Goal: Task Accomplishment & Management: Use online tool/utility

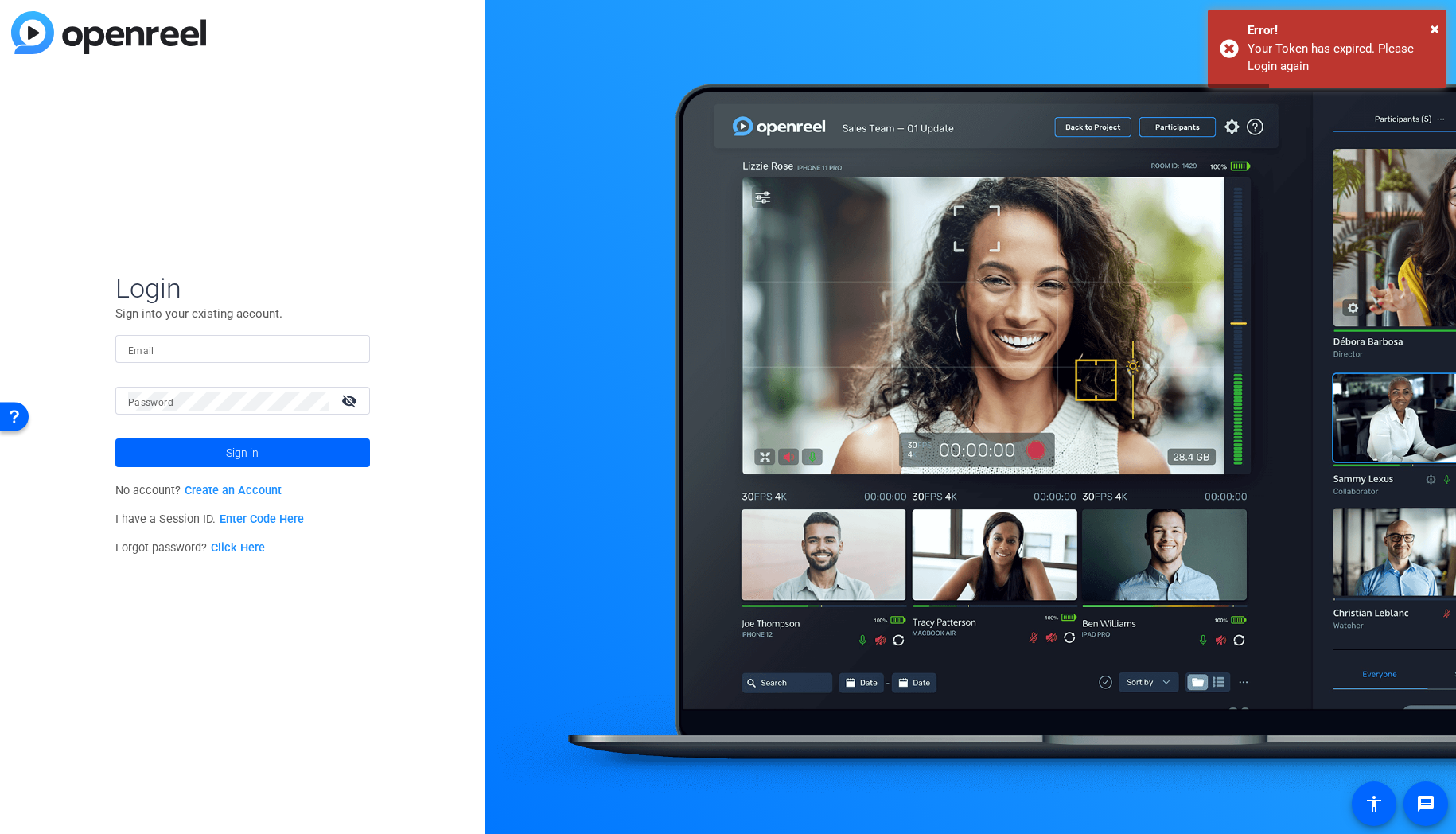
click at [219, 355] on input "Email" at bounding box center [243, 350] width 230 height 19
type input "patrick.mccarthy@fmr.com"
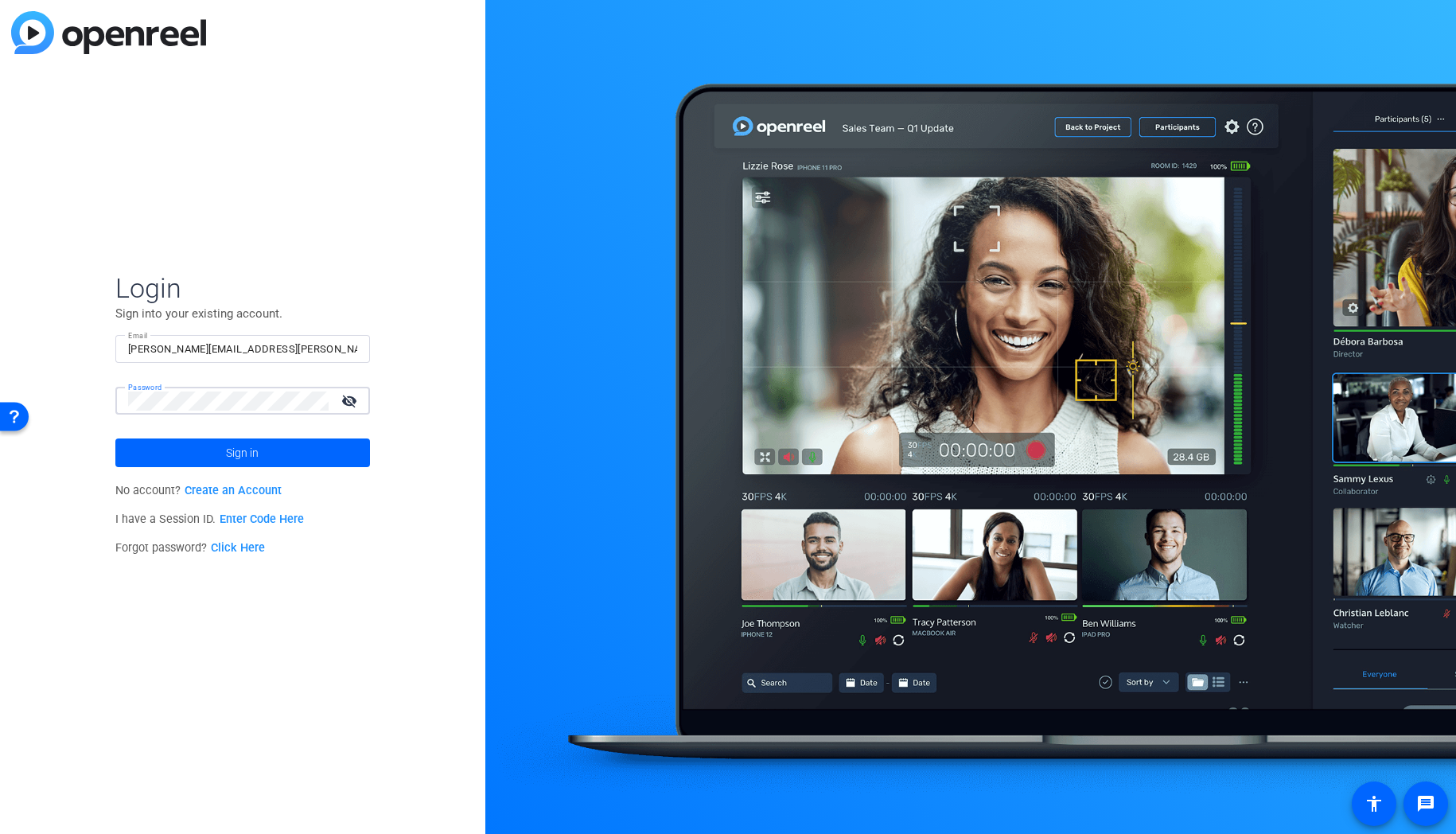
click at [115, 438] on button "Sign in" at bounding box center [243, 452] width 255 height 28
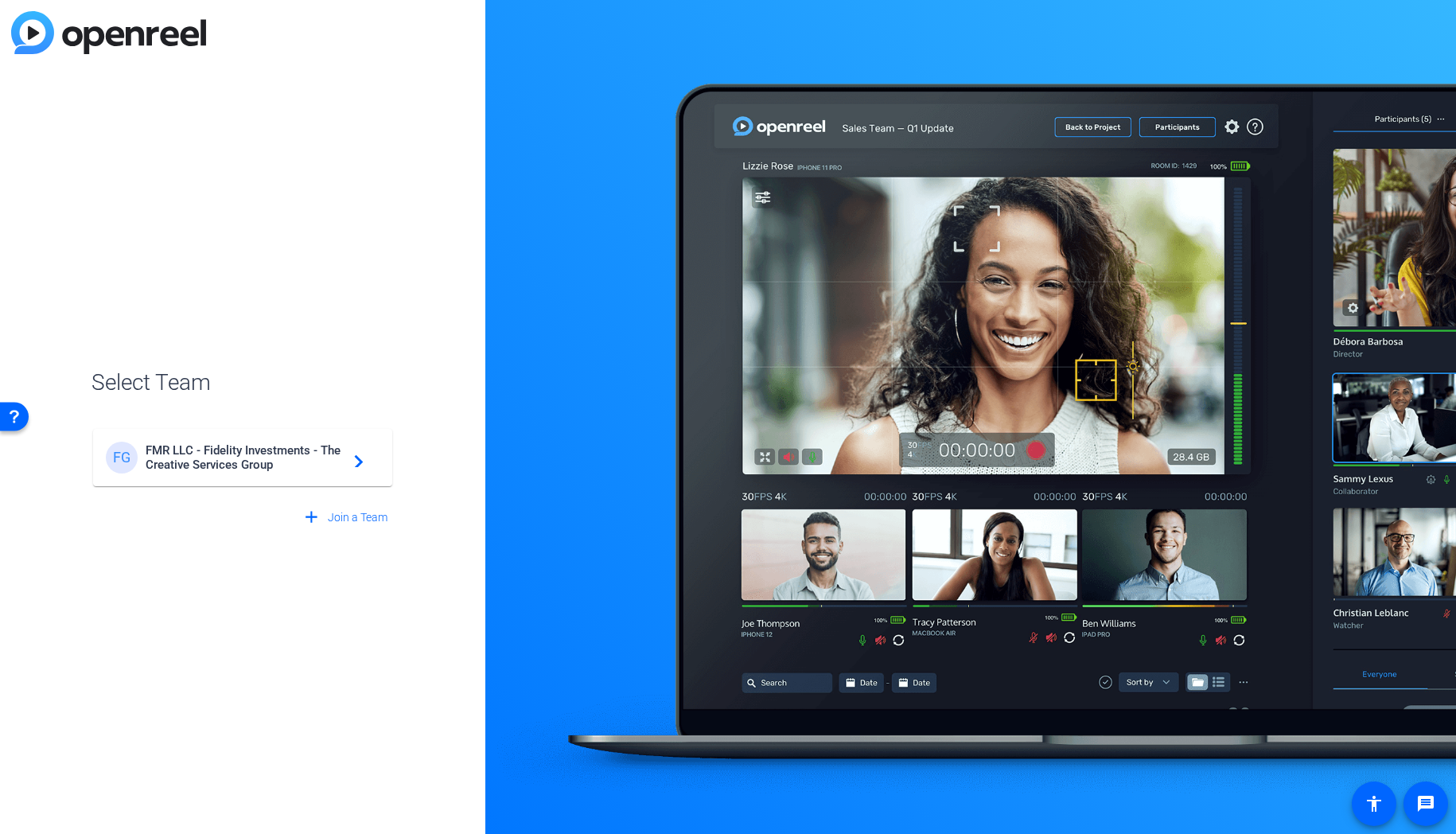
click at [158, 449] on span "FMR LLC - Fidelity Investments - The Creative Services Group" at bounding box center [245, 457] width 199 height 28
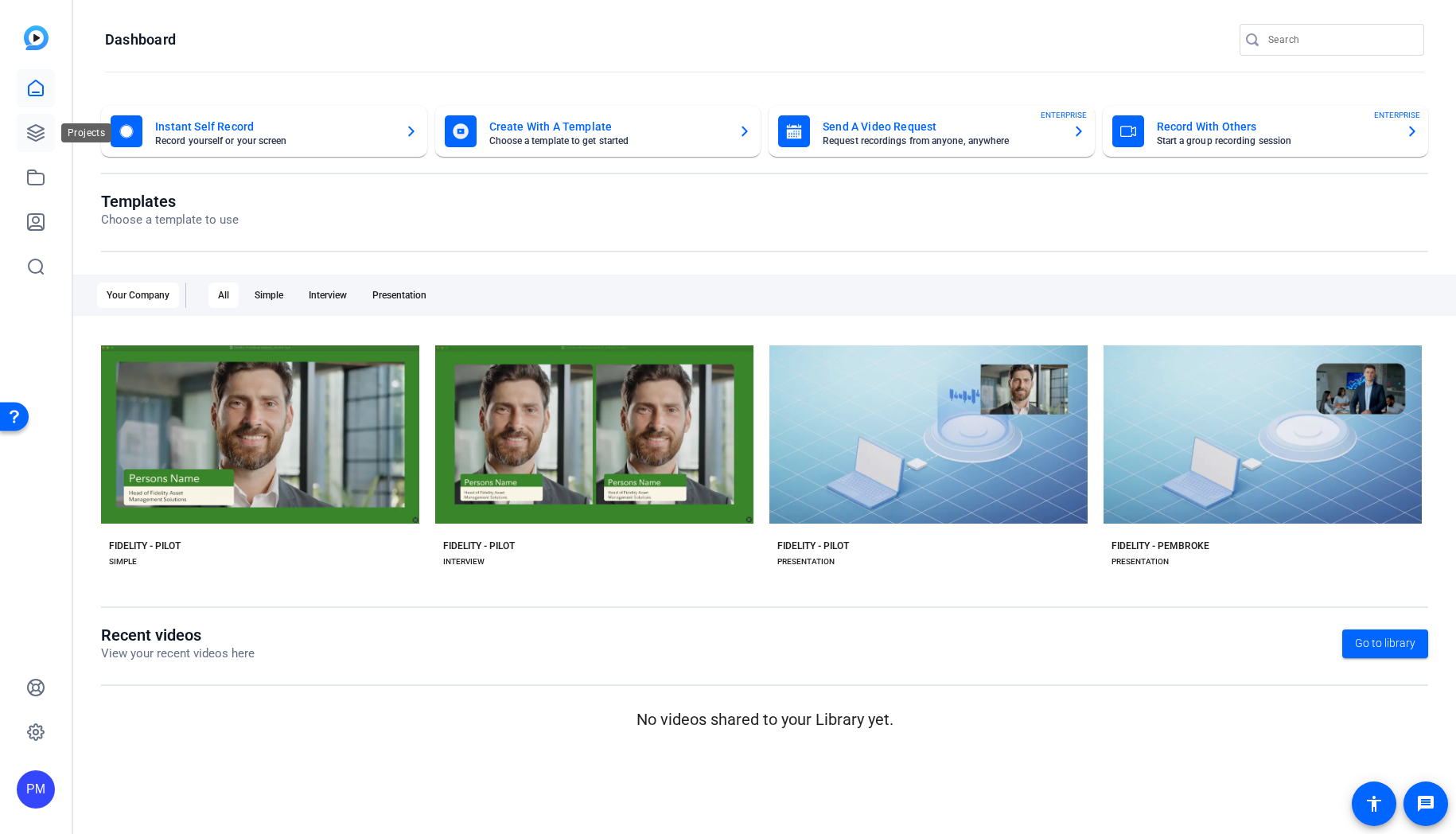
click at [32, 130] on icon at bounding box center [36, 133] width 19 height 19
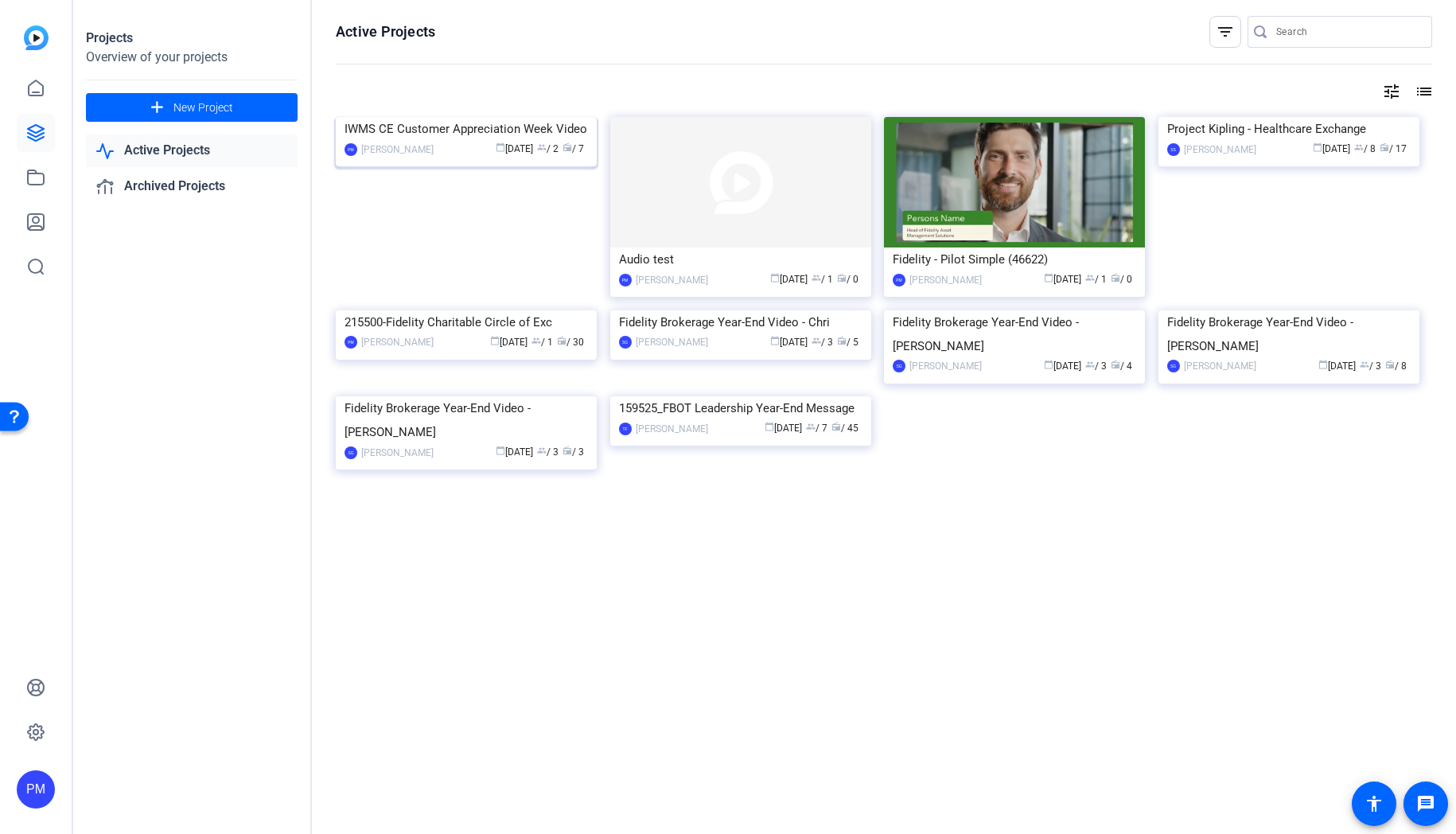
click at [444, 157] on div "calendar_today Sep 19 group / 2 radio / 7" at bounding box center [514, 149] width 146 height 17
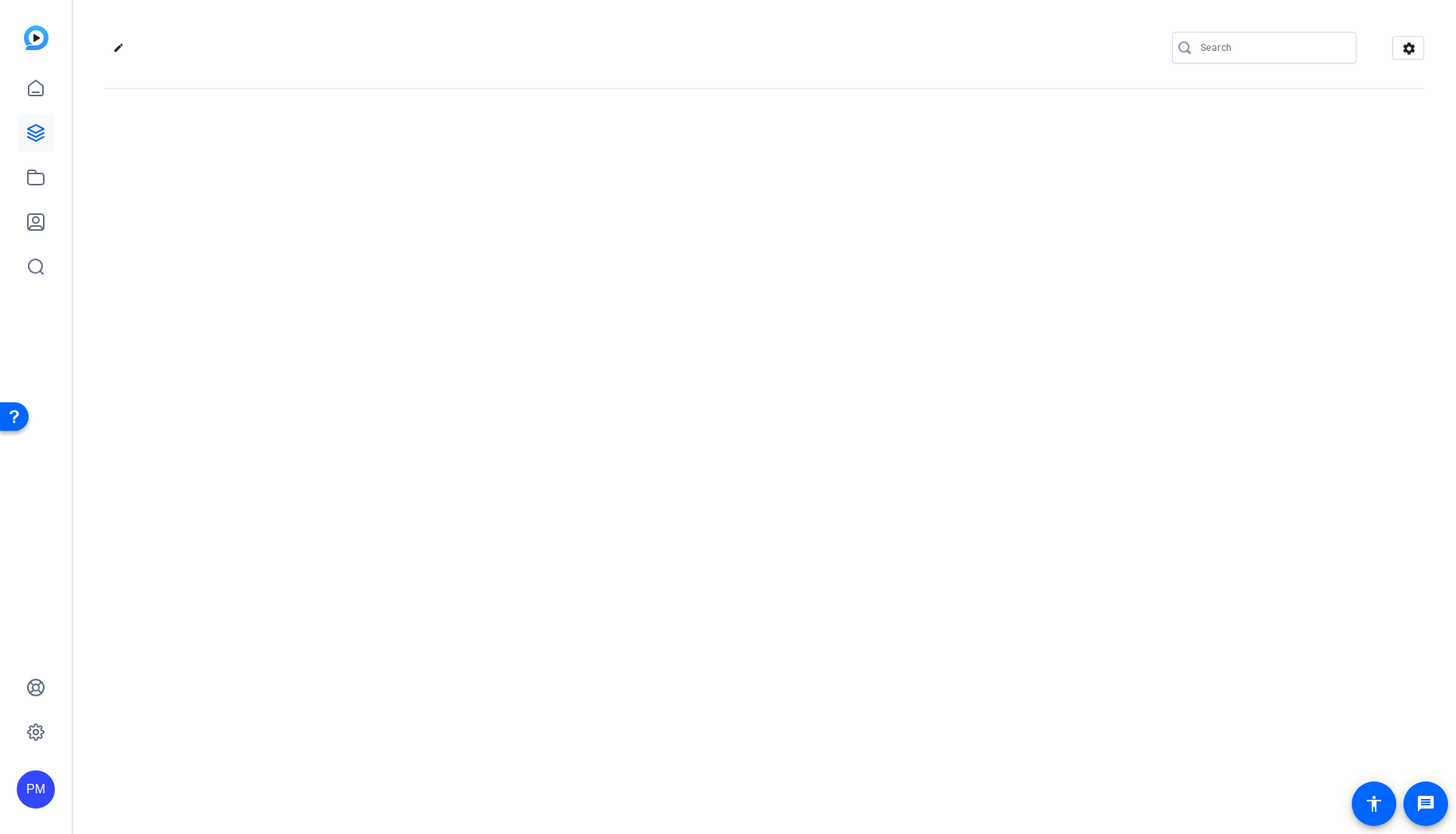
click at [444, 276] on div "edit settings" at bounding box center [764, 417] width 1383 height 834
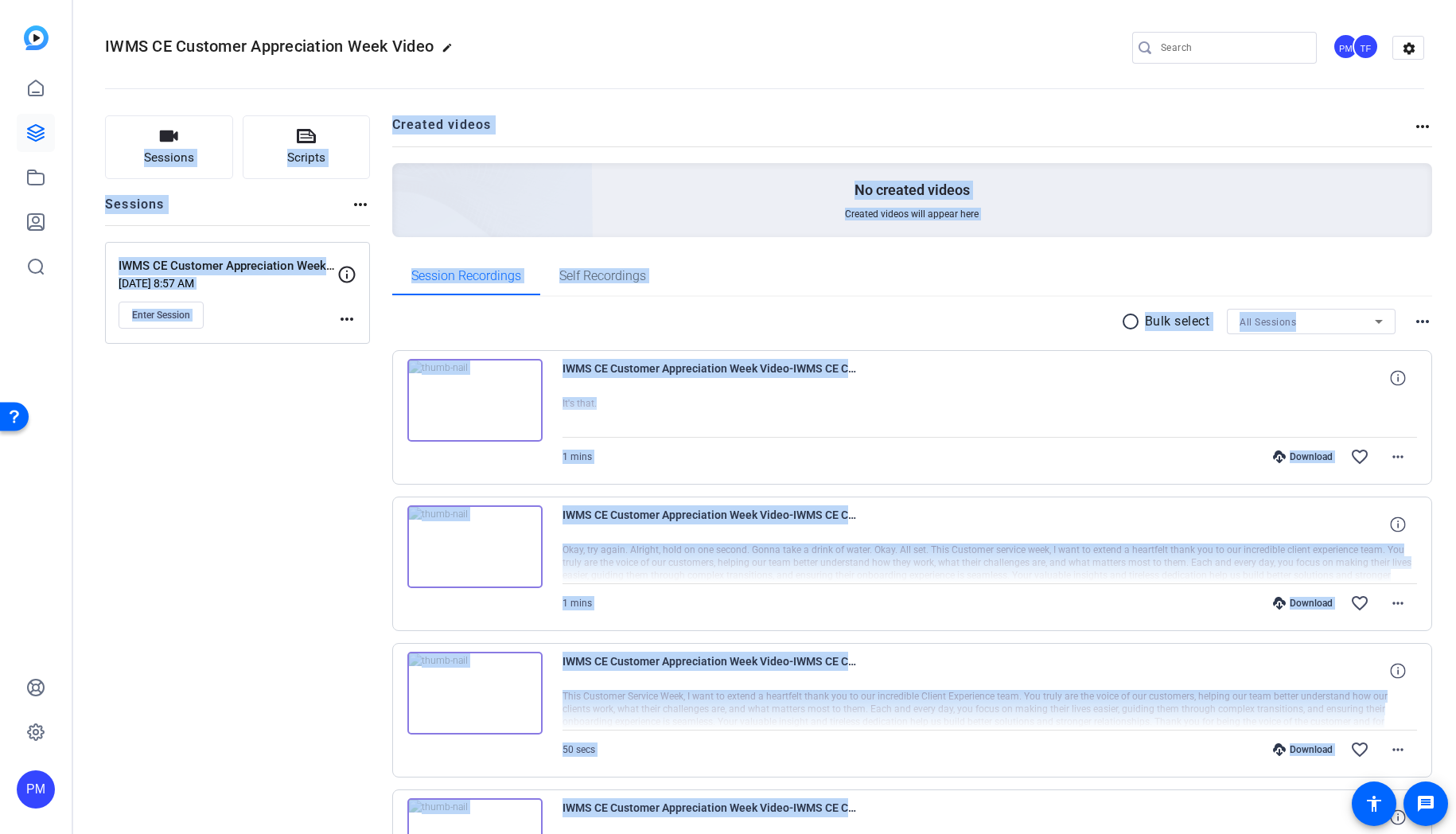
click at [288, 408] on div "Sessions Scripts Sessions more_horiz IWMS CE Customer Appreciation Week Video S…" at bounding box center [237, 764] width 265 height 1299
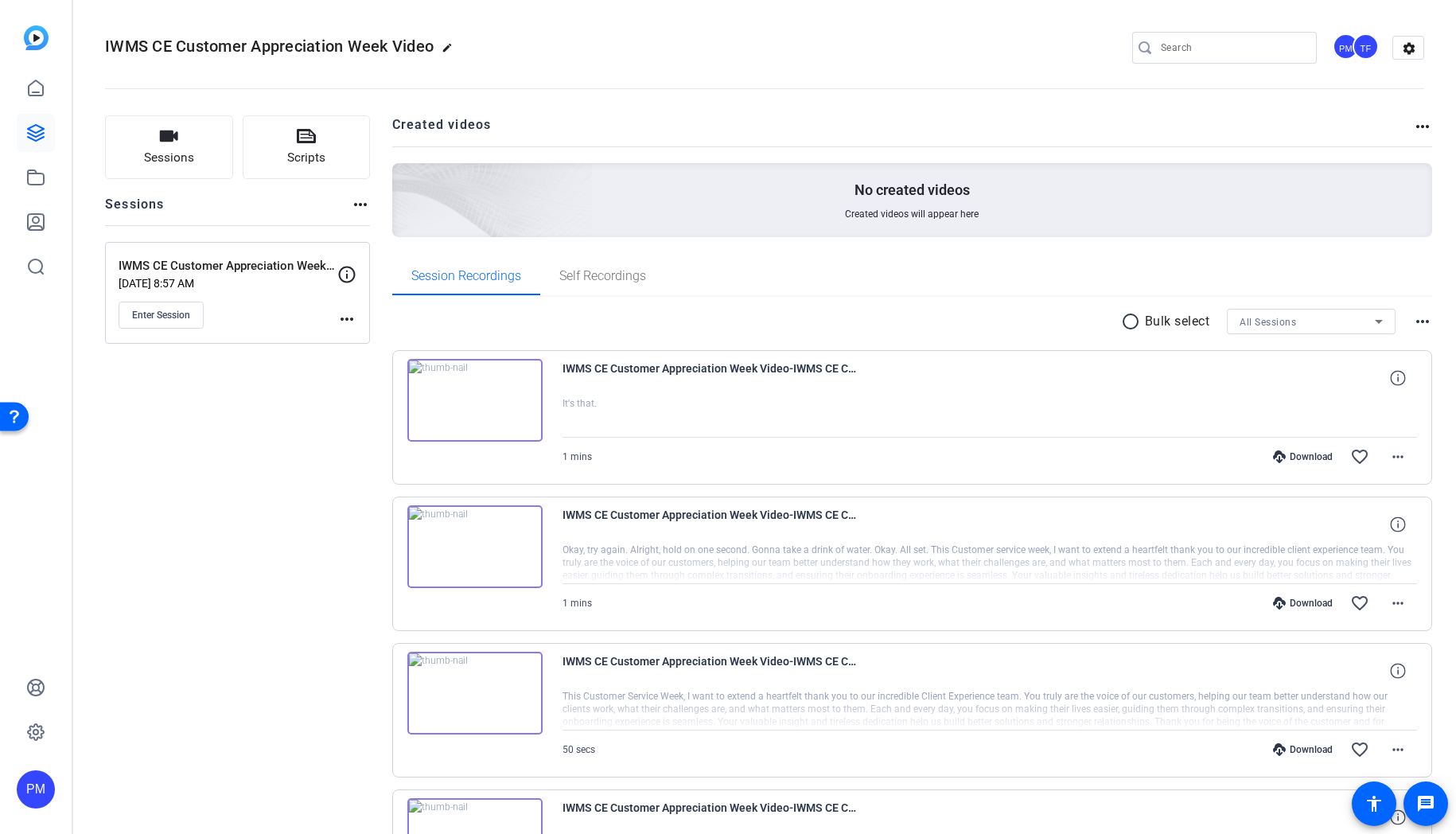
click at [346, 319] on mat-icon "more_horiz" at bounding box center [347, 320] width 19 height 19
click at [370, 342] on span "Edit Session" at bounding box center [386, 342] width 72 height 19
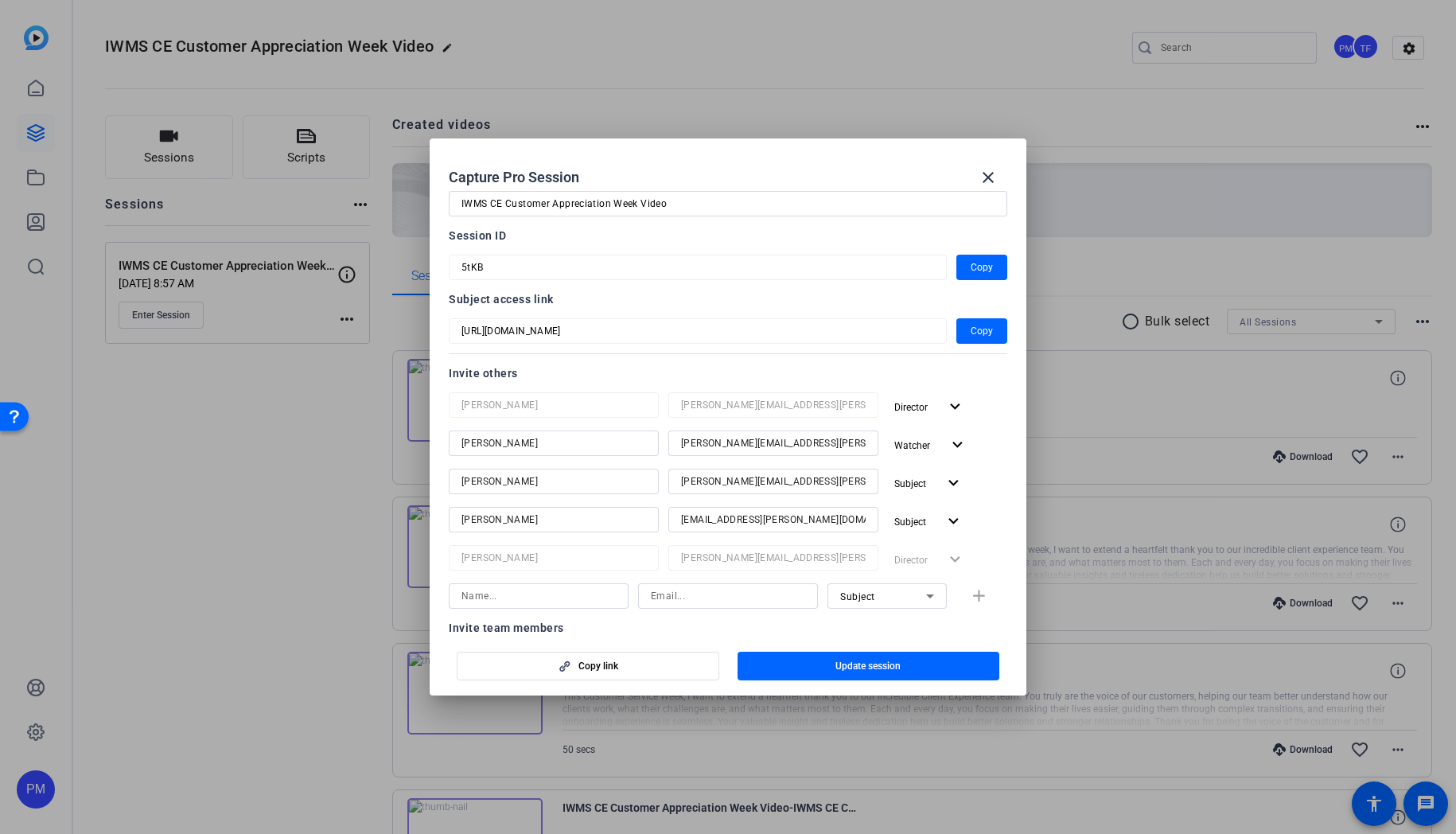
scroll to position [43, 0]
click at [543, 600] on input at bounding box center [539, 597] width 154 height 19
click at [669, 594] on input at bounding box center [728, 597] width 154 height 19
paste input "rohit.mahna@fmr.com"
type input "rohit.mahna@fmr.com"
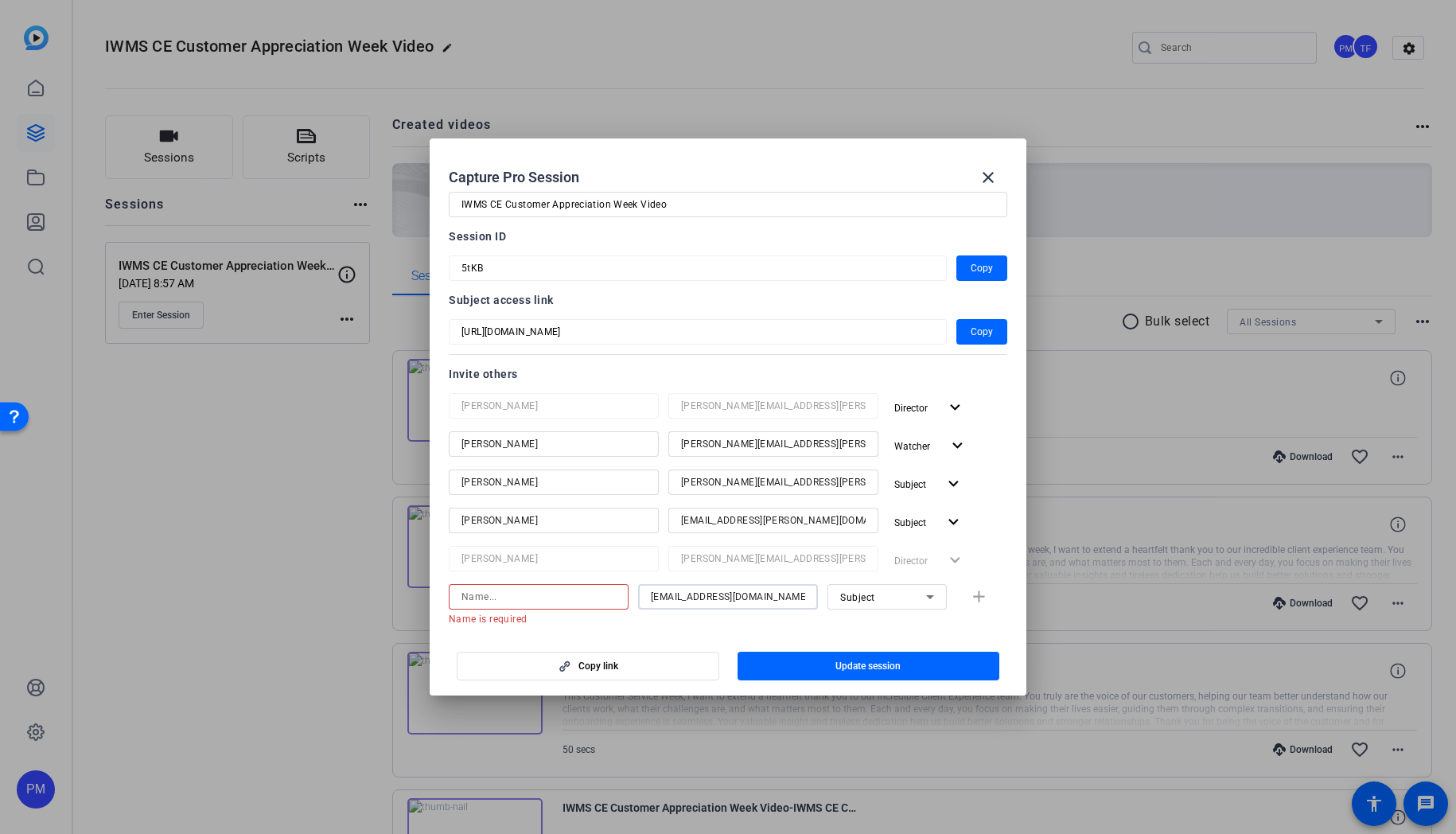
click at [578, 603] on input at bounding box center [539, 597] width 154 height 19
paste input "rohit.mahna@fmr.com"
click at [484, 600] on input "rohit.mahna@fmr.com" at bounding box center [539, 597] width 154 height 19
drag, startPoint x: 587, startPoint y: 601, endPoint x: 520, endPoint y: 595, distance: 67.3
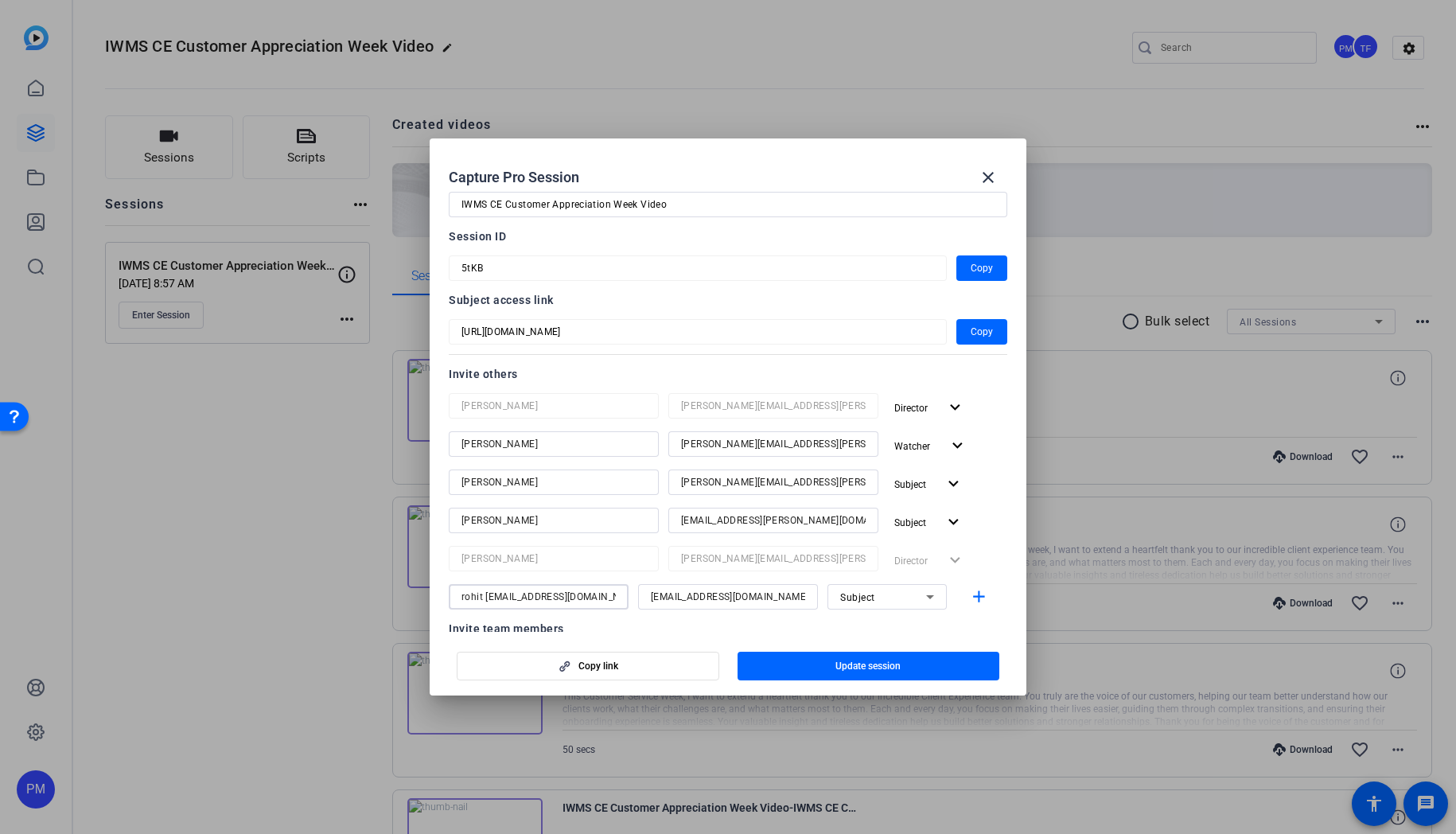
click at [520, 595] on input "rohit mahna@fmr.com" at bounding box center [539, 597] width 154 height 19
click at [463, 600] on input "rohit Mahna" at bounding box center [539, 597] width 154 height 19
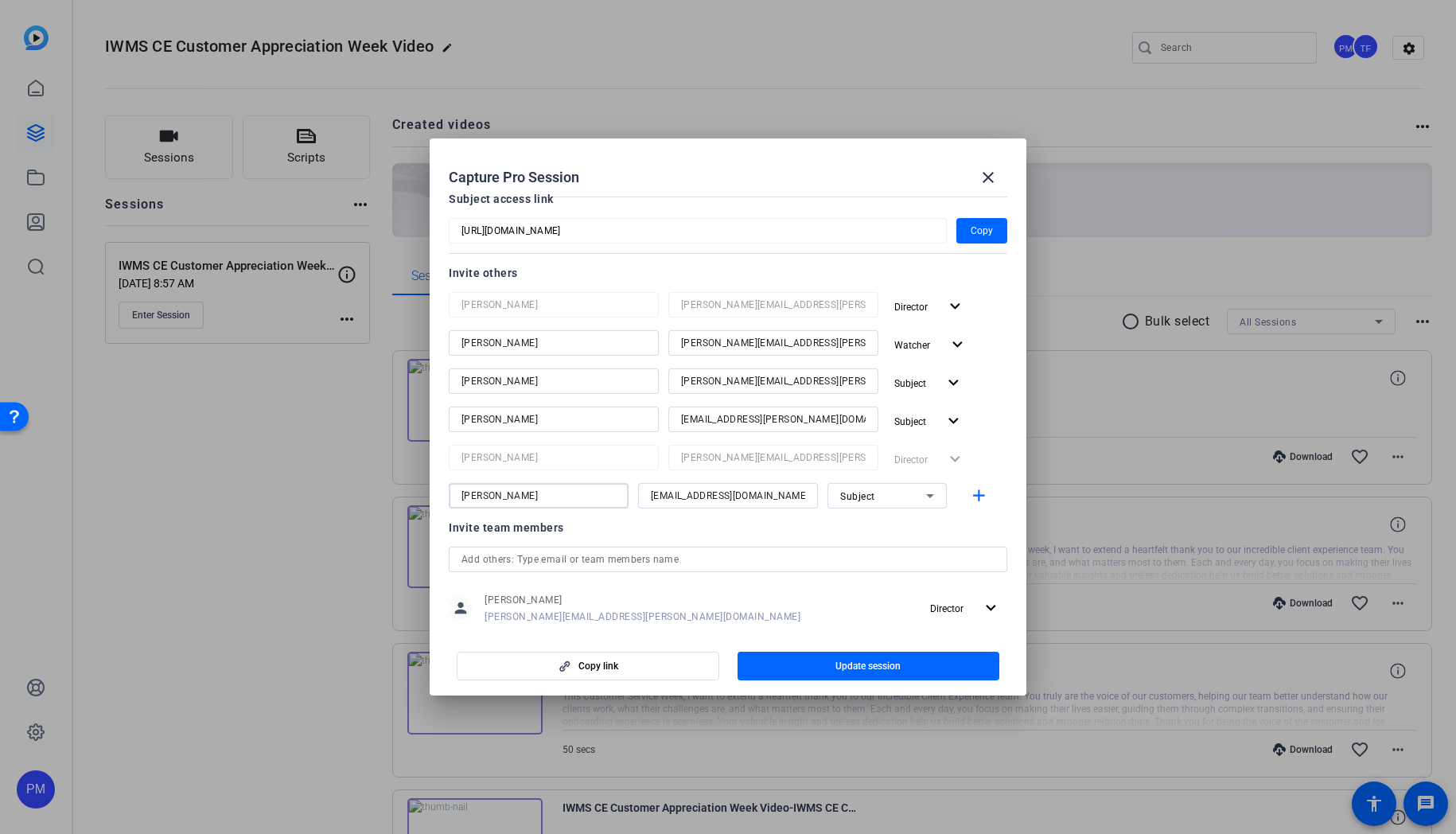
scroll to position [147, 0]
type input "Rohit Mahna"
click at [881, 664] on span "Update session" at bounding box center [868, 666] width 65 height 13
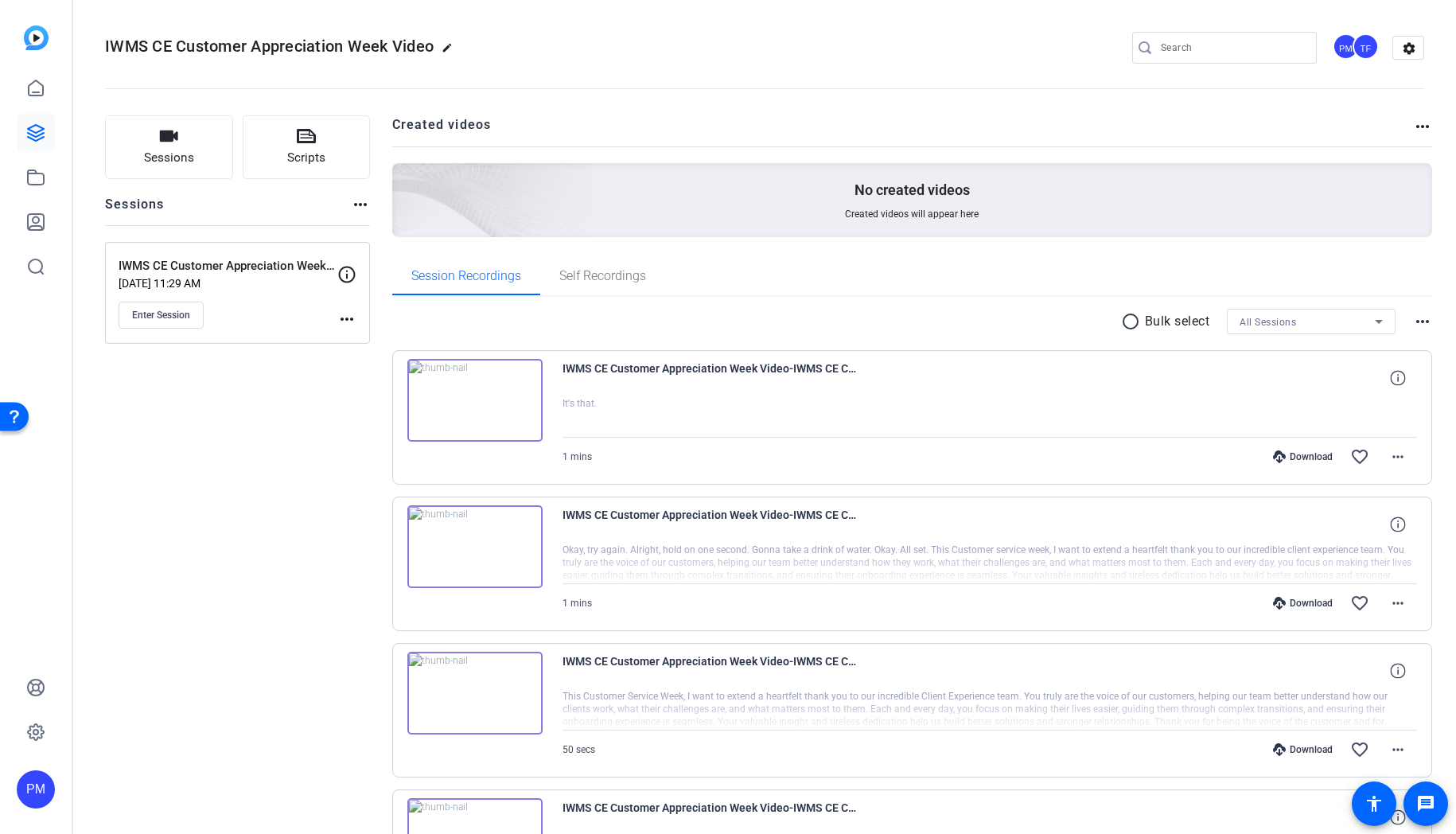
click at [346, 316] on mat-icon "more_horiz" at bounding box center [347, 320] width 19 height 19
click at [370, 342] on span "Edit Session" at bounding box center [386, 342] width 72 height 19
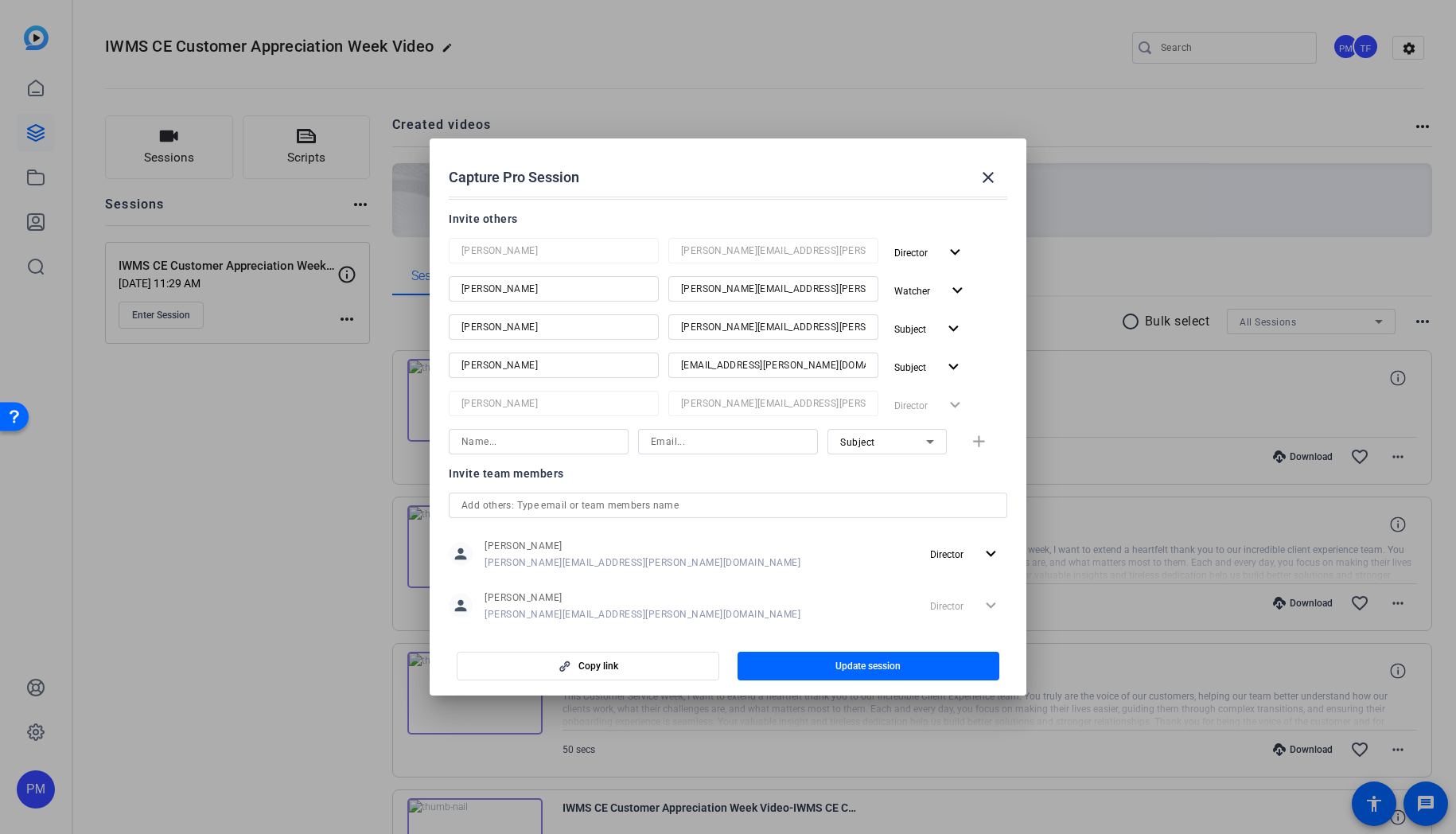
scroll to position [194, 0]
click at [958, 409] on div "Director expand_more" at bounding box center [947, 409] width 119 height 28
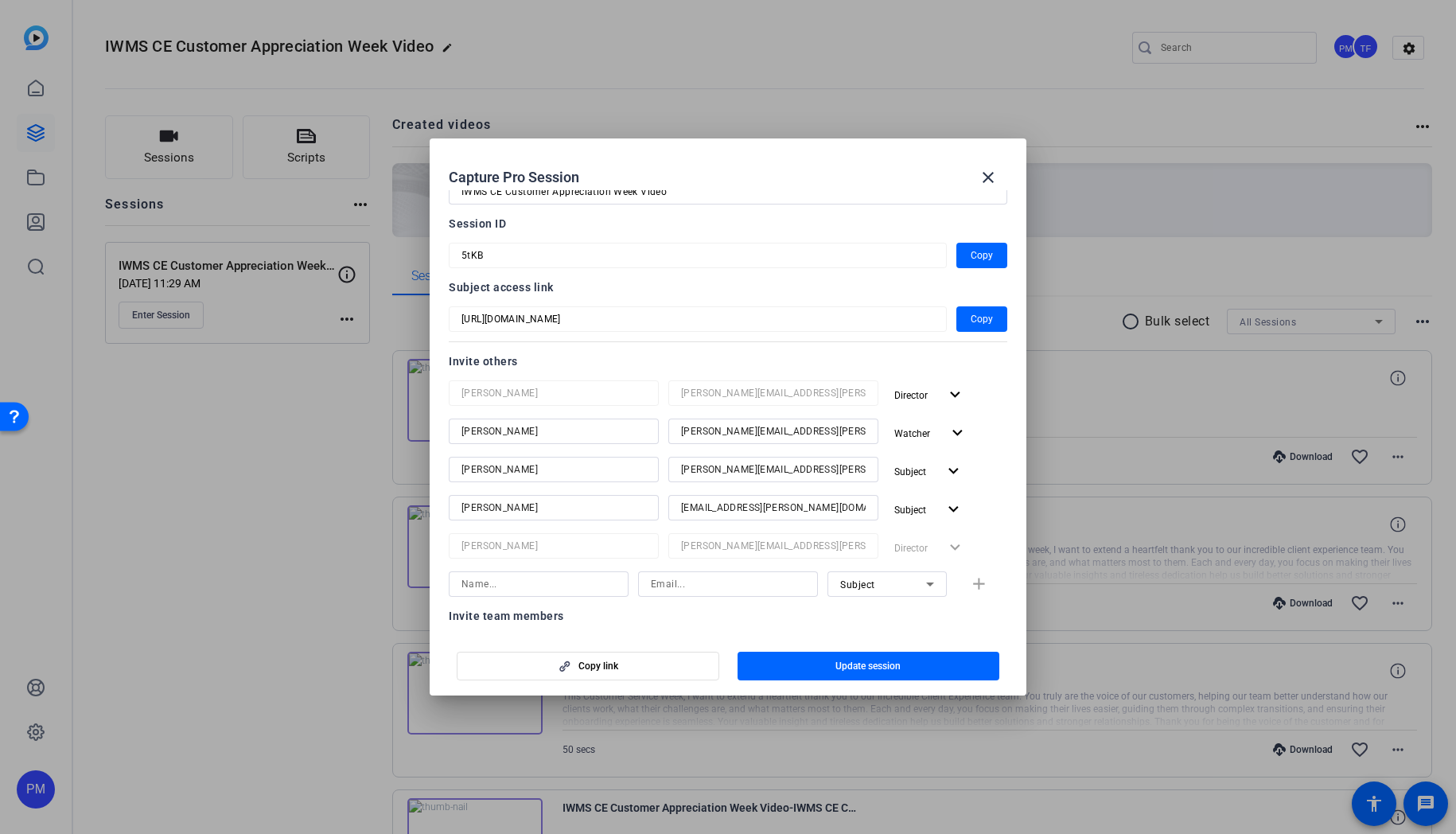
scroll to position [54, 0]
click at [883, 670] on span "Update session" at bounding box center [868, 666] width 65 height 13
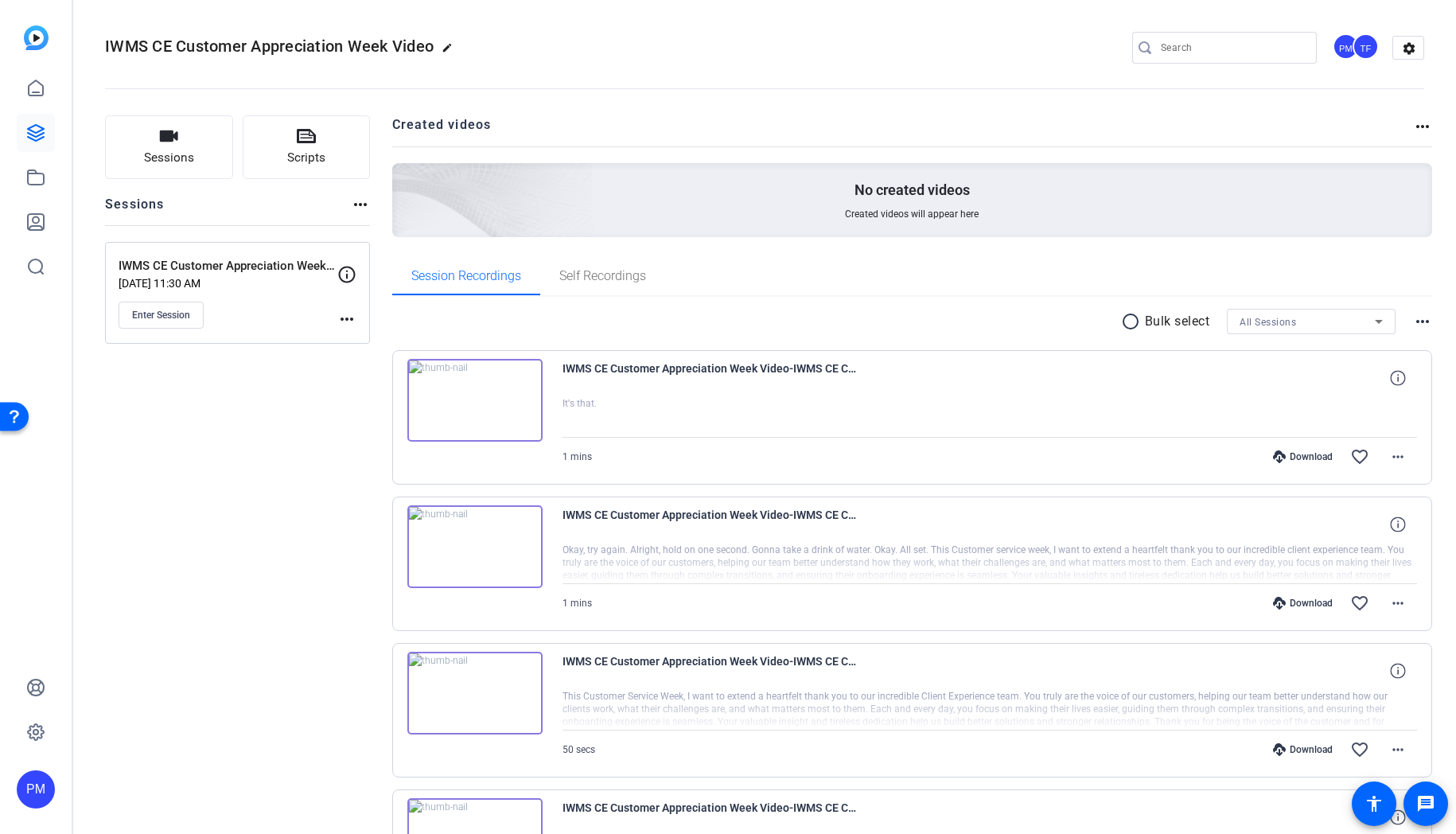
click at [341, 320] on mat-icon "more_horiz" at bounding box center [347, 320] width 19 height 19
click at [363, 342] on span "Edit Session" at bounding box center [386, 342] width 72 height 19
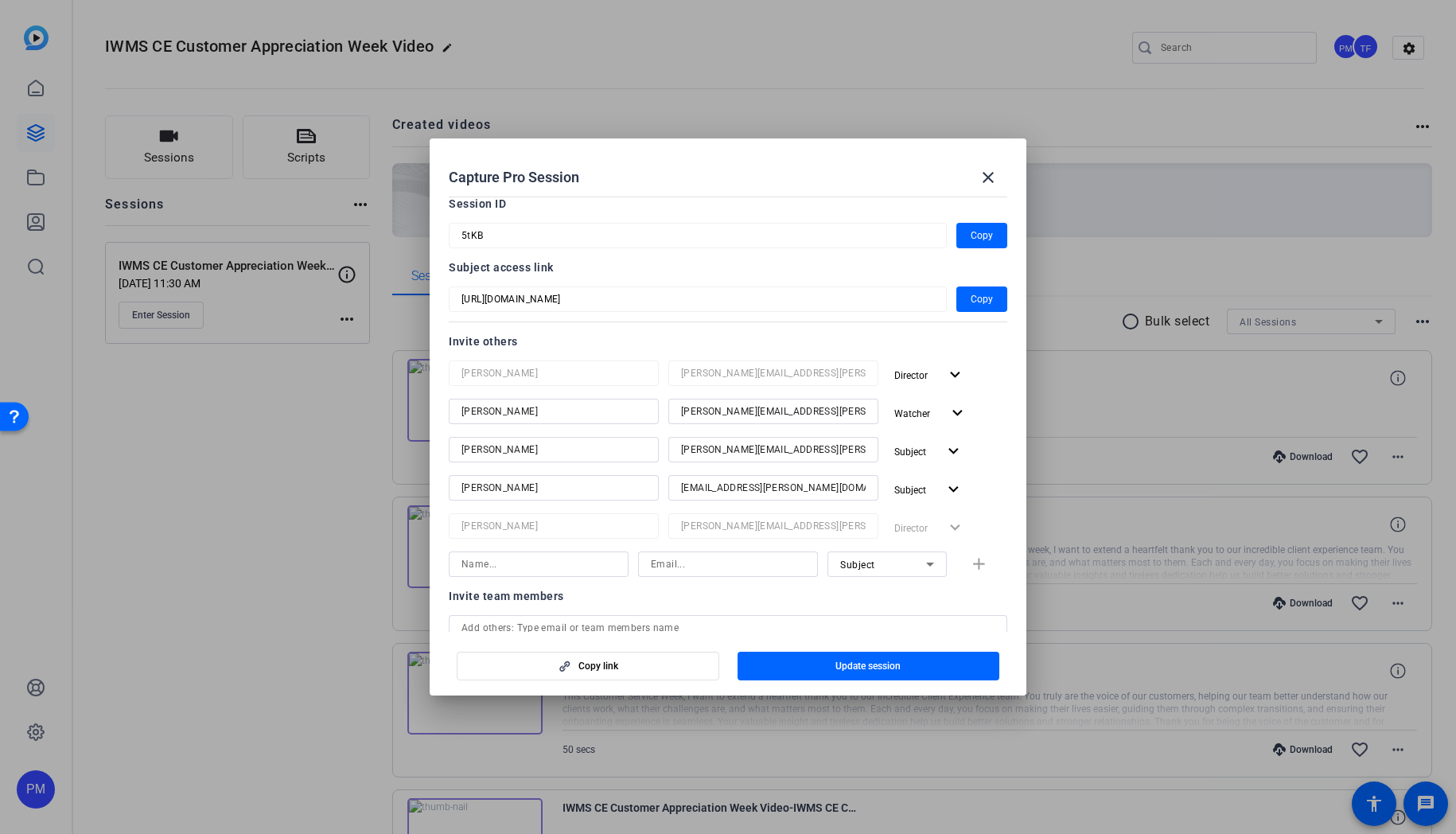
scroll to position [74, 0]
click at [576, 566] on input at bounding box center [539, 566] width 154 height 19
click at [714, 561] on input at bounding box center [728, 566] width 154 height 19
paste input "rohit.mahna@fmr.com"
type input "rohit.mahna@fmr.com"
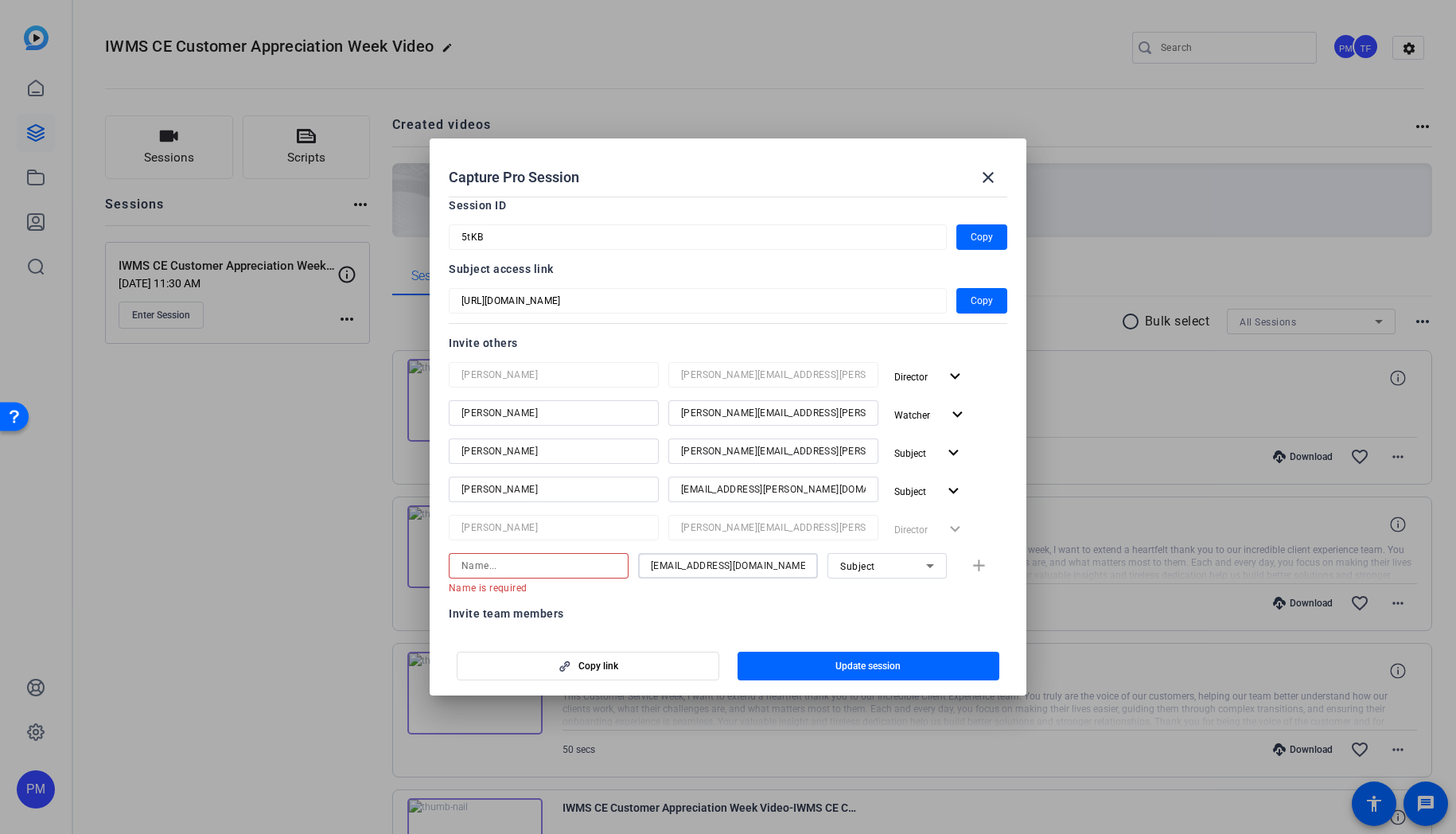
click at [580, 565] on input at bounding box center [539, 566] width 154 height 19
paste input "rohit.mahna@fmr.com"
click at [482, 564] on input "rohit.mahna@fmr.com" at bounding box center [539, 566] width 154 height 19
click at [483, 566] on input "rohit.mahna@fmr.com" at bounding box center [539, 566] width 154 height 19
click at [486, 567] on input "rohit.mahna@fmr.com" at bounding box center [539, 566] width 154 height 19
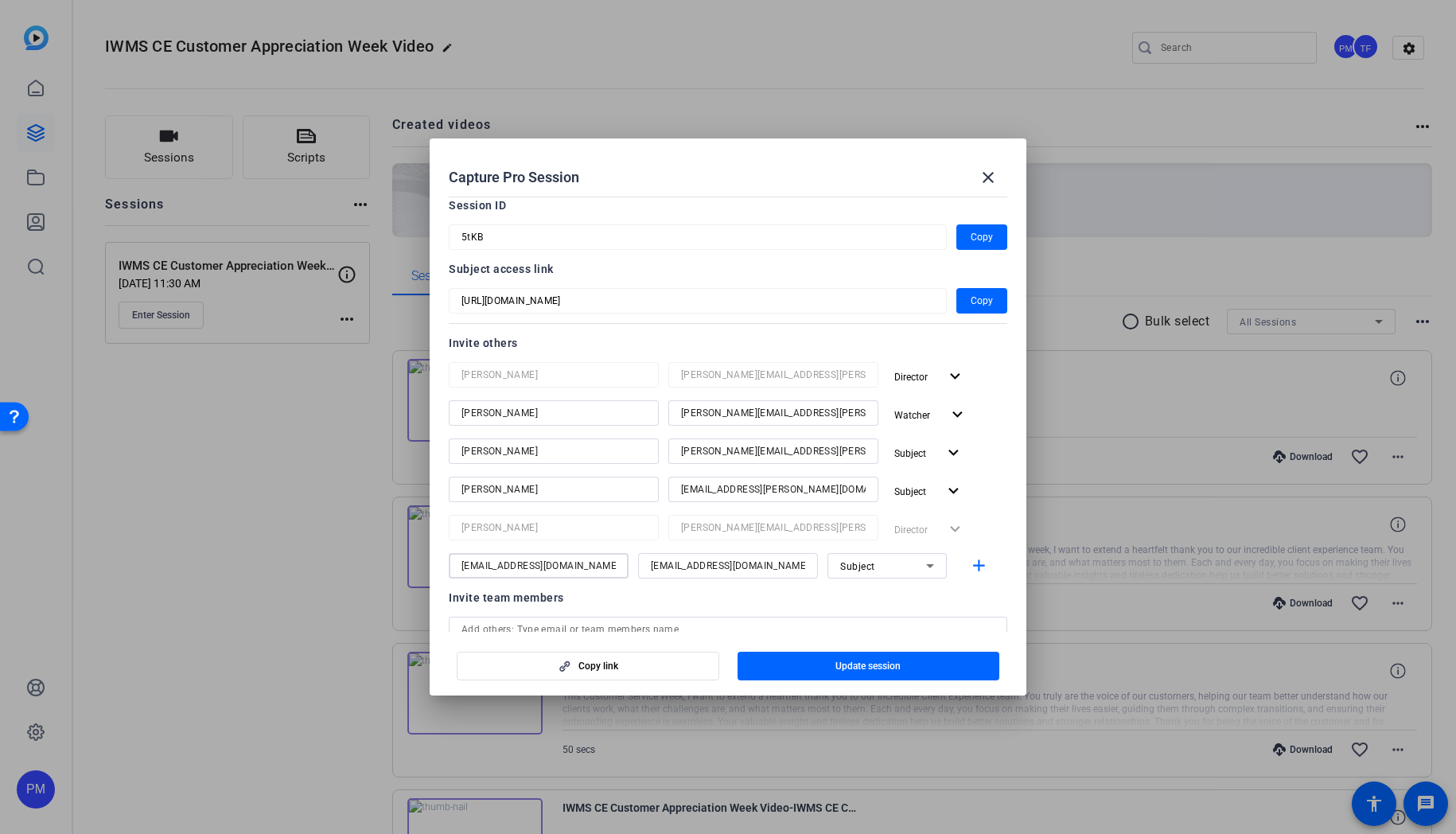
drag, startPoint x: 481, startPoint y: 566, endPoint x: 497, endPoint y: 574, distance: 17.9
click at [481, 566] on input "Rohitmahna@fmr.com" at bounding box center [539, 566] width 154 height 19
click at [485, 566] on input "Rohitmahna@fmr.com" at bounding box center [539, 566] width 154 height 19
click at [497, 566] on input "Rohit mahna@fmr.com" at bounding box center [539, 566] width 154 height 19
drag, startPoint x: 572, startPoint y: 567, endPoint x: 519, endPoint y: 565, distance: 53.0
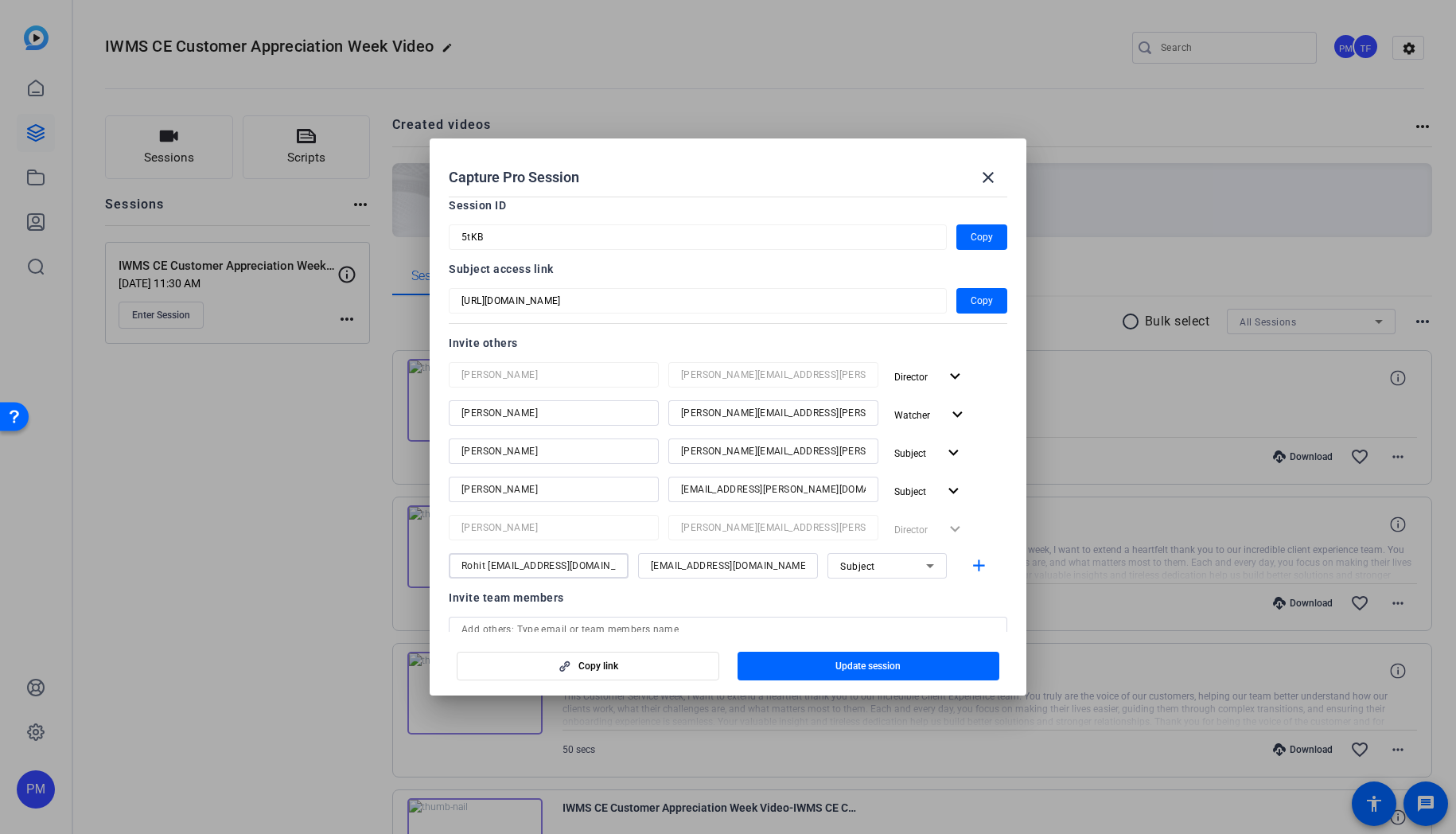
click at [519, 565] on input "Rohit Mahna@fmr.com" at bounding box center [539, 566] width 154 height 19
type input "Rohit Mahna"
click at [651, 565] on input "rohit.mahna@fmr.com" at bounding box center [728, 566] width 154 height 19
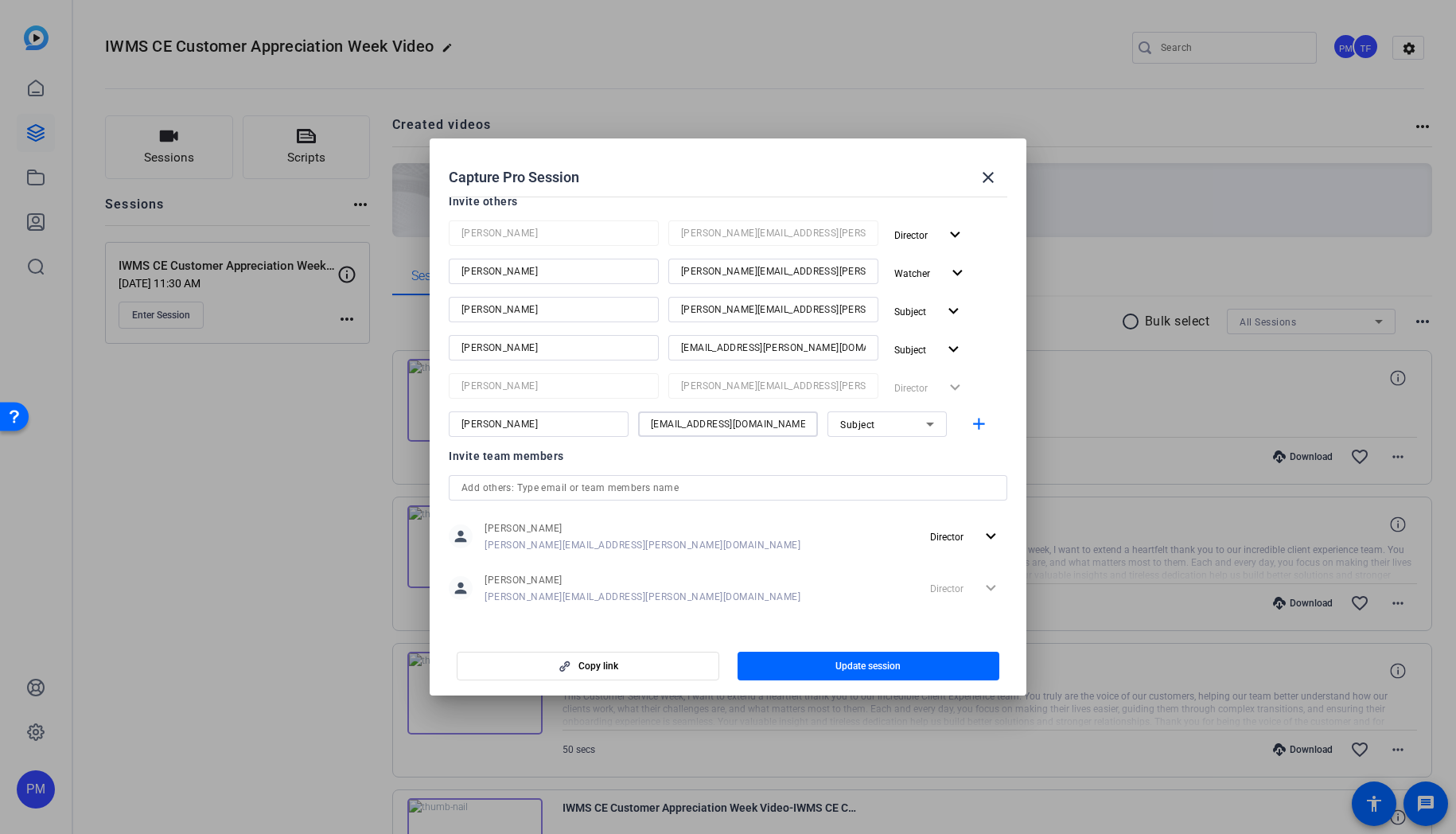
scroll to position [226, 0]
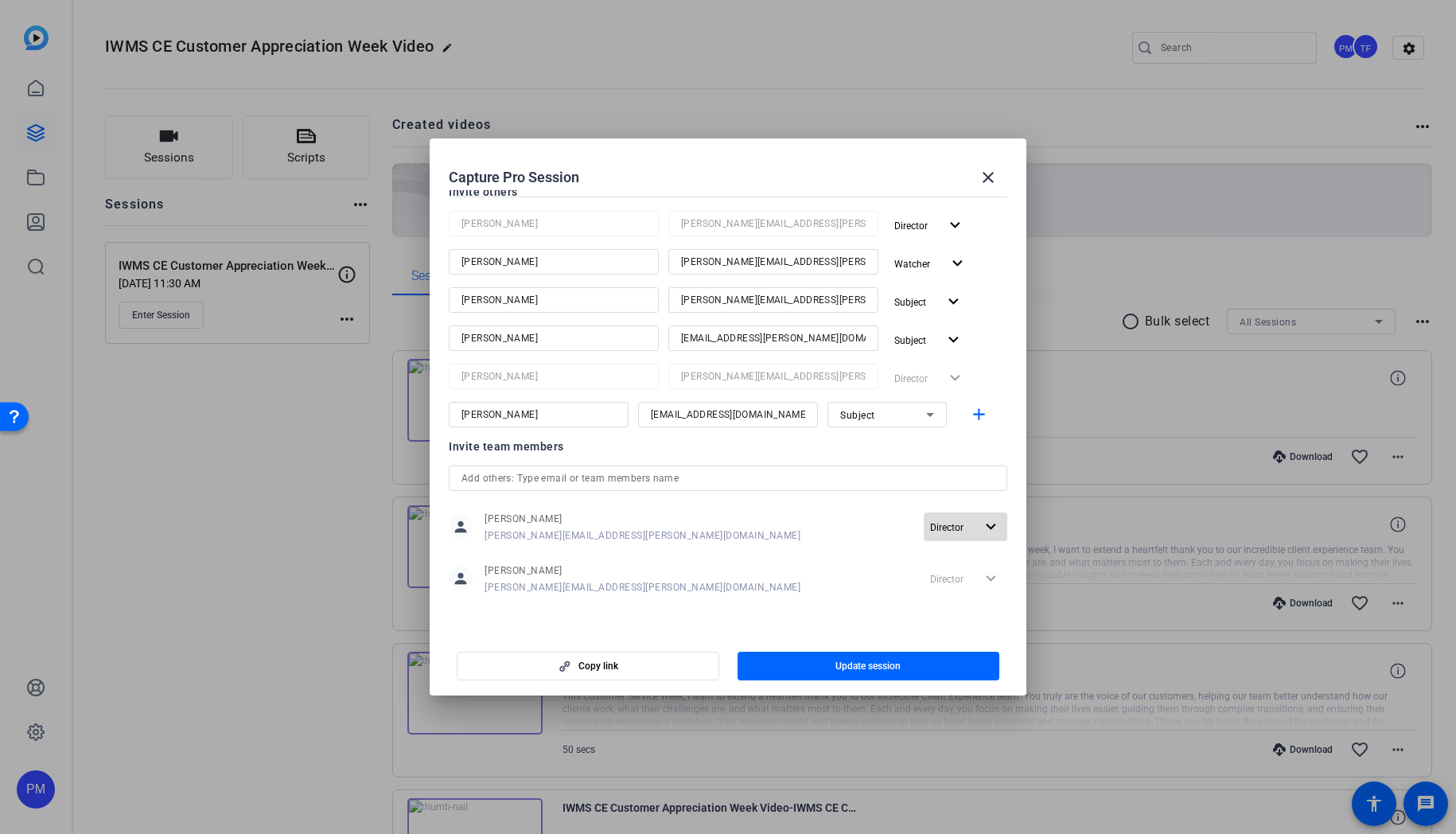
click at [994, 531] on mat-icon "expand_more" at bounding box center [991, 527] width 20 height 20
click at [974, 518] on div at bounding box center [728, 417] width 1456 height 834
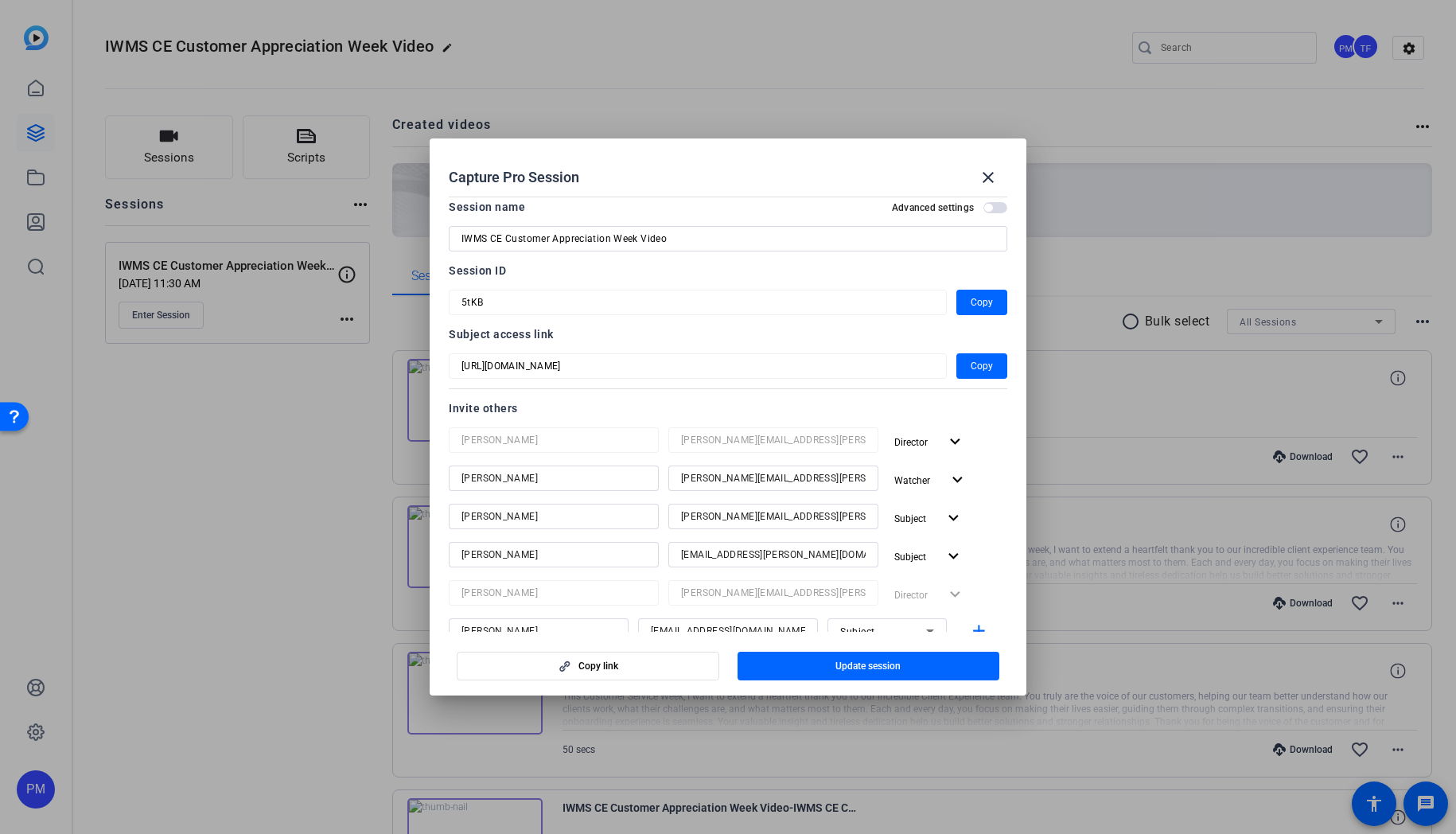
scroll to position [0, 0]
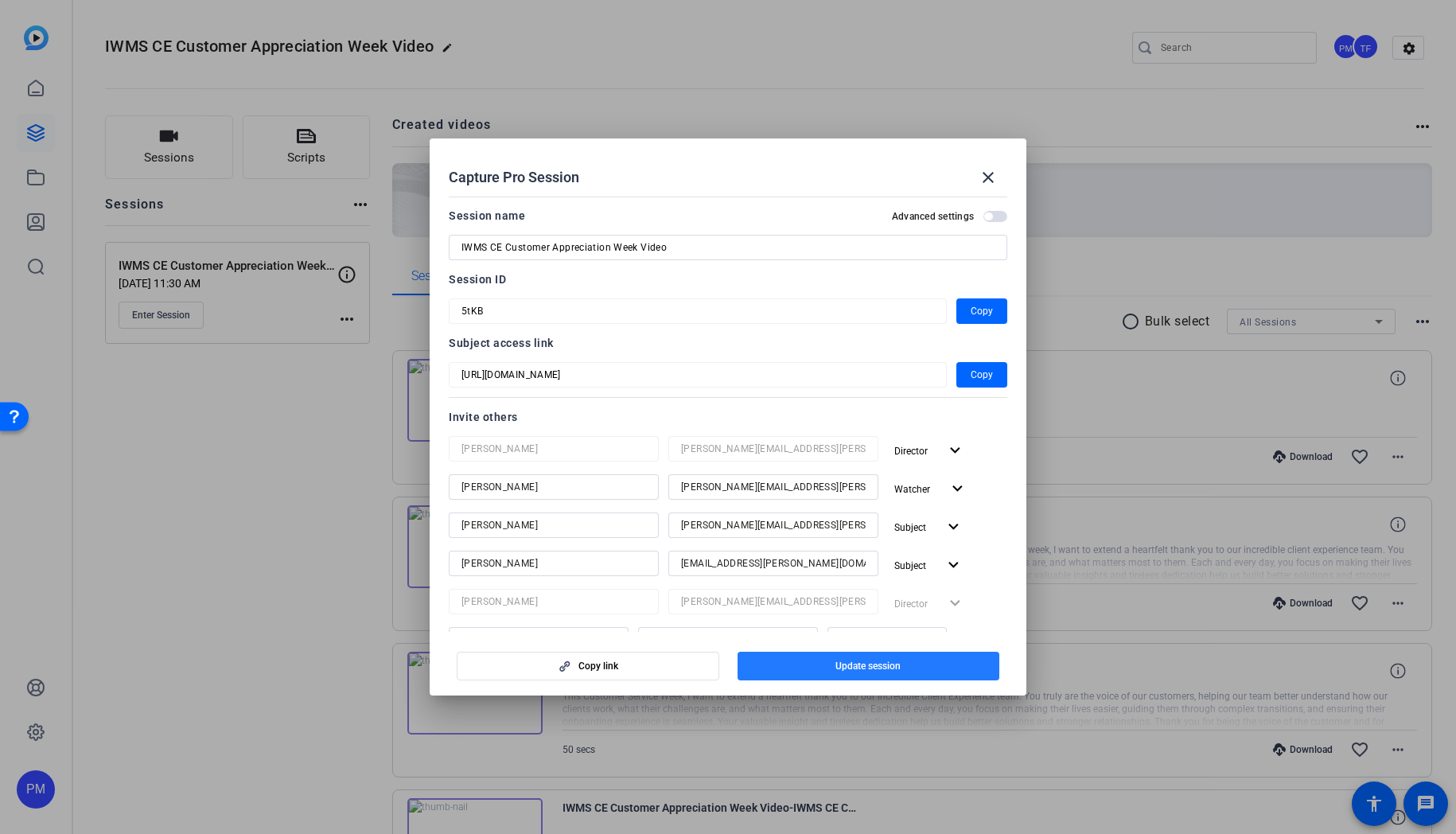
click at [854, 660] on span "Update session" at bounding box center [868, 666] width 65 height 13
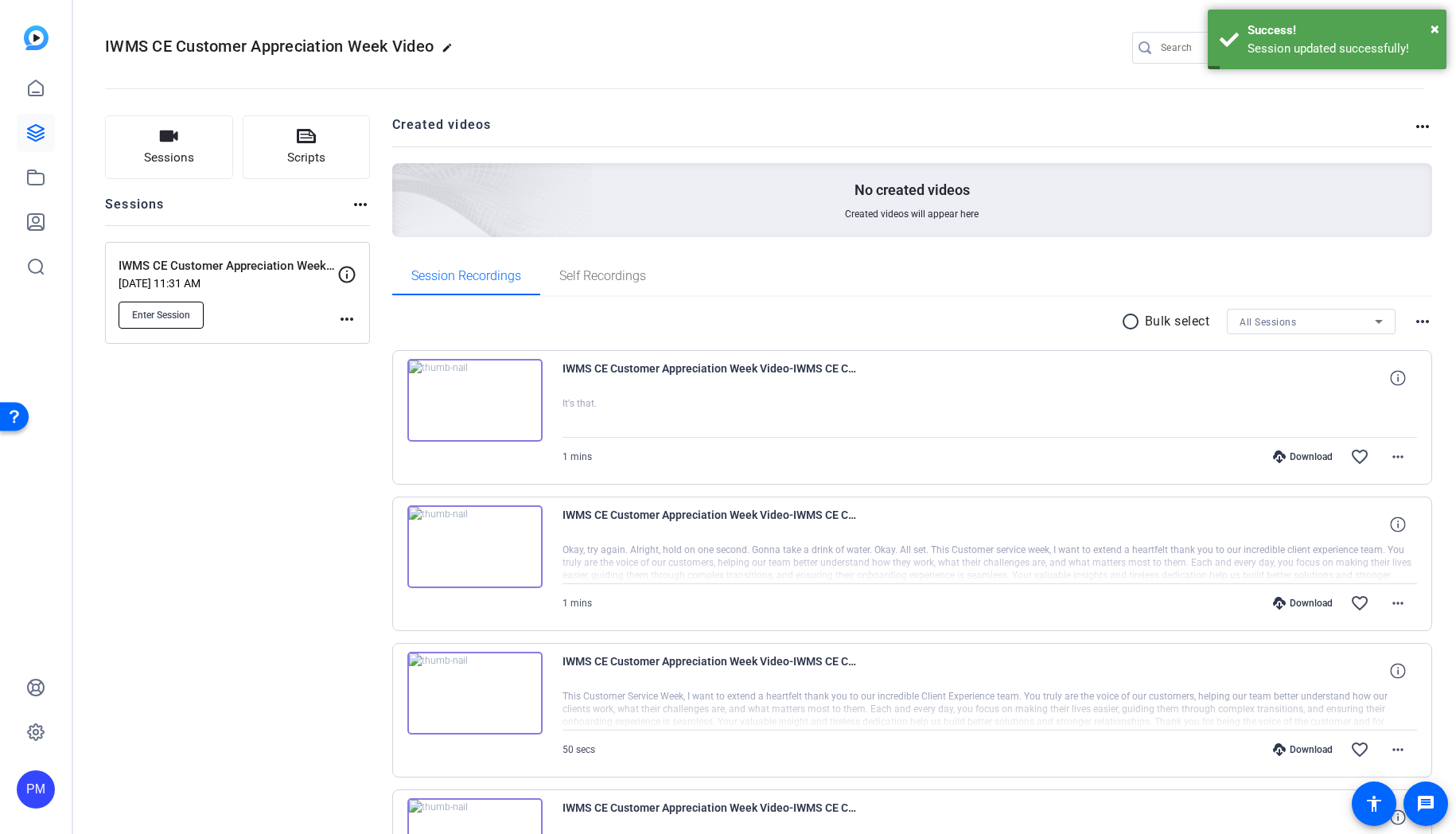
click at [176, 320] on span "Enter Session" at bounding box center [161, 316] width 58 height 13
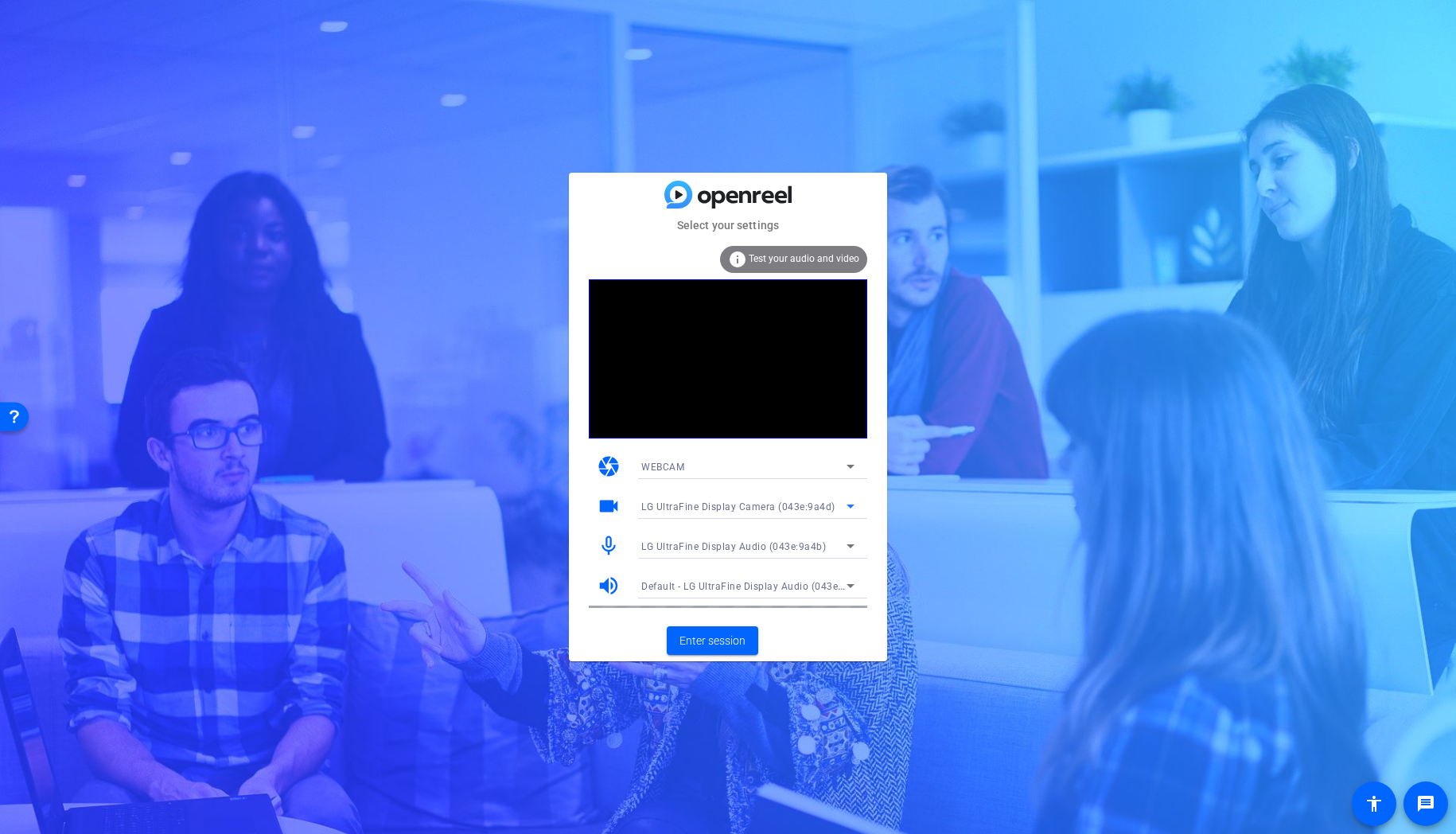
click at [689, 507] on span "LG UltraFine Display Camera (043e:9a4d)" at bounding box center [738, 507] width 194 height 11
click at [689, 507] on div at bounding box center [728, 417] width 1456 height 834
click at [703, 462] on div "WEBCAM" at bounding box center [744, 466] width 205 height 20
click at [703, 462] on div at bounding box center [728, 417] width 1456 height 834
click at [727, 639] on span "Enter session" at bounding box center [712, 641] width 66 height 17
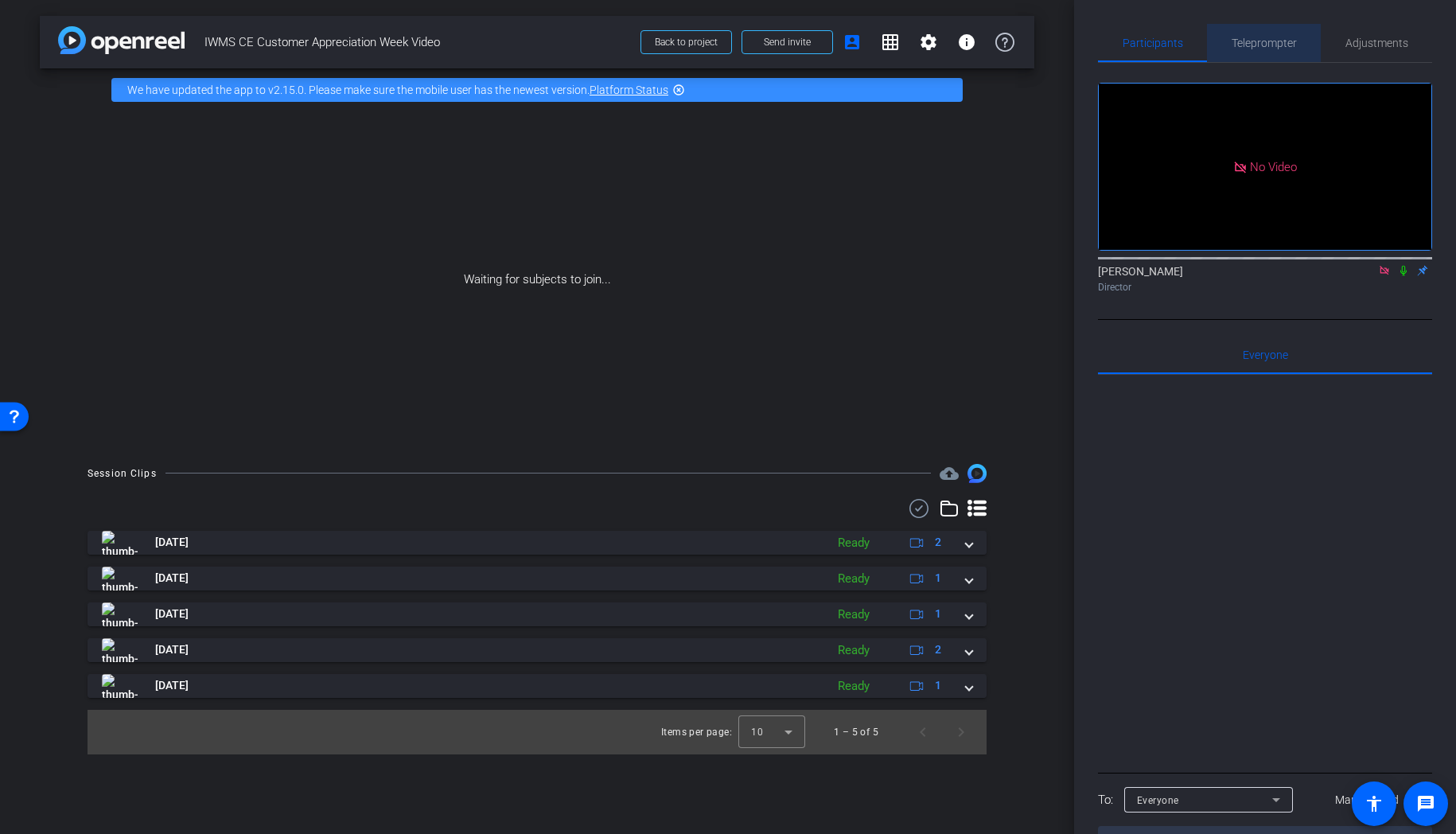
click at [1272, 44] on span "Teleprompter" at bounding box center [1264, 43] width 65 height 11
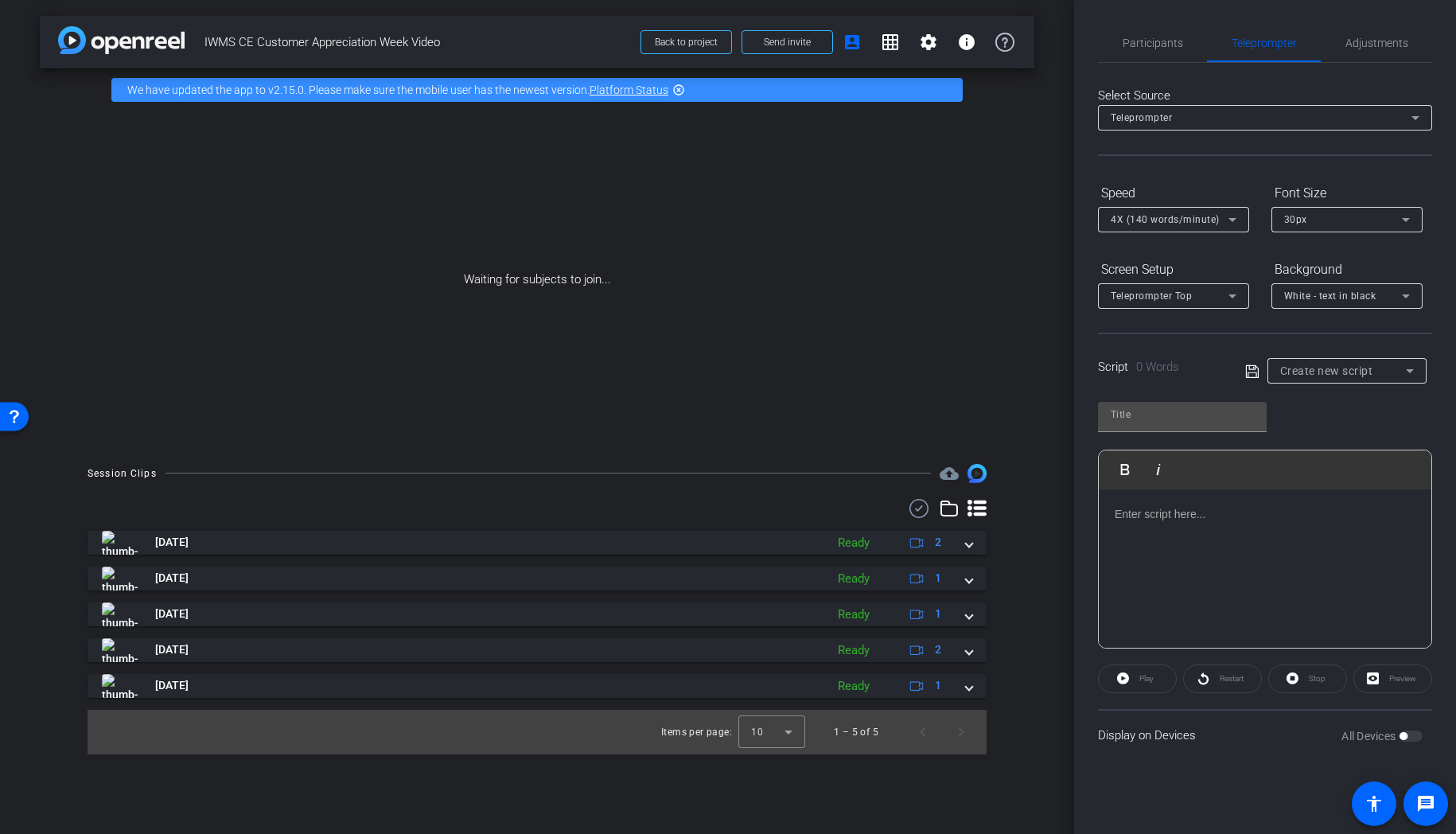
click at [1282, 370] on span "Create new script" at bounding box center [1326, 371] width 93 height 13
click at [1299, 405] on span "Create new script" at bounding box center [1321, 403] width 84 height 19
click at [1210, 548] on div at bounding box center [1265, 569] width 333 height 159
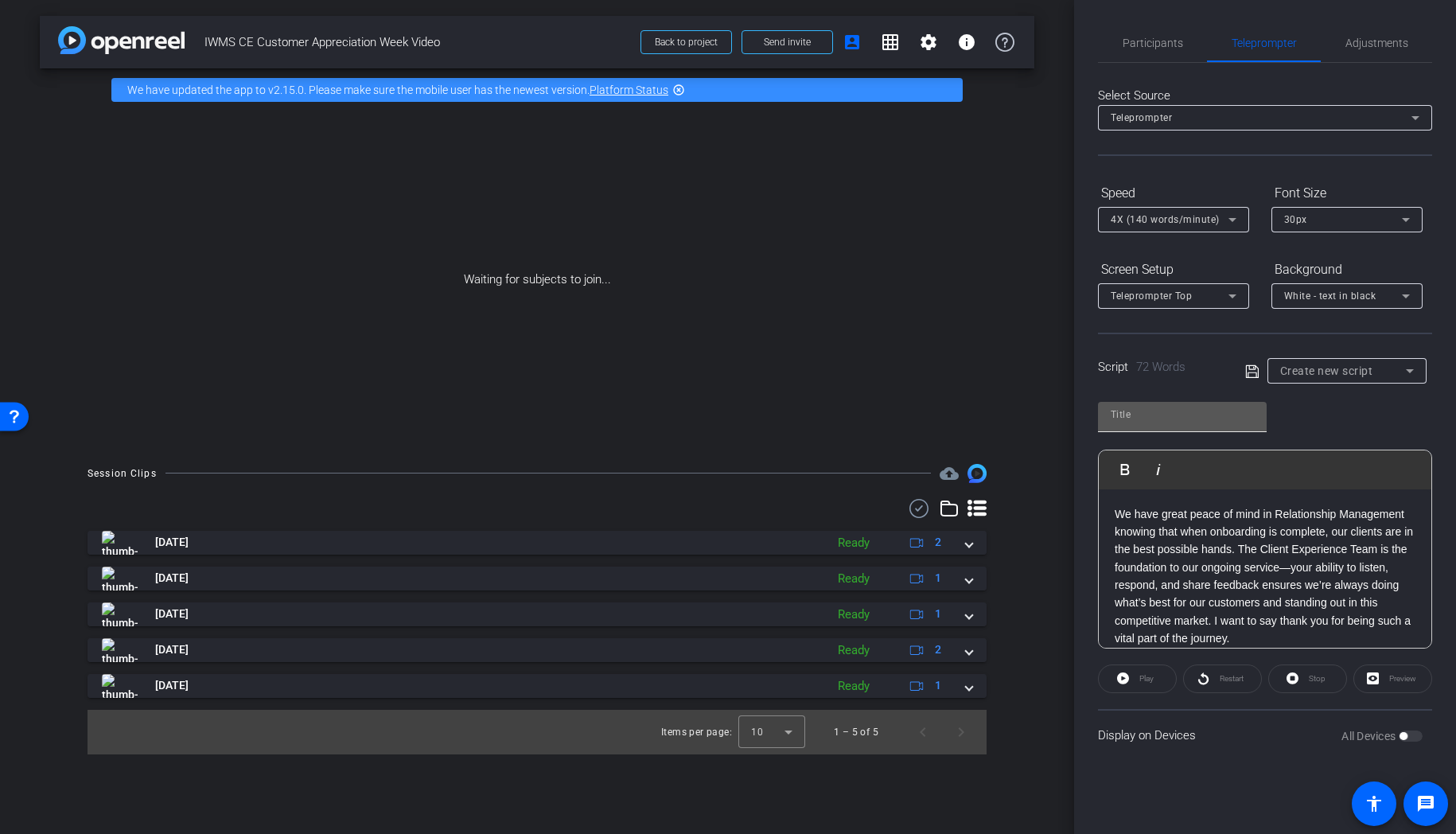
click at [1149, 419] on input "text" at bounding box center [1182, 415] width 144 height 19
click at [1139, 418] on input "Ro" at bounding box center [1182, 415] width 144 height 19
type input "Rohit Mahna - Script"
click at [1247, 370] on icon at bounding box center [1252, 372] width 15 height 19
click at [855, 41] on mat-icon "account_box" at bounding box center [853, 42] width 19 height 19
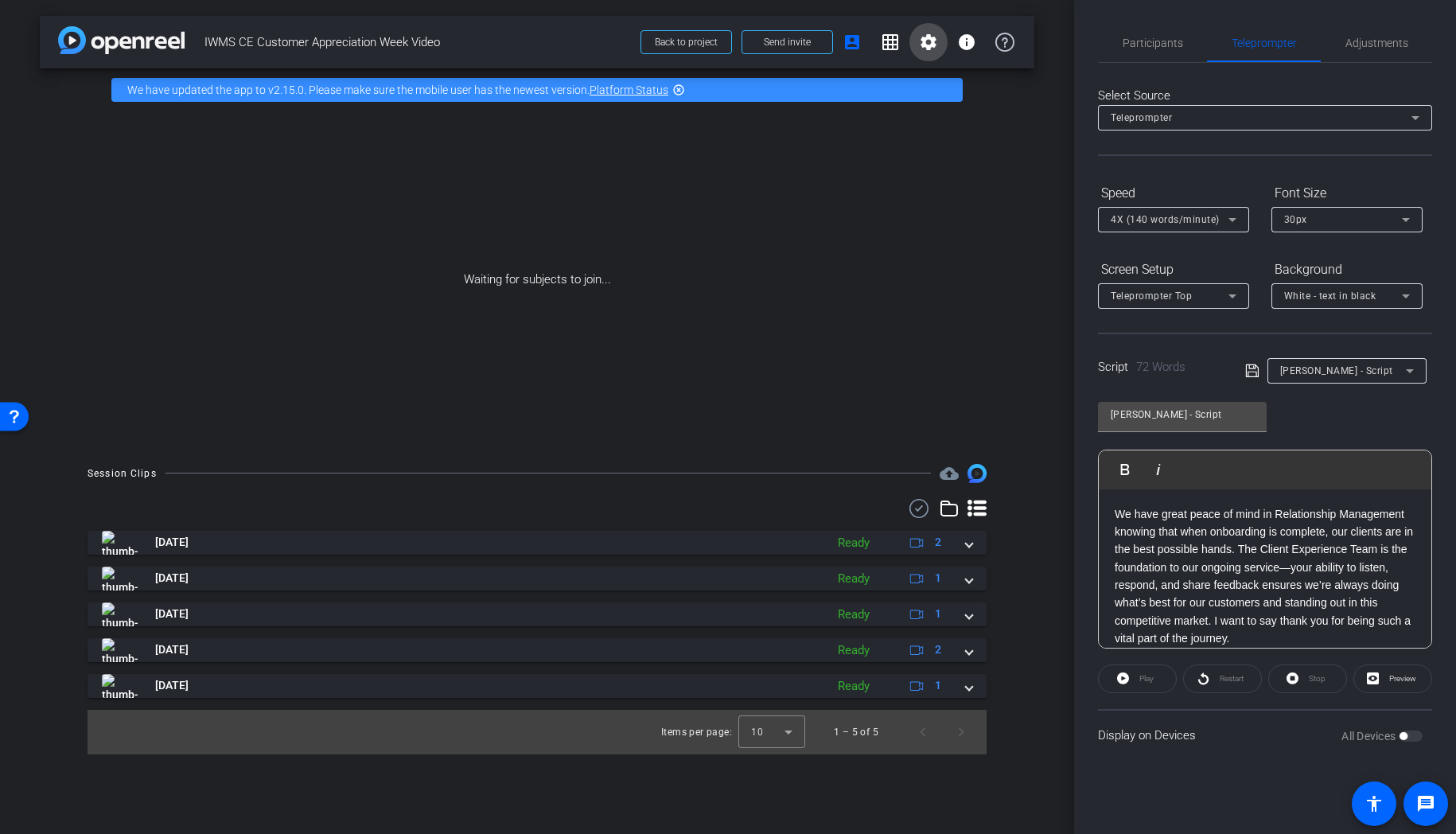
click at [930, 42] on mat-icon "settings" at bounding box center [929, 42] width 19 height 19
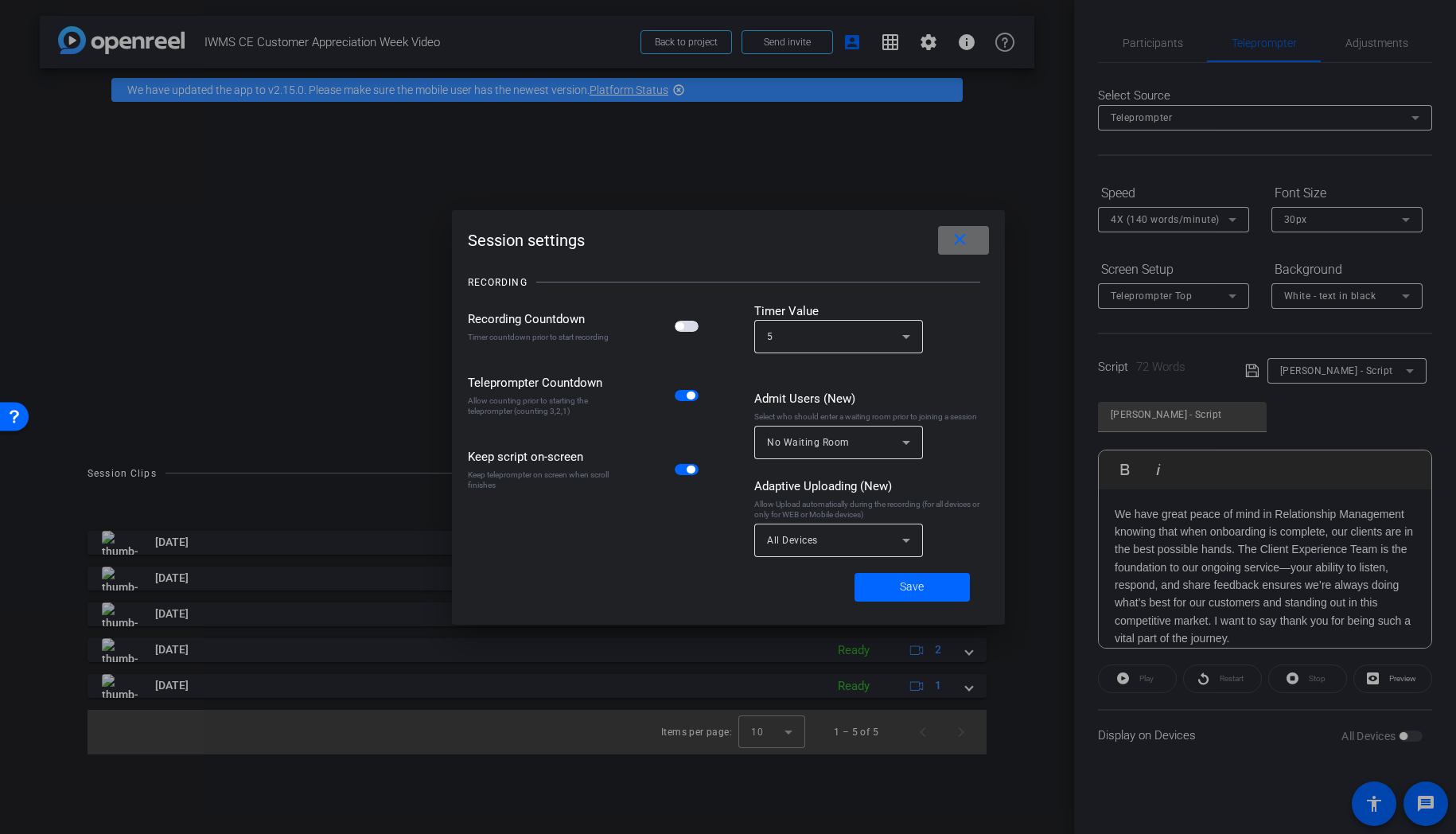
click at [960, 243] on mat-icon "close" at bounding box center [960, 239] width 20 height 20
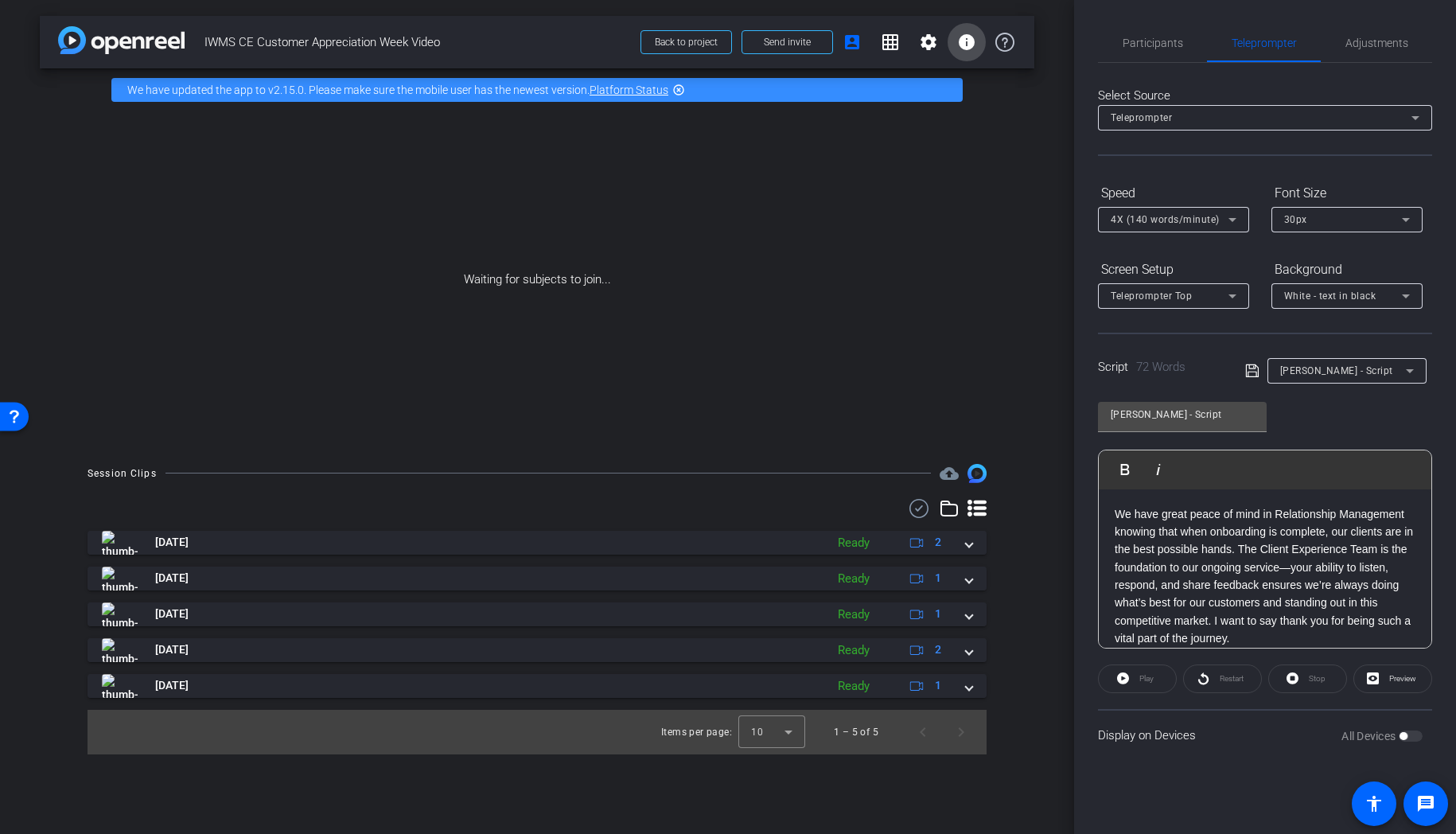
click at [969, 41] on mat-icon "info" at bounding box center [967, 42] width 19 height 19
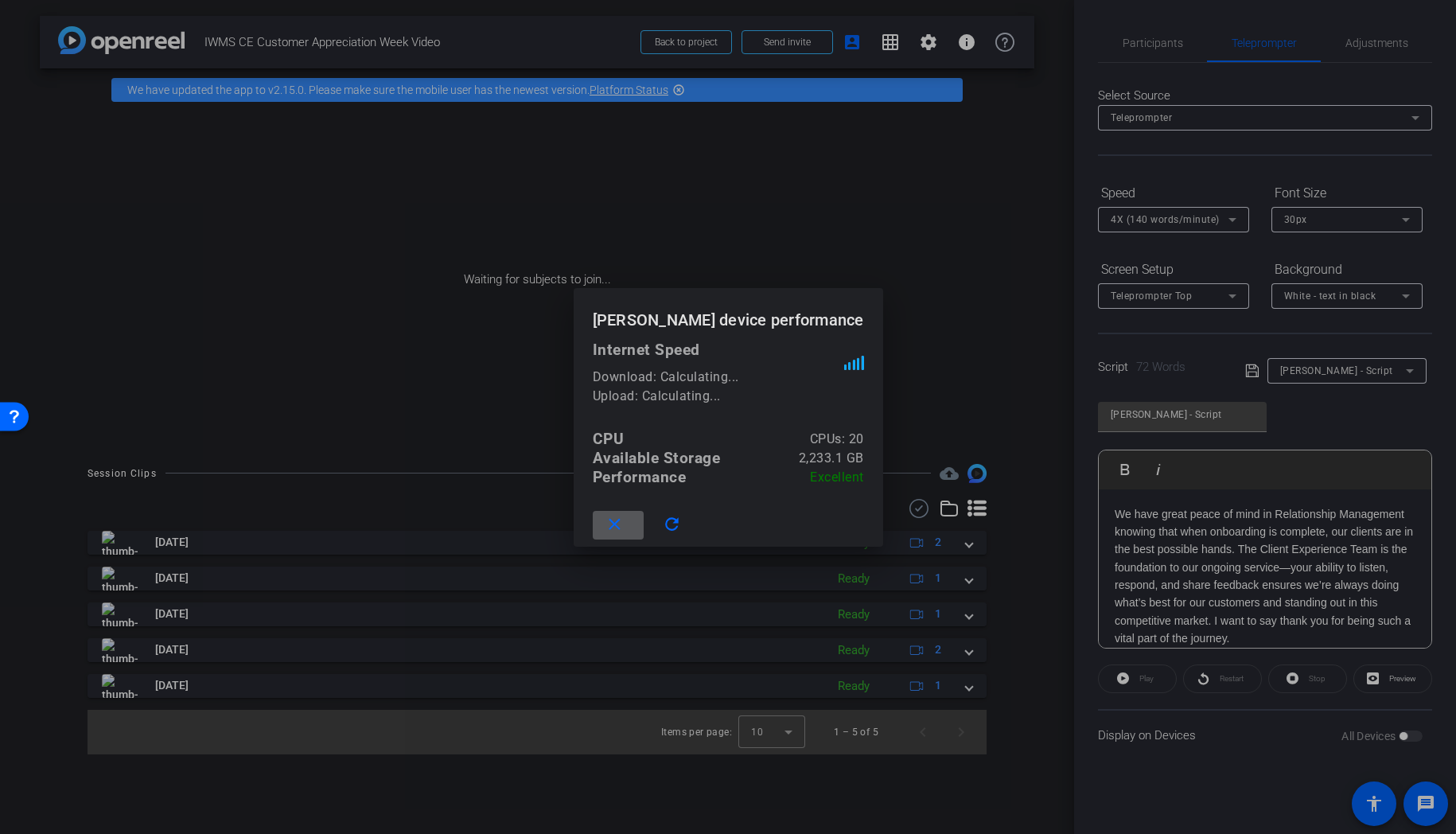
click at [837, 238] on div at bounding box center [728, 417] width 1456 height 834
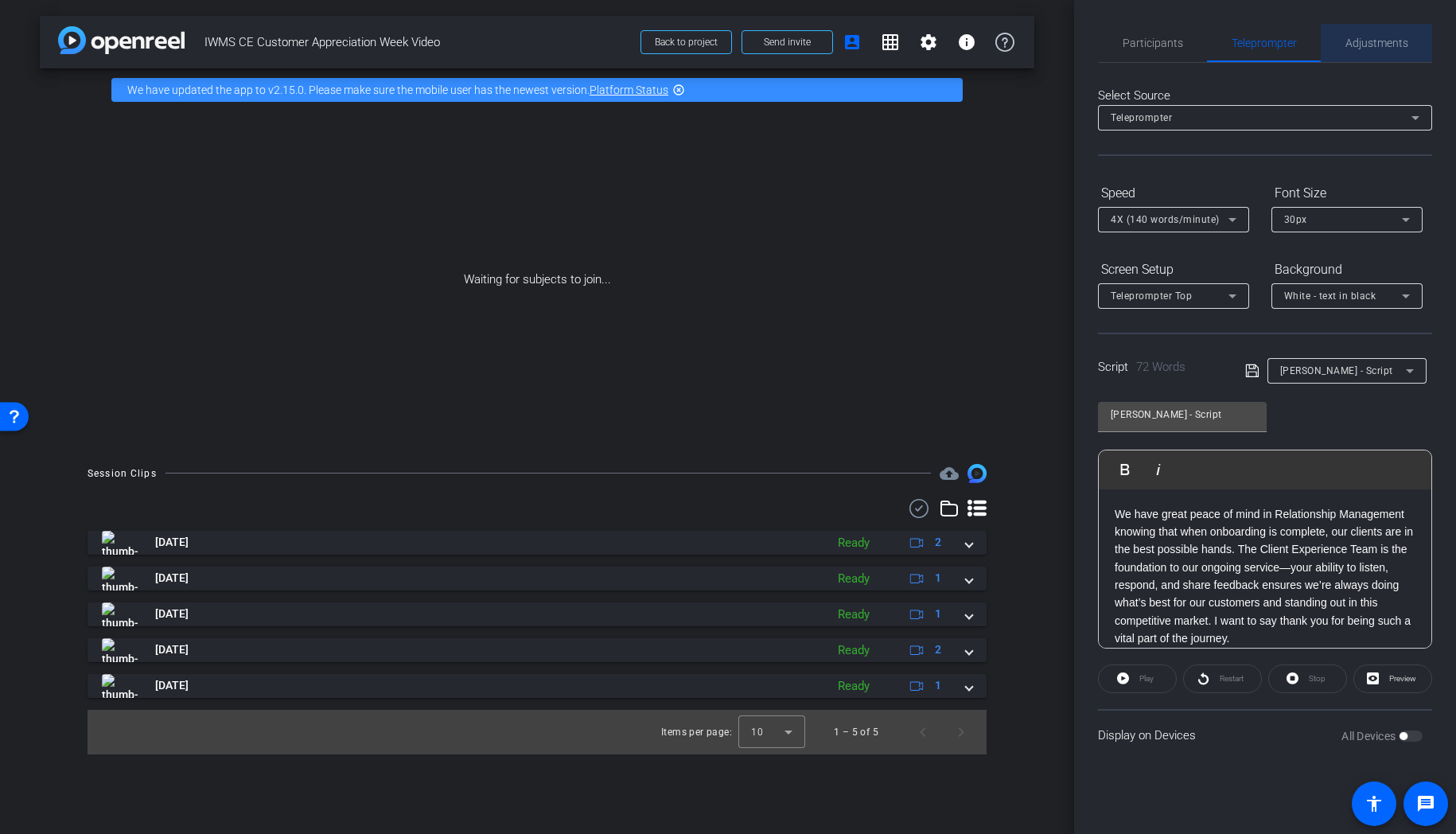
click at [1397, 41] on span "Adjustments" at bounding box center [1377, 43] width 62 height 11
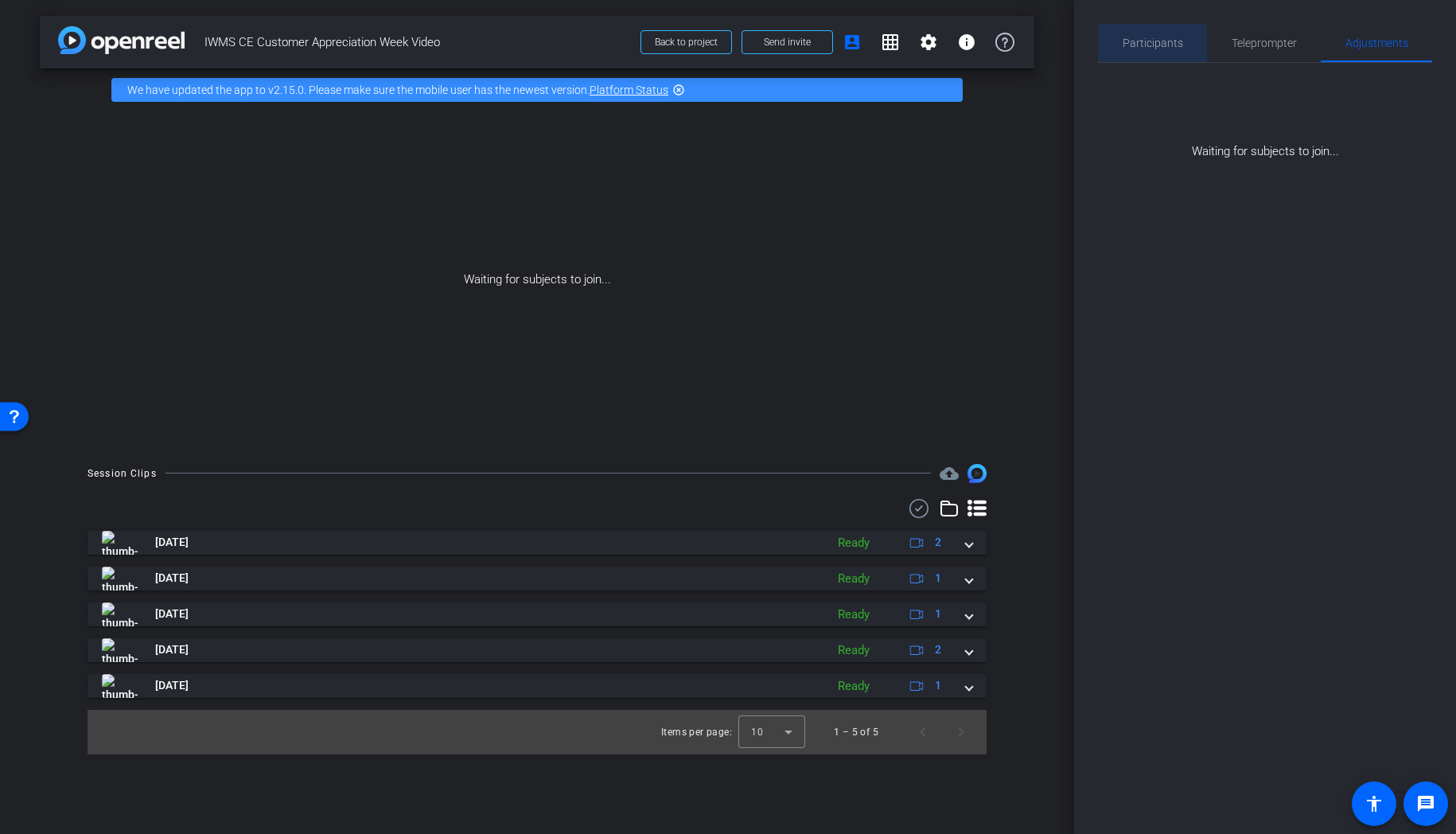
click at [1131, 48] on span "Participants" at bounding box center [1153, 43] width 61 height 11
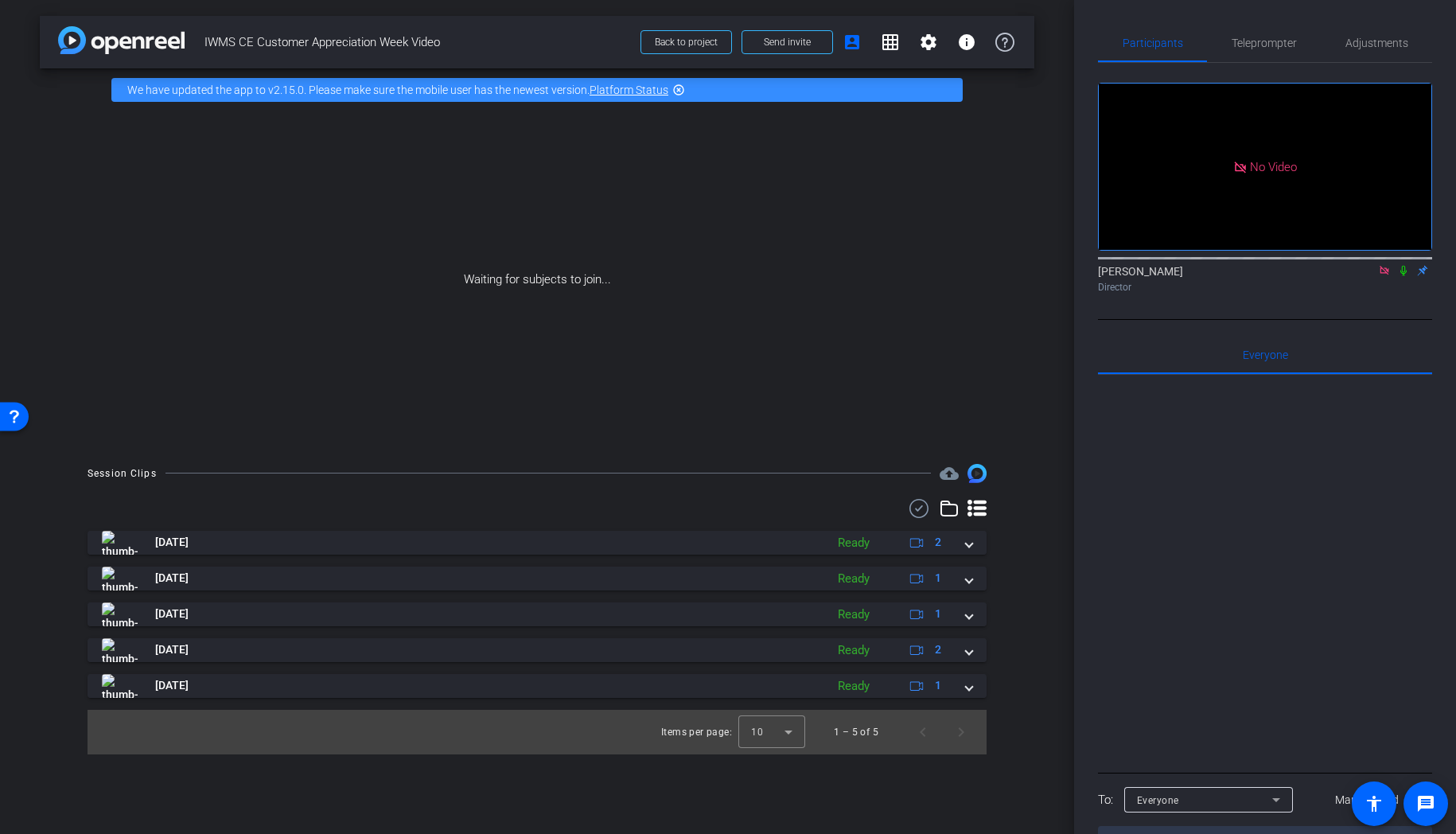
scroll to position [6, 0]
click at [1278, 785] on icon at bounding box center [1277, 794] width 19 height 19
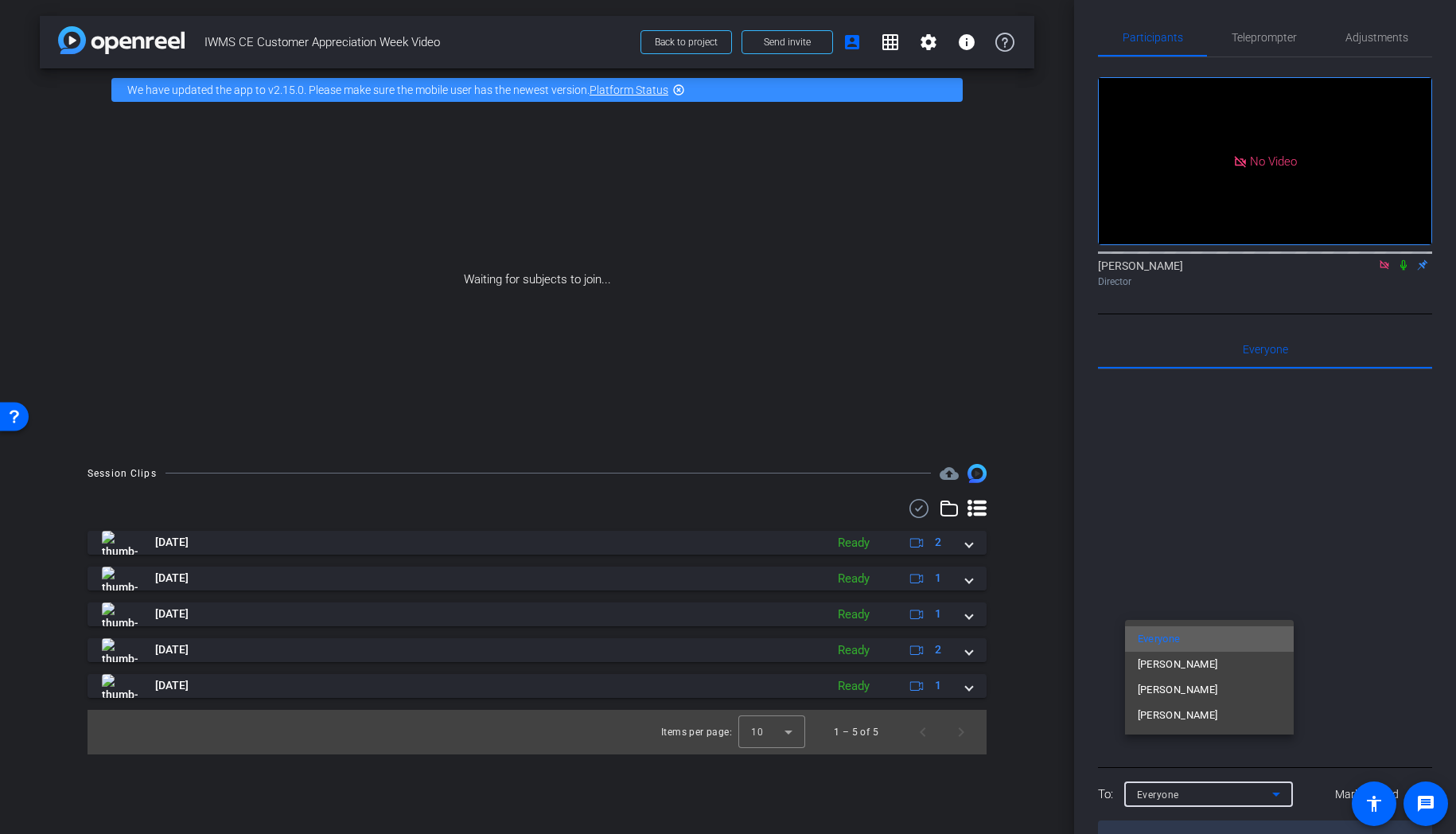
click at [1235, 648] on mat-option "Everyone" at bounding box center [1209, 638] width 169 height 25
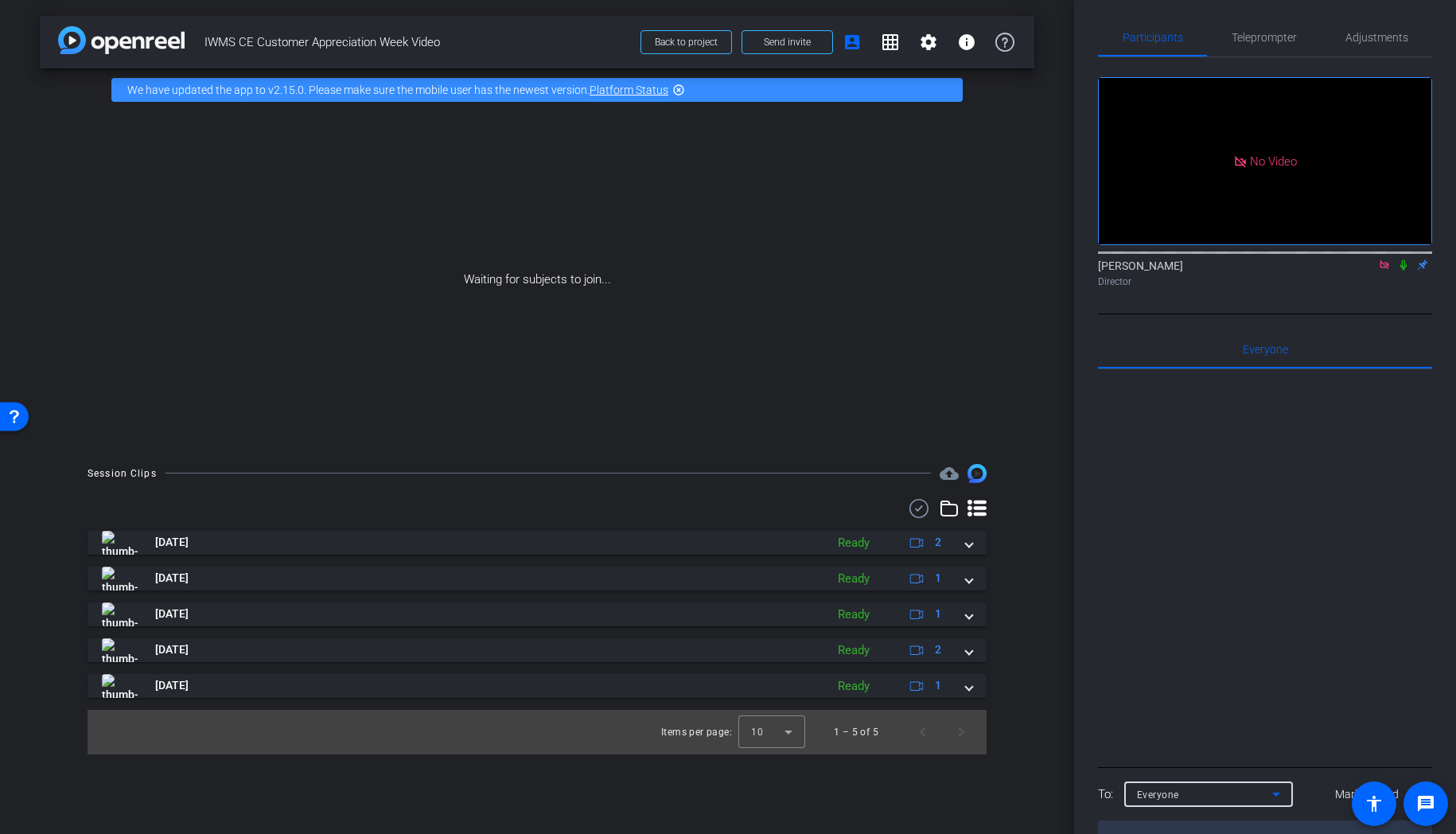
scroll to position [0, 0]
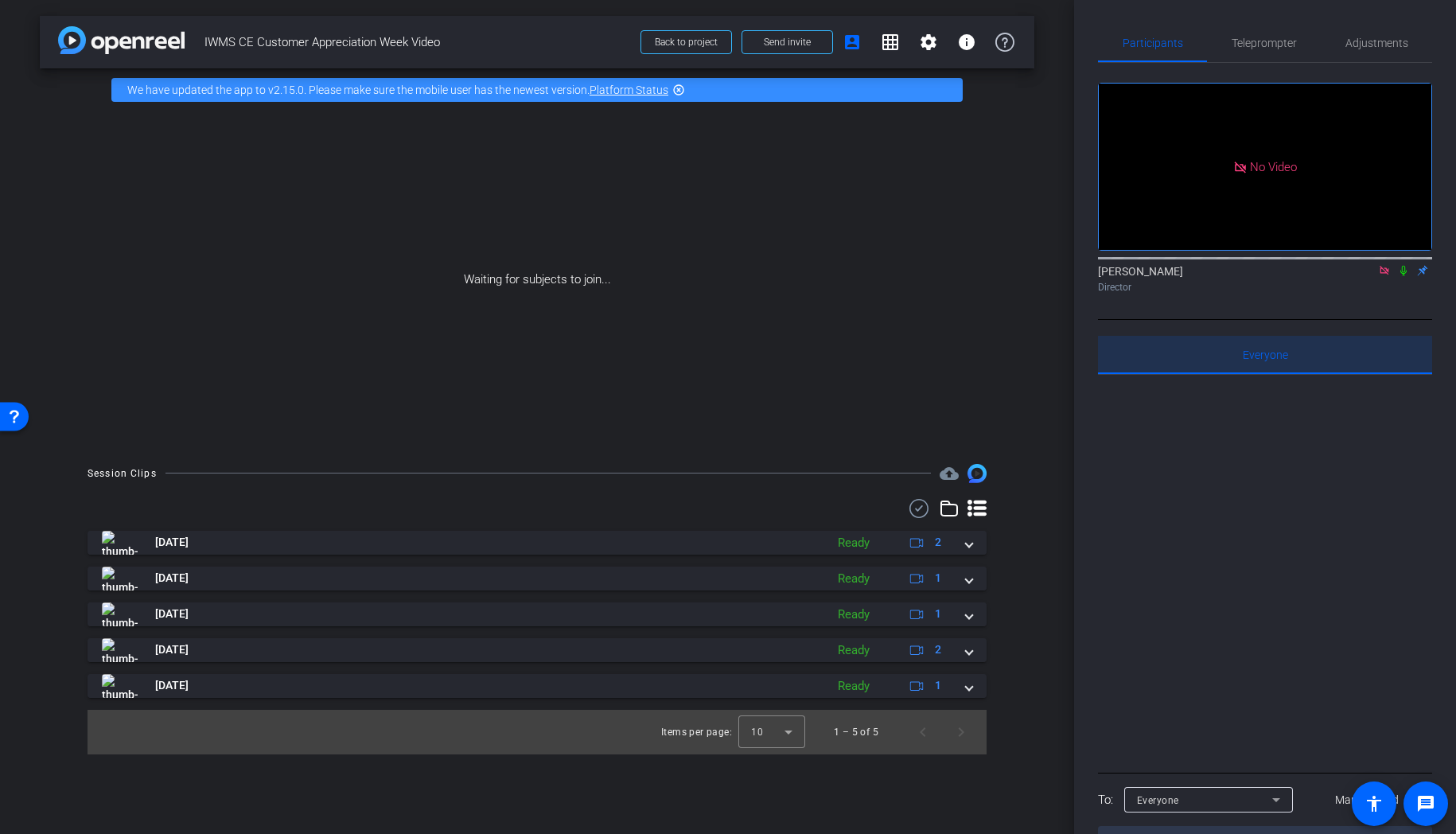
click at [1283, 350] on span "Everyone 0" at bounding box center [1265, 355] width 45 height 11
click at [1281, 350] on span "Everyone 0" at bounding box center [1265, 355] width 45 height 11
click at [883, 39] on mat-icon "grid_on" at bounding box center [891, 42] width 19 height 19
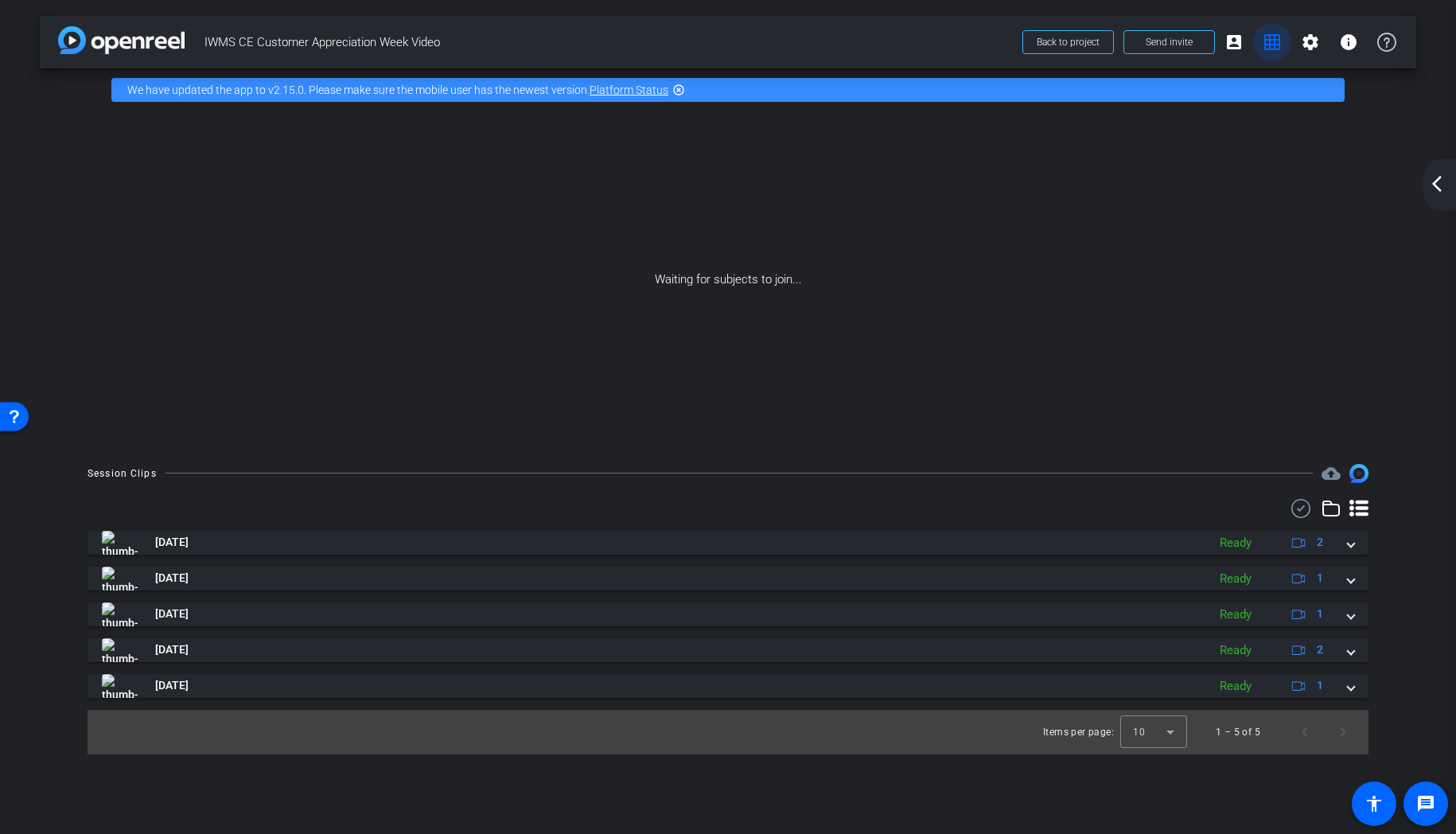
click at [1263, 45] on mat-icon "grid_on" at bounding box center [1273, 42] width 19 height 19
click at [1244, 47] on span at bounding box center [1234, 41] width 38 height 38
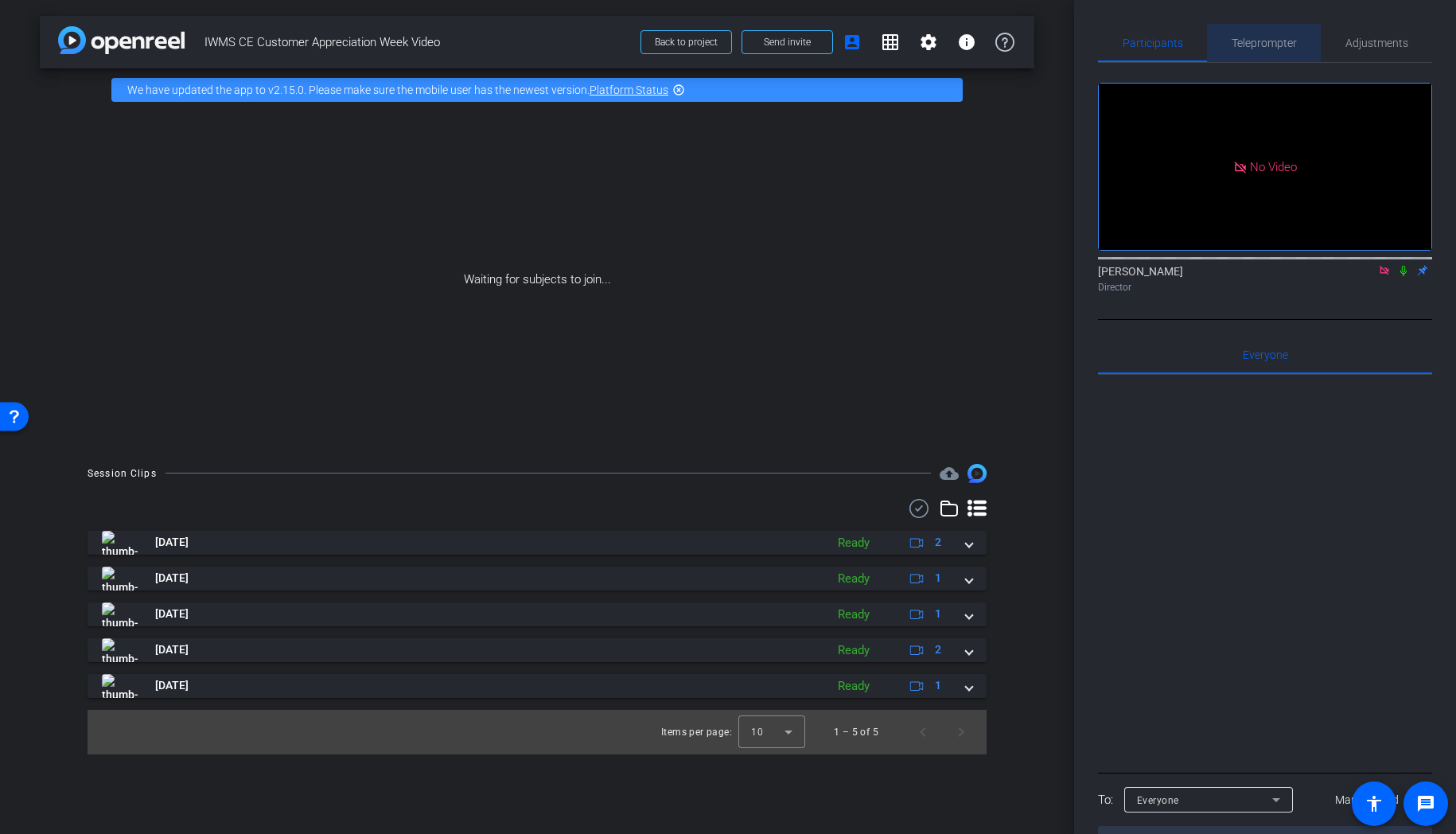
click at [1262, 45] on span "Teleprompter" at bounding box center [1264, 43] width 65 height 11
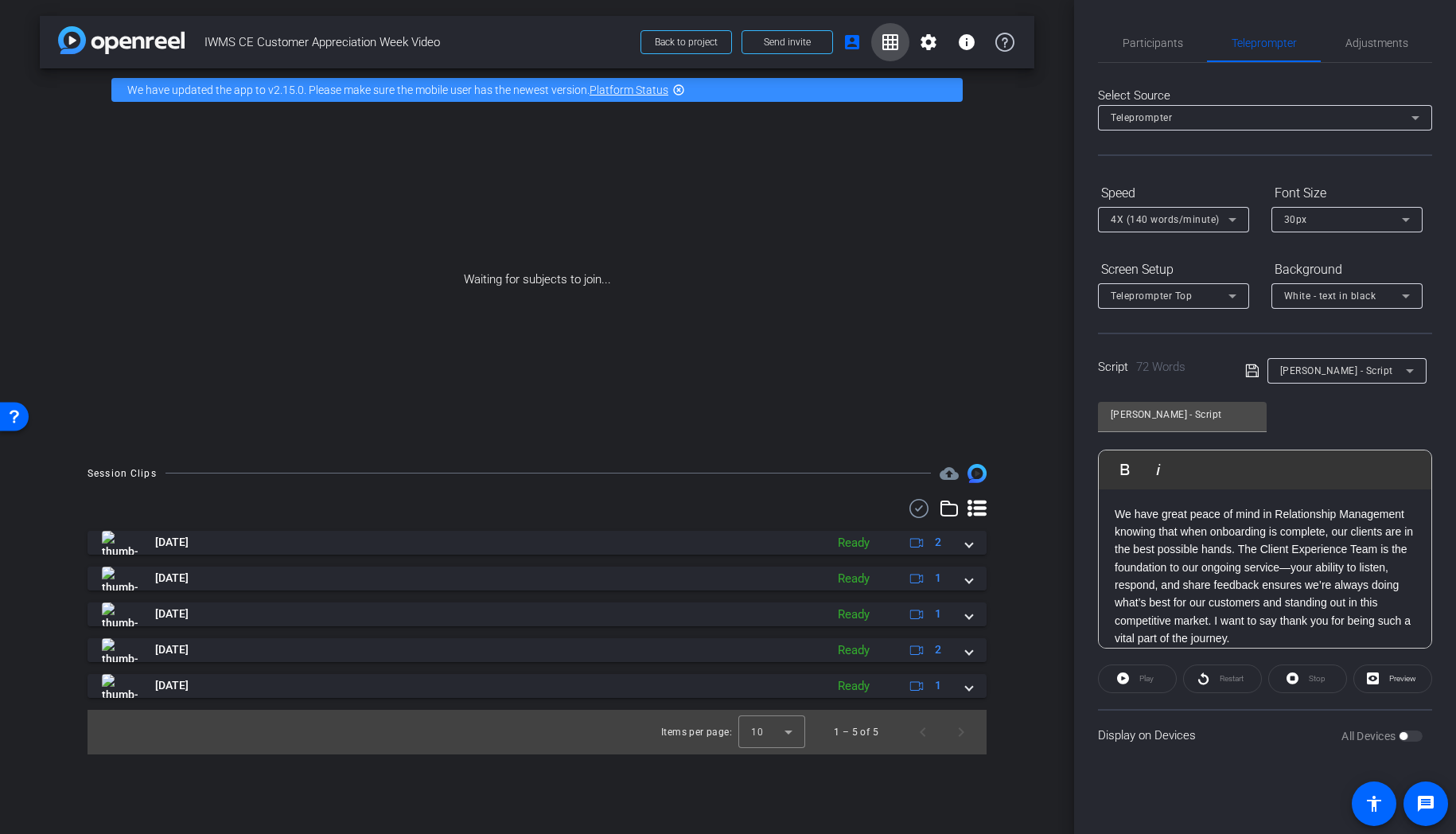
click at [891, 50] on mat-icon "grid_on" at bounding box center [891, 42] width 19 height 19
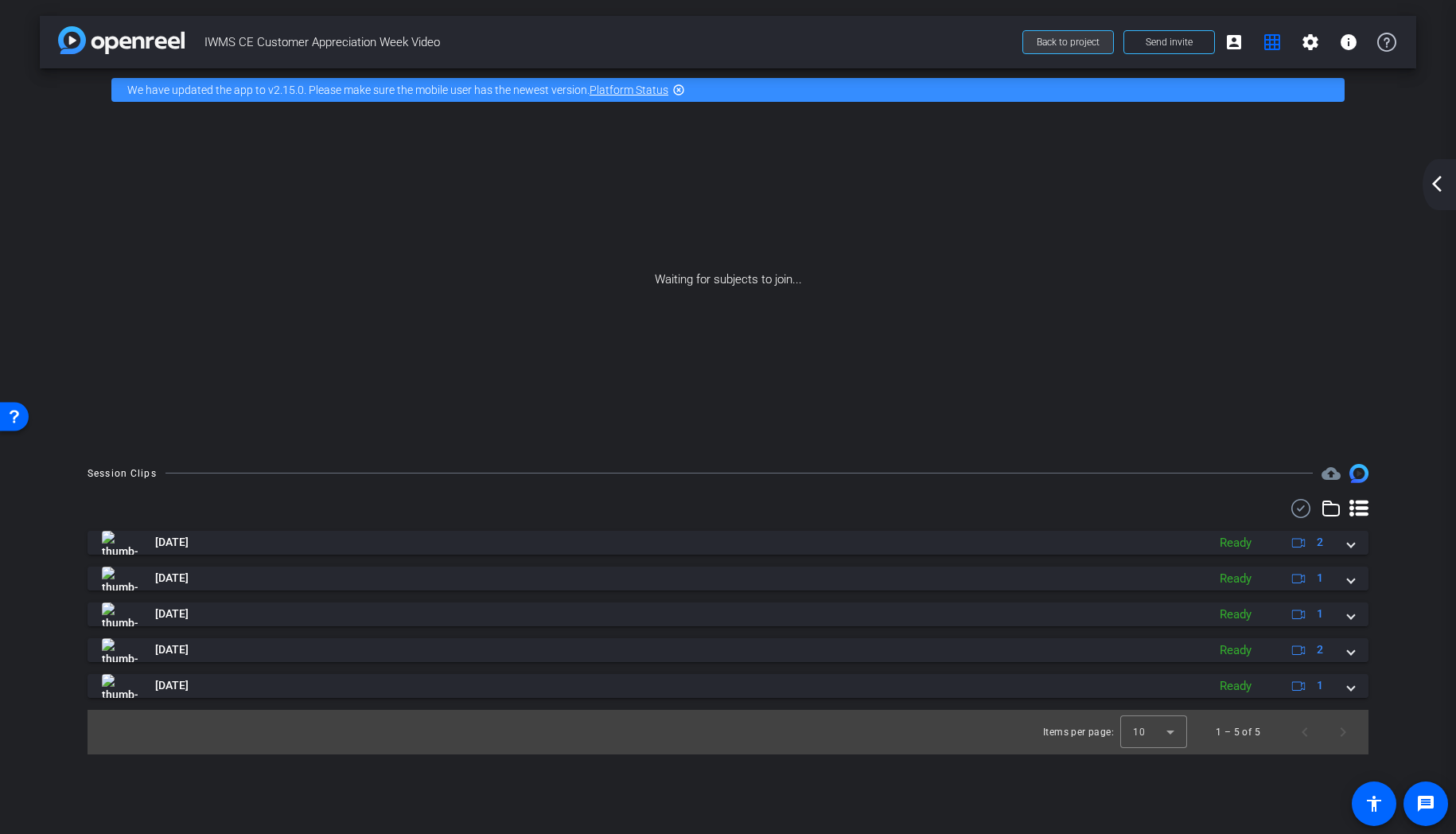
click at [1076, 47] on span "Back to project" at bounding box center [1067, 42] width 62 height 11
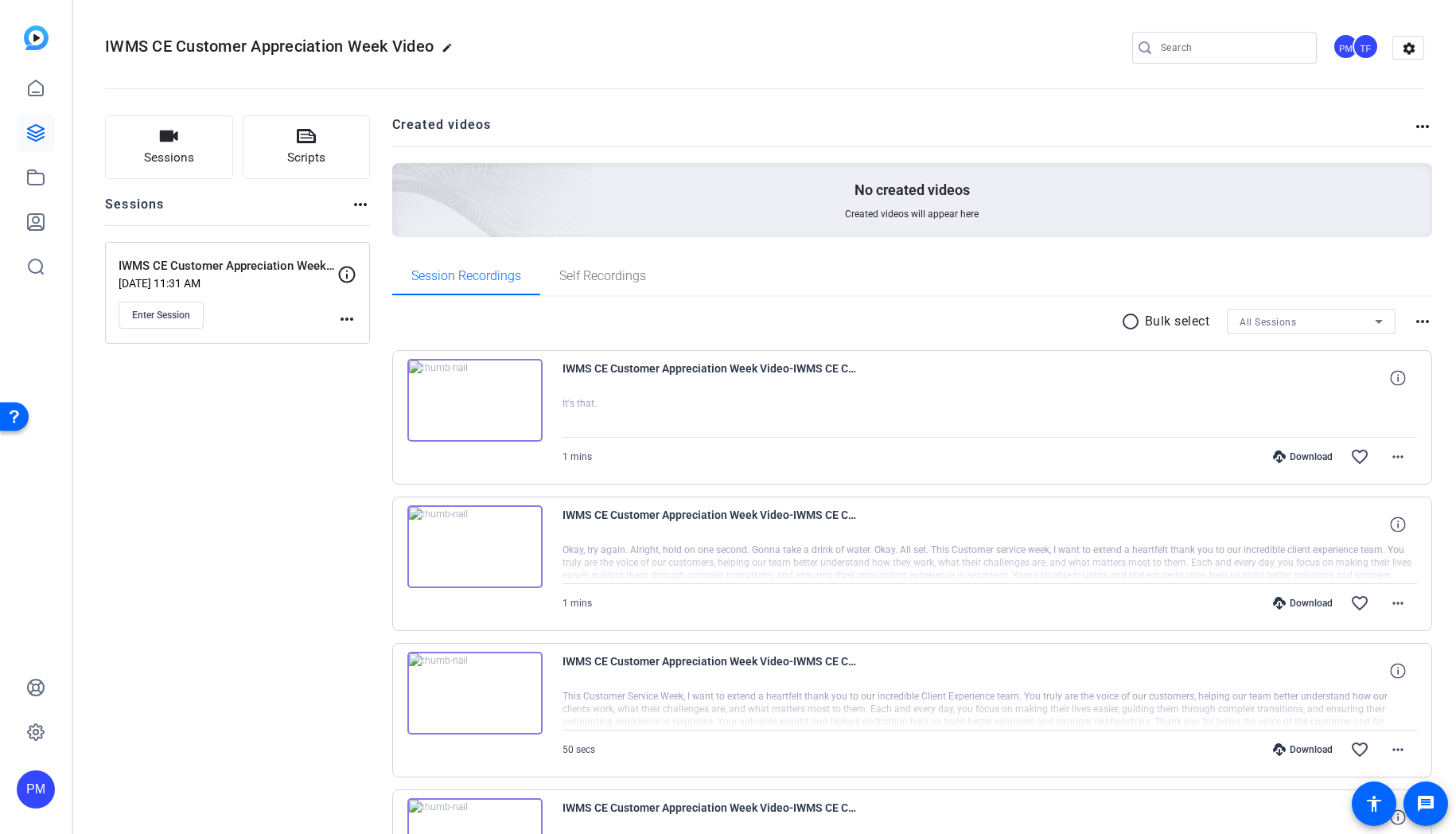
click at [349, 320] on mat-icon "more_horiz" at bounding box center [347, 320] width 19 height 19
click at [360, 338] on span "Edit Session" at bounding box center [386, 342] width 72 height 19
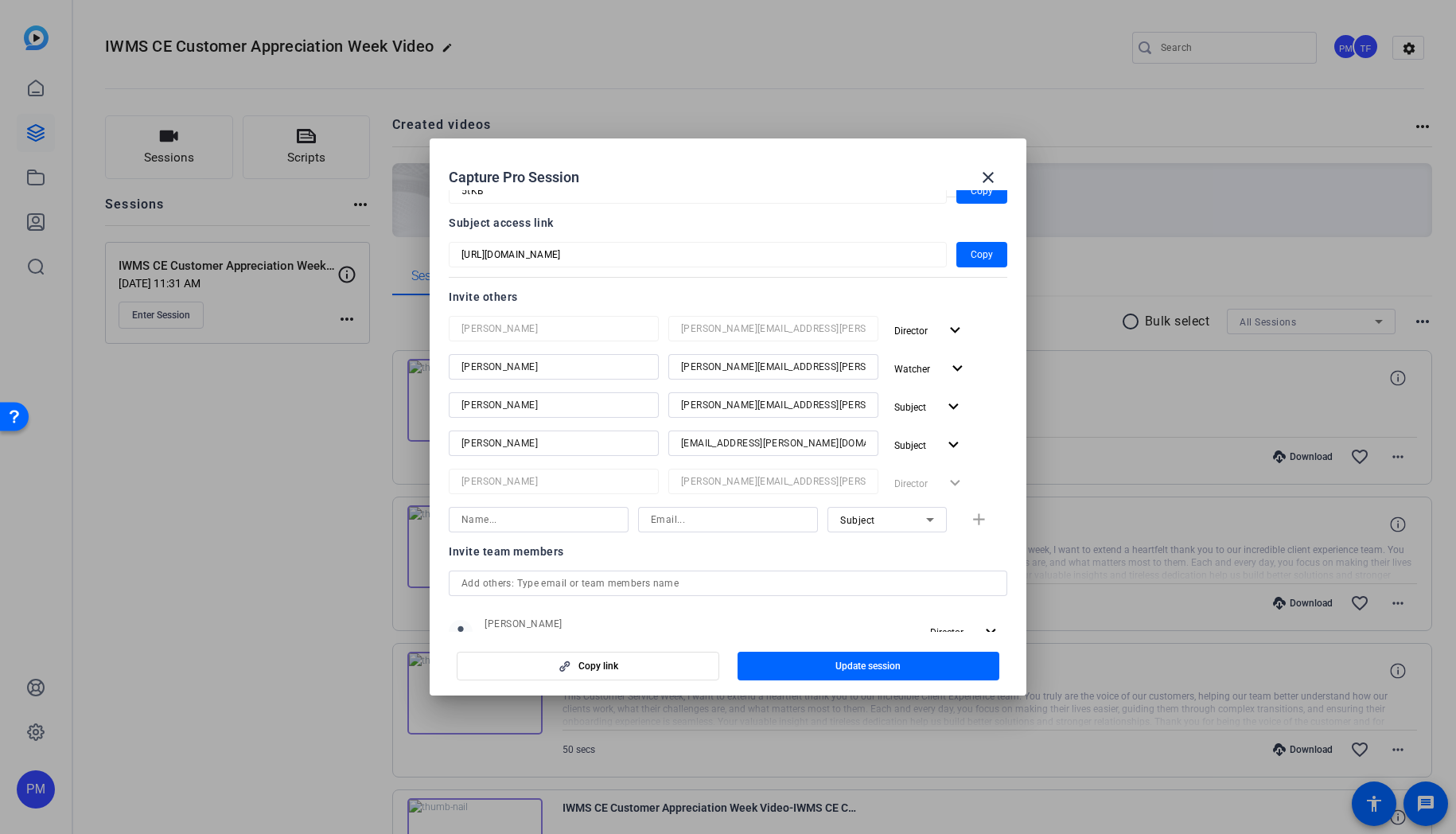
scroll to position [118, 0]
click at [325, 548] on div at bounding box center [728, 417] width 1456 height 834
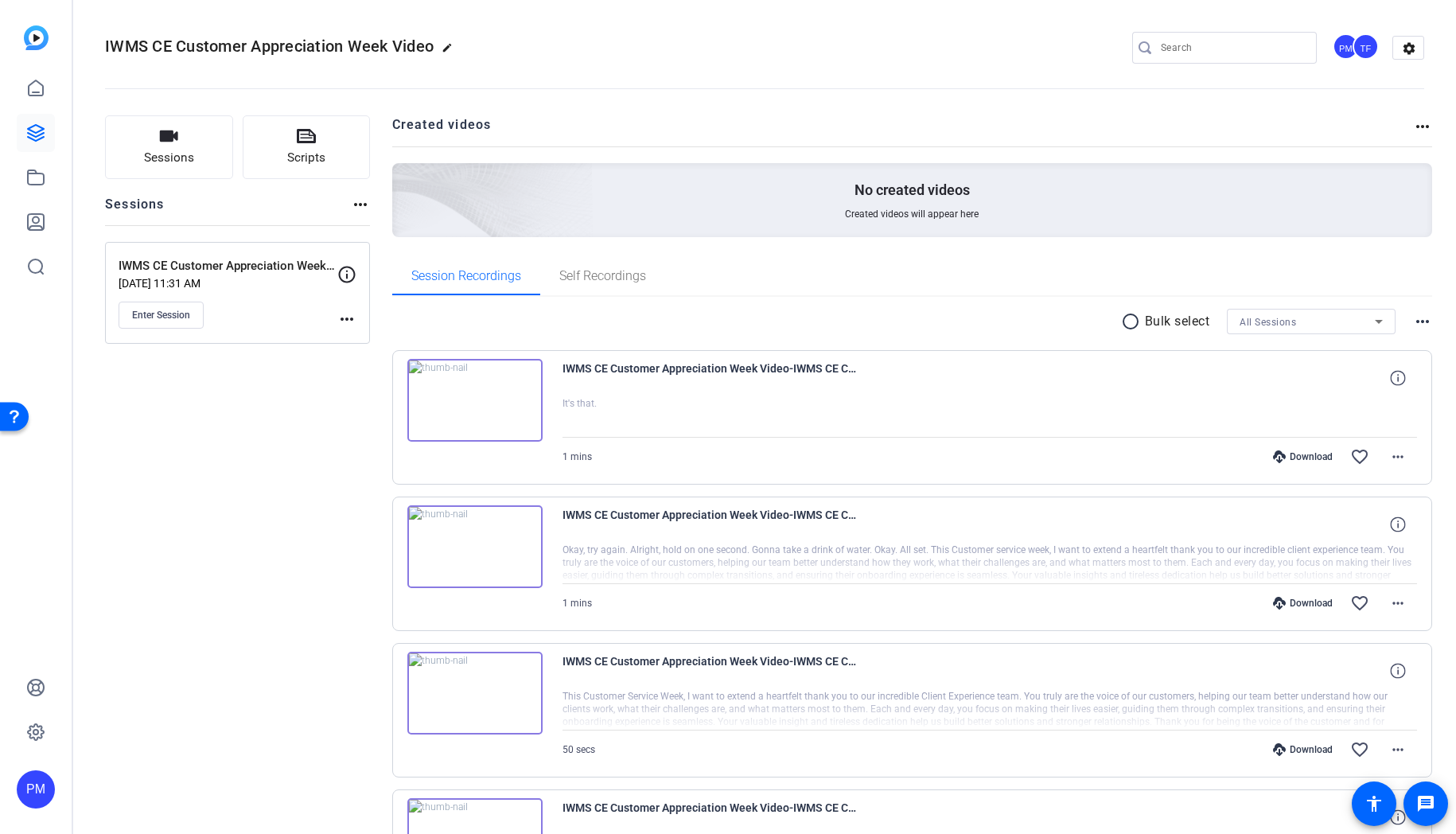
click at [170, 502] on div "Sessions Scripts Sessions more_horiz IWMS CE Customer Appreciation Week Video S…" at bounding box center [237, 764] width 265 height 1299
click at [348, 319] on mat-icon "more_horiz" at bounding box center [347, 320] width 19 height 19
click at [174, 316] on div at bounding box center [728, 417] width 1456 height 834
click at [174, 315] on span "Enter Session" at bounding box center [161, 316] width 58 height 13
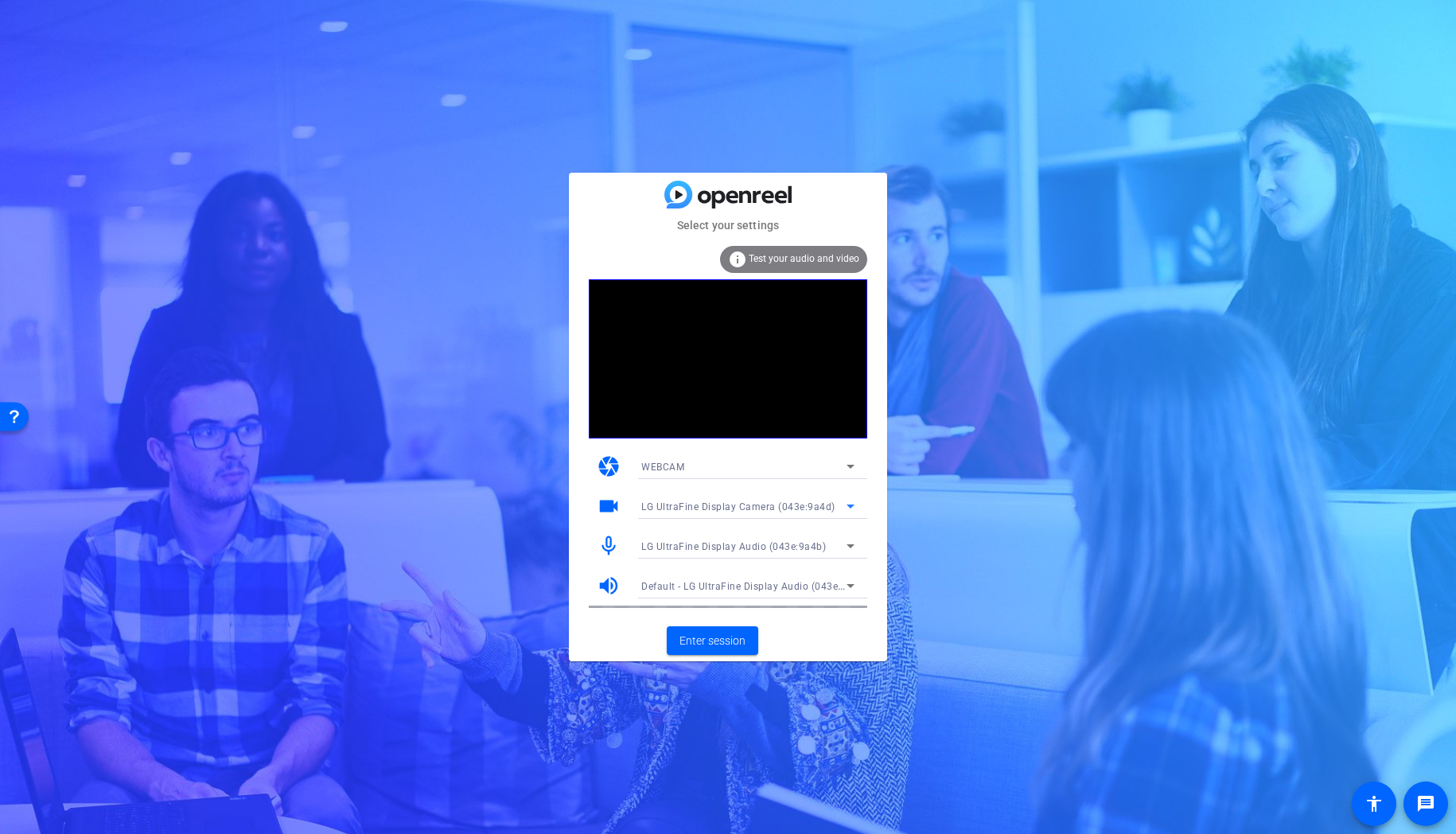
click at [814, 507] on span "LG UltraFine Display Camera (043e:9a4d)" at bounding box center [738, 507] width 194 height 11
click at [814, 507] on div at bounding box center [728, 417] width 1456 height 834
click at [719, 647] on span "Enter session" at bounding box center [712, 641] width 66 height 17
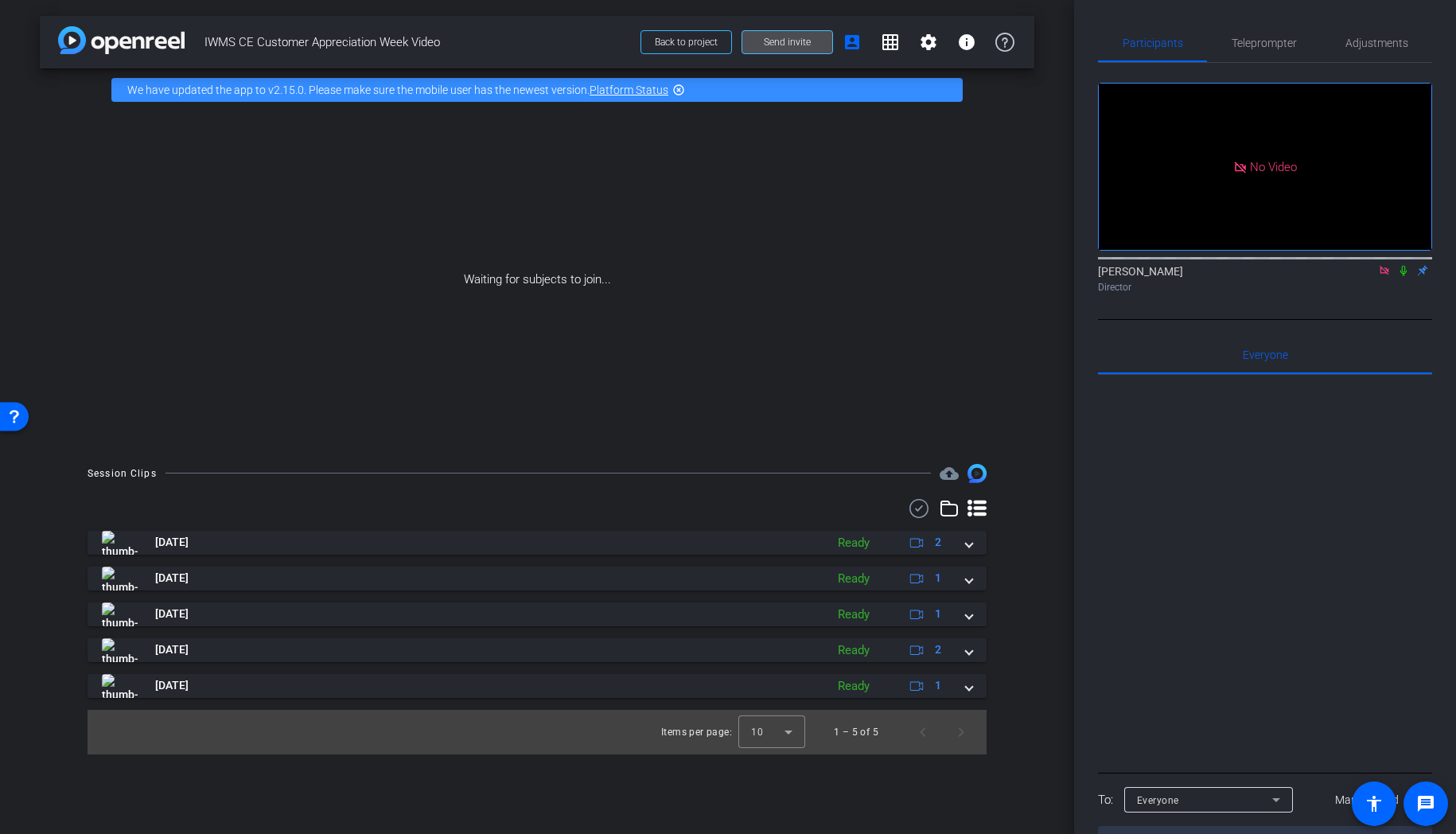
click at [765, 47] on span "Send invite" at bounding box center [788, 42] width 47 height 13
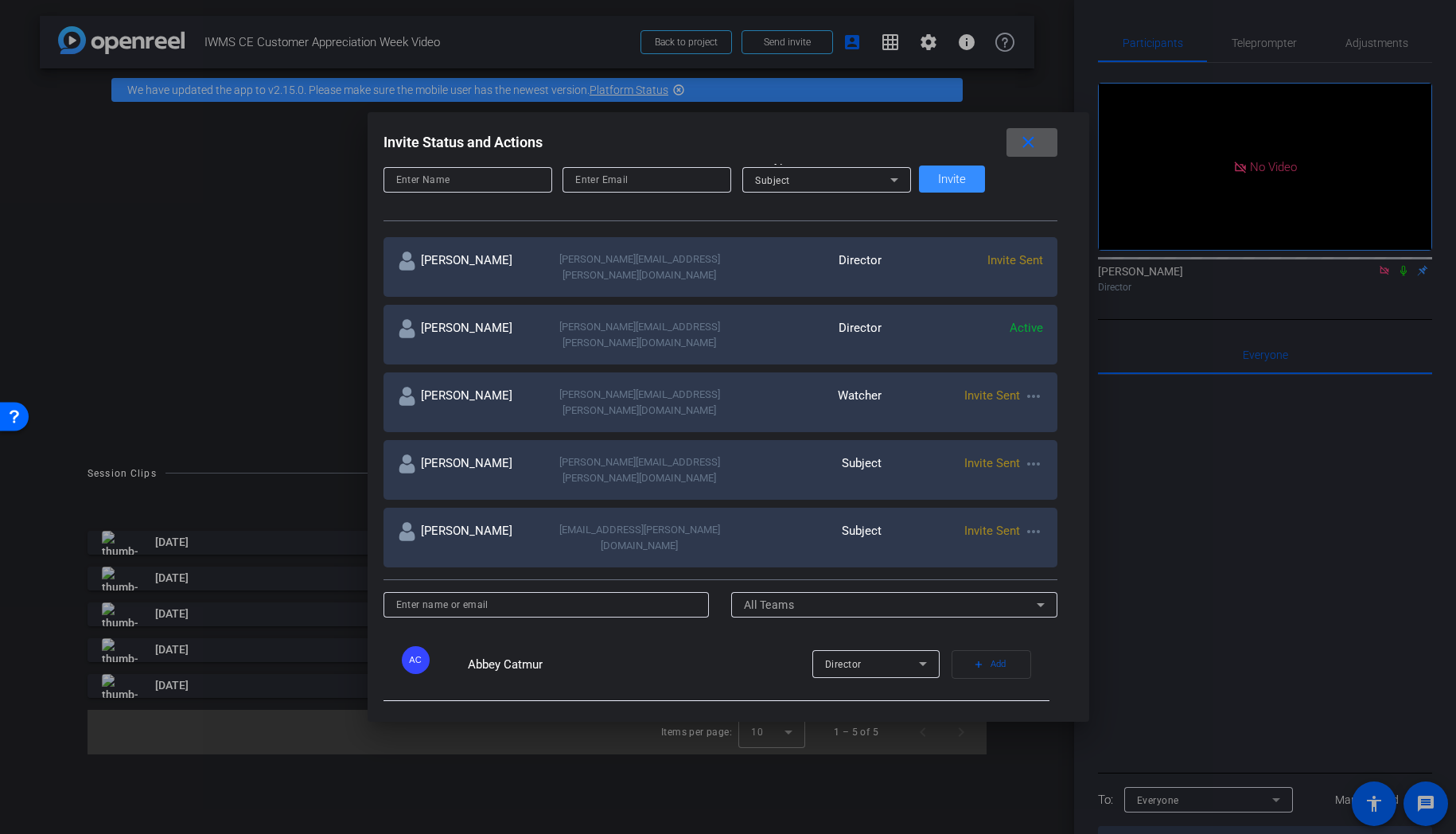
scroll to position [164, 0]
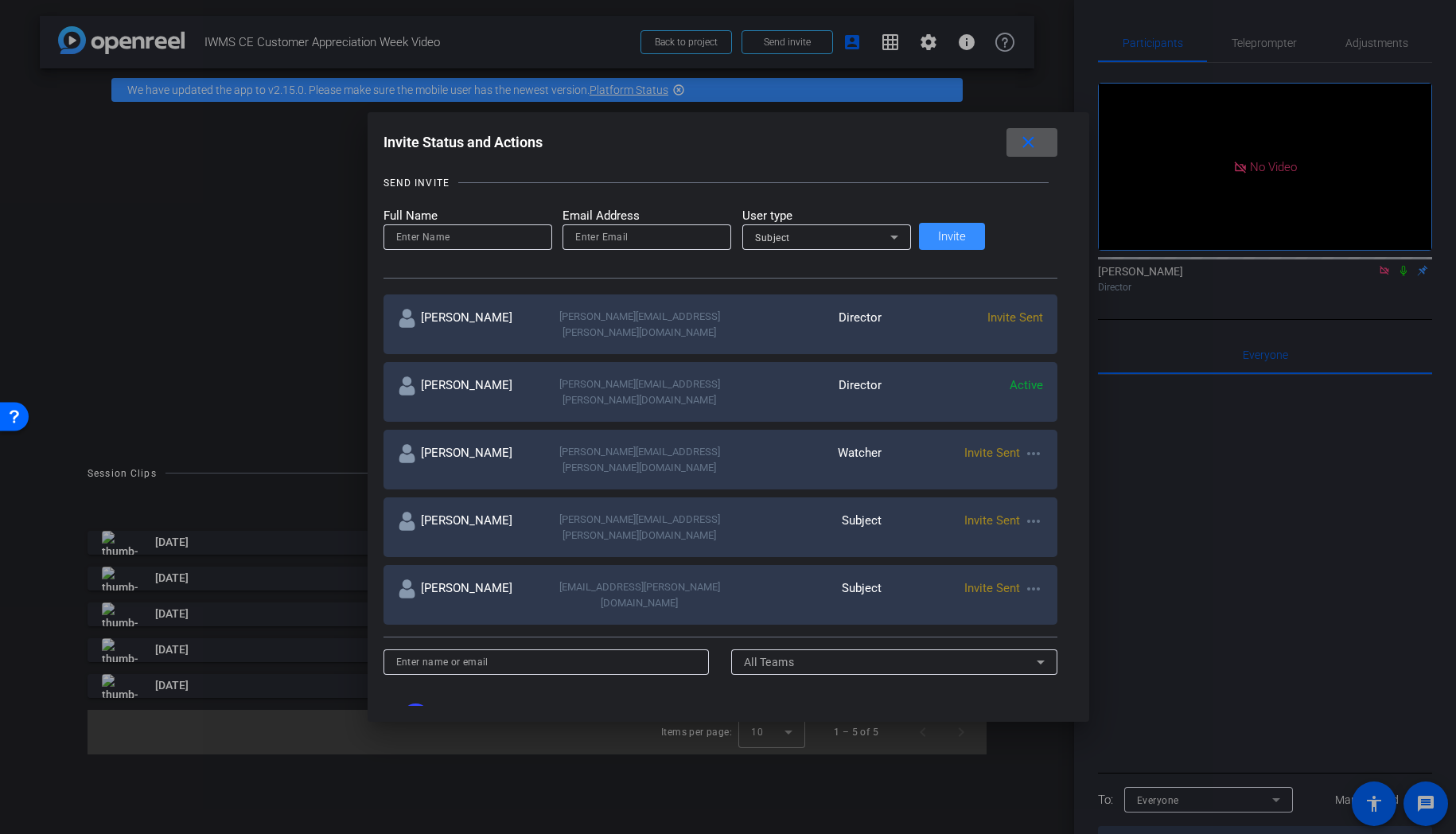
click at [485, 238] on input at bounding box center [468, 238] width 144 height 19
type input "rho"
click at [650, 239] on input "email" at bounding box center [646, 238] width 144 height 19
paste input "rohit.mahna@fmr.com"
type input "rohit.mahna@fmr.com"
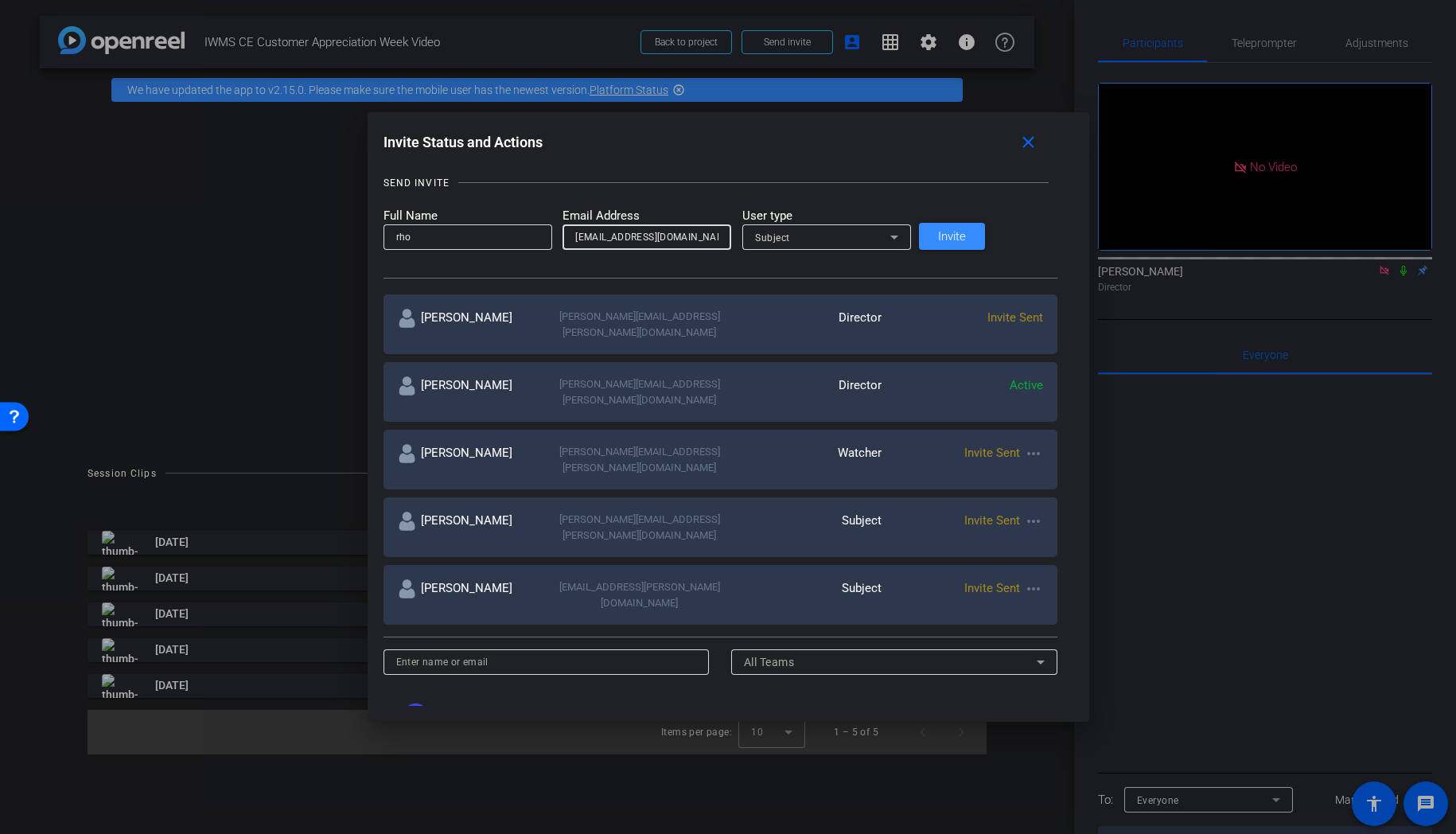
click at [539, 238] on input "rho" at bounding box center [468, 238] width 144 height 19
click at [539, 236] on input "Rohit" at bounding box center [468, 238] width 144 height 19
type input "[PERSON_NAME]"
click at [966, 235] on span "Invite" at bounding box center [952, 236] width 28 height 12
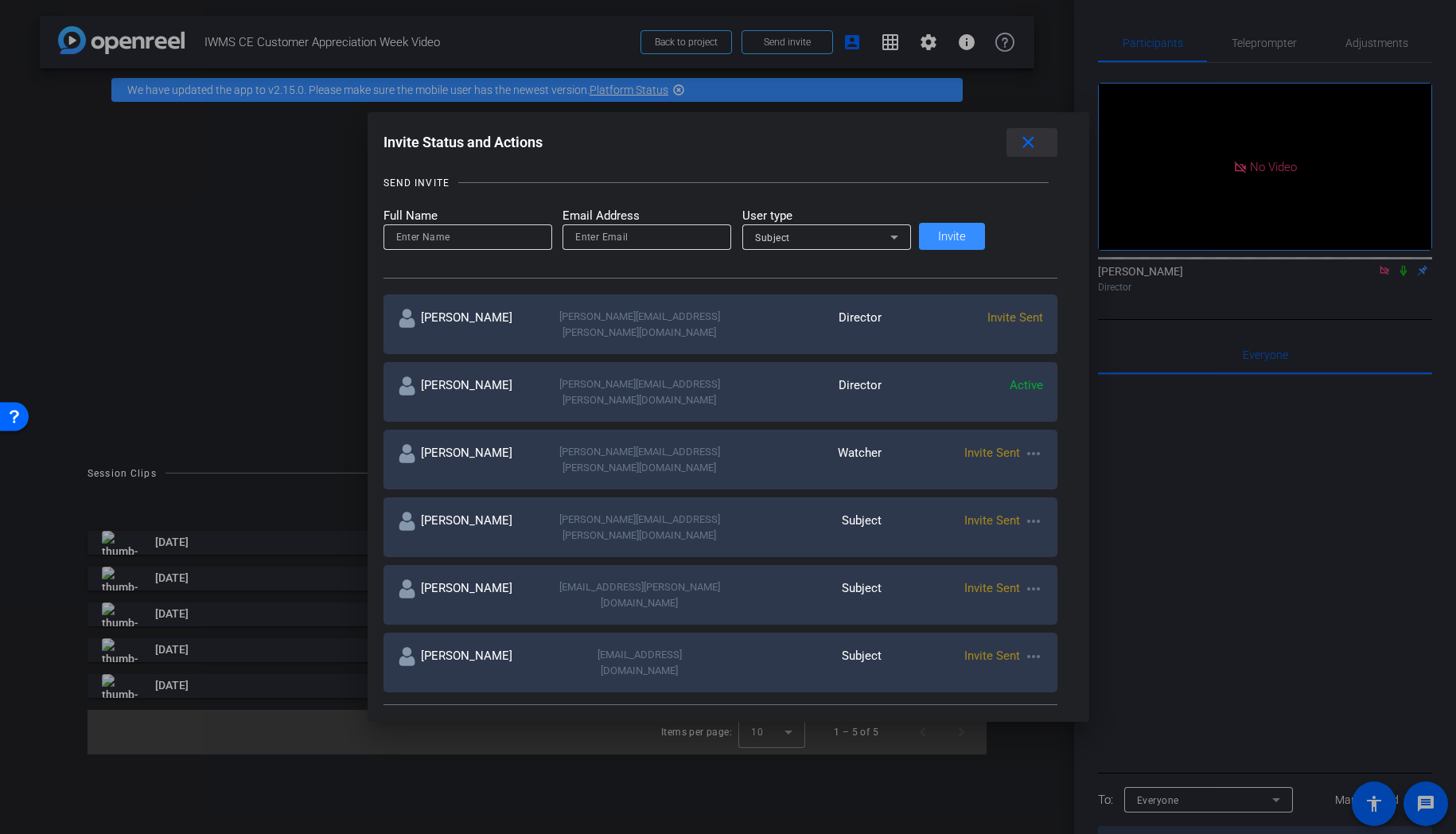
click at [1019, 142] on mat-icon "close" at bounding box center [1029, 143] width 20 height 20
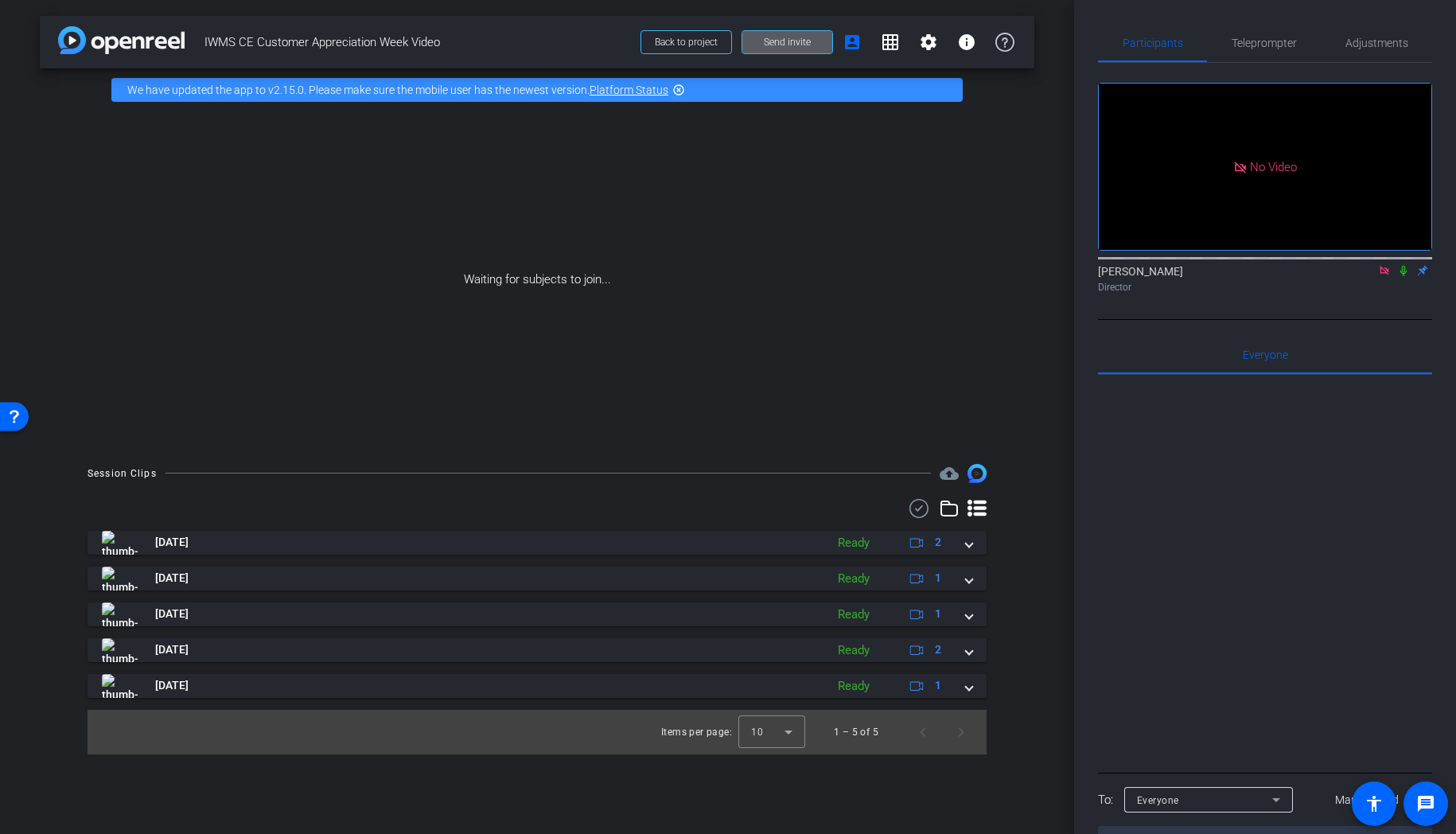
click at [1378, 276] on icon at bounding box center [1385, 271] width 13 height 11
click at [1353, 277] on mat-icon at bounding box center [1346, 271] width 19 height 15
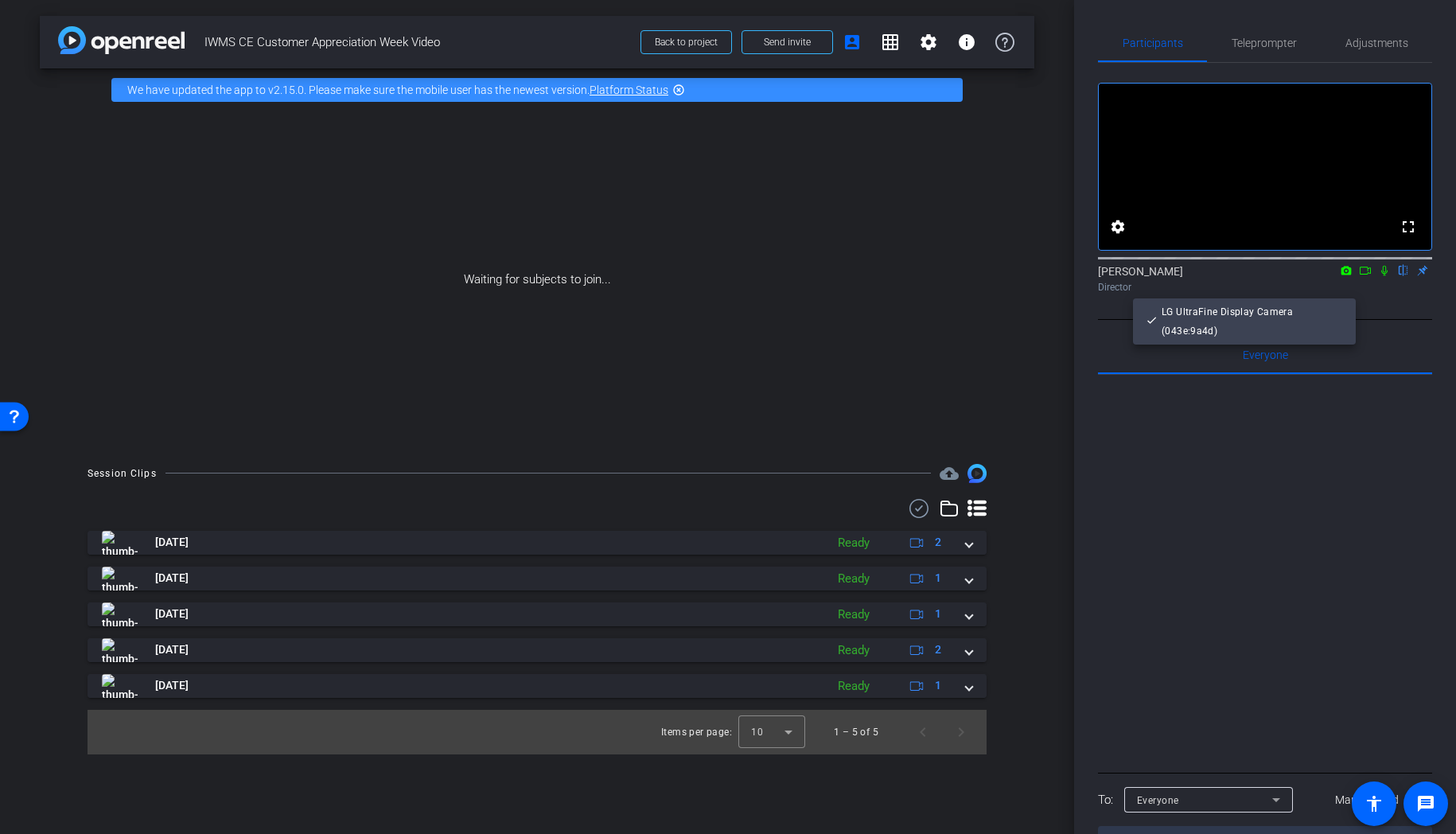
click at [1347, 293] on div at bounding box center [728, 417] width 1456 height 834
click at [1342, 274] on icon at bounding box center [1346, 270] width 11 height 9
click at [1346, 292] on div at bounding box center [728, 417] width 1456 height 834
click at [1360, 276] on icon at bounding box center [1365, 271] width 13 height 11
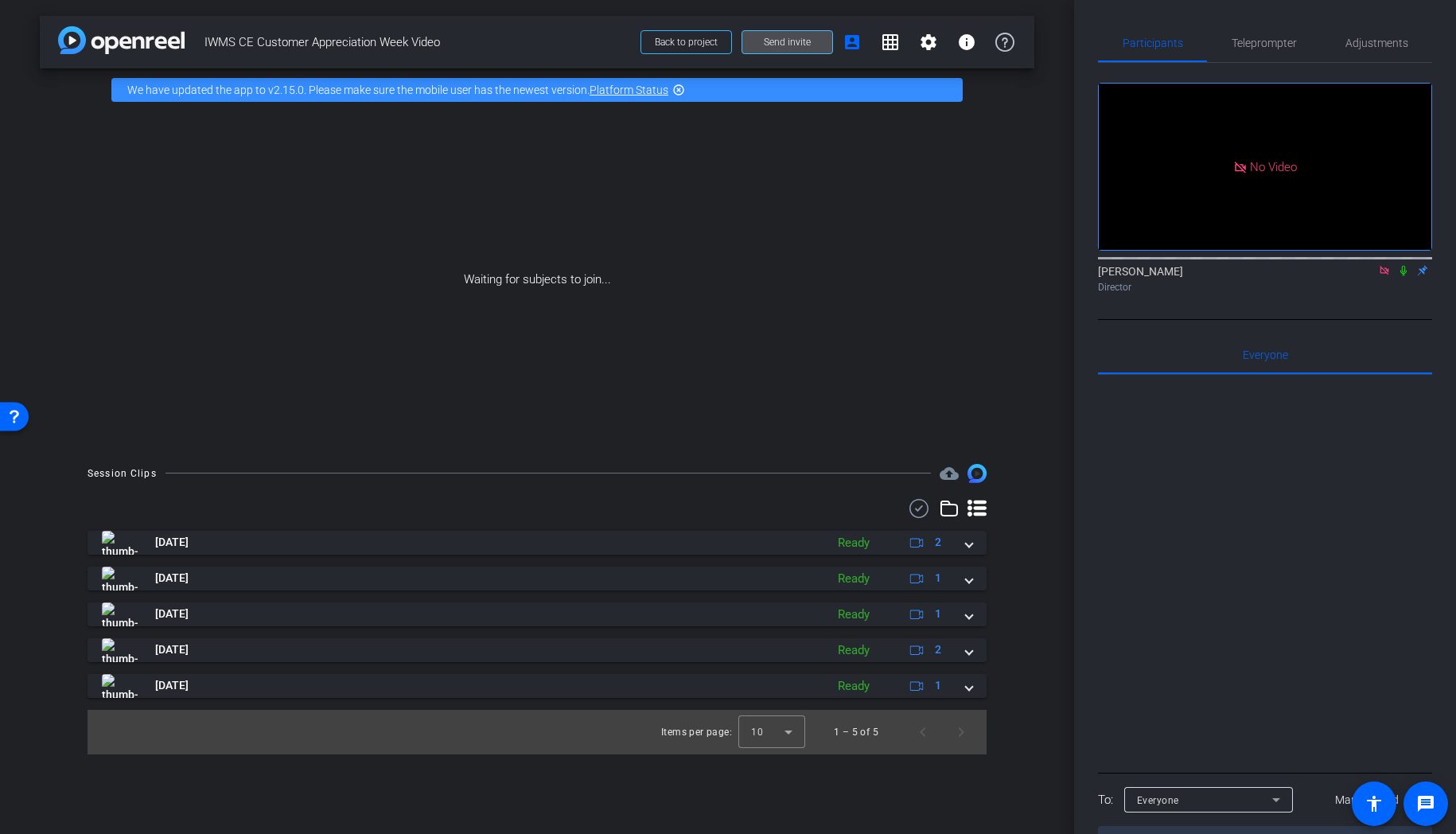
click at [805, 45] on span "Send invite" at bounding box center [788, 42] width 47 height 13
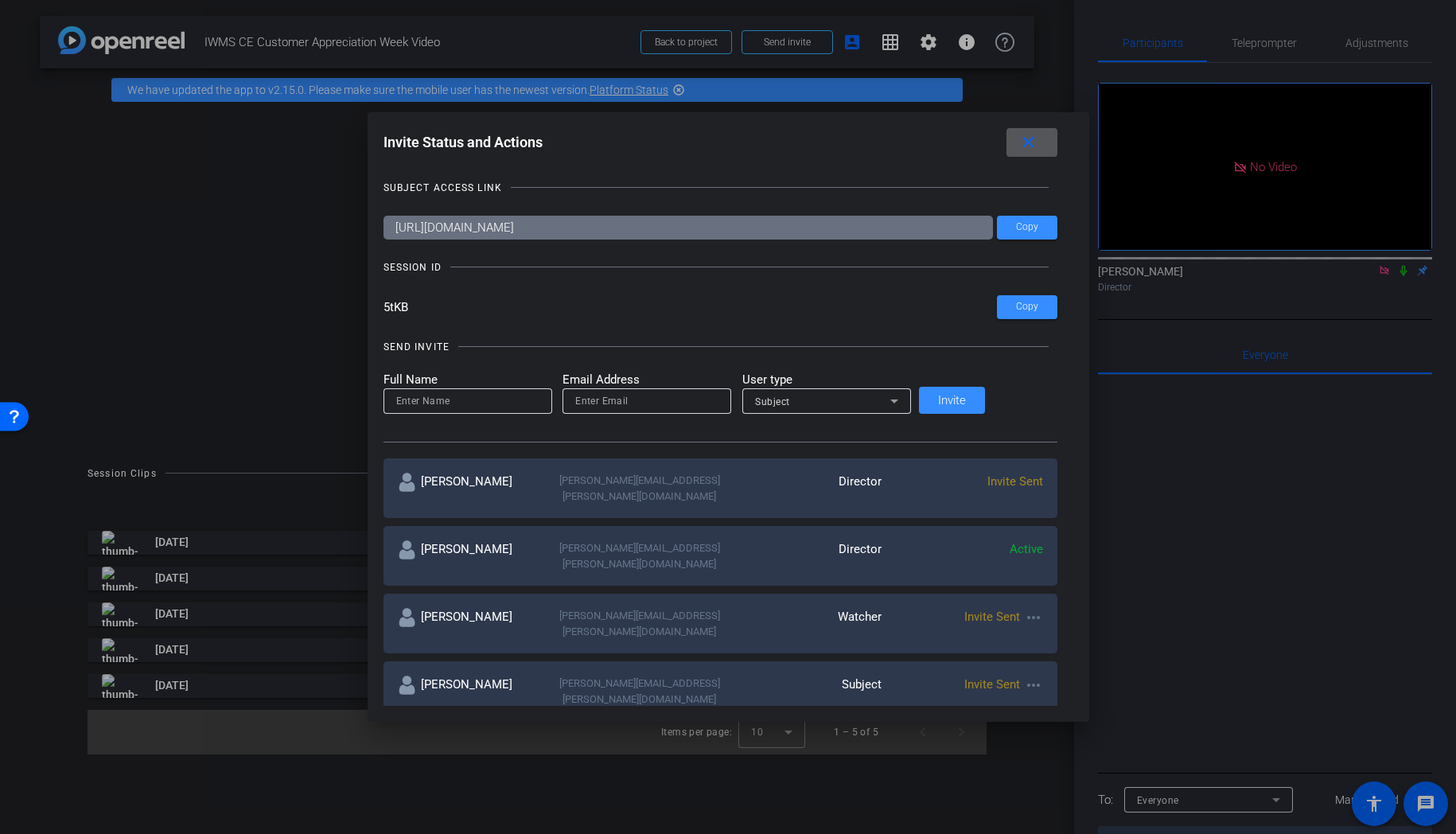
click at [781, 46] on div at bounding box center [728, 417] width 1456 height 834
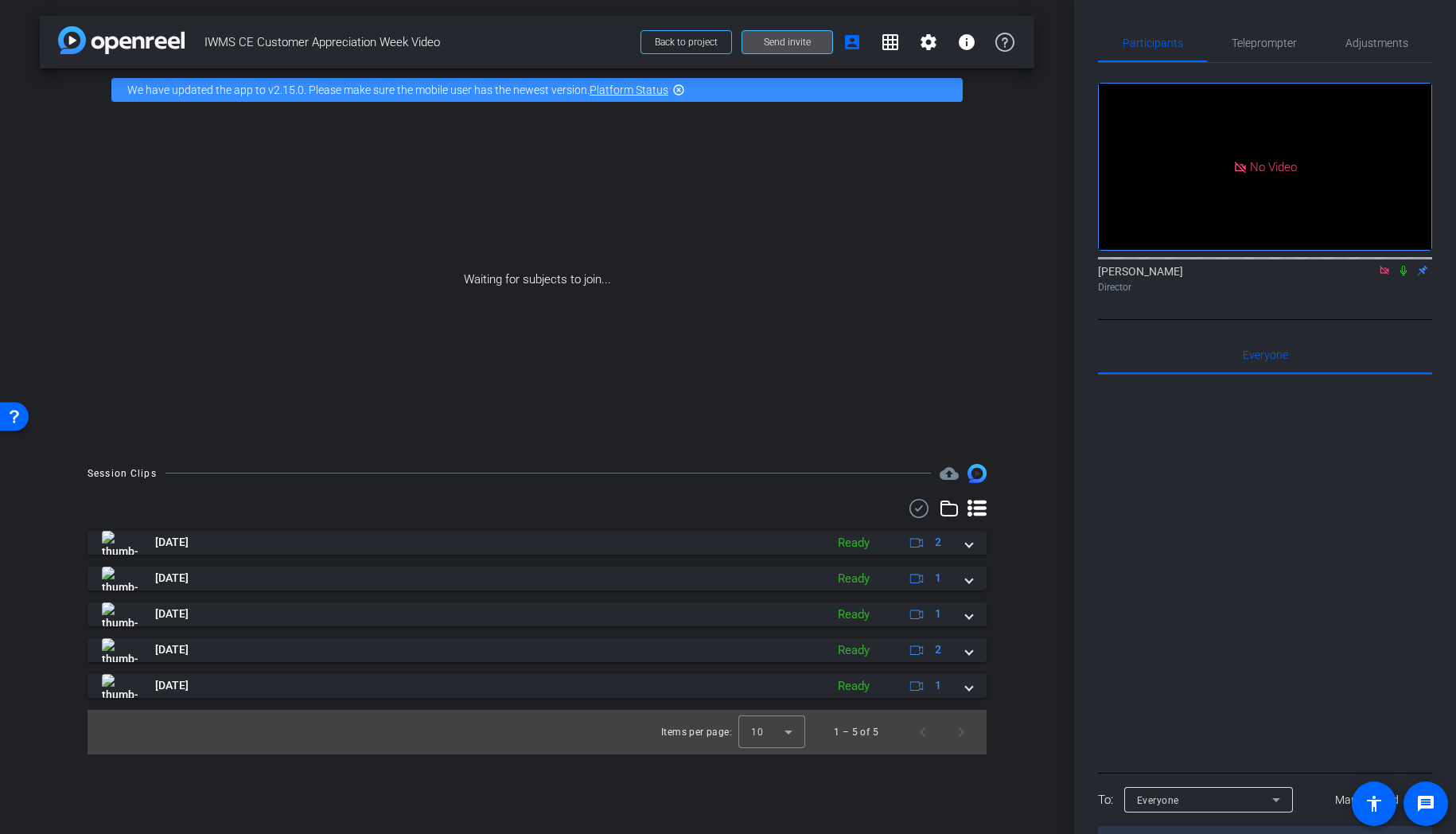
click at [772, 46] on span "Send invite" at bounding box center [788, 42] width 47 height 13
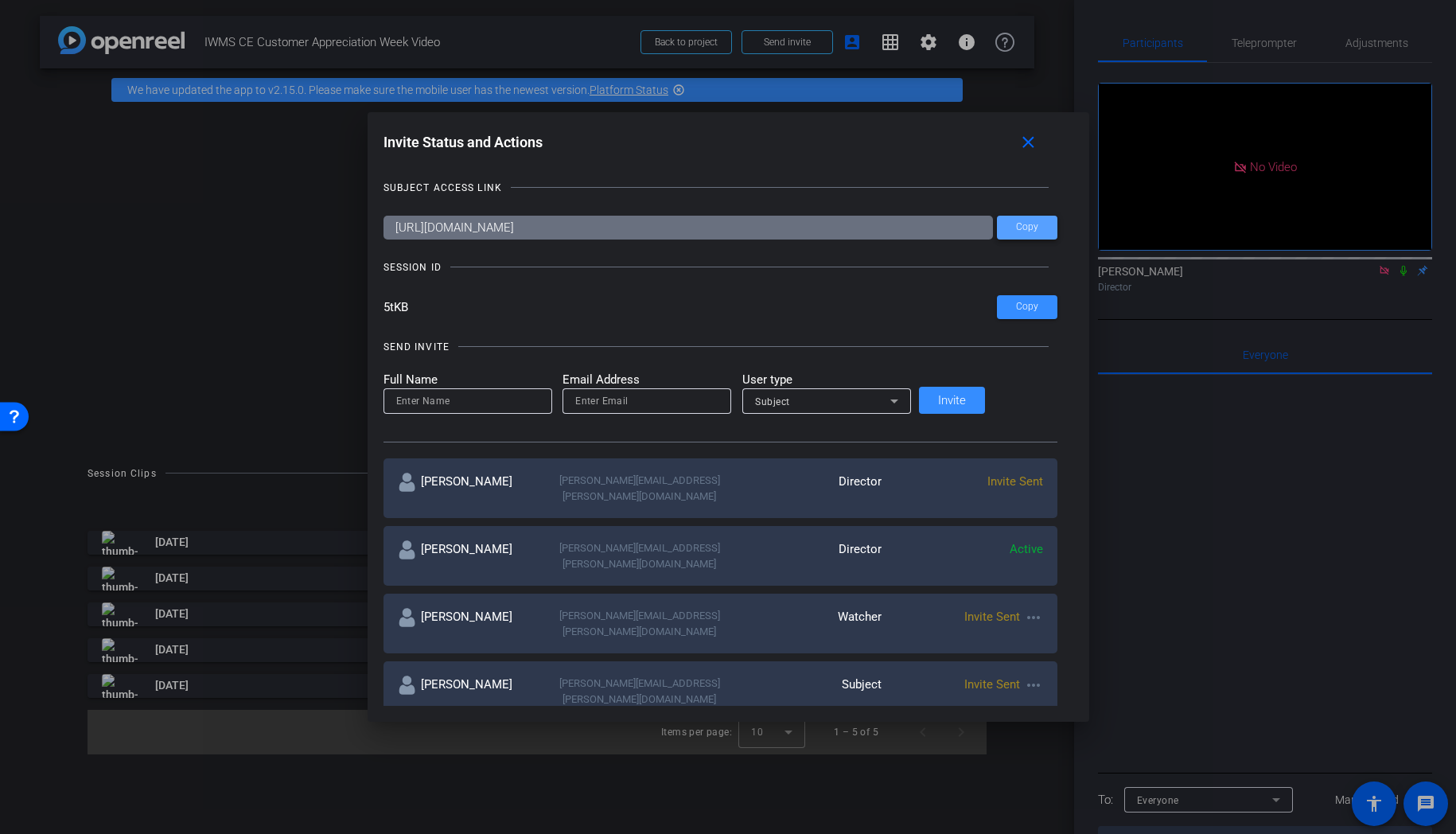
click at [1016, 230] on span "Copy" at bounding box center [1027, 227] width 22 height 12
click at [689, 45] on div at bounding box center [728, 417] width 1456 height 834
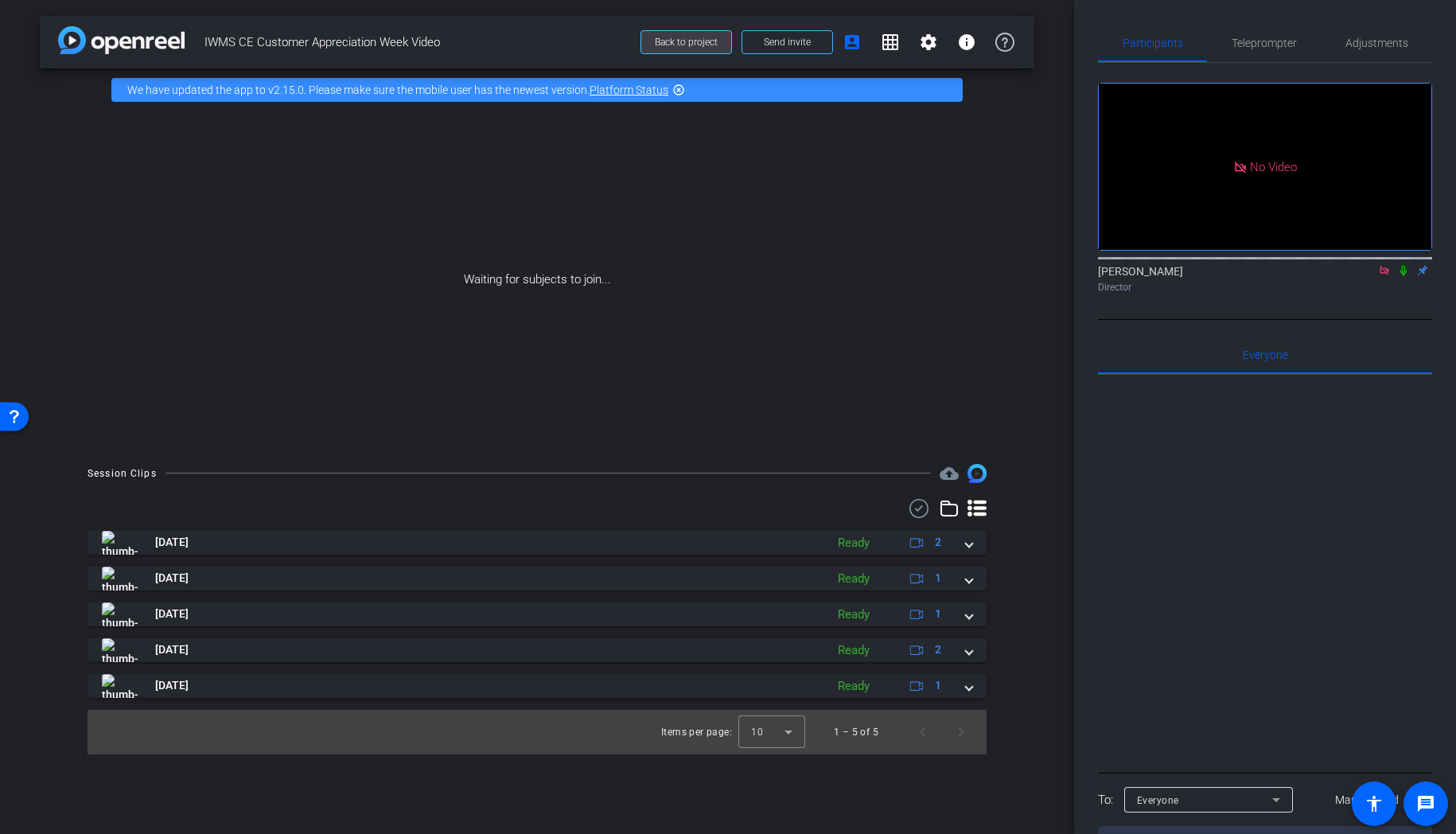
click at [689, 45] on span "Back to project" at bounding box center [685, 42] width 62 height 11
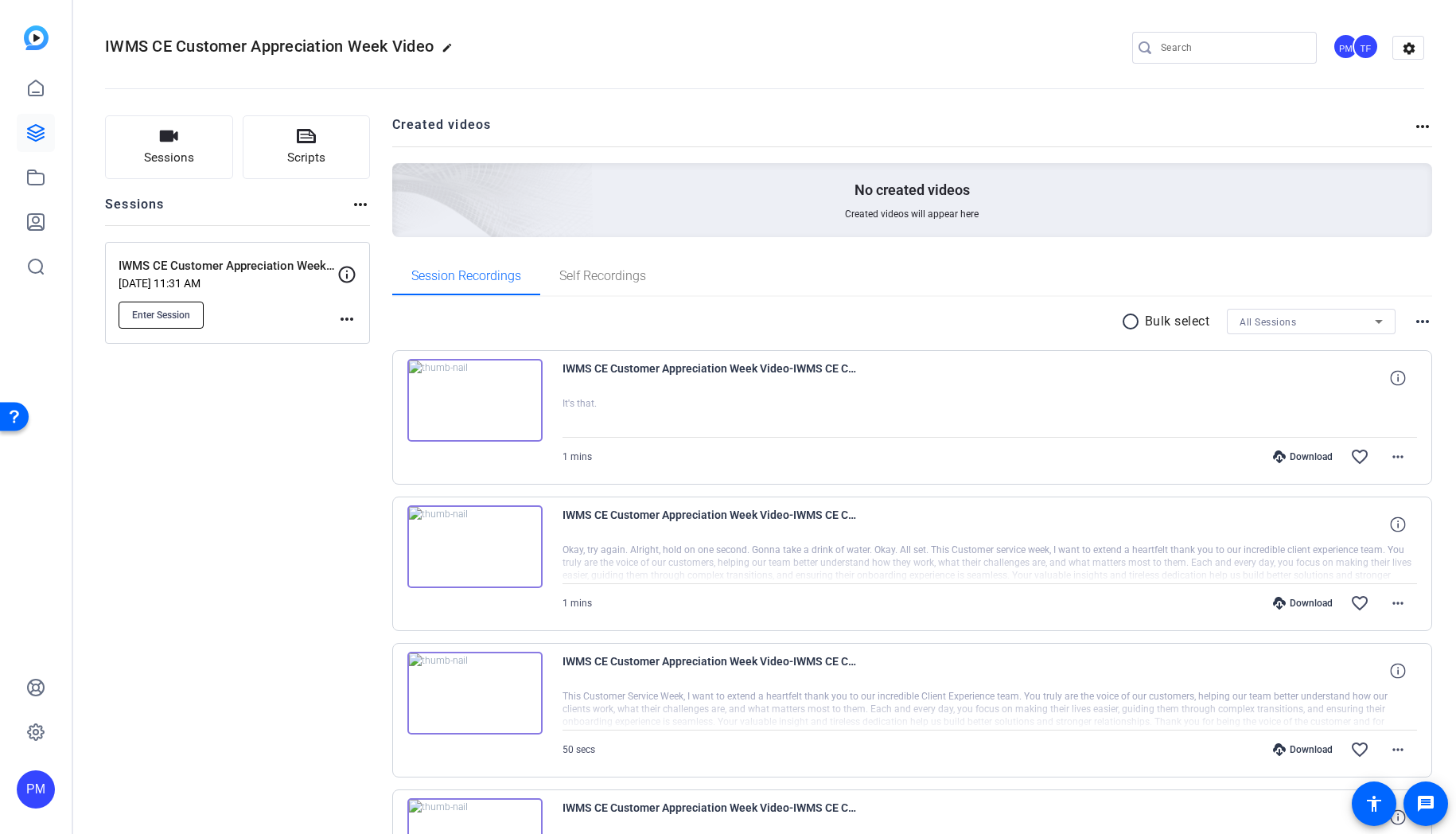
click at [165, 306] on button "Enter Session" at bounding box center [161, 315] width 85 height 27
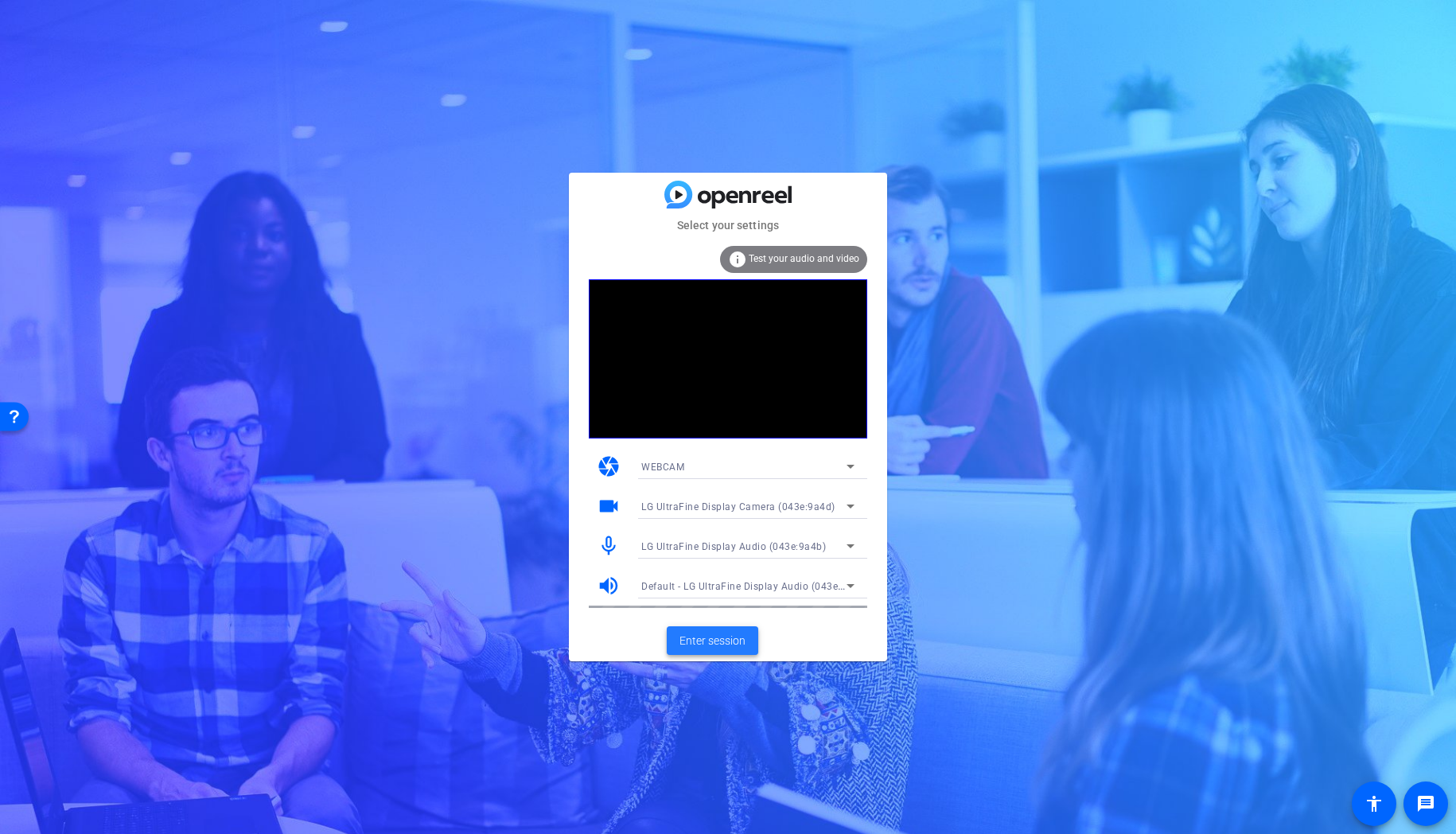
click at [719, 645] on span "Enter session" at bounding box center [712, 641] width 66 height 17
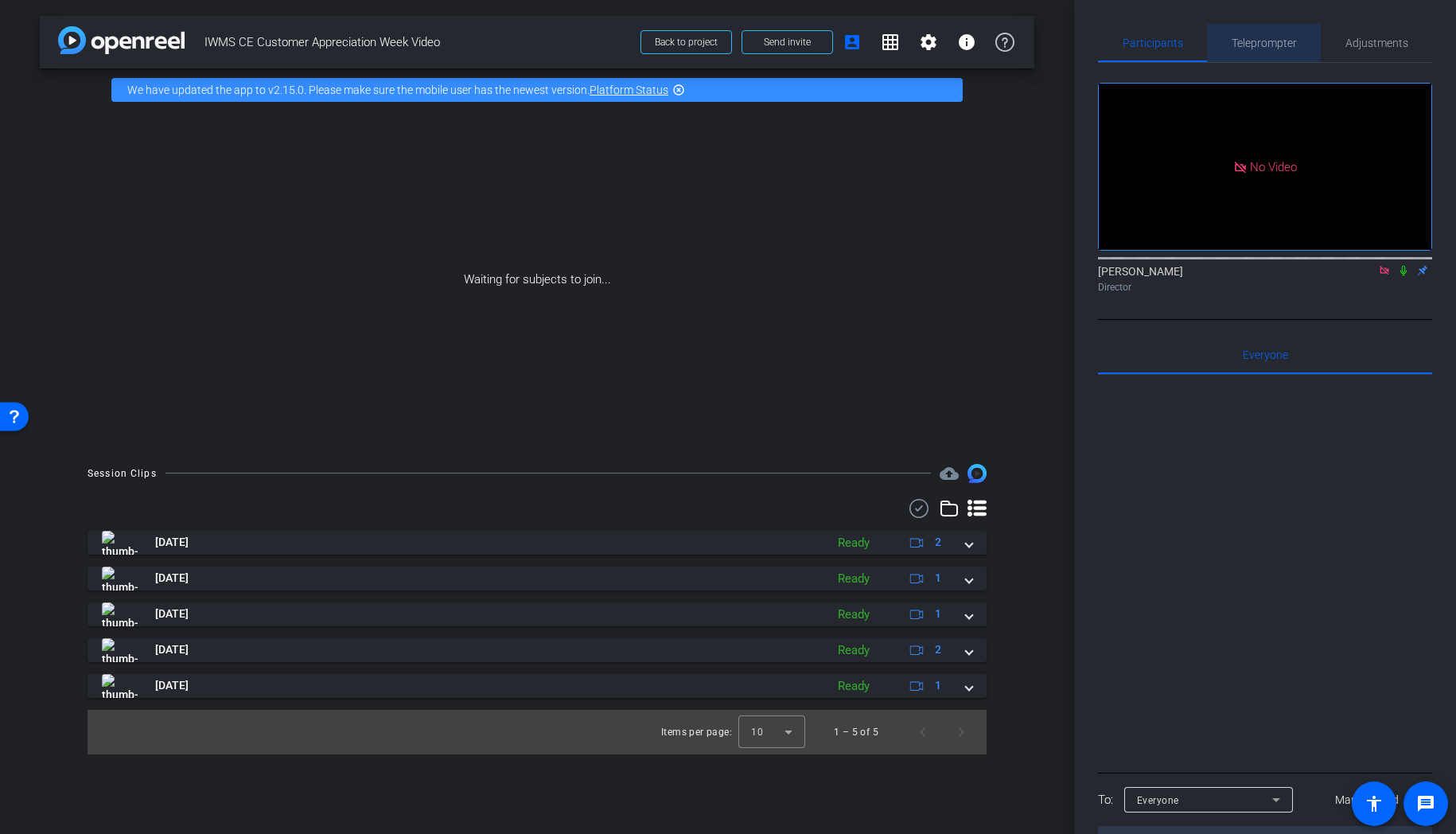
click at [1245, 41] on span "Teleprompter" at bounding box center [1264, 43] width 65 height 11
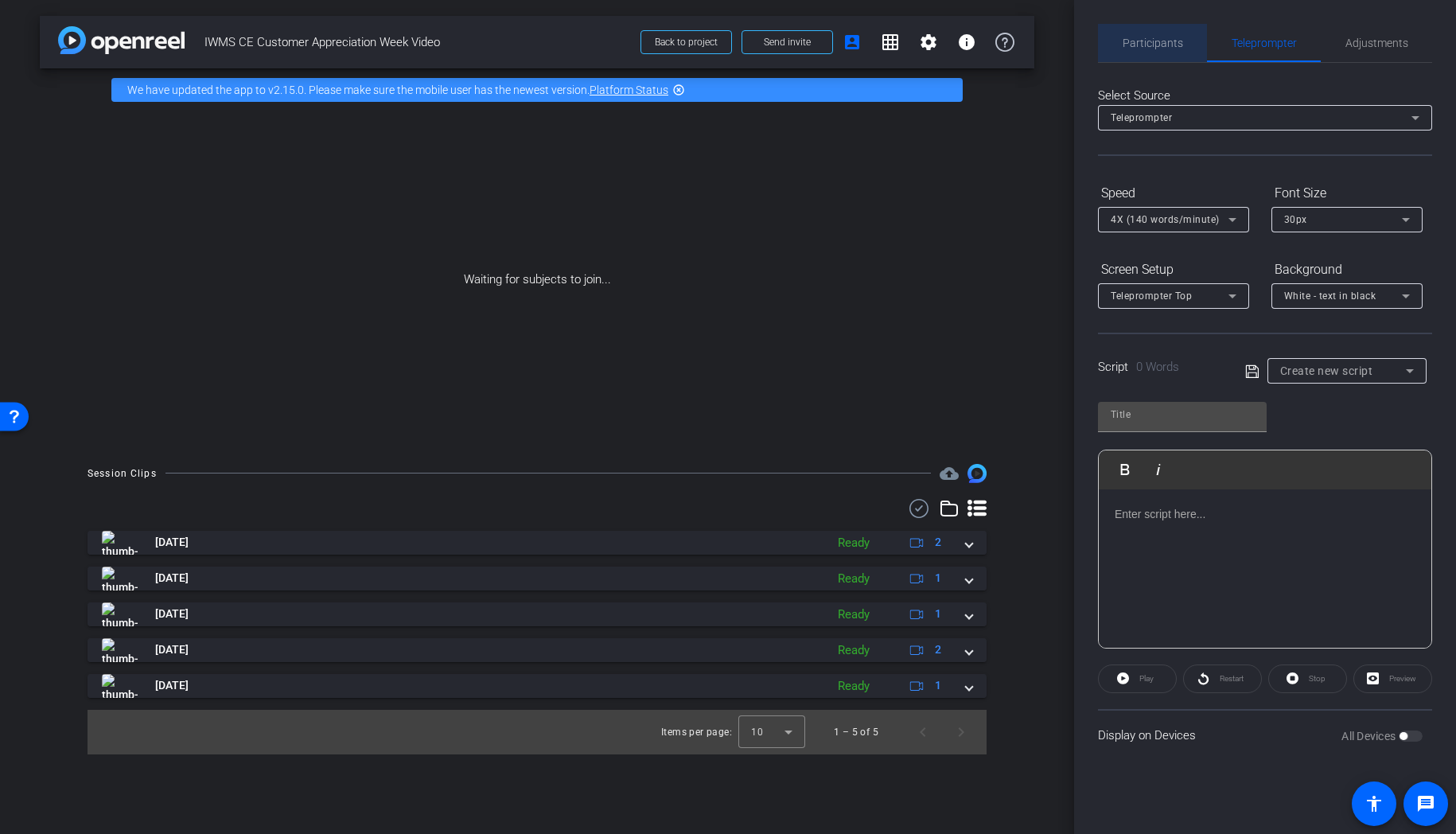
click at [1156, 35] on span "Participants" at bounding box center [1153, 42] width 61 height 38
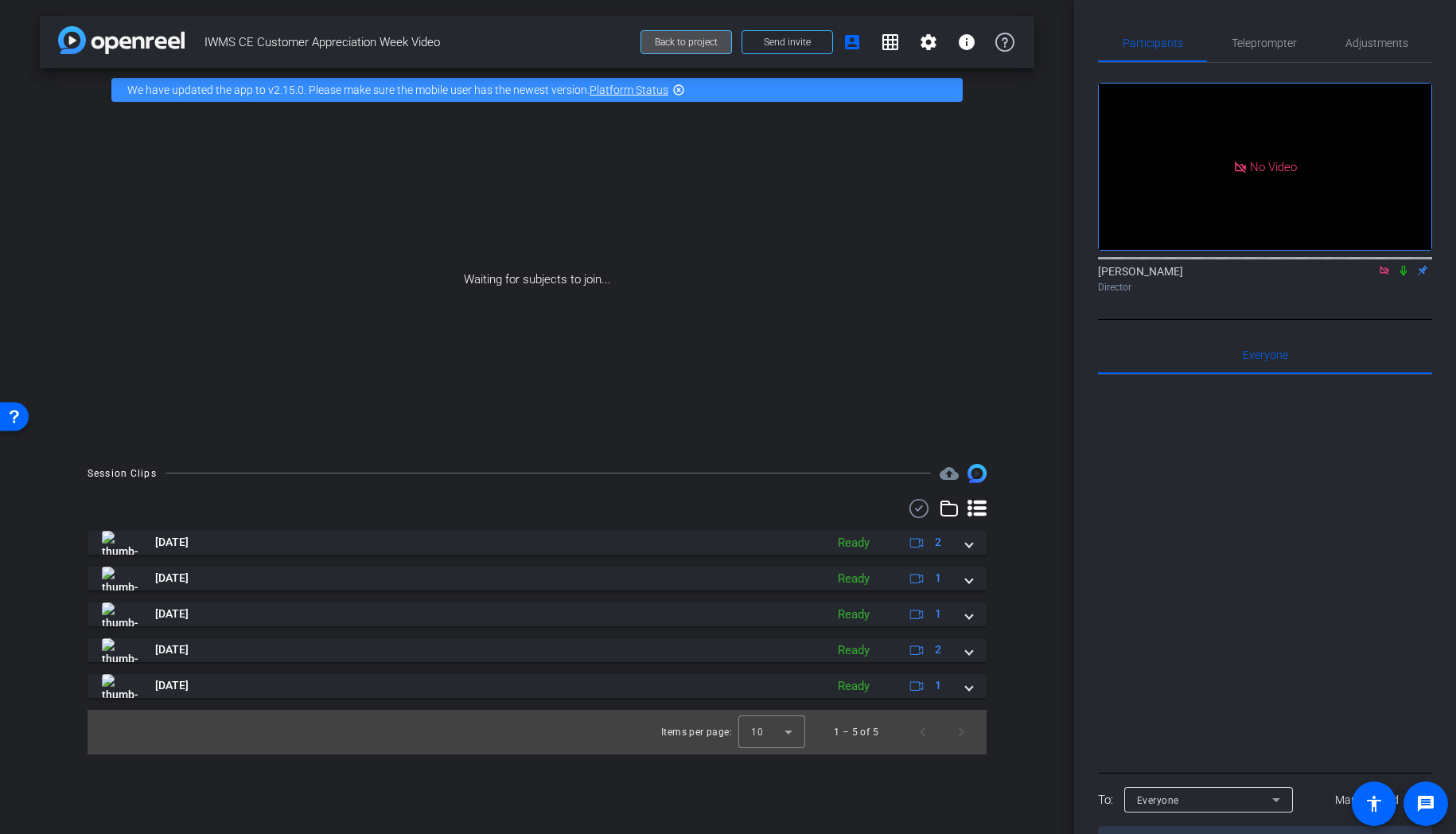
click at [680, 38] on span "Back to project" at bounding box center [685, 42] width 62 height 11
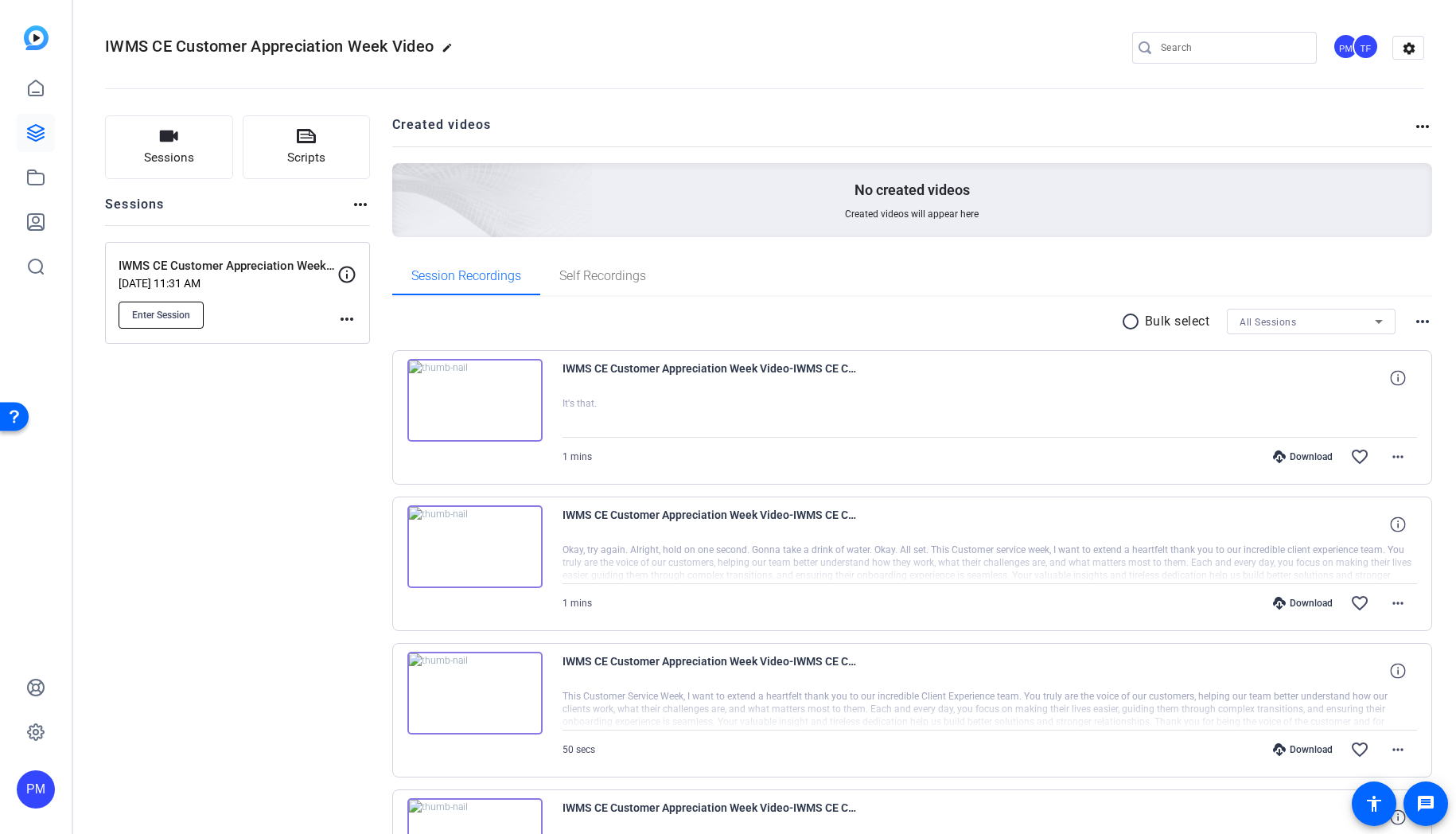
click at [155, 319] on span "Enter Session" at bounding box center [161, 316] width 58 height 13
click at [149, 320] on button "Enter Session" at bounding box center [161, 315] width 85 height 27
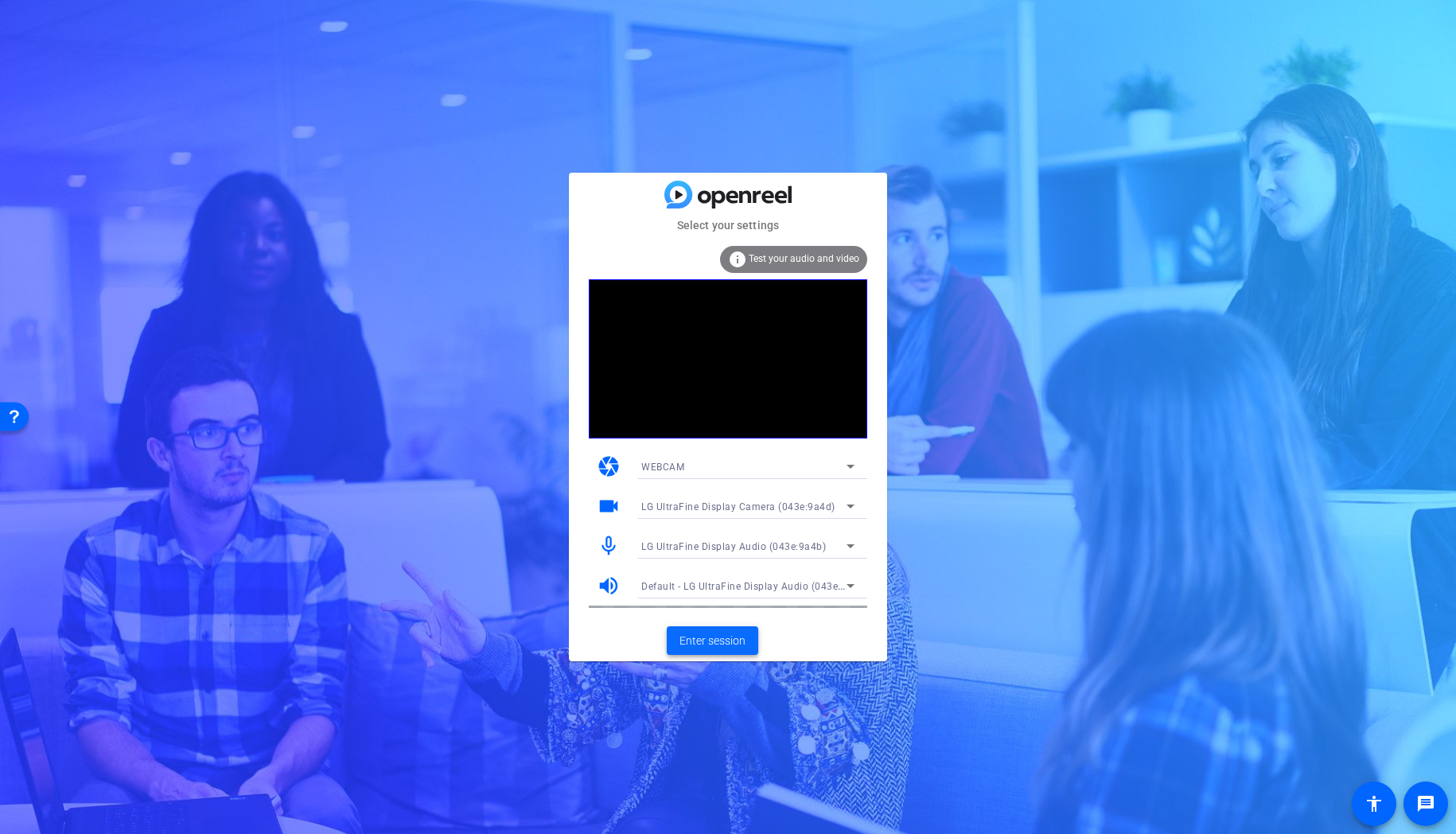
click at [721, 643] on span "Enter session" at bounding box center [712, 641] width 66 height 17
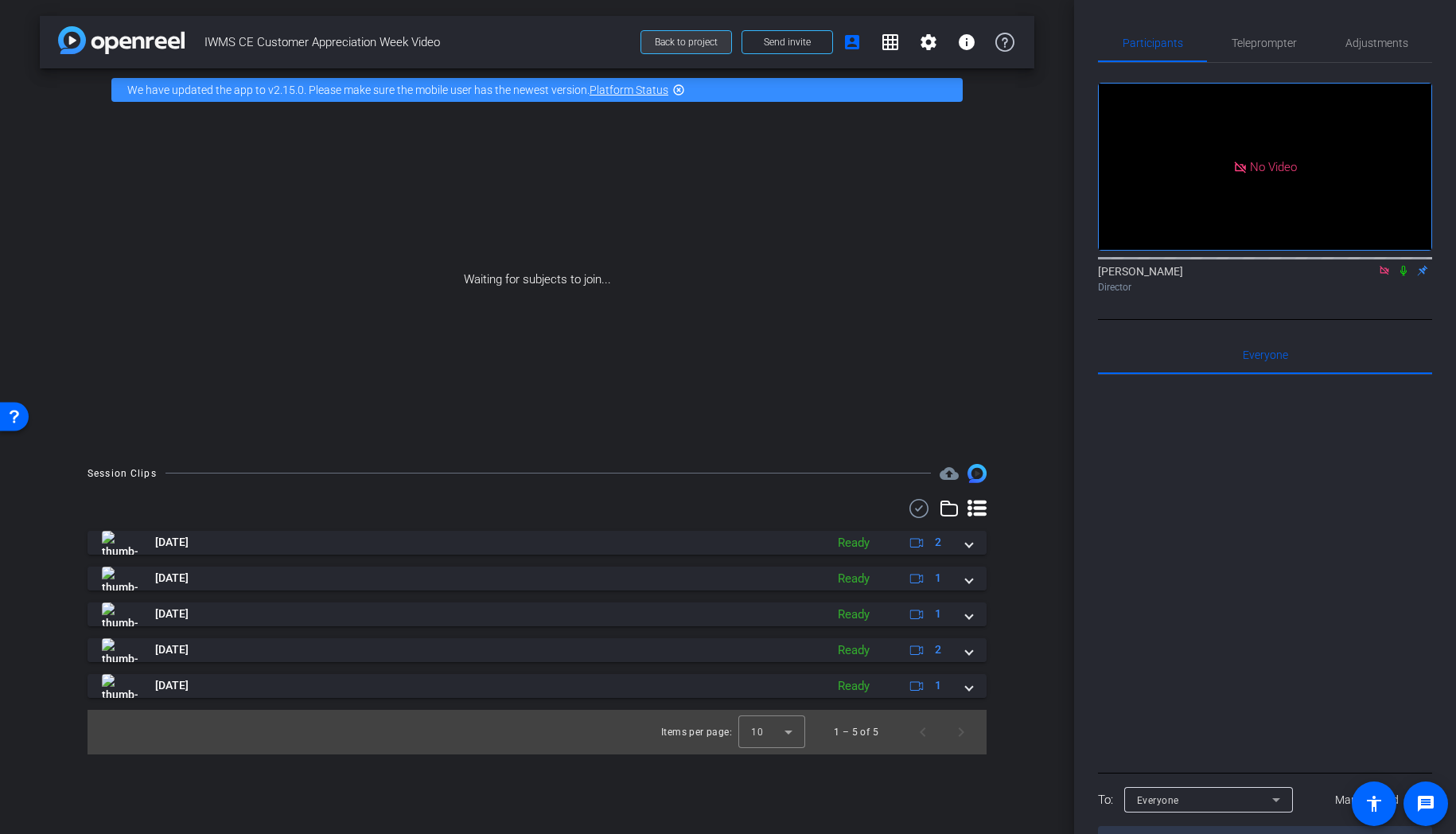
click at [711, 45] on span "Back to project" at bounding box center [685, 42] width 62 height 11
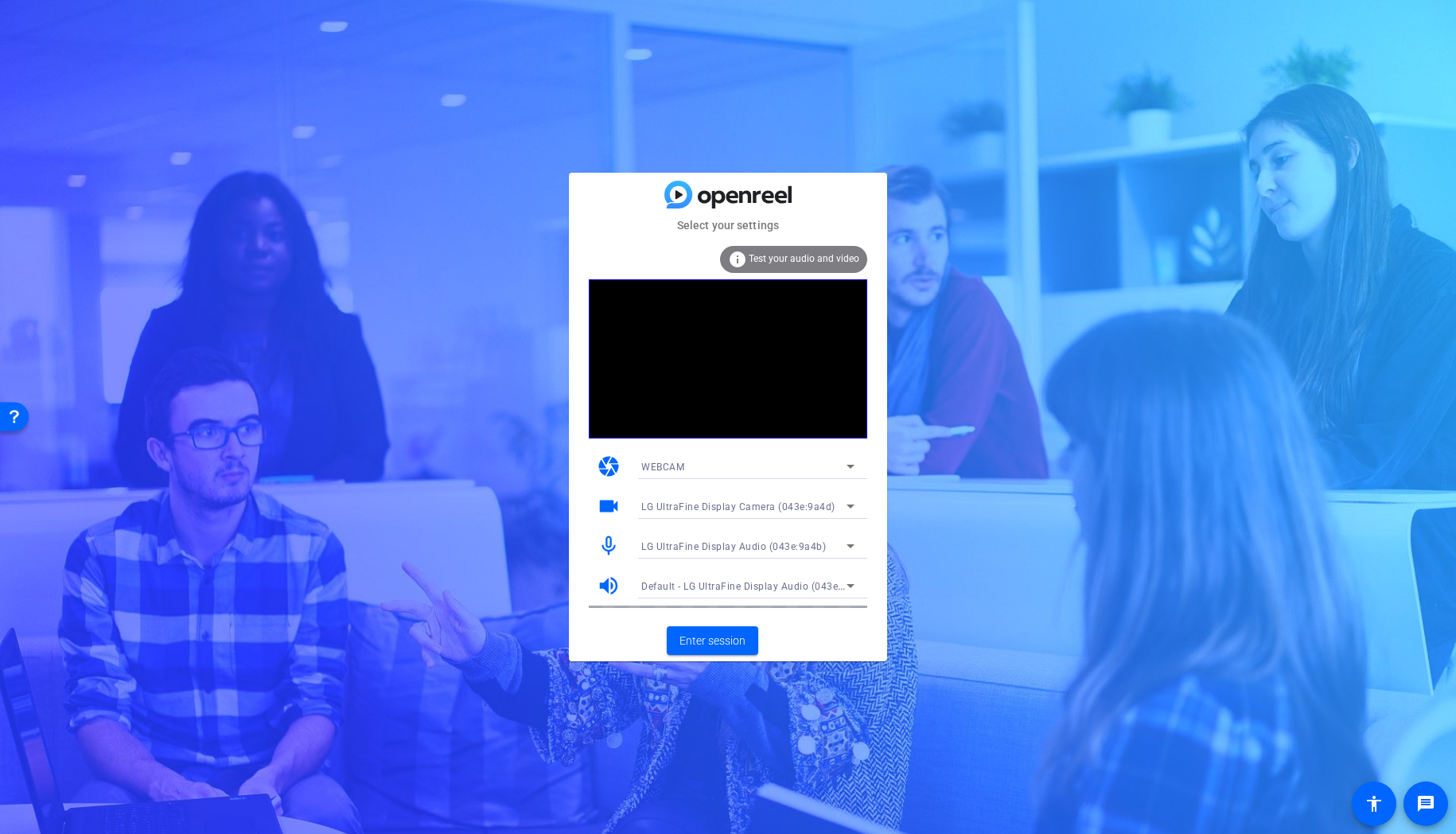
click at [835, 468] on div "WEBCAM" at bounding box center [744, 466] width 205 height 20
click at [835, 468] on div at bounding box center [728, 417] width 1456 height 834
click at [706, 634] on span "Enter session" at bounding box center [712, 641] width 66 height 17
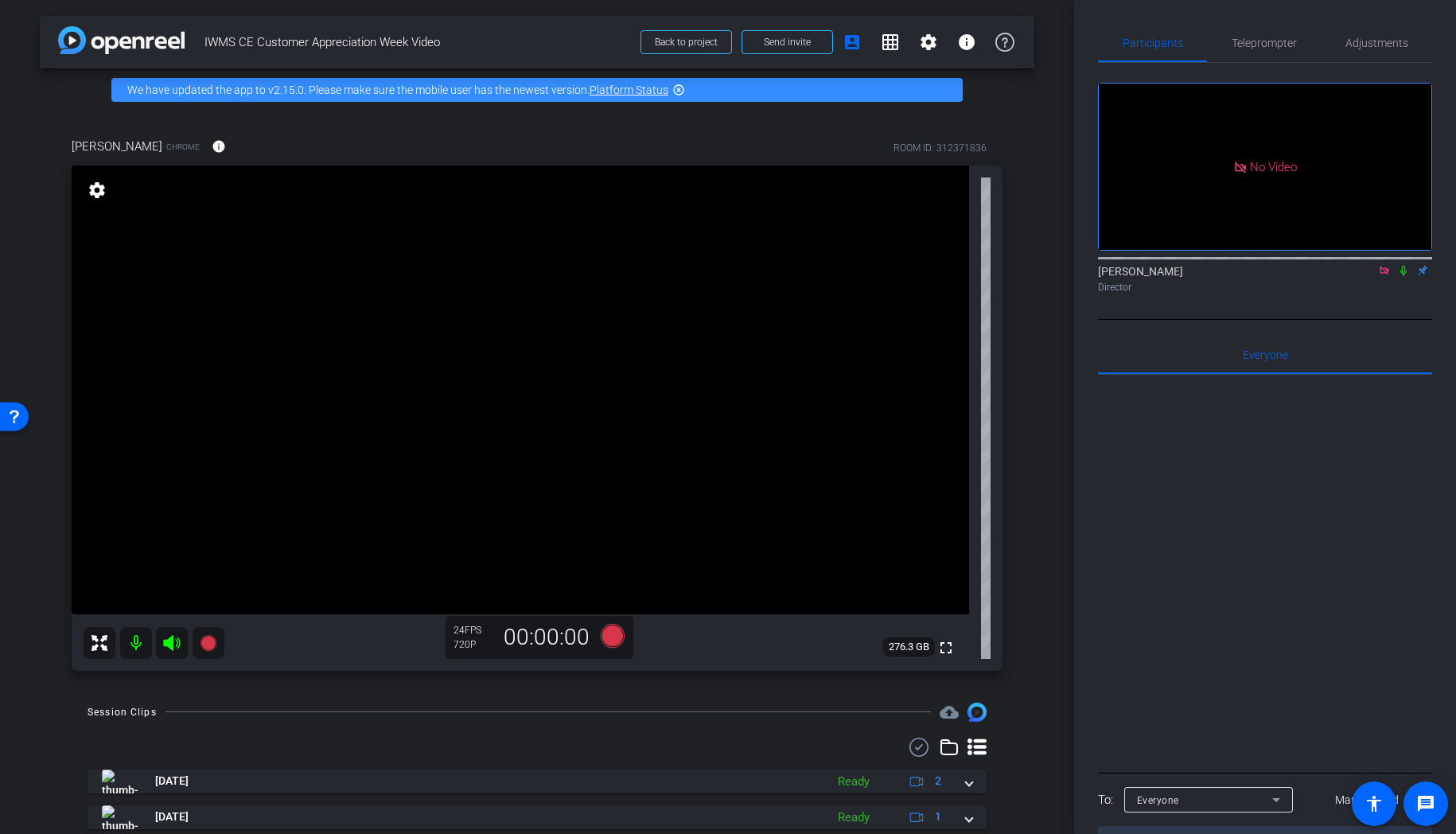
click at [1382, 276] on icon at bounding box center [1385, 271] width 13 height 11
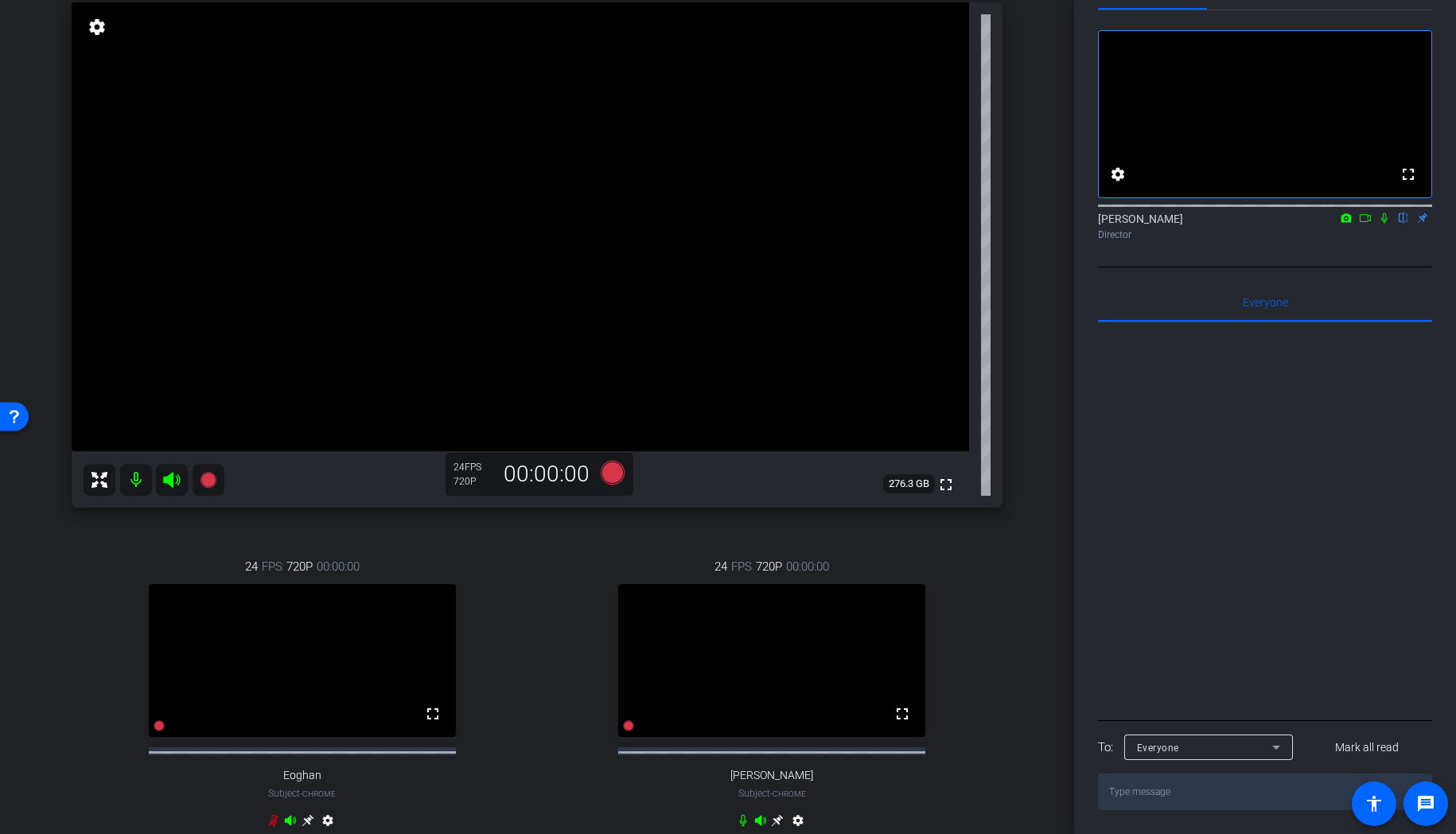
scroll to position [166, 0]
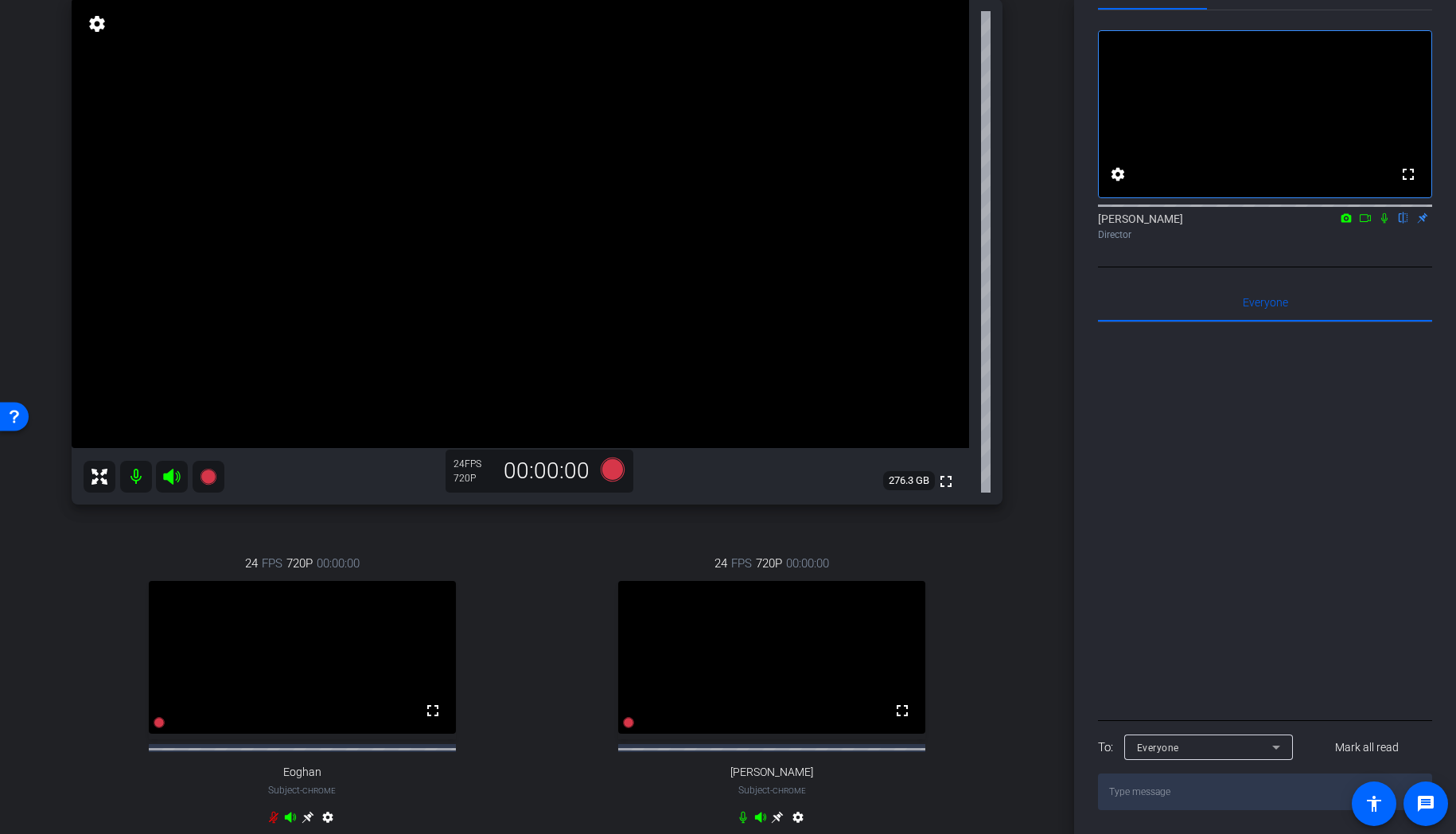
click at [741, 641] on video at bounding box center [771, 657] width 307 height 153
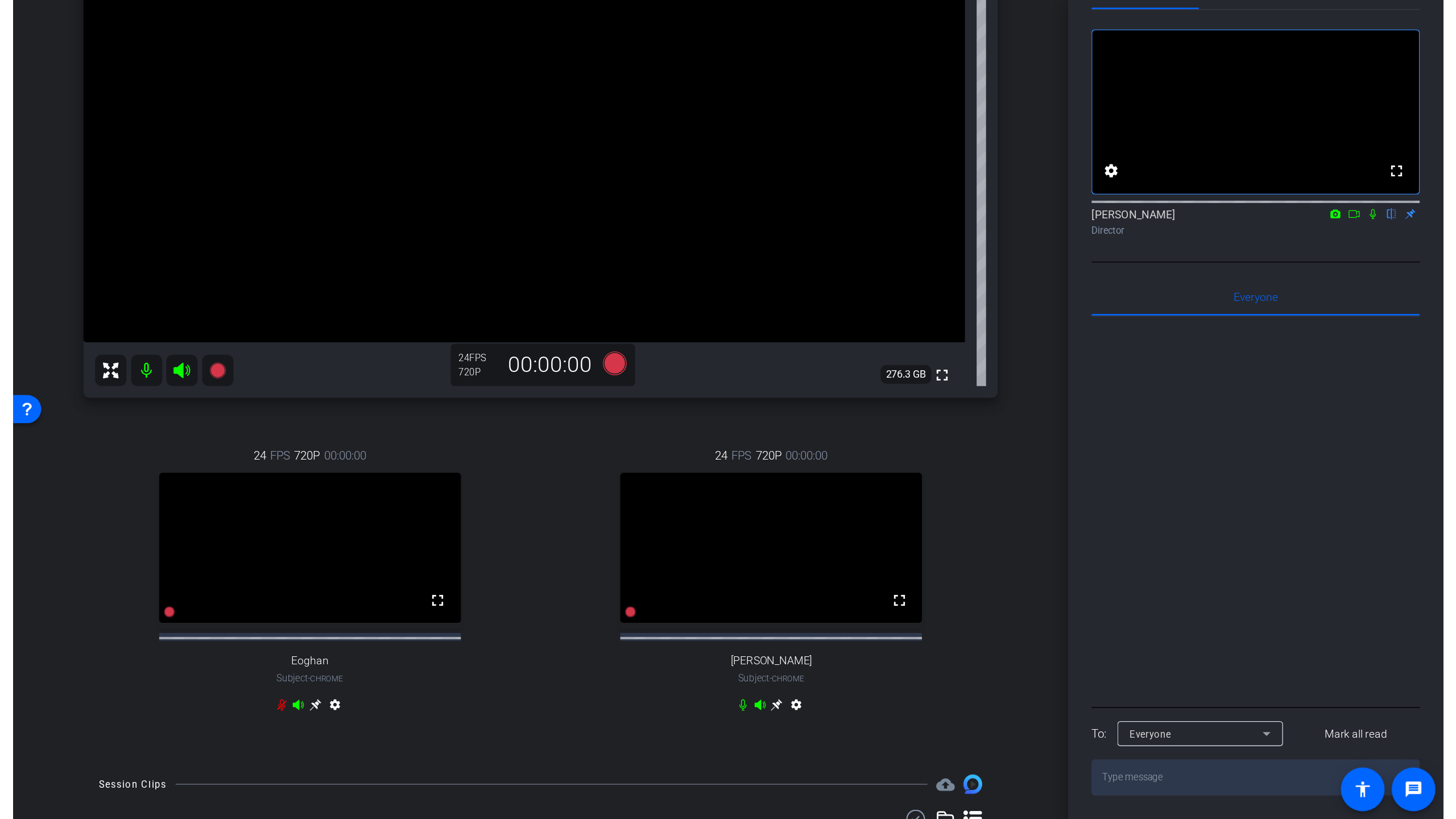
scroll to position [194, 0]
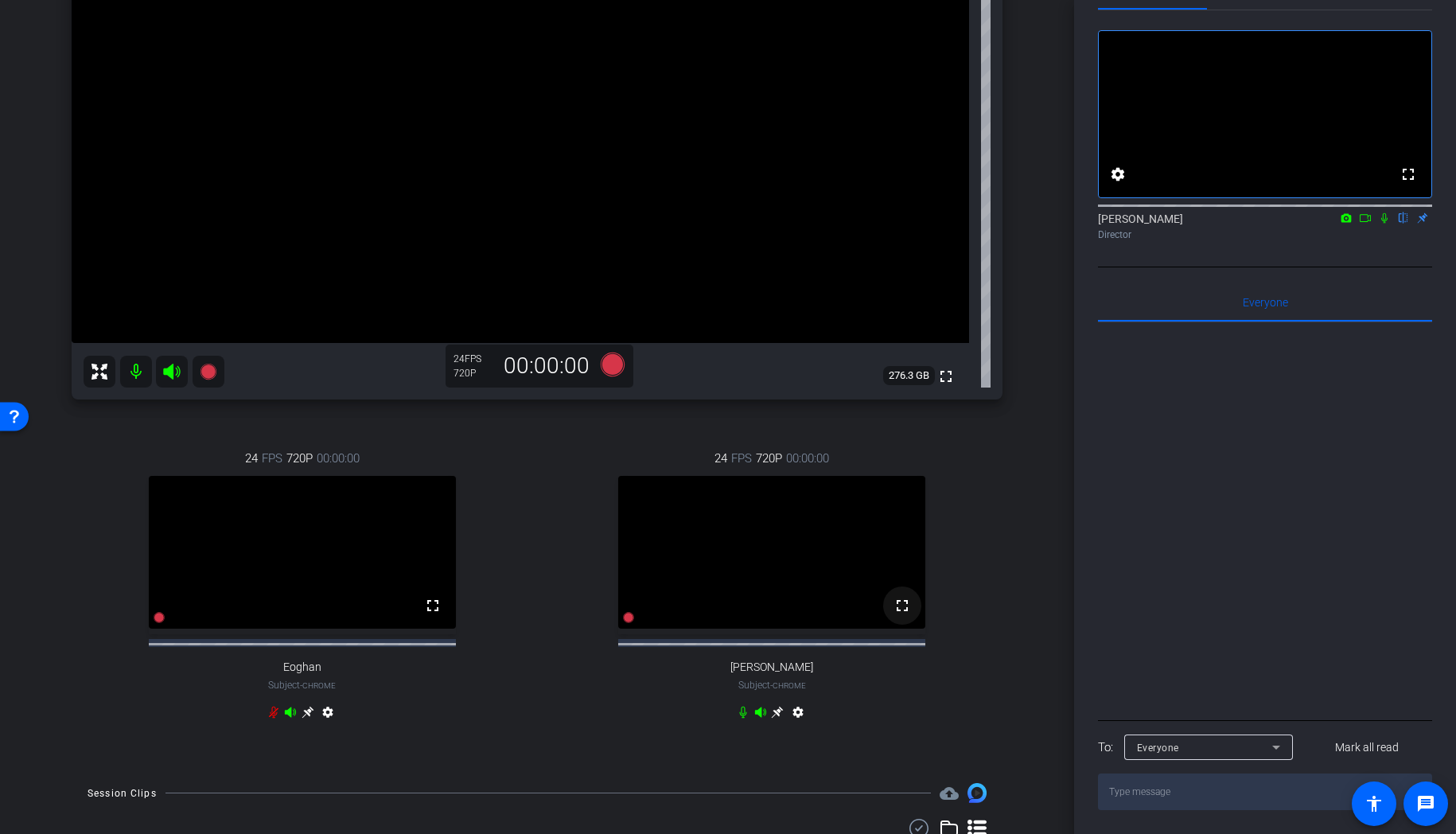
click at [900, 615] on mat-icon "fullscreen" at bounding box center [903, 606] width 19 height 19
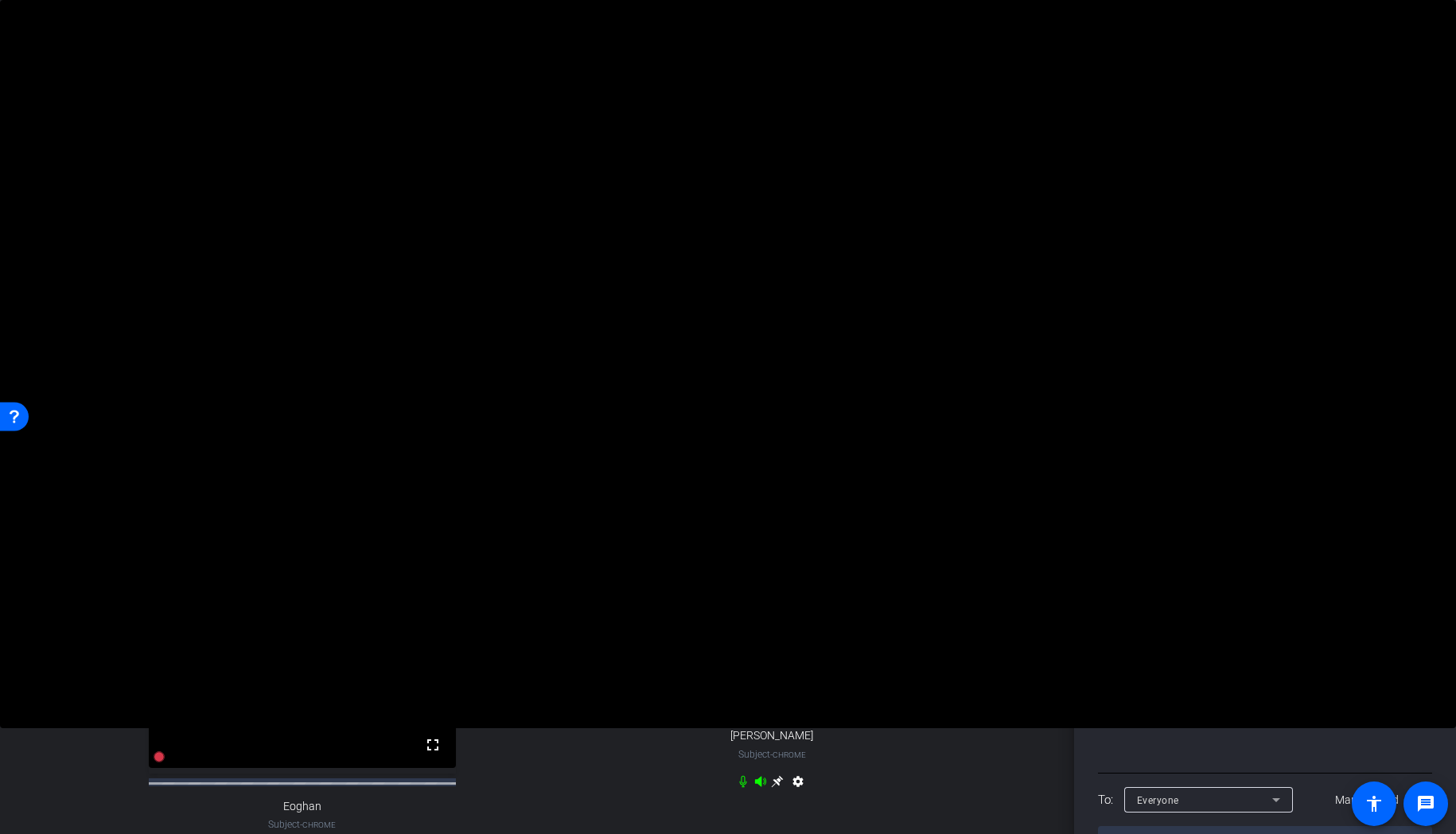
scroll to position [0, 0]
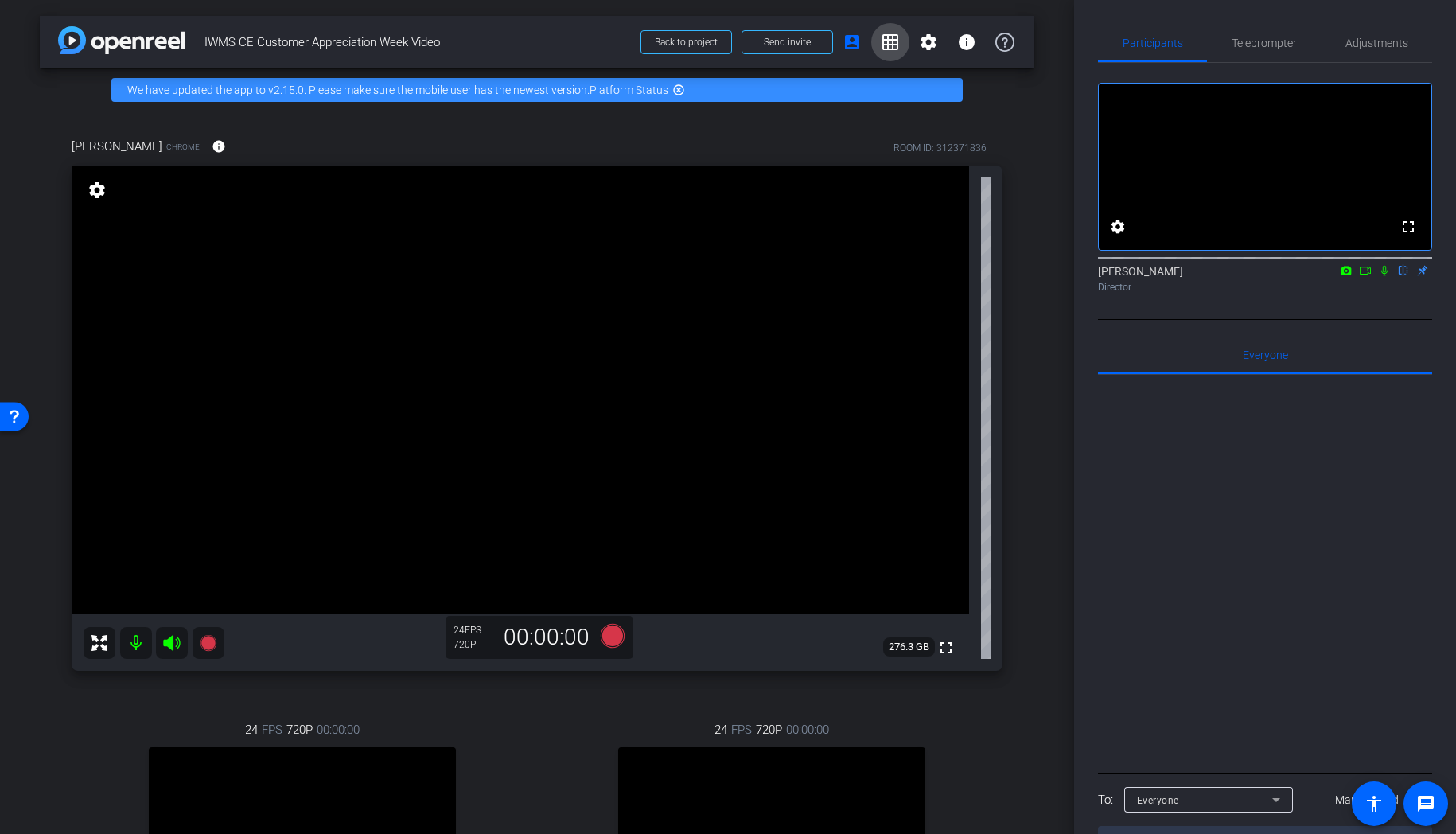
click at [891, 40] on mat-icon "grid_on" at bounding box center [891, 42] width 19 height 19
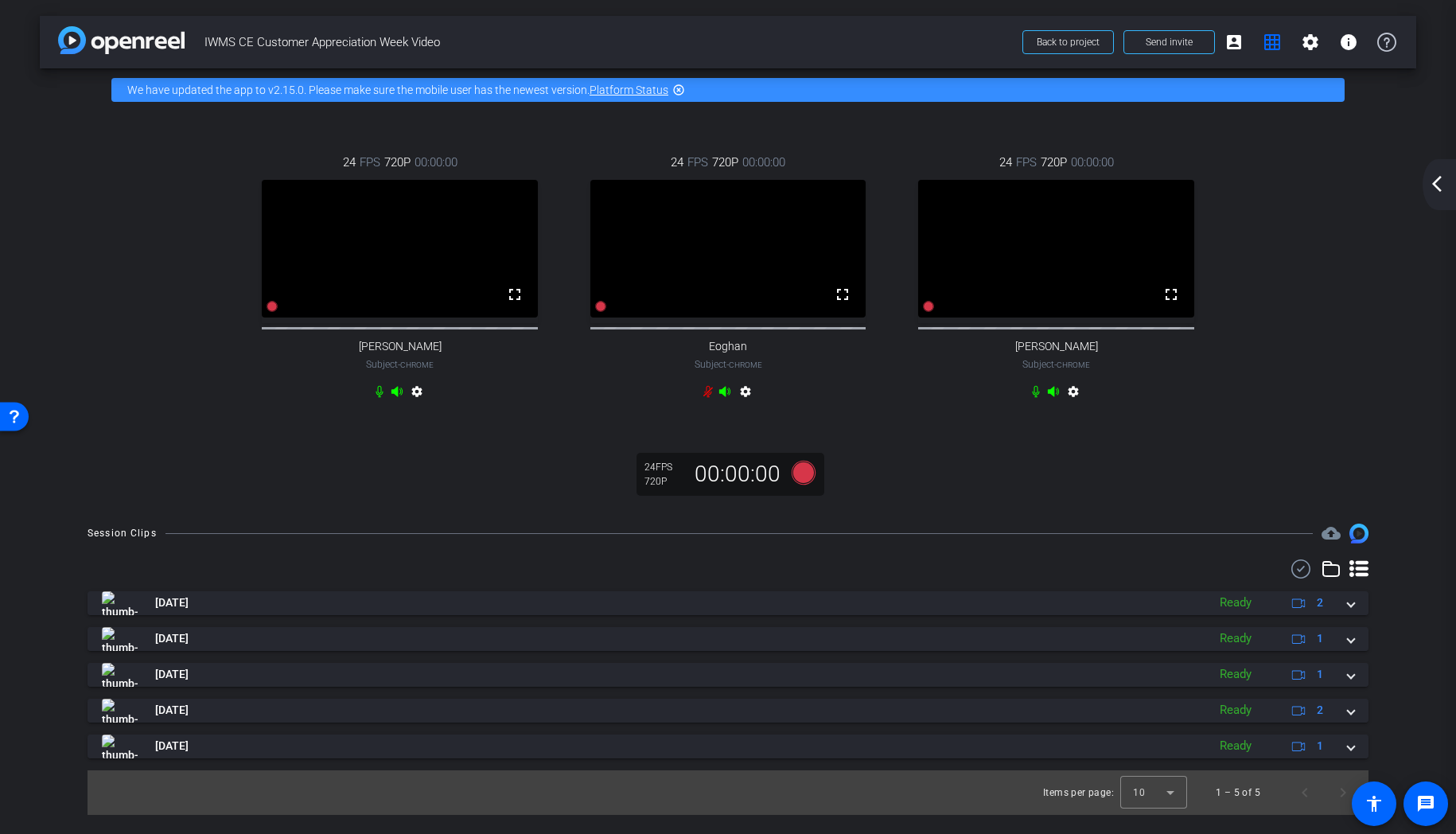
click at [1061, 258] on video at bounding box center [1056, 249] width 276 height 138
drag, startPoint x: 1118, startPoint y: 293, endPoint x: 425, endPoint y: 303, distance: 693.1
click at [1271, 45] on mat-icon "grid_on" at bounding box center [1273, 42] width 19 height 19
click at [1232, 43] on mat-icon "account_box" at bounding box center [1235, 42] width 19 height 19
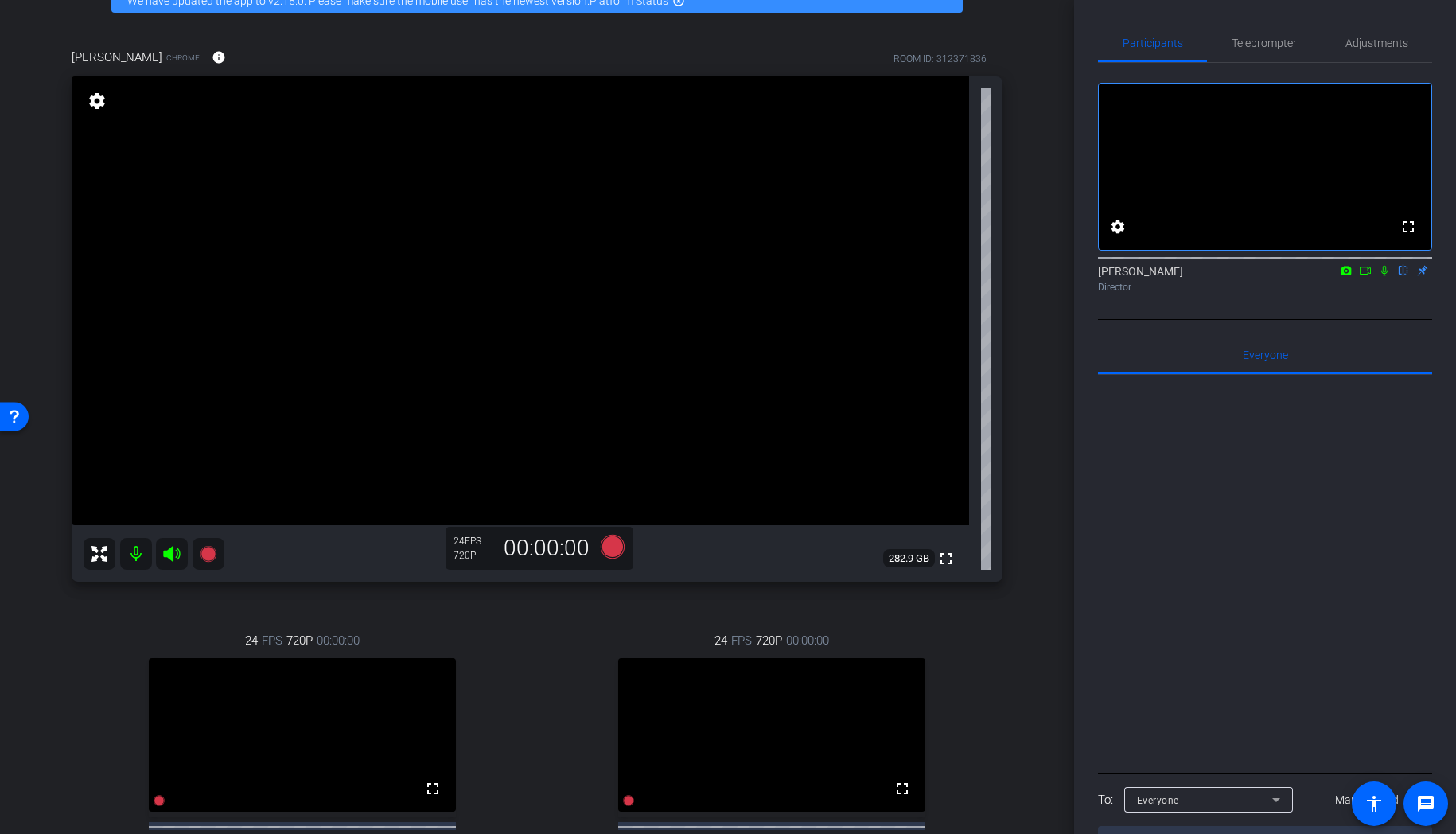
scroll to position [114, 0]
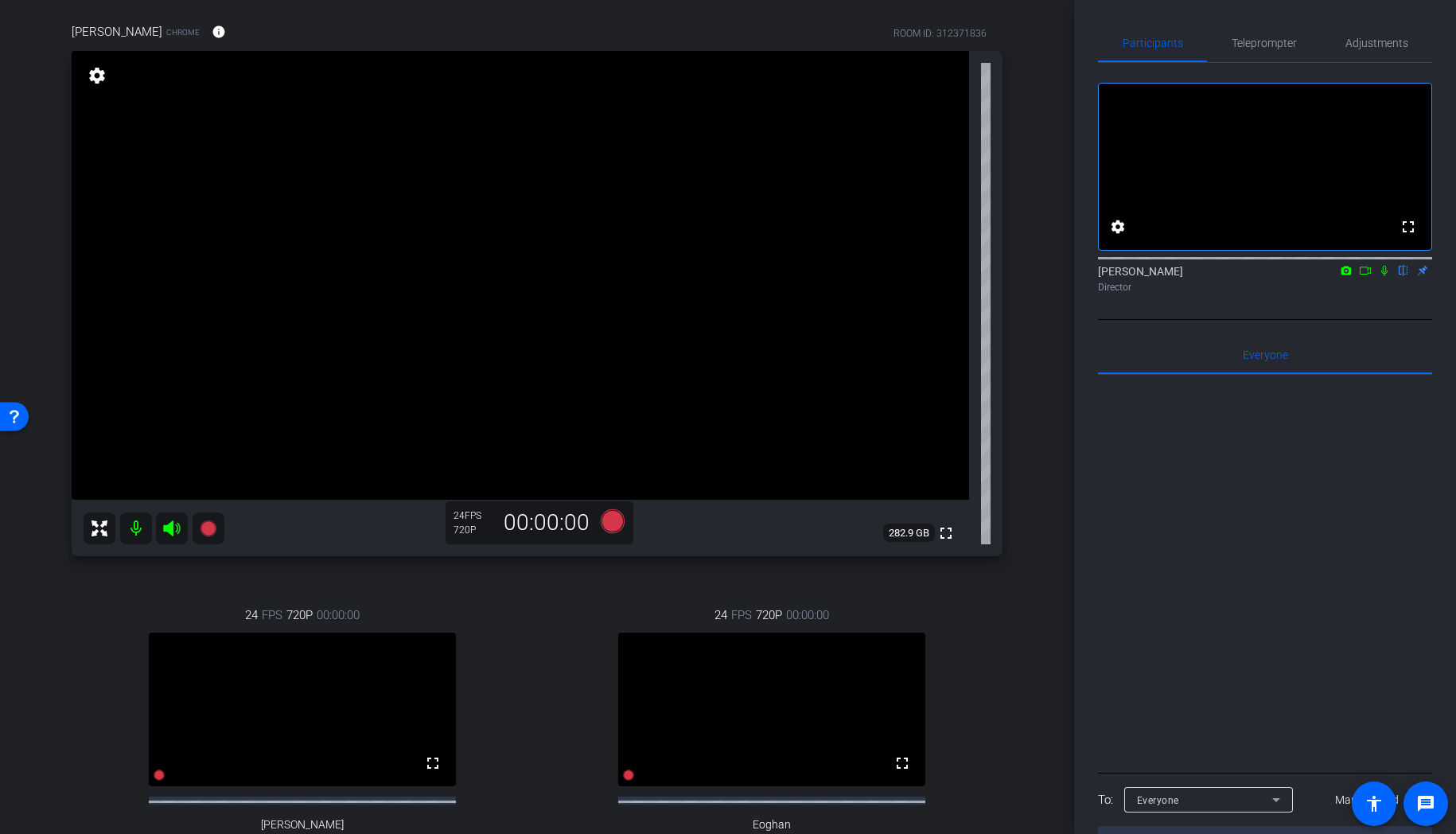
click at [93, 70] on mat-icon "settings" at bounding box center [97, 75] width 22 height 19
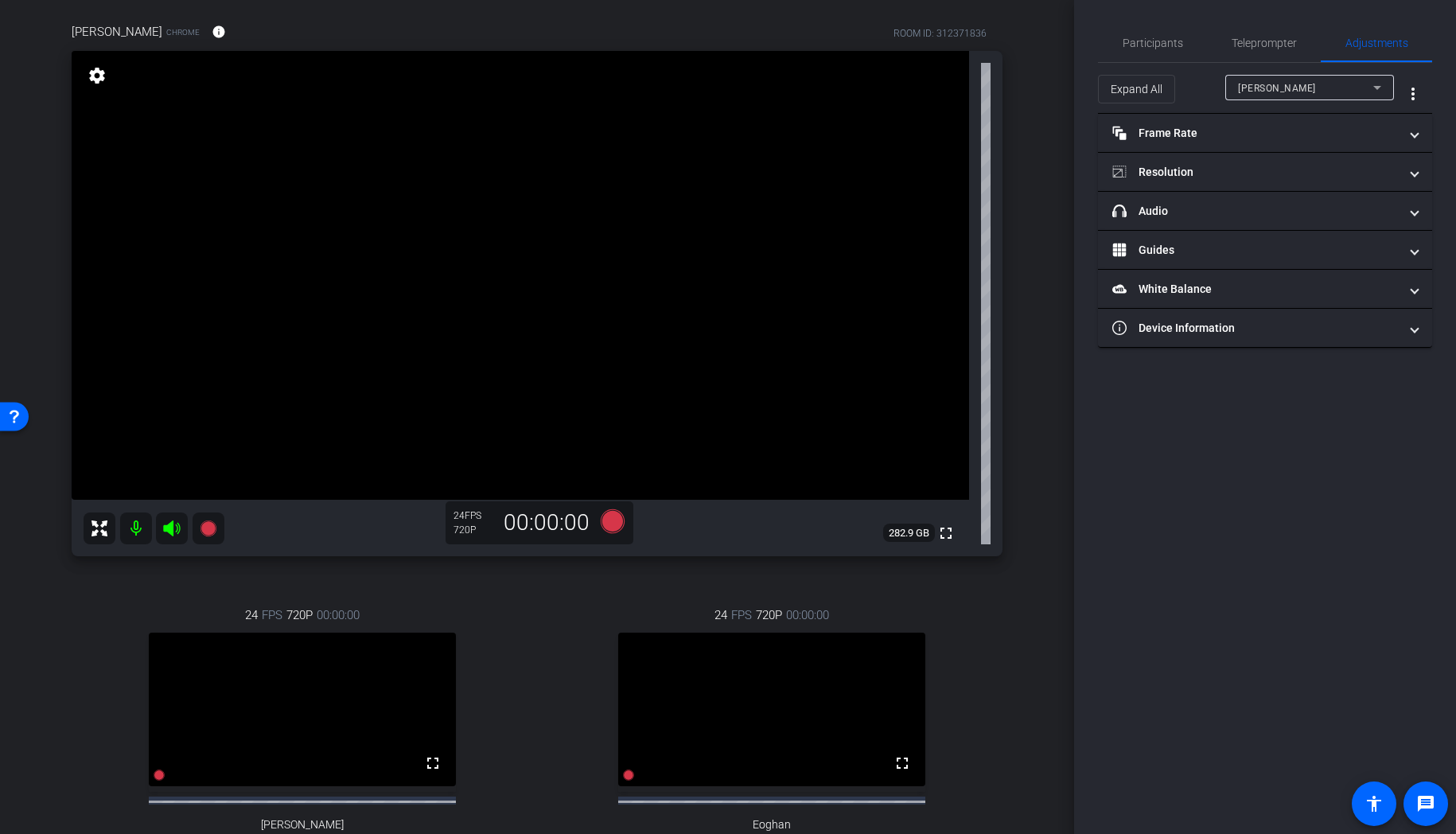
click at [93, 70] on mat-icon "settings" at bounding box center [97, 75] width 22 height 19
click at [1184, 174] on mat-panel-title "Resolution" at bounding box center [1255, 172] width 286 height 17
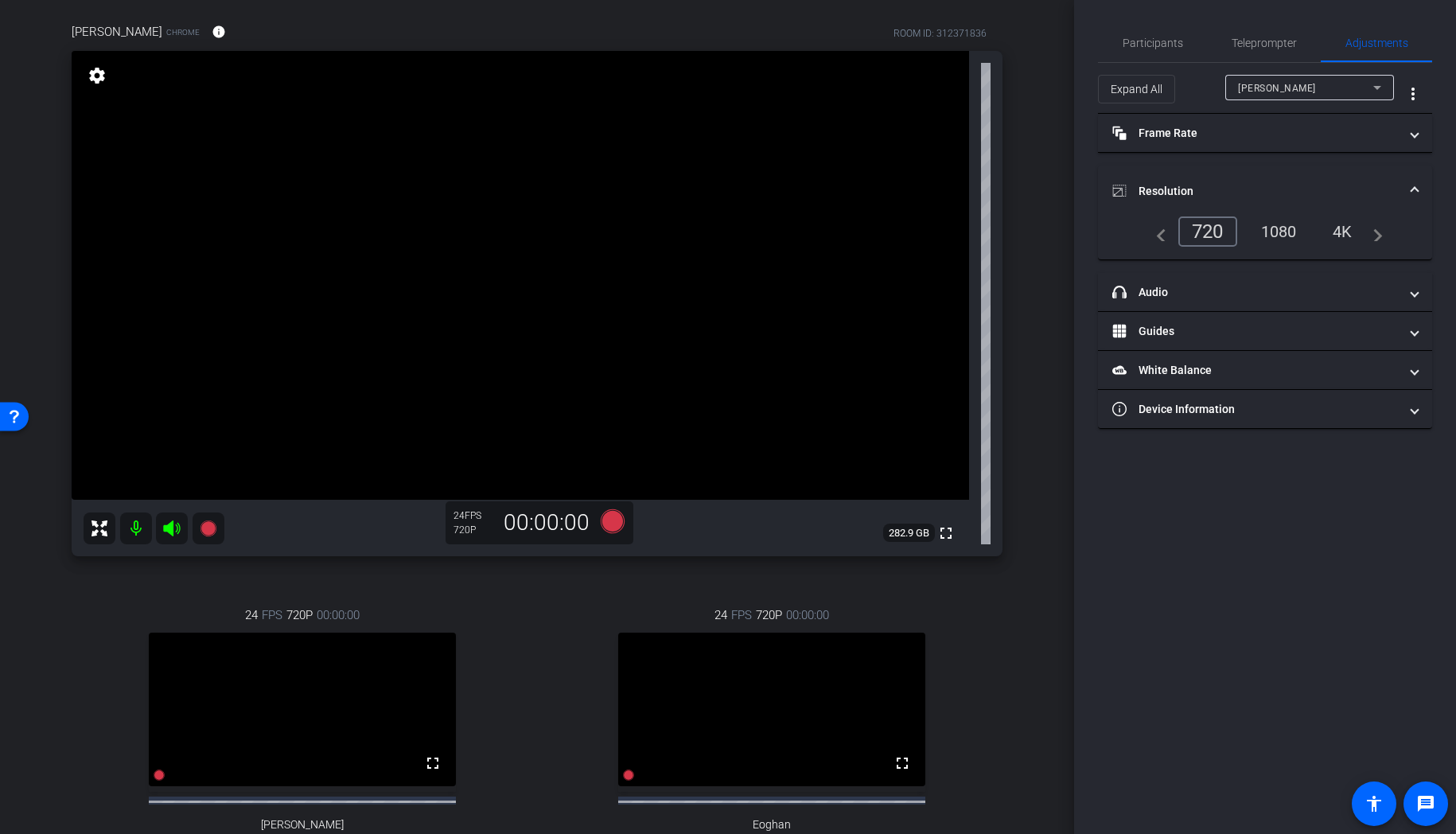
click at [1280, 235] on div "1080" at bounding box center [1279, 231] width 60 height 27
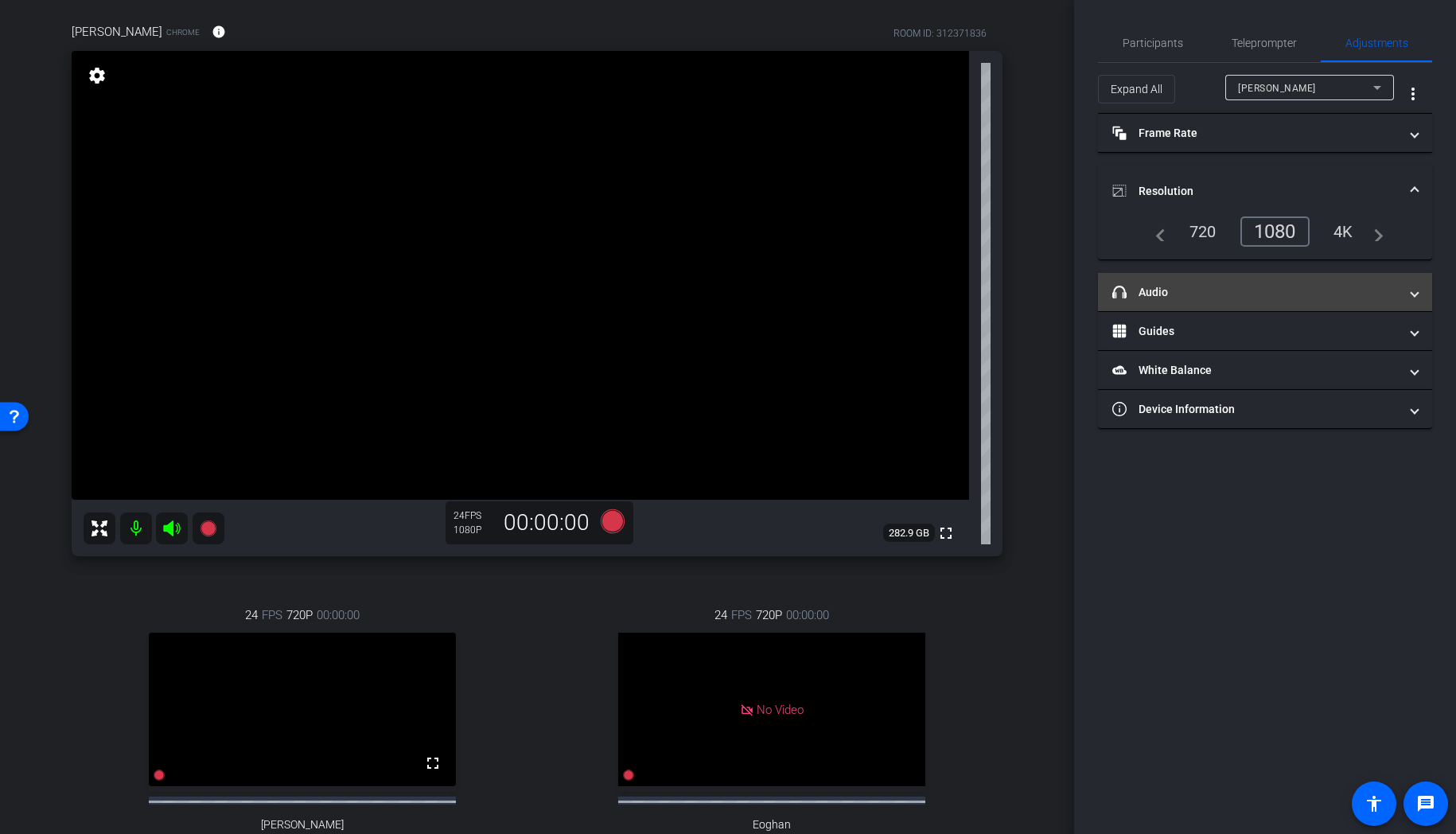
click at [1193, 300] on mat-panel-title "headphone icon Audio" at bounding box center [1255, 292] width 286 height 17
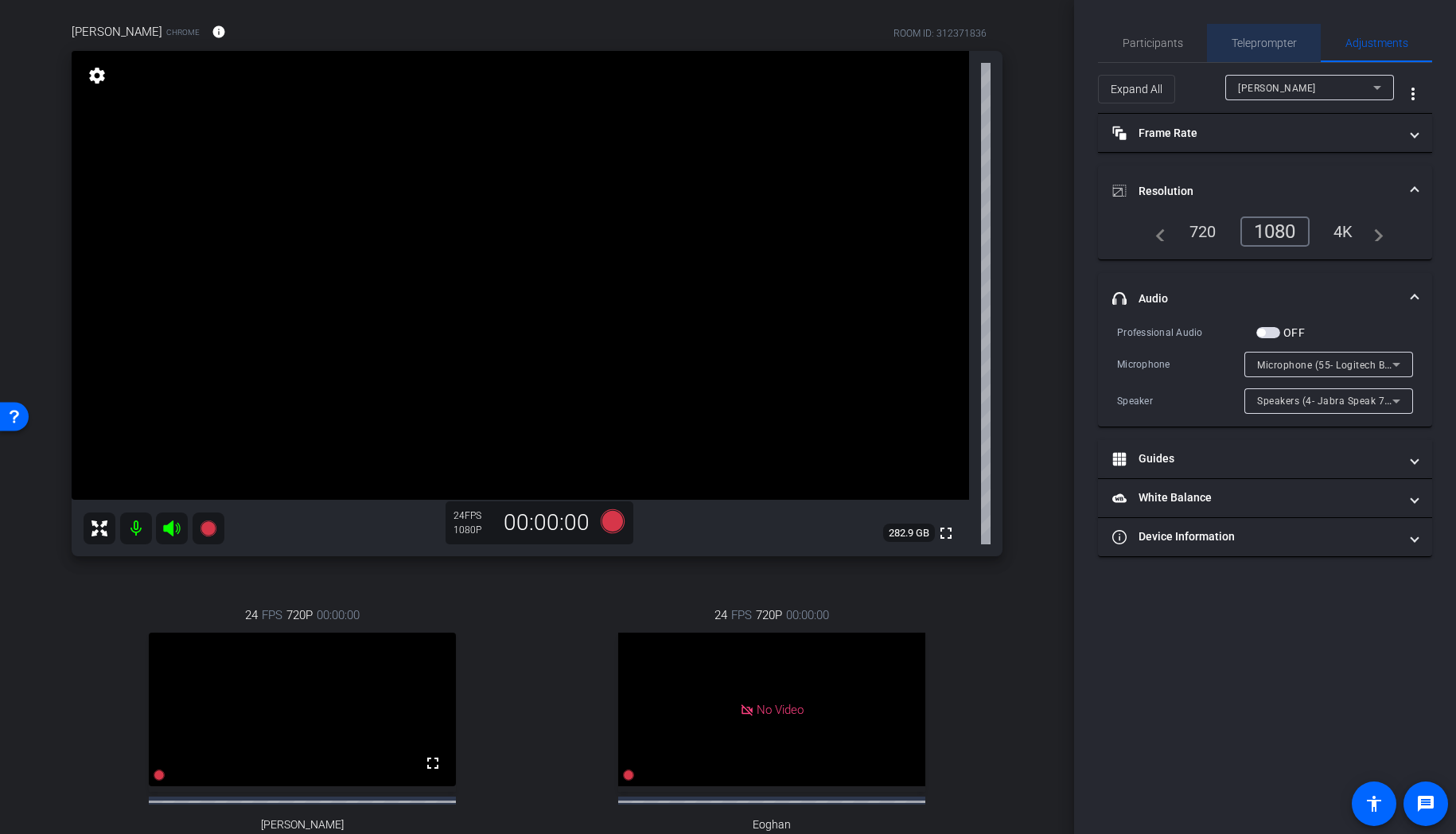
click at [1261, 43] on span "Teleprompter" at bounding box center [1264, 43] width 65 height 11
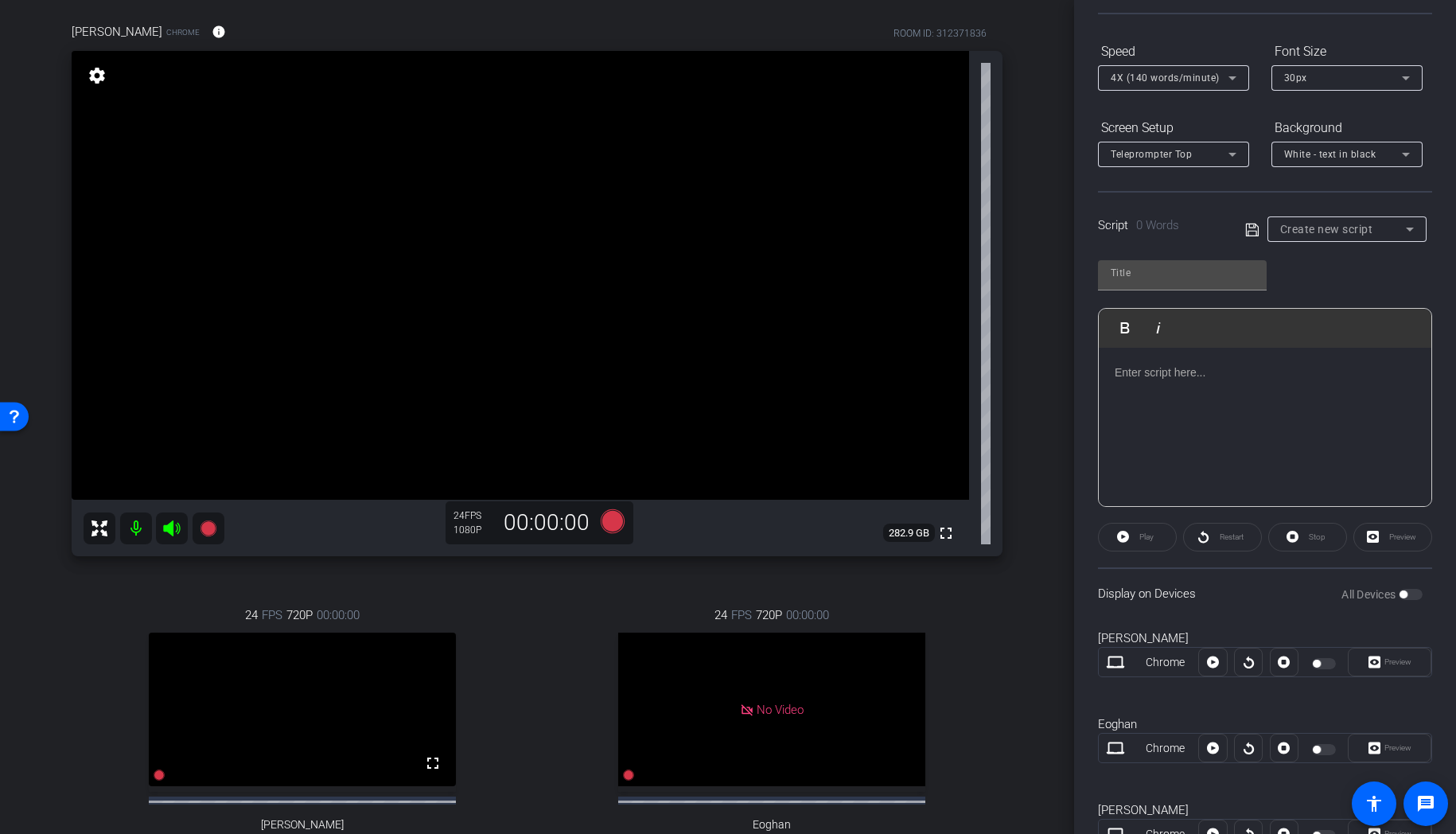
scroll to position [147, 0]
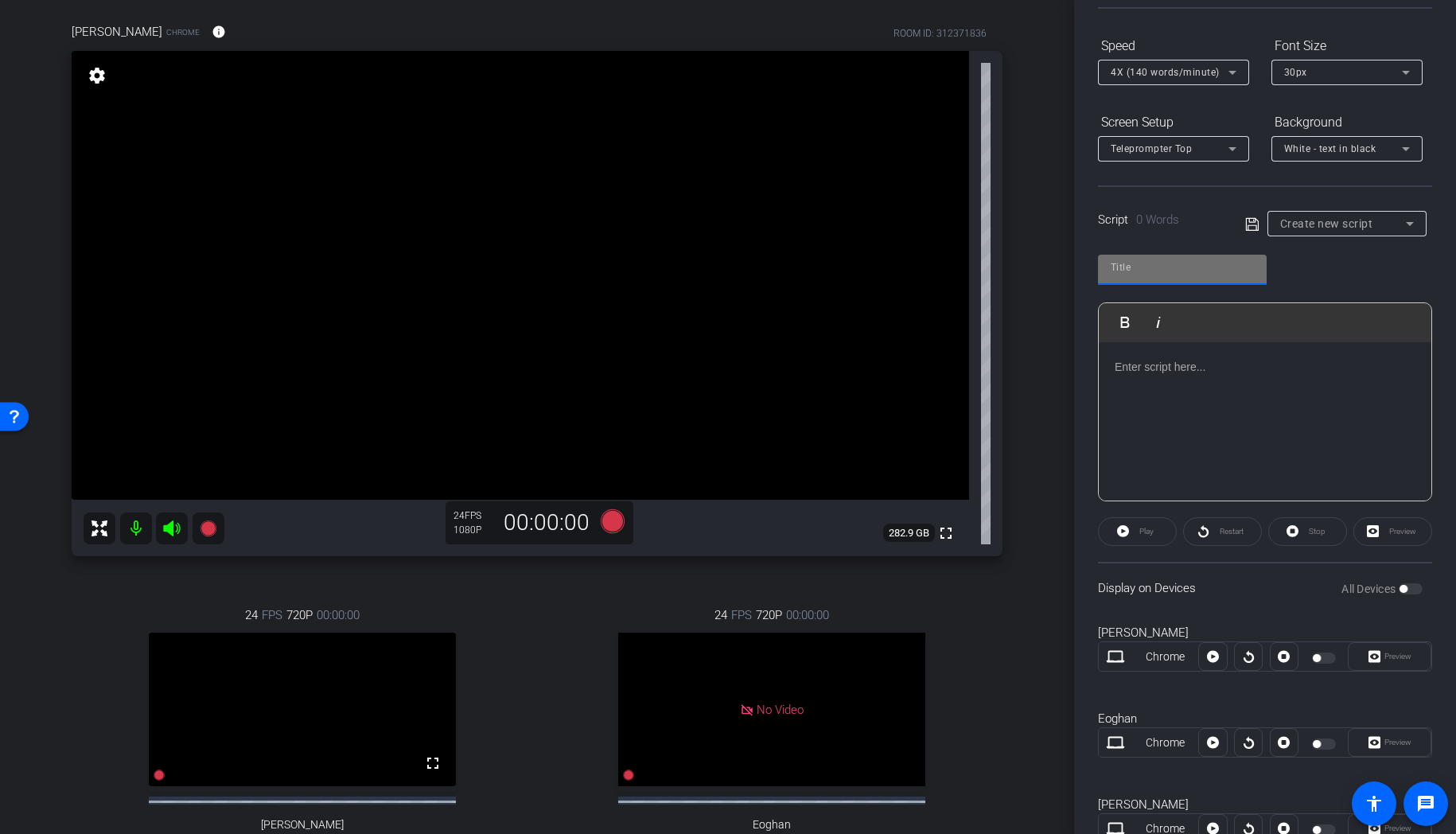
click at [1183, 271] on input "text" at bounding box center [1182, 268] width 144 height 19
type input "Rohit Mahna - Script"
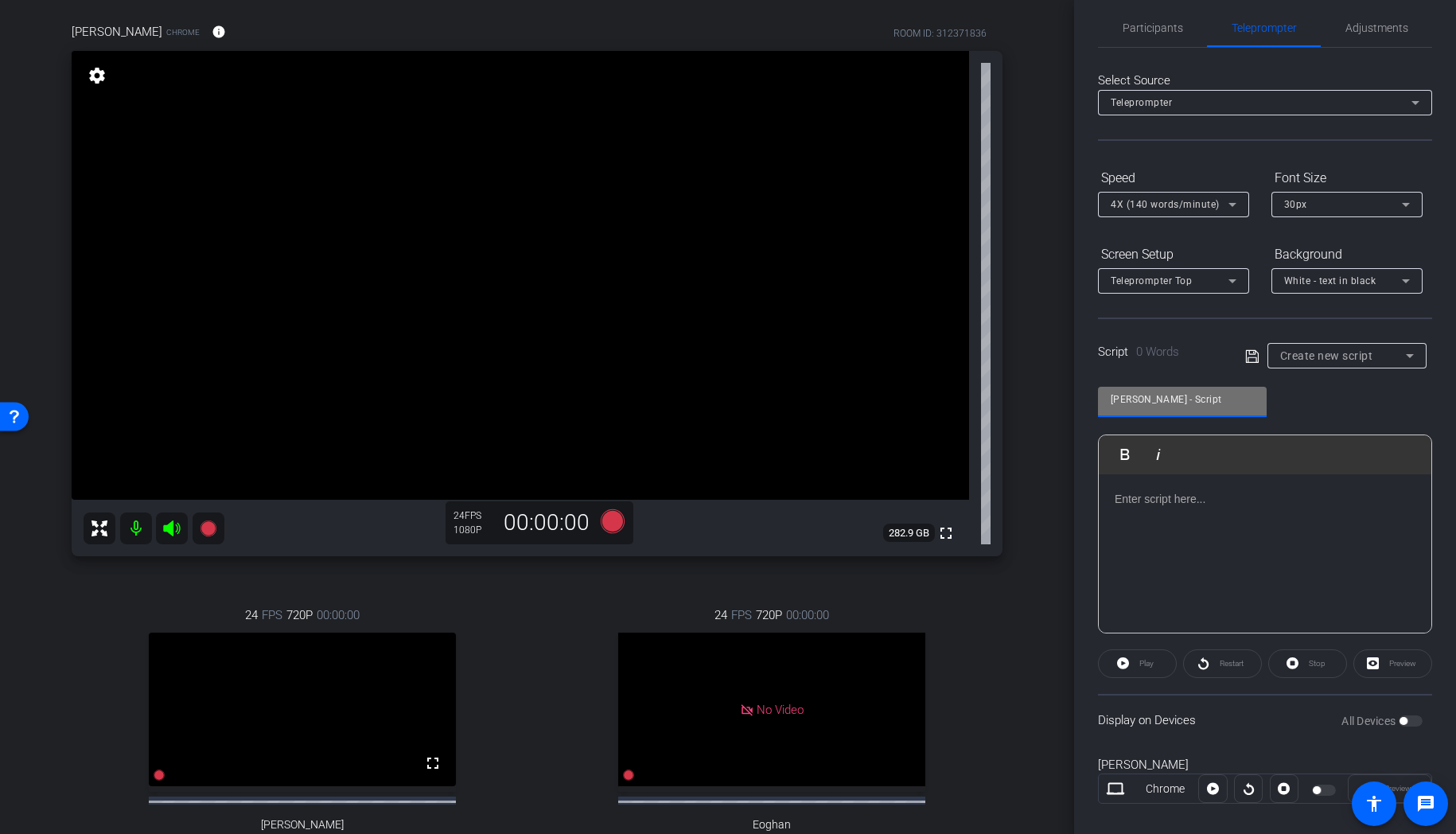
scroll to position [0, 0]
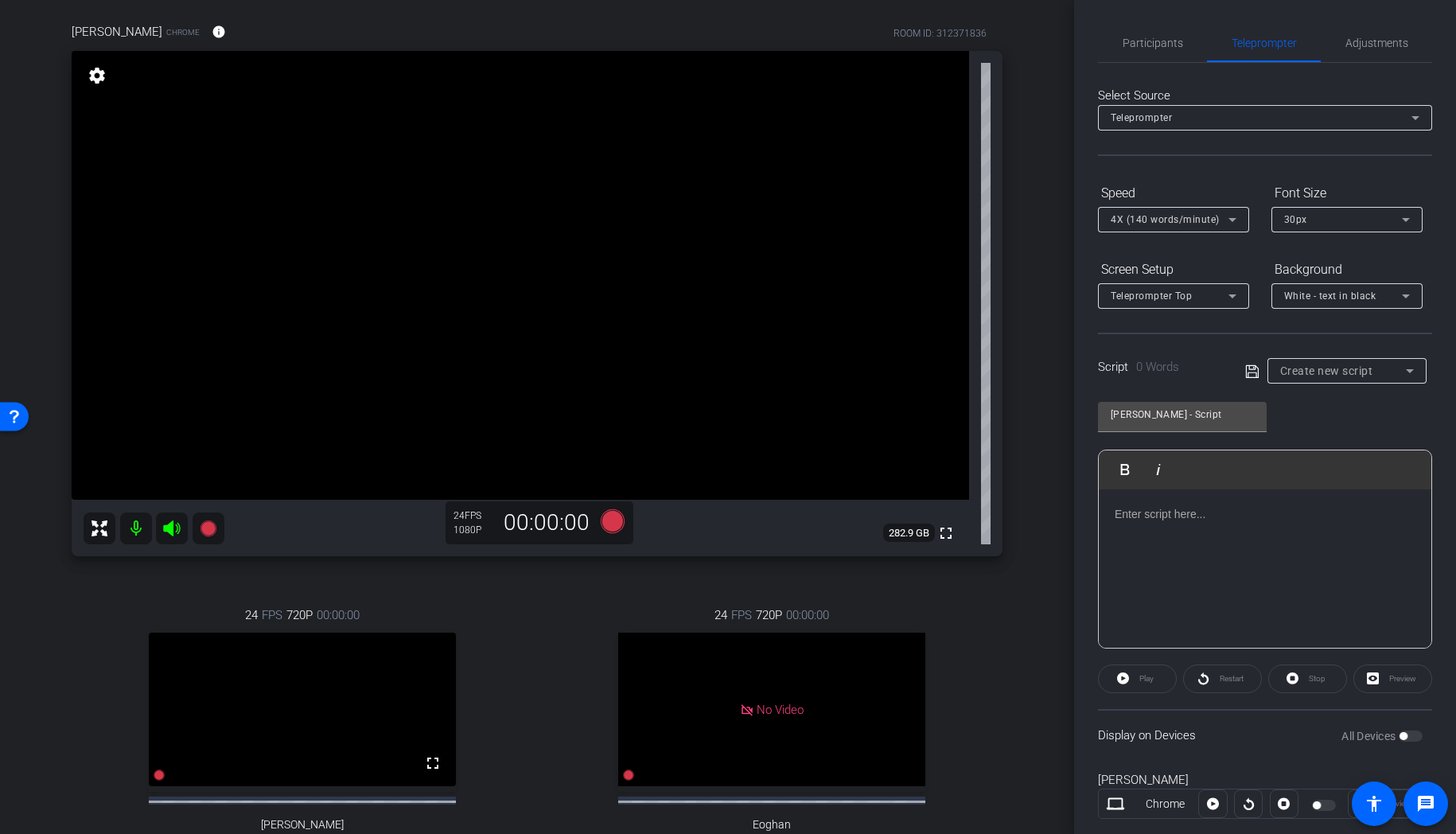
click at [1236, 370] on div "Script 0 Words Create new script" at bounding box center [1265, 358] width 334 height 51
click at [1299, 372] on span "Create new script" at bounding box center [1326, 371] width 93 height 13
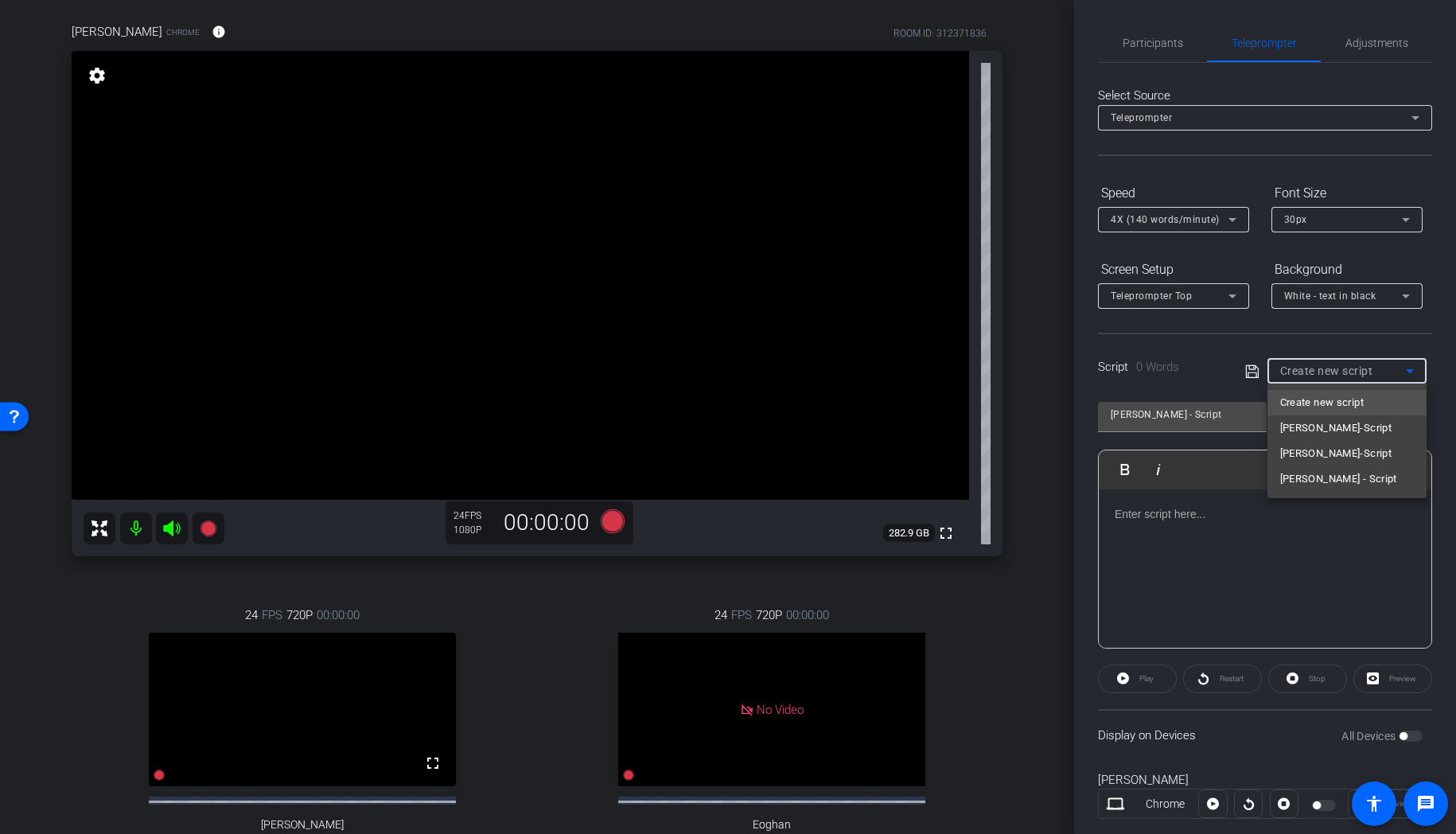
click at [1222, 363] on div at bounding box center [728, 417] width 1456 height 834
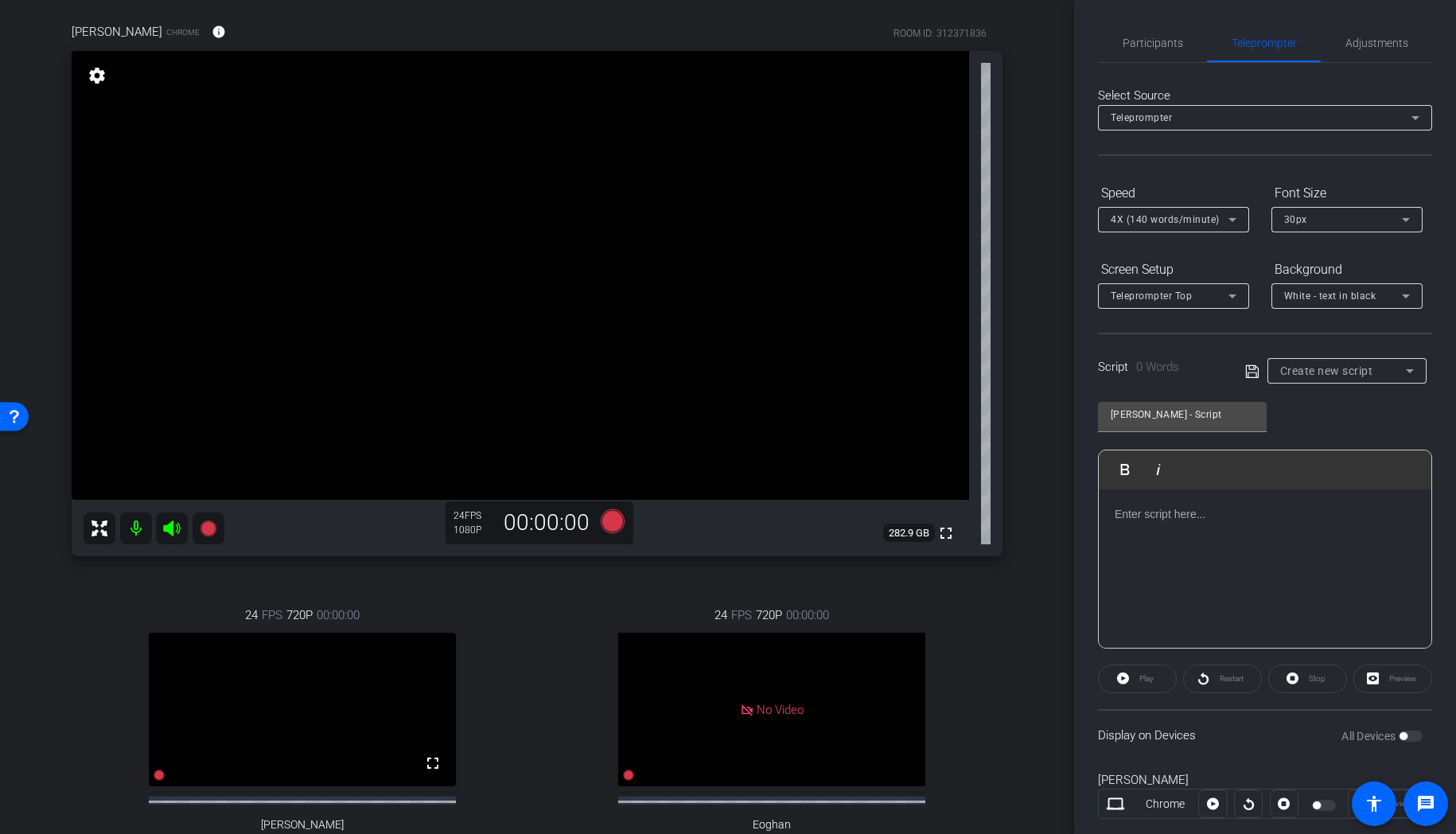
click at [1139, 681] on div "Play" at bounding box center [1137, 678] width 79 height 28
click at [1119, 679] on div "Play" at bounding box center [1137, 678] width 79 height 28
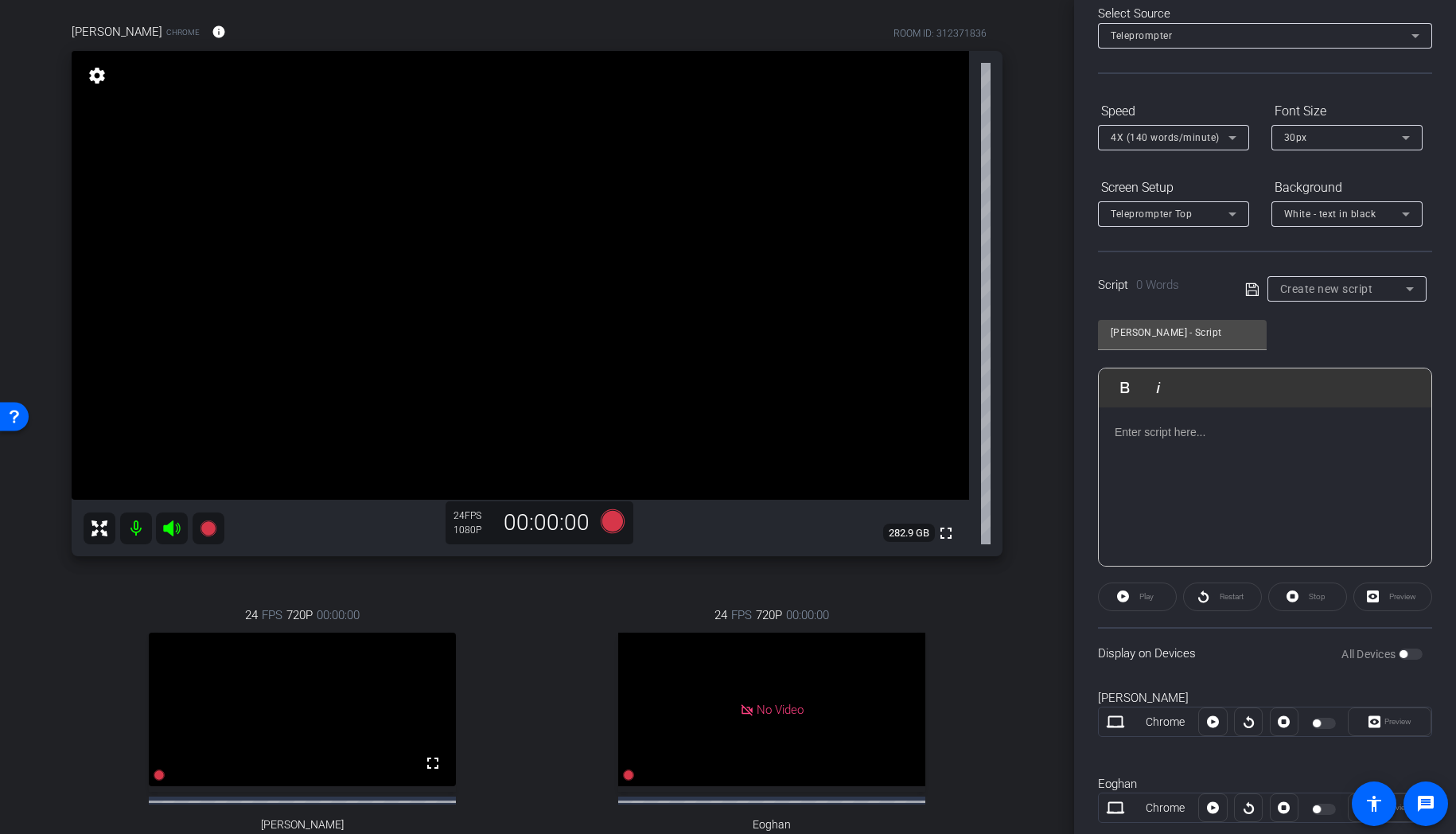
scroll to position [98, 0]
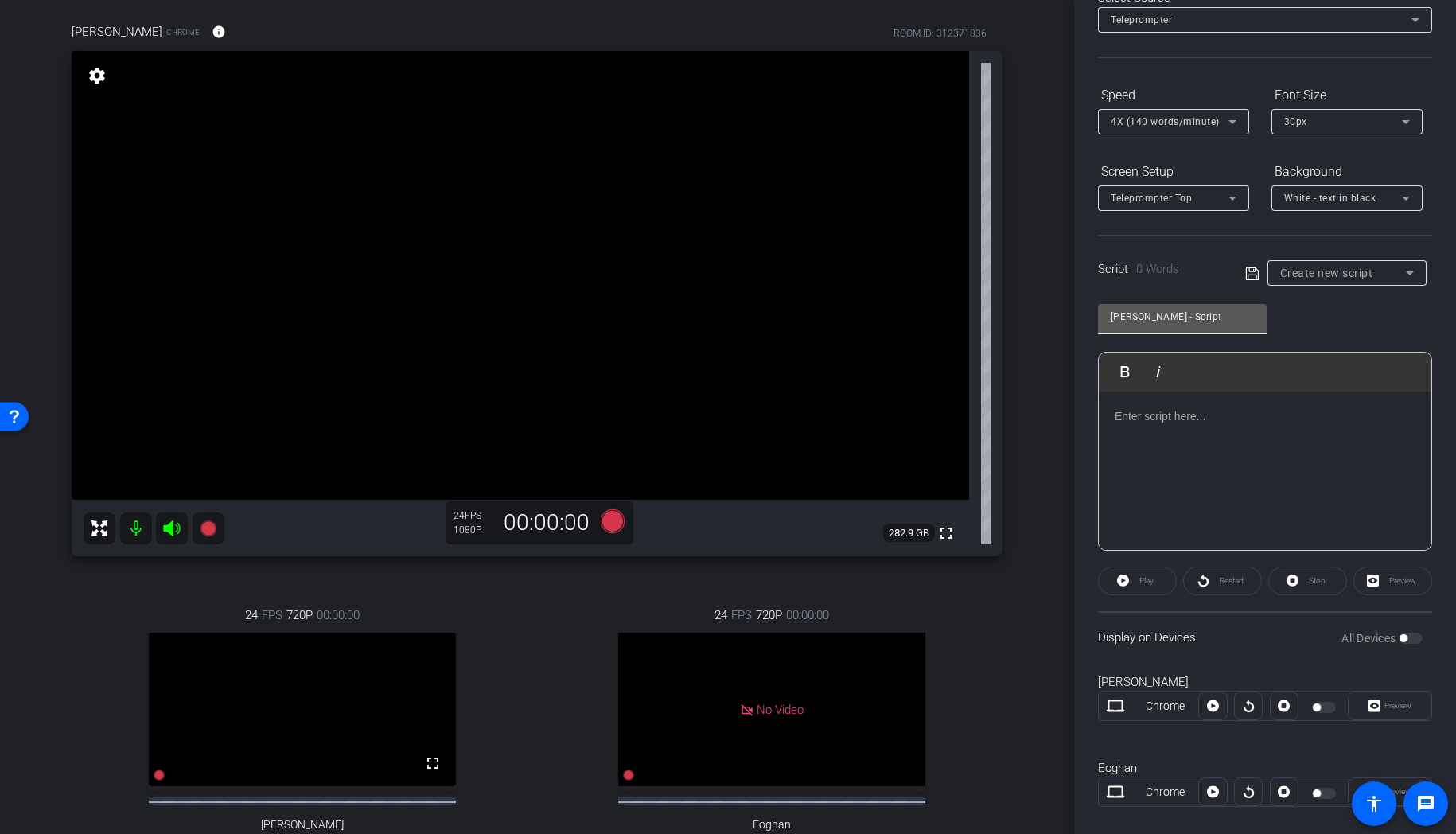
click at [1176, 325] on input "Rohit Mahna - Script" at bounding box center [1182, 317] width 144 height 19
click at [1326, 323] on div "Rohit Mahna - Script Play Play from this location Play Selected Play and displa…" at bounding box center [1265, 421] width 334 height 259
click at [1126, 579] on div "Play" at bounding box center [1137, 580] width 79 height 28
click at [1148, 581] on div "Play" at bounding box center [1137, 580] width 79 height 28
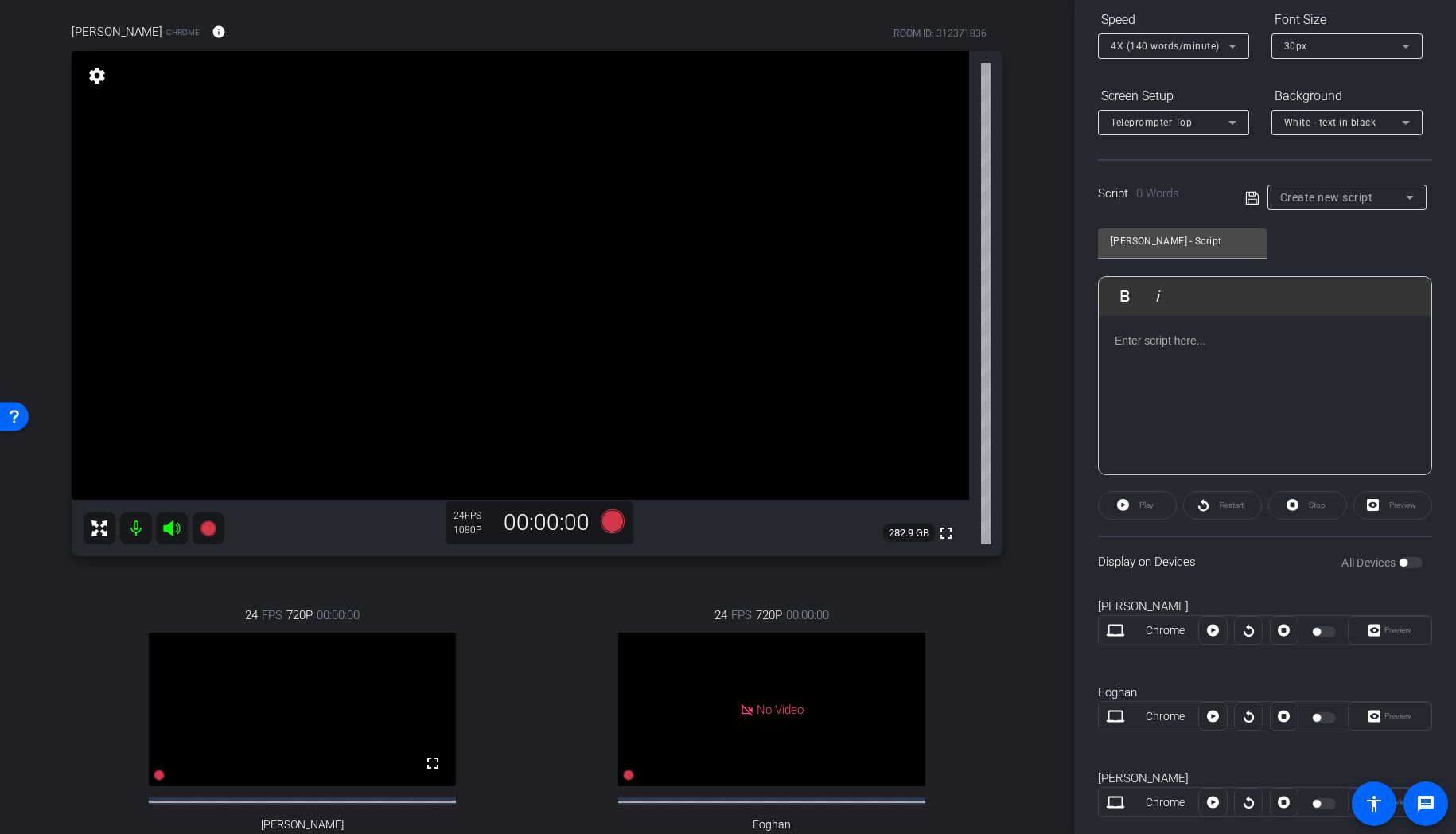
scroll to position [208, 0]
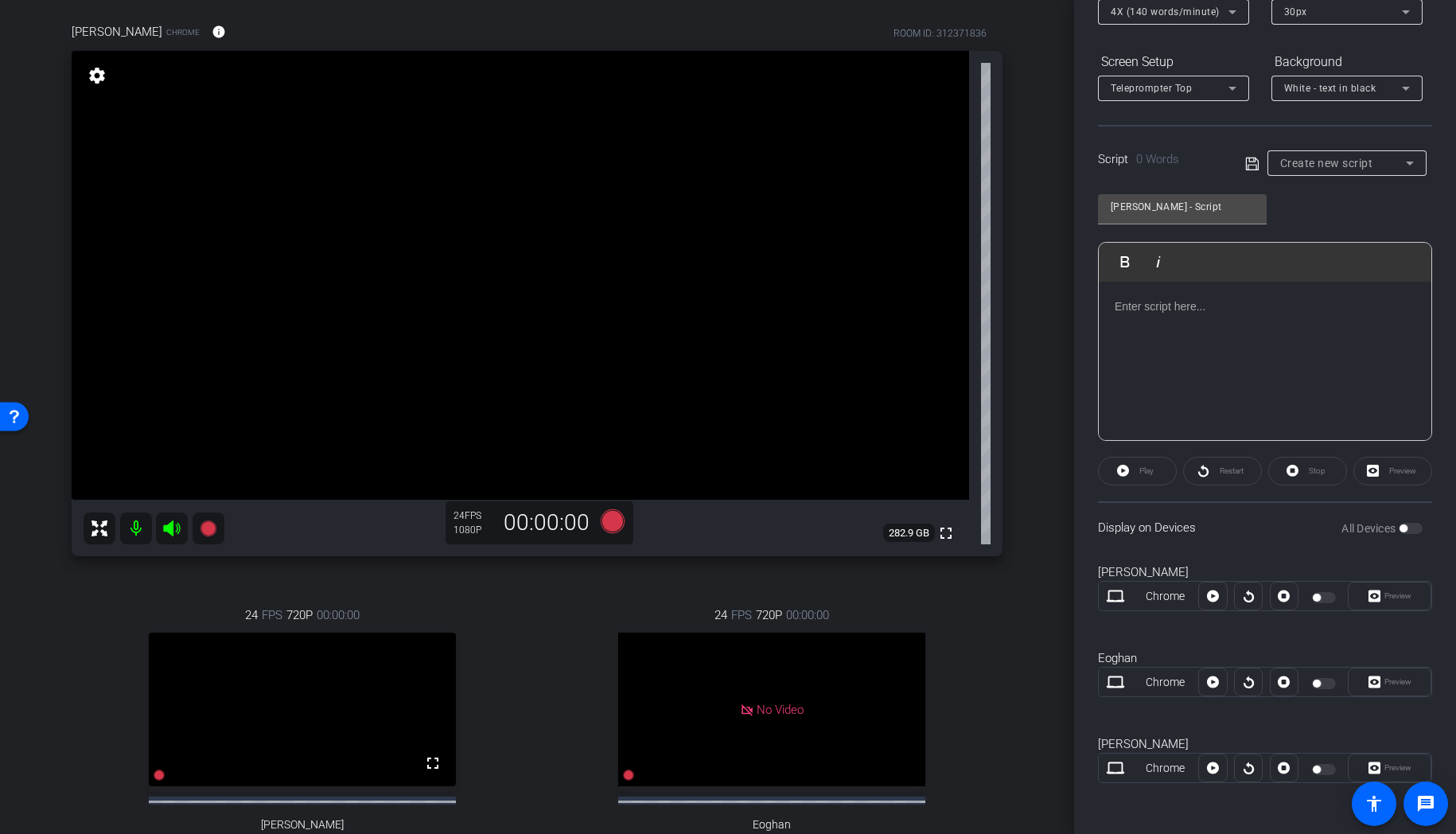
click at [1378, 768] on div "Preview" at bounding box center [1389, 767] width 84 height 28
click at [1211, 769] on div at bounding box center [1212, 767] width 28 height 28
click at [1212, 770] on div at bounding box center [1212, 767] width 28 height 28
click at [1167, 767] on div "Chrome" at bounding box center [1166, 768] width 67 height 17
click at [1326, 770] on div at bounding box center [1325, 770] width 27 height 11
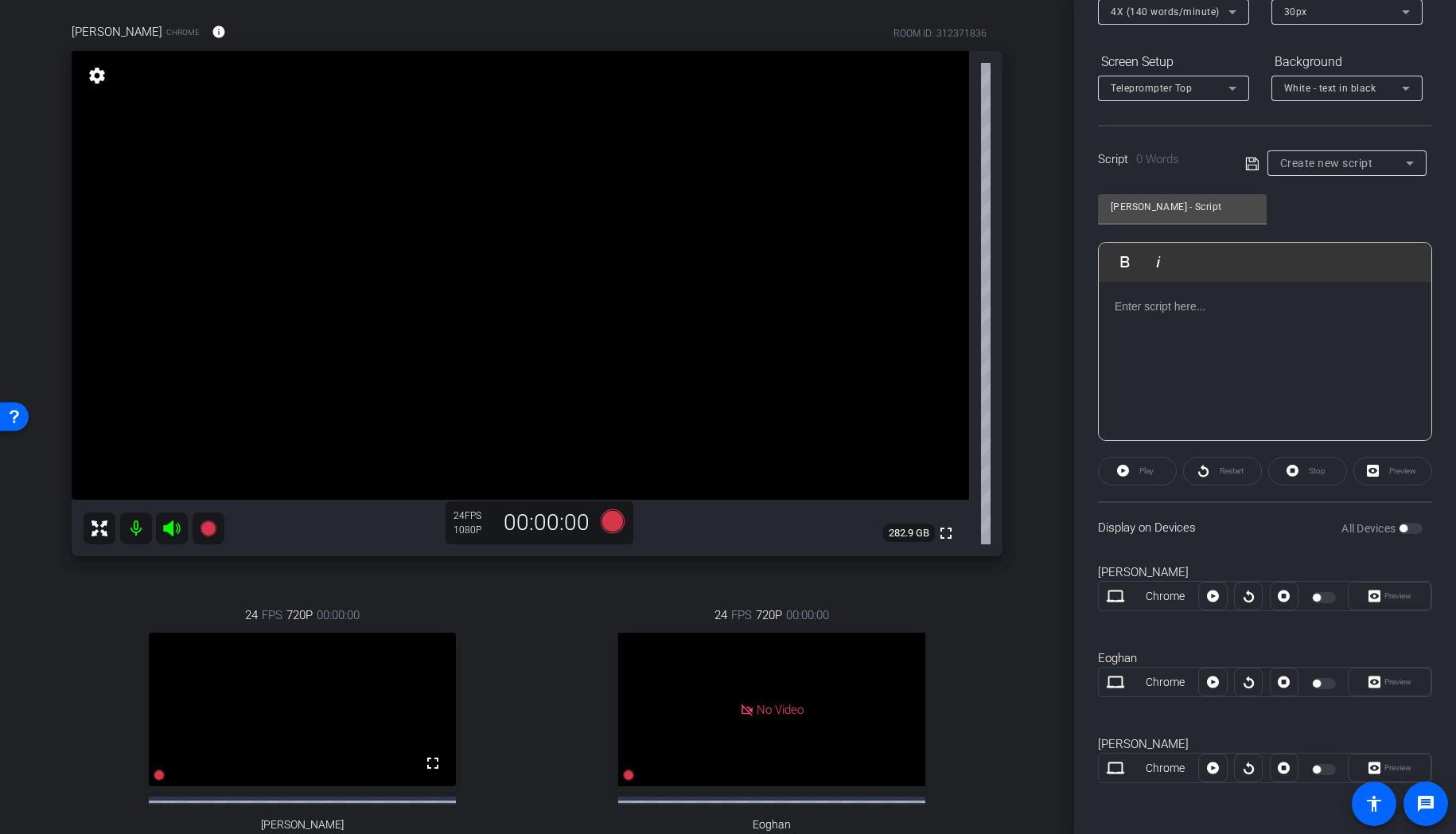
click at [1321, 769] on div at bounding box center [1325, 770] width 27 height 11
click at [1336, 767] on div at bounding box center [1325, 770] width 27 height 11
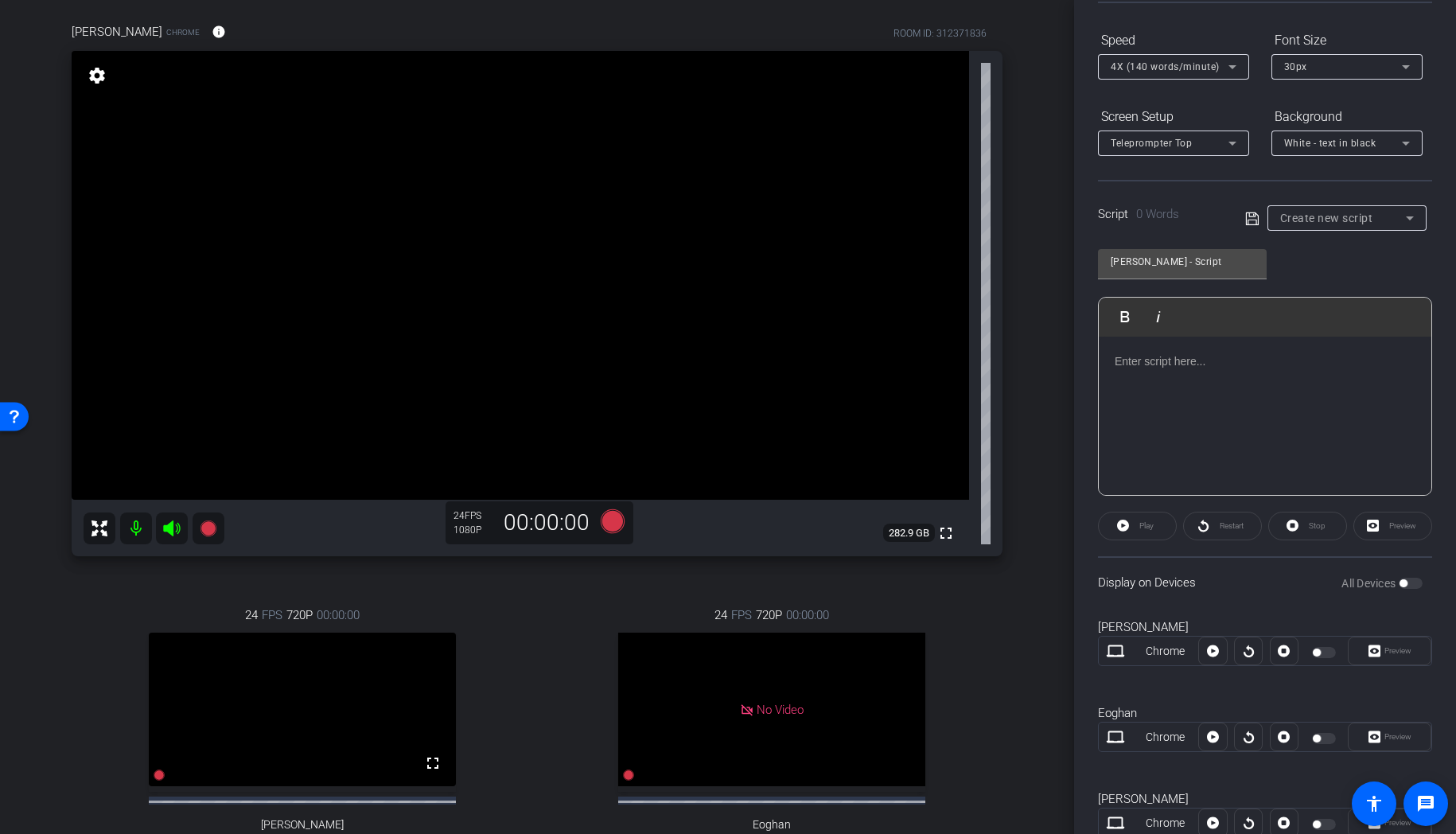
scroll to position [150, 0]
click at [1317, 535] on div "Stop" at bounding box center [1308, 528] width 79 height 28
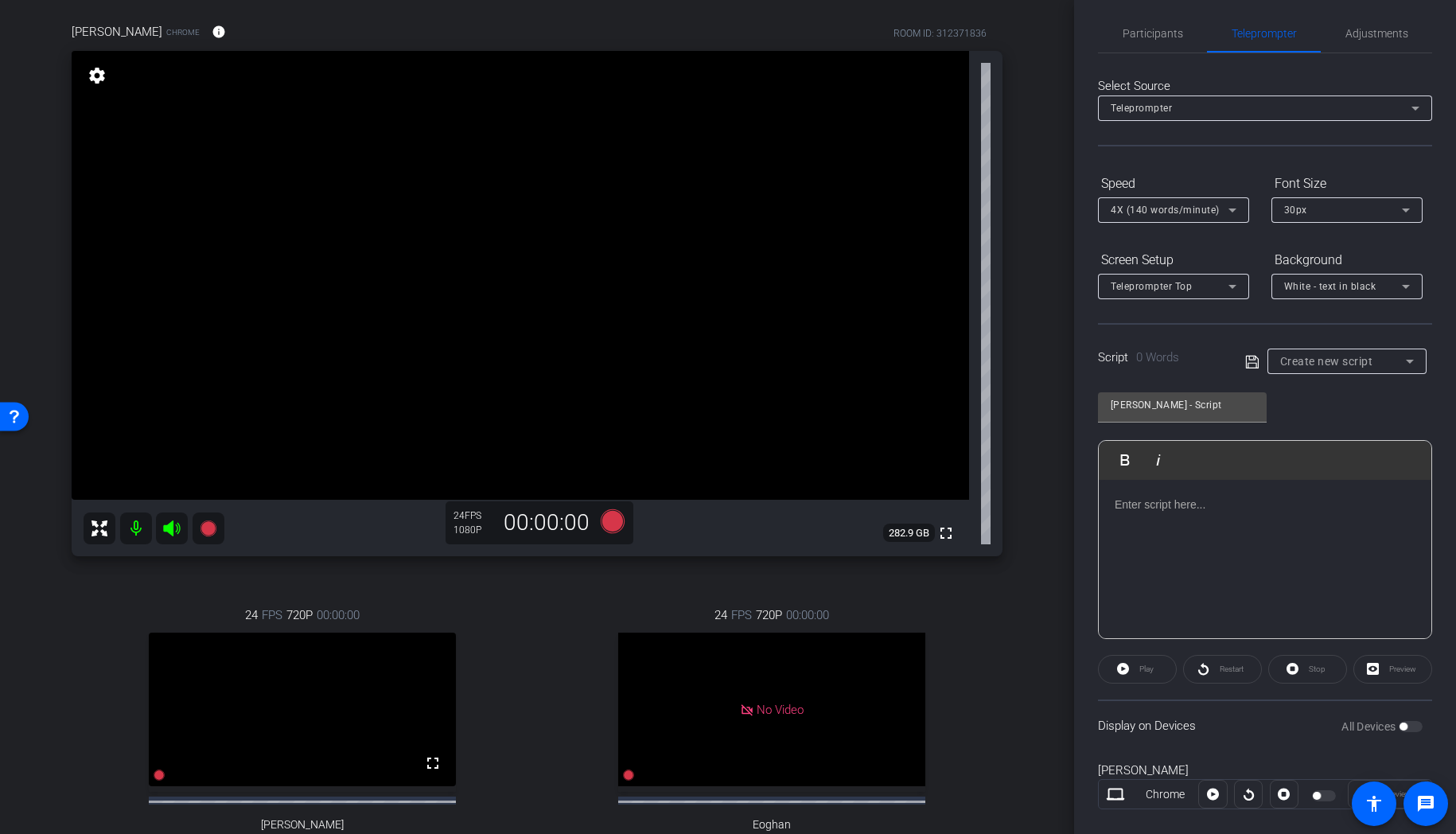
scroll to position [0, 0]
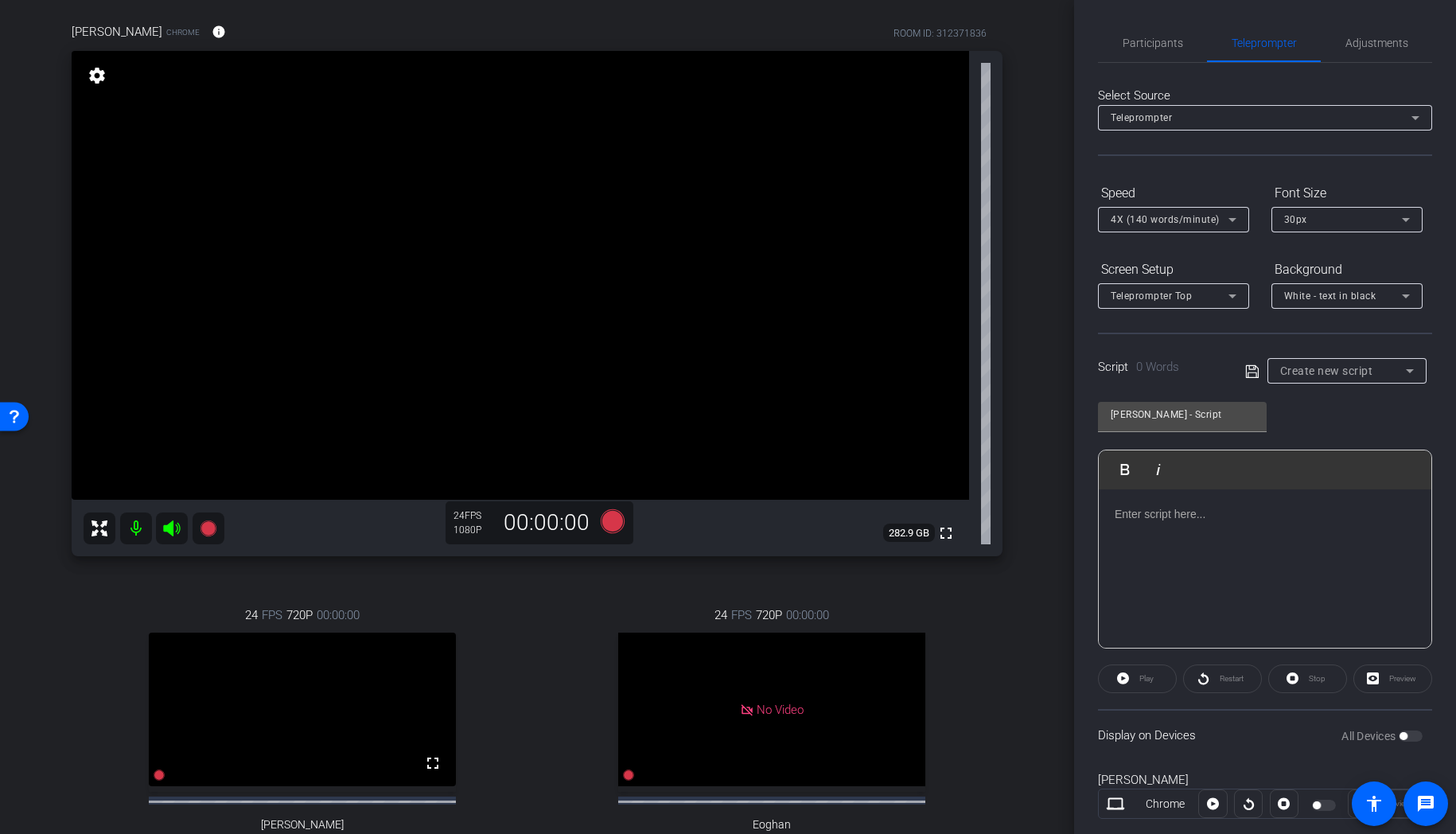
click at [1344, 420] on div "Rohit Mahna - Script Play Play from this location Play Selected Play and displa…" at bounding box center [1265, 519] width 334 height 259
click at [1209, 805] on div at bounding box center [1212, 803] width 28 height 28
click at [1144, 802] on div "Chrome" at bounding box center [1166, 804] width 67 height 17
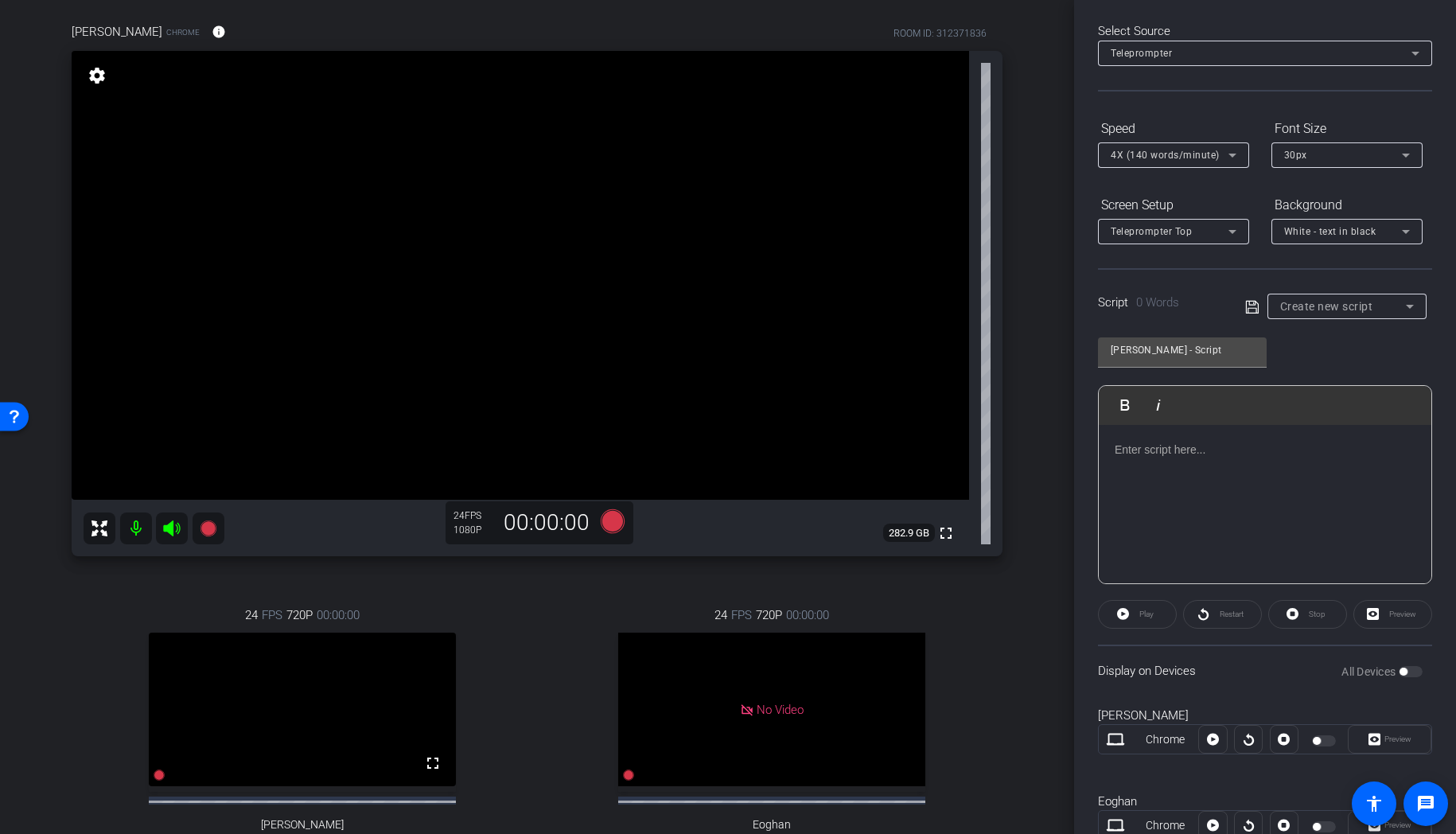
scroll to position [66, 0]
click at [614, 525] on icon at bounding box center [612, 521] width 24 height 24
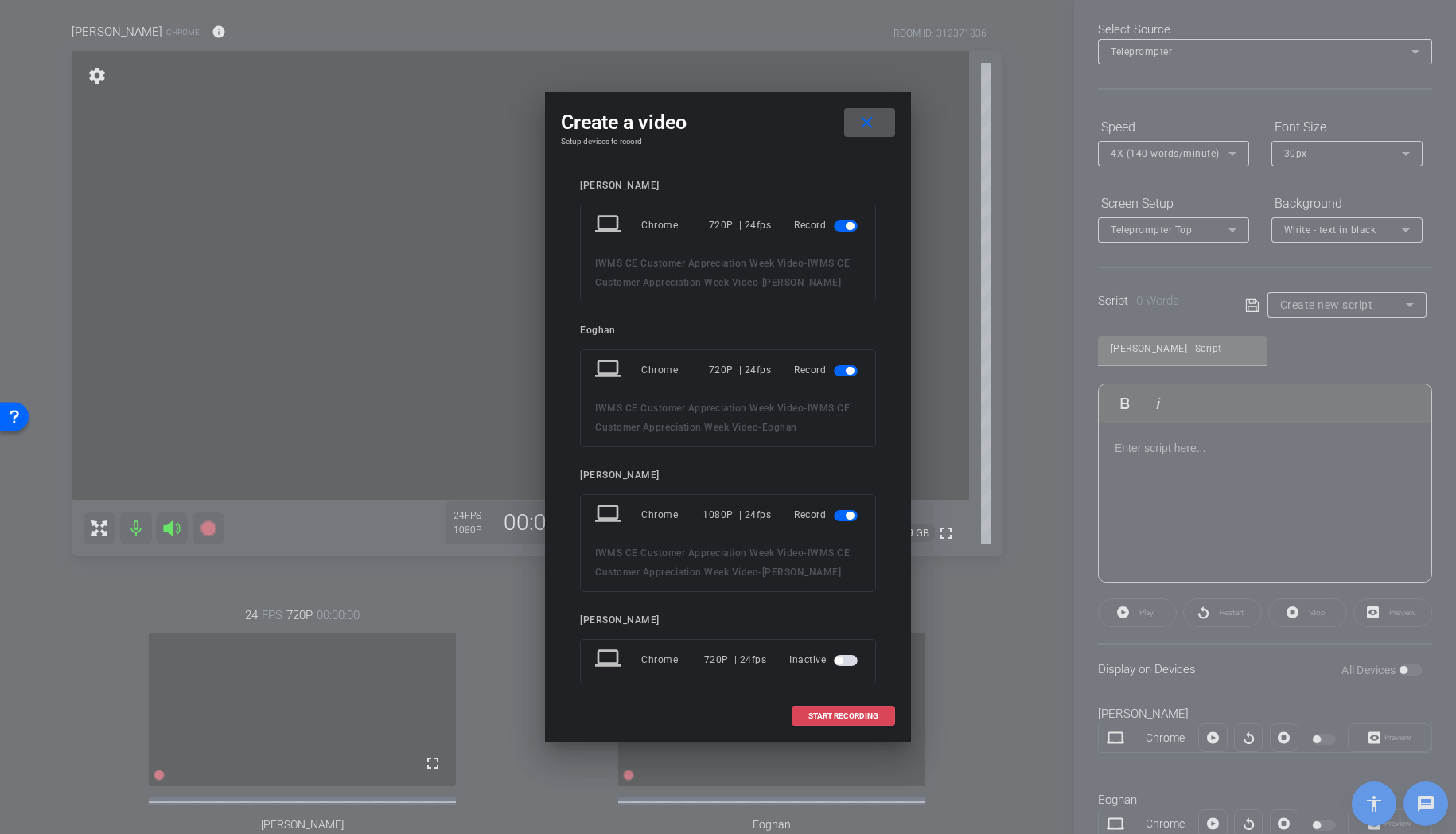
click at [843, 717] on span "START RECORDING" at bounding box center [844, 716] width 70 height 8
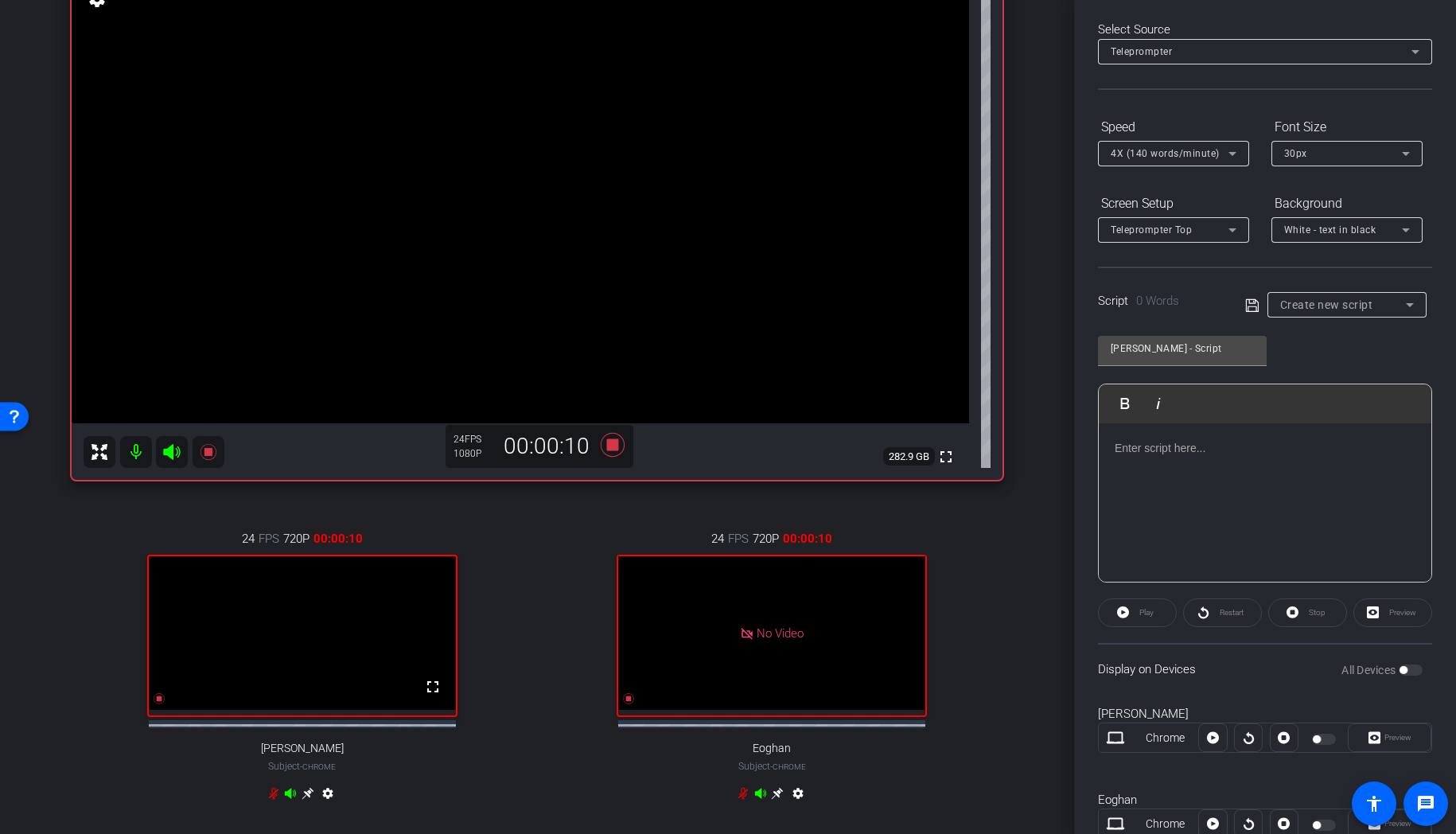
scroll to position [205, 0]
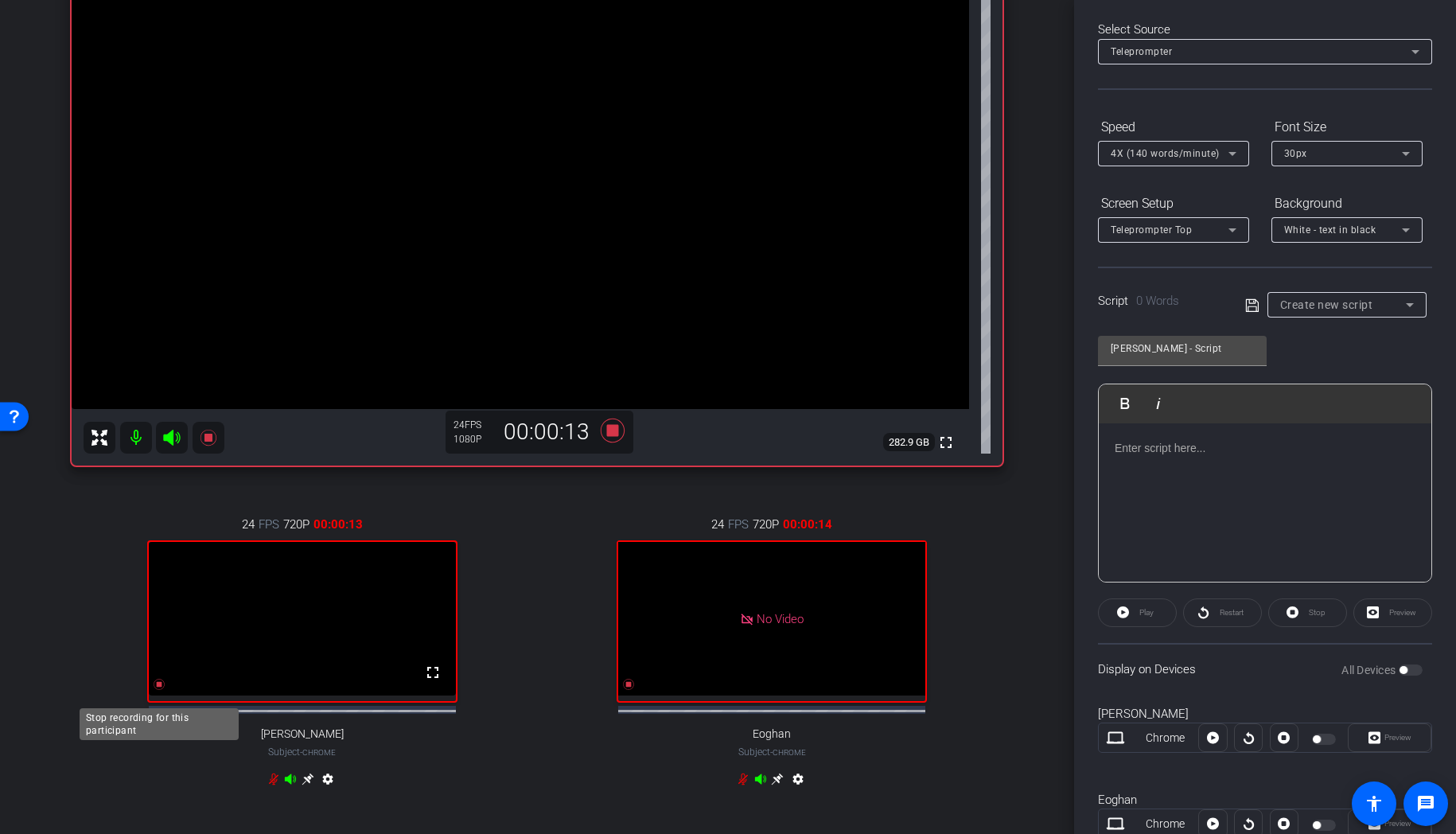
click at [160, 690] on icon at bounding box center [159, 685] width 11 height 11
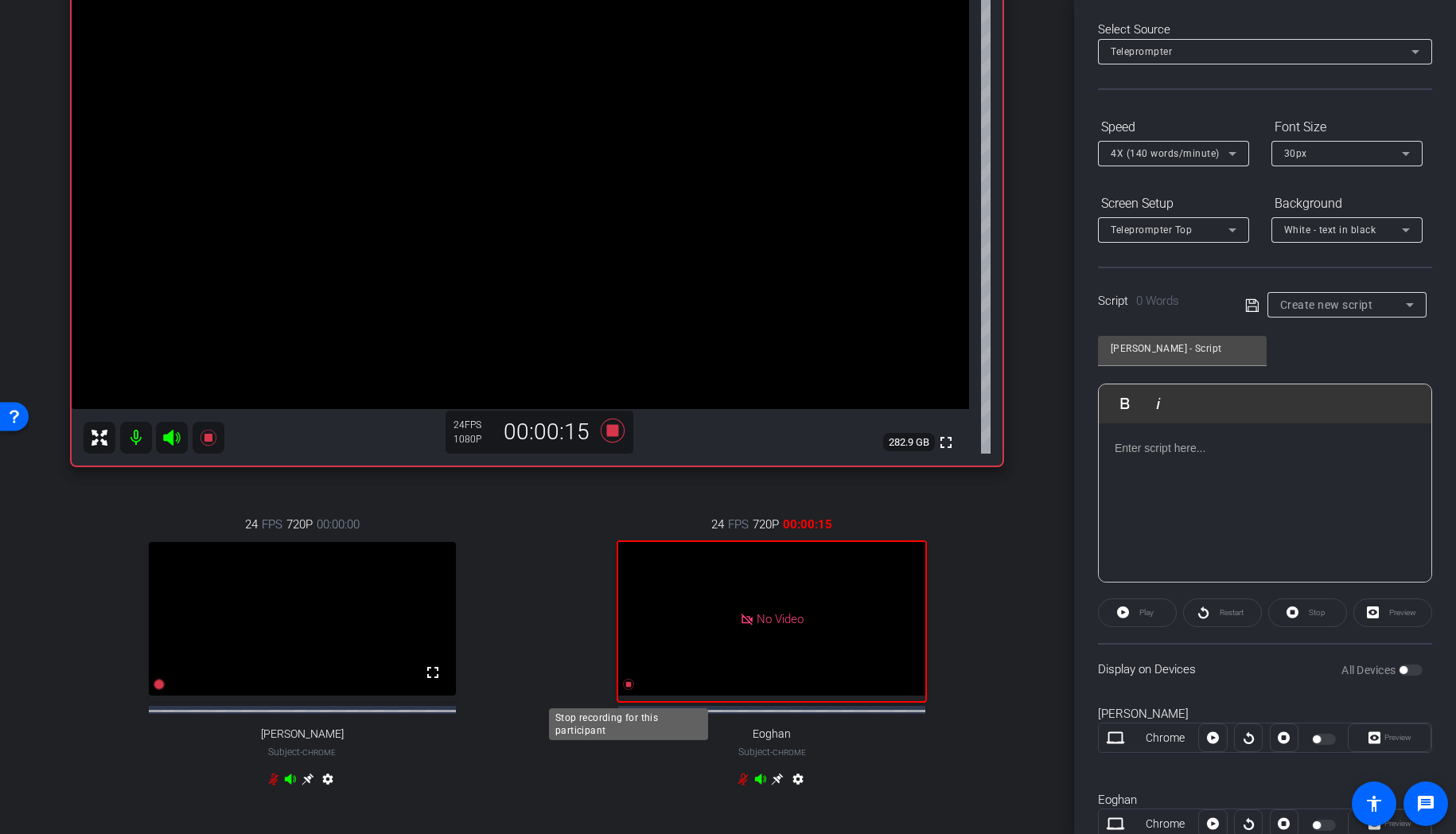
click at [629, 690] on icon at bounding box center [629, 685] width 11 height 11
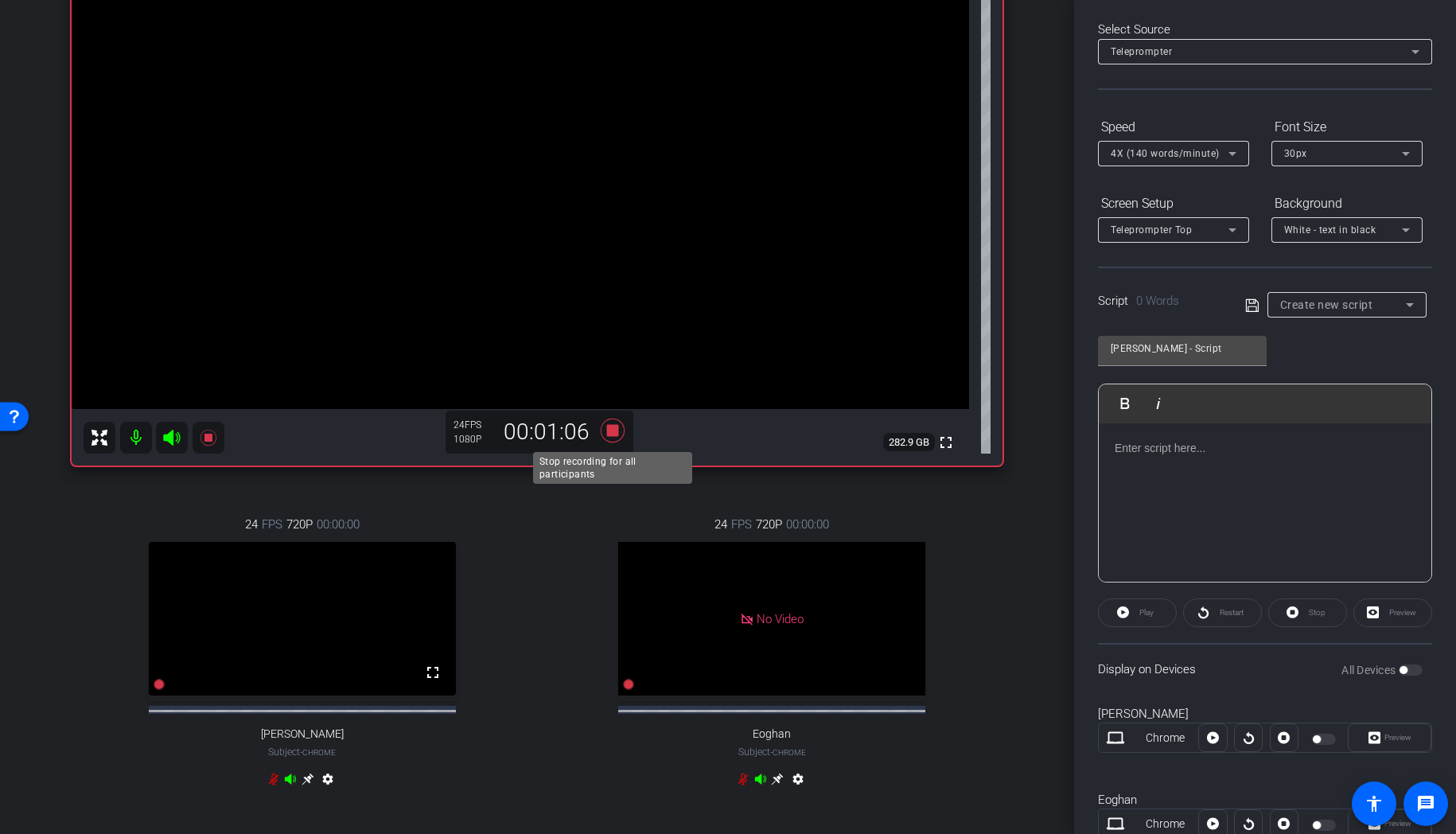
click at [609, 431] on icon at bounding box center [612, 430] width 24 height 24
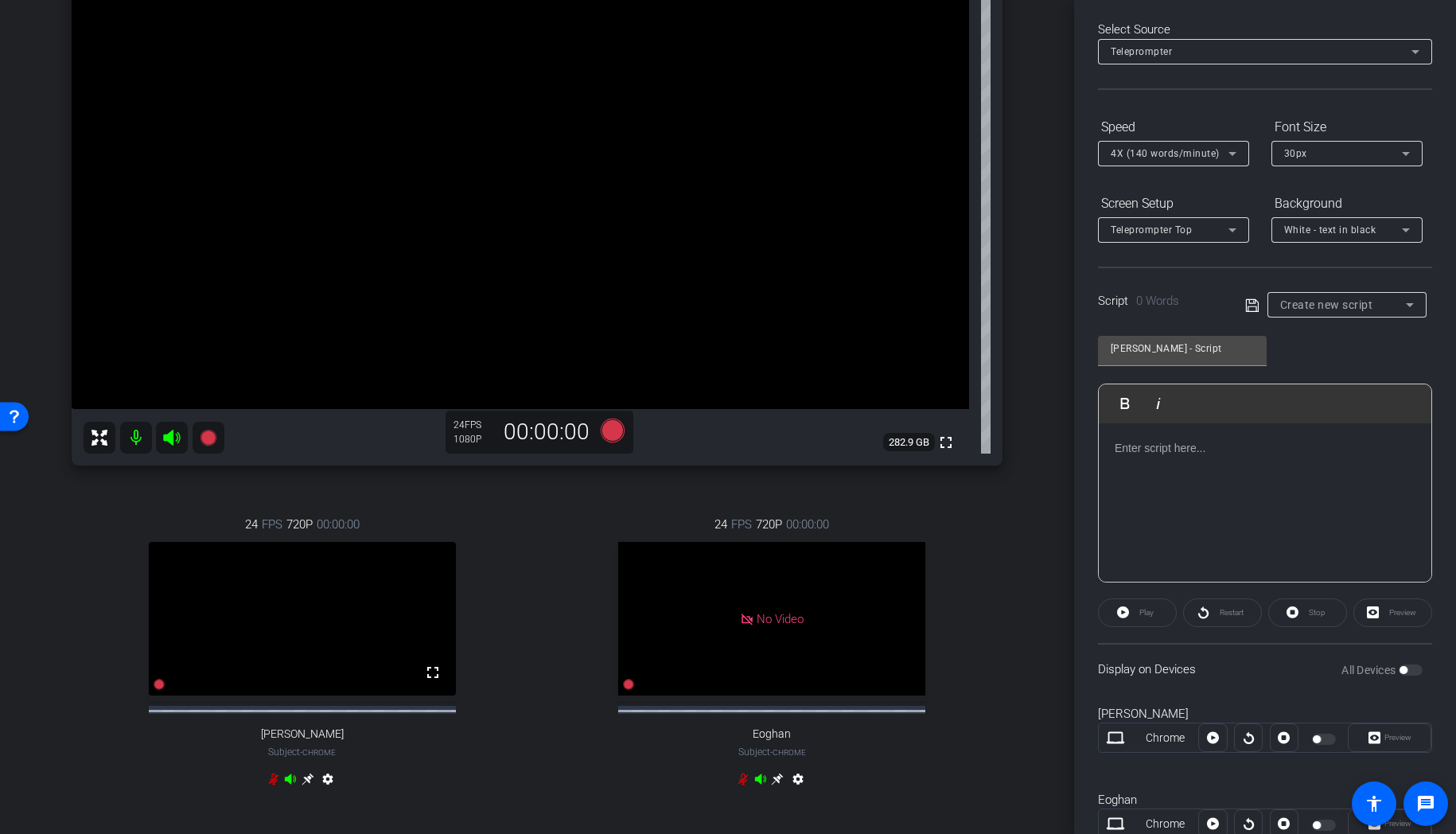
click at [1409, 666] on div "All Devices" at bounding box center [1382, 670] width 81 height 16
click at [1413, 668] on div "All Devices" at bounding box center [1382, 670] width 81 height 16
click at [1407, 660] on mat-slide-toggle "All Devices" at bounding box center [1382, 669] width 81 height 19
click at [612, 439] on icon at bounding box center [612, 430] width 24 height 24
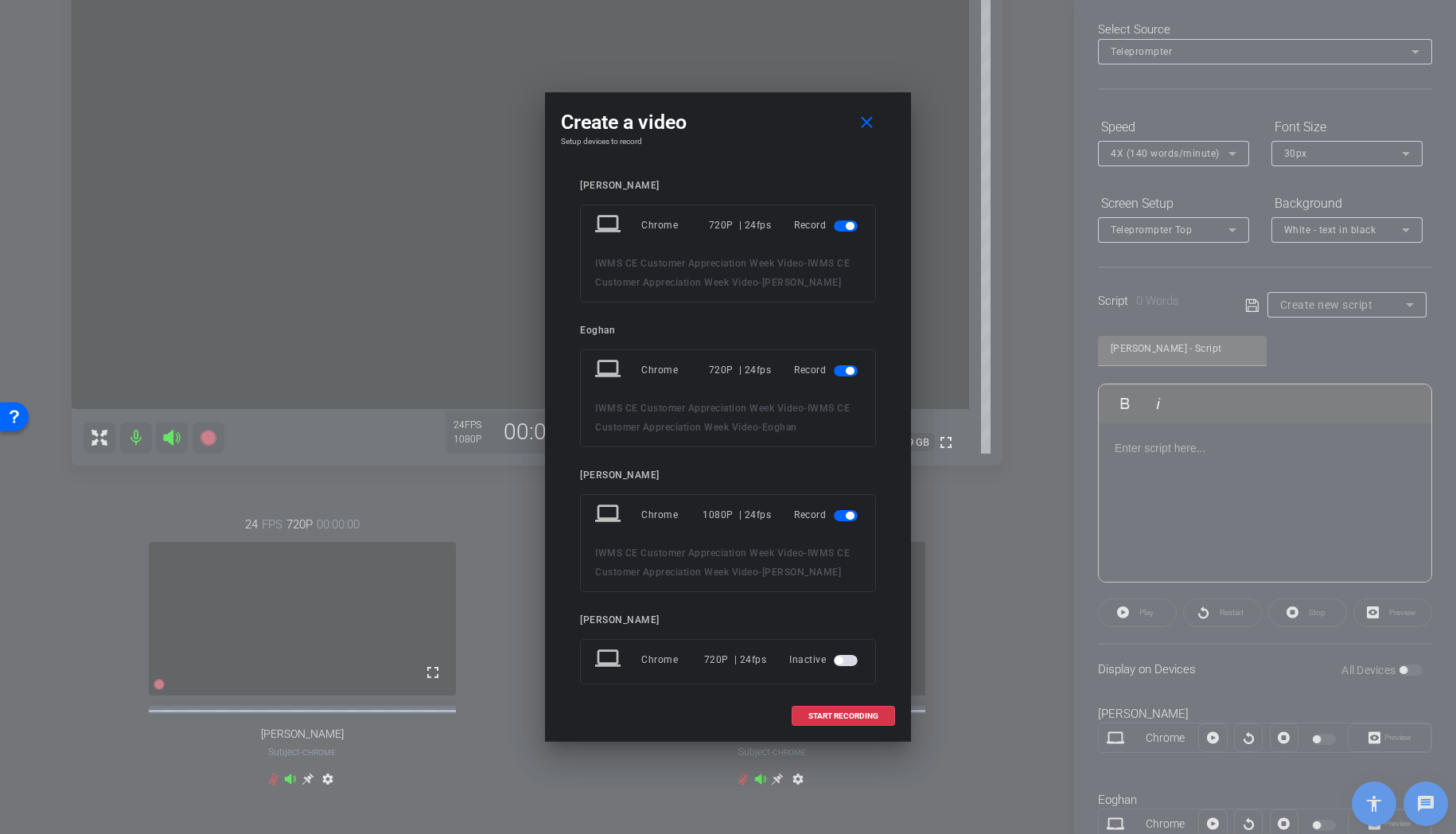
click at [840, 230] on span "button" at bounding box center [845, 226] width 24 height 11
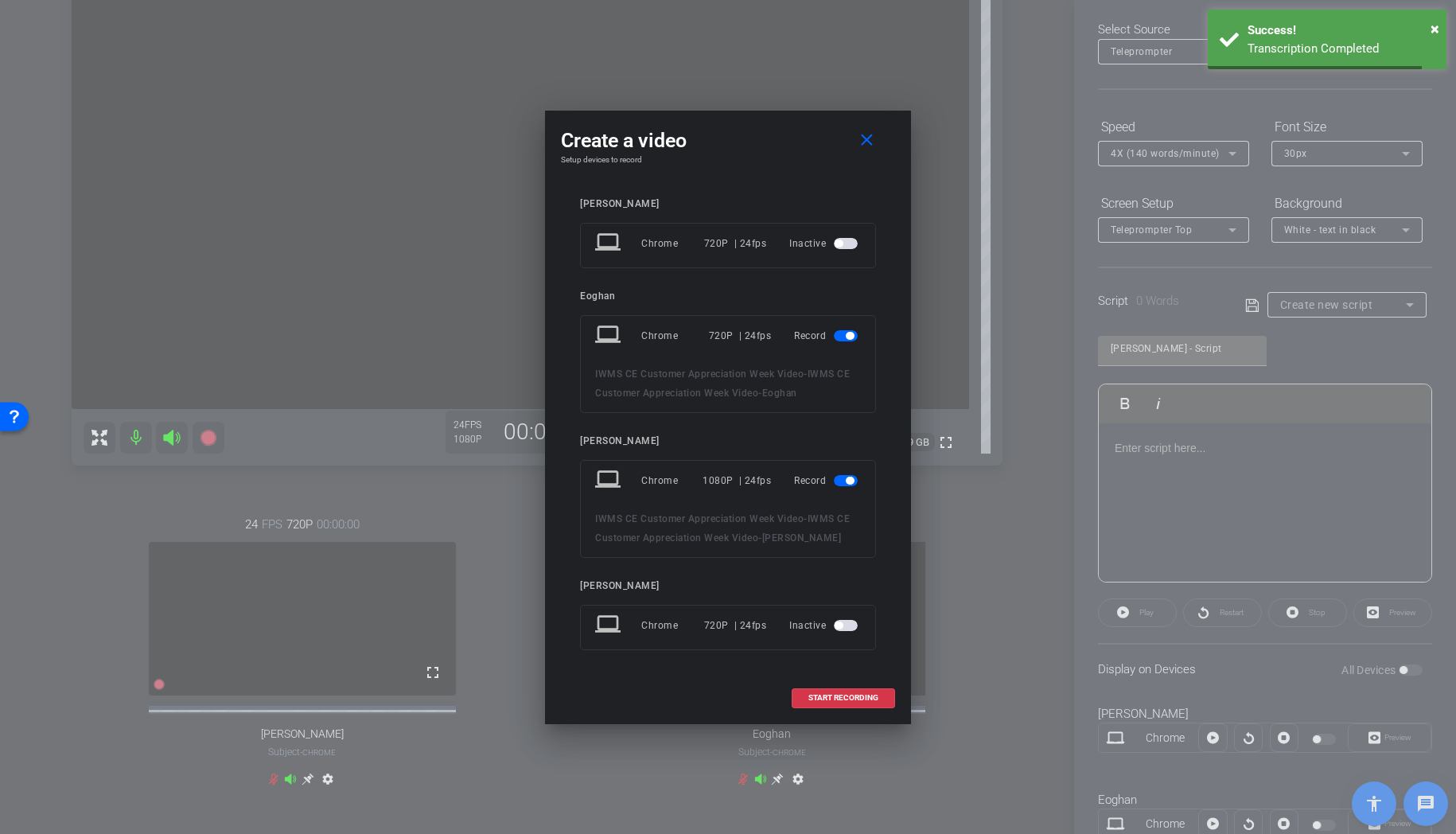
click at [837, 338] on span "button" at bounding box center [845, 336] width 24 height 11
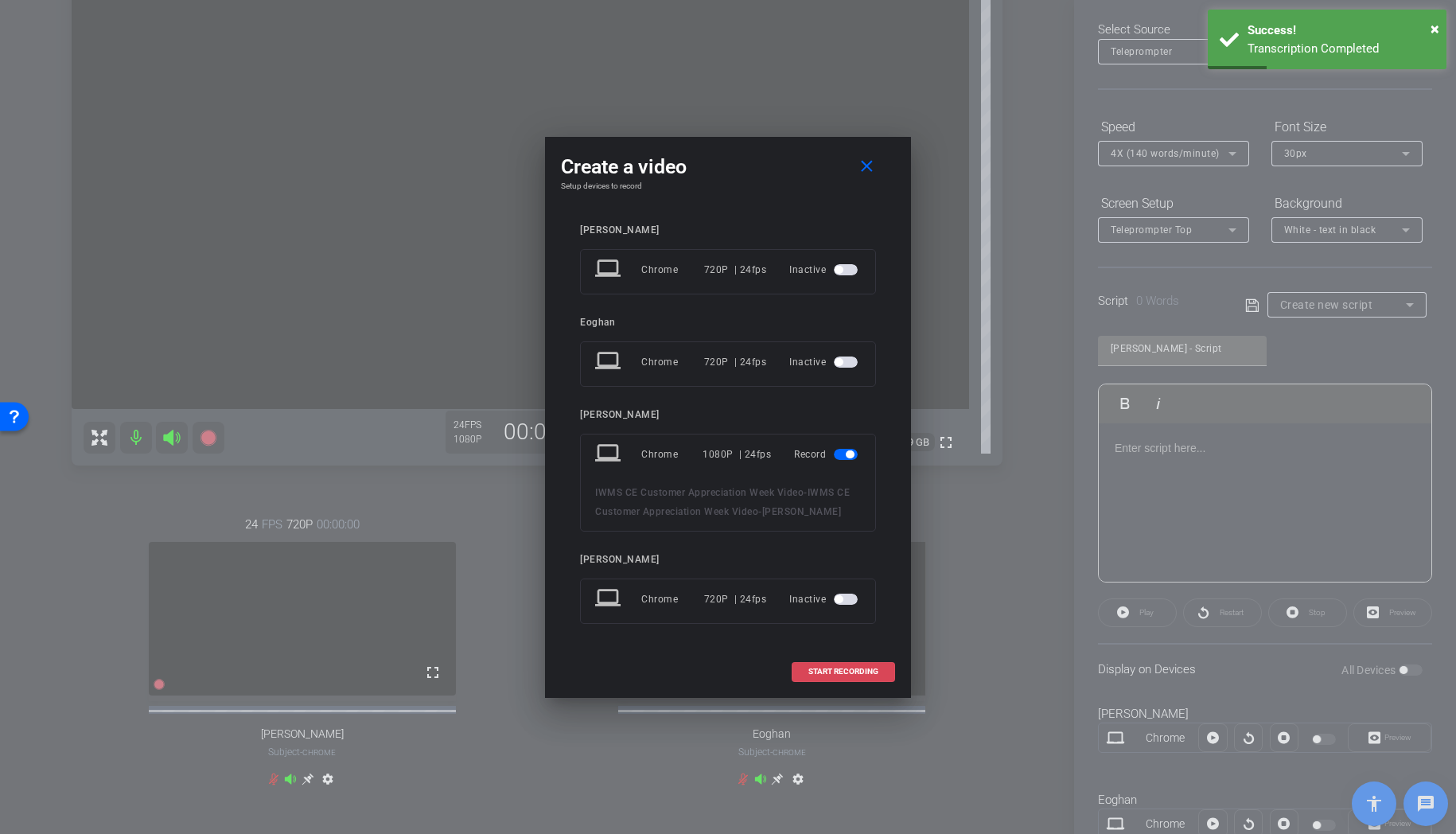
click at [859, 673] on span "START RECORDING" at bounding box center [844, 672] width 70 height 8
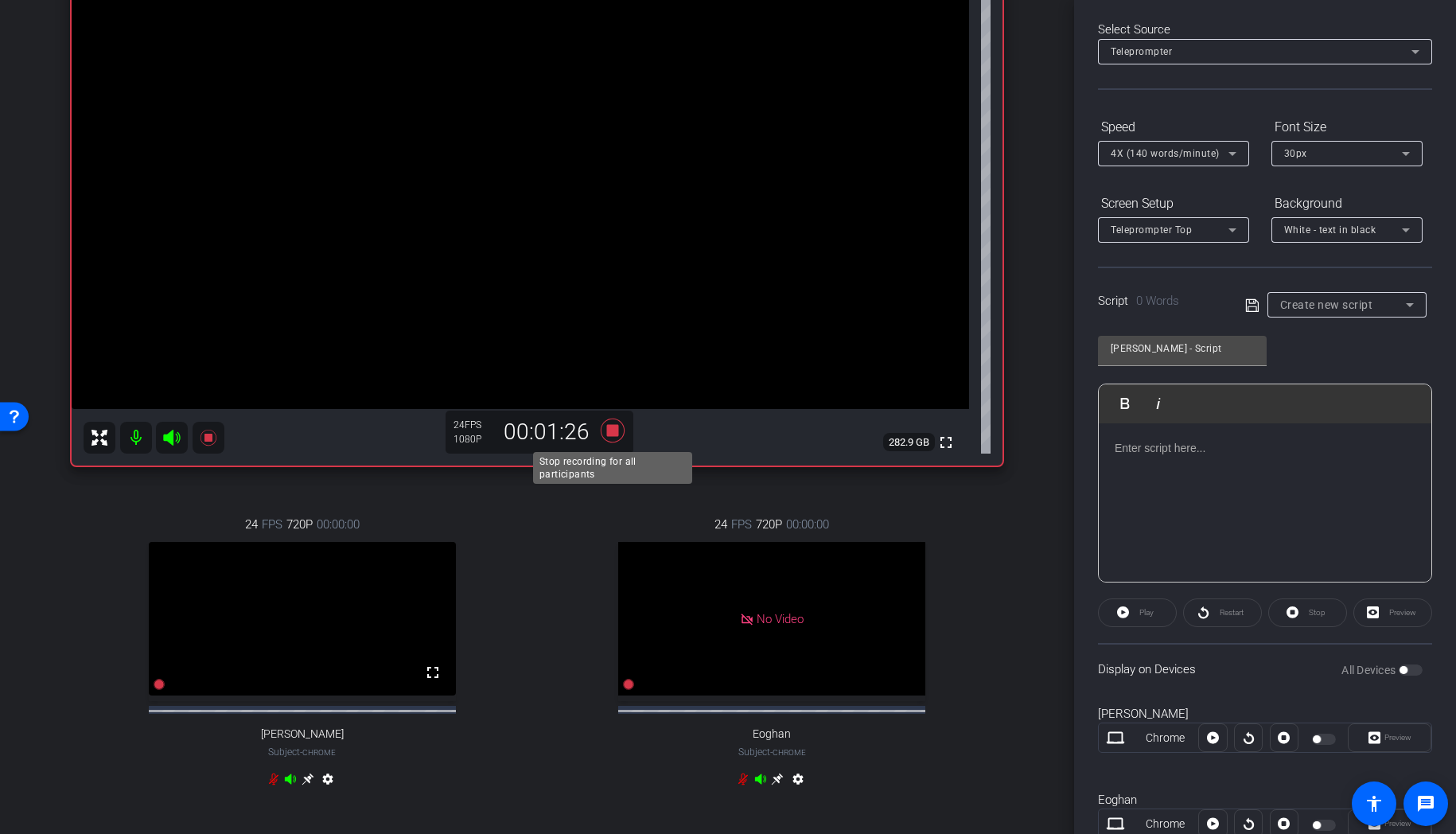
click at [608, 432] on icon at bounding box center [612, 430] width 24 height 24
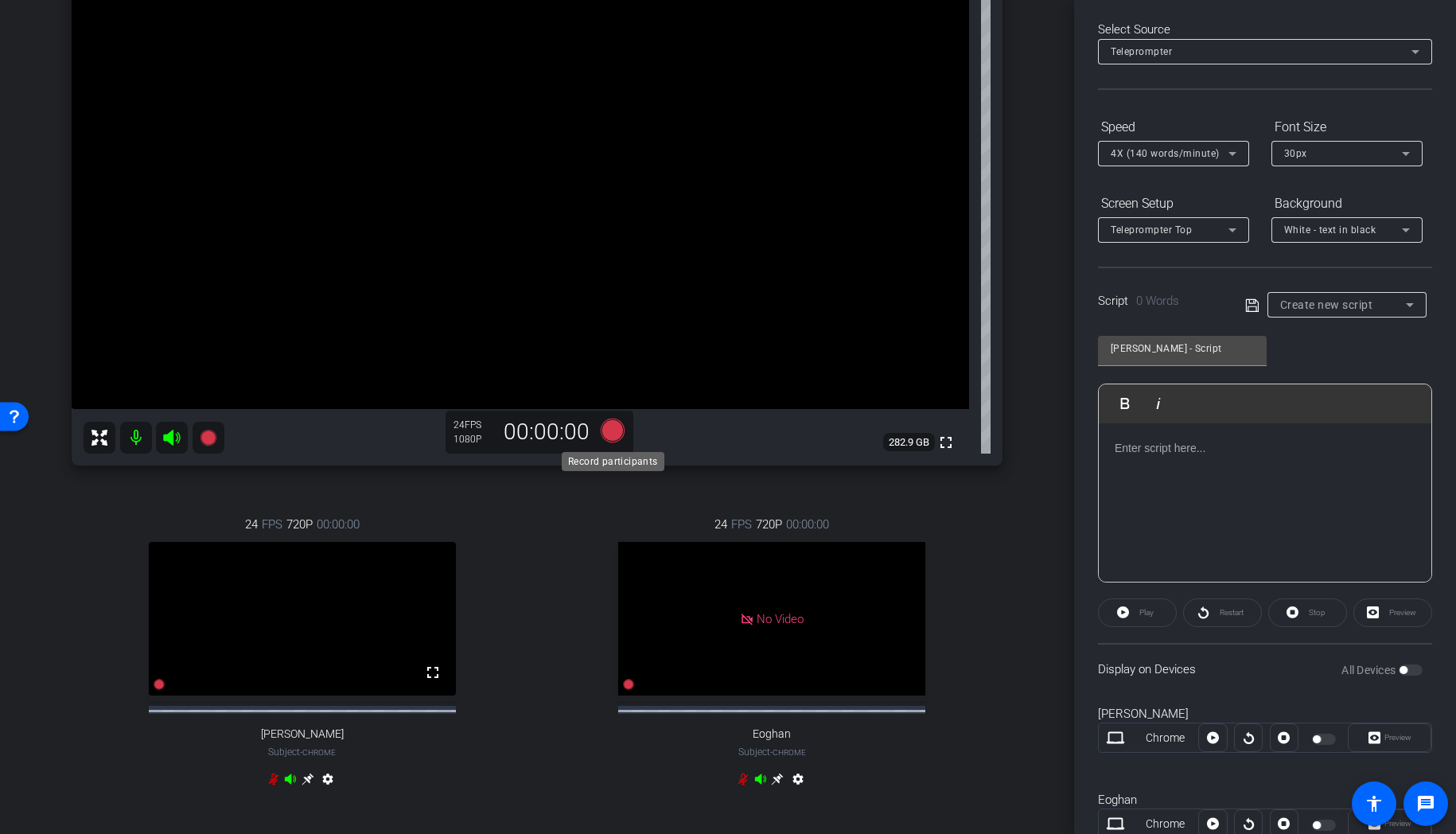
click at [612, 433] on icon at bounding box center [612, 430] width 24 height 24
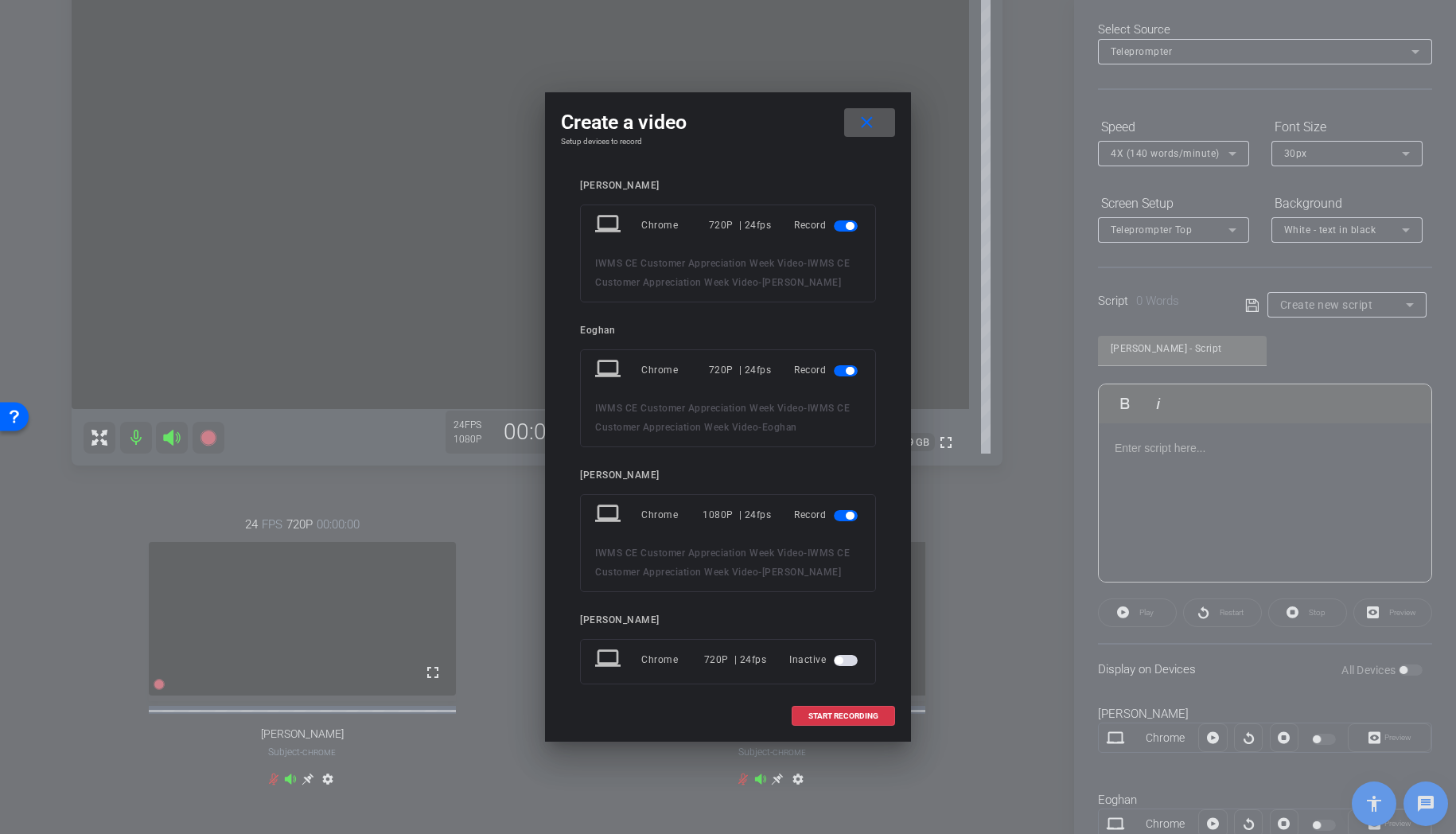
click at [842, 227] on span "button" at bounding box center [845, 226] width 24 height 11
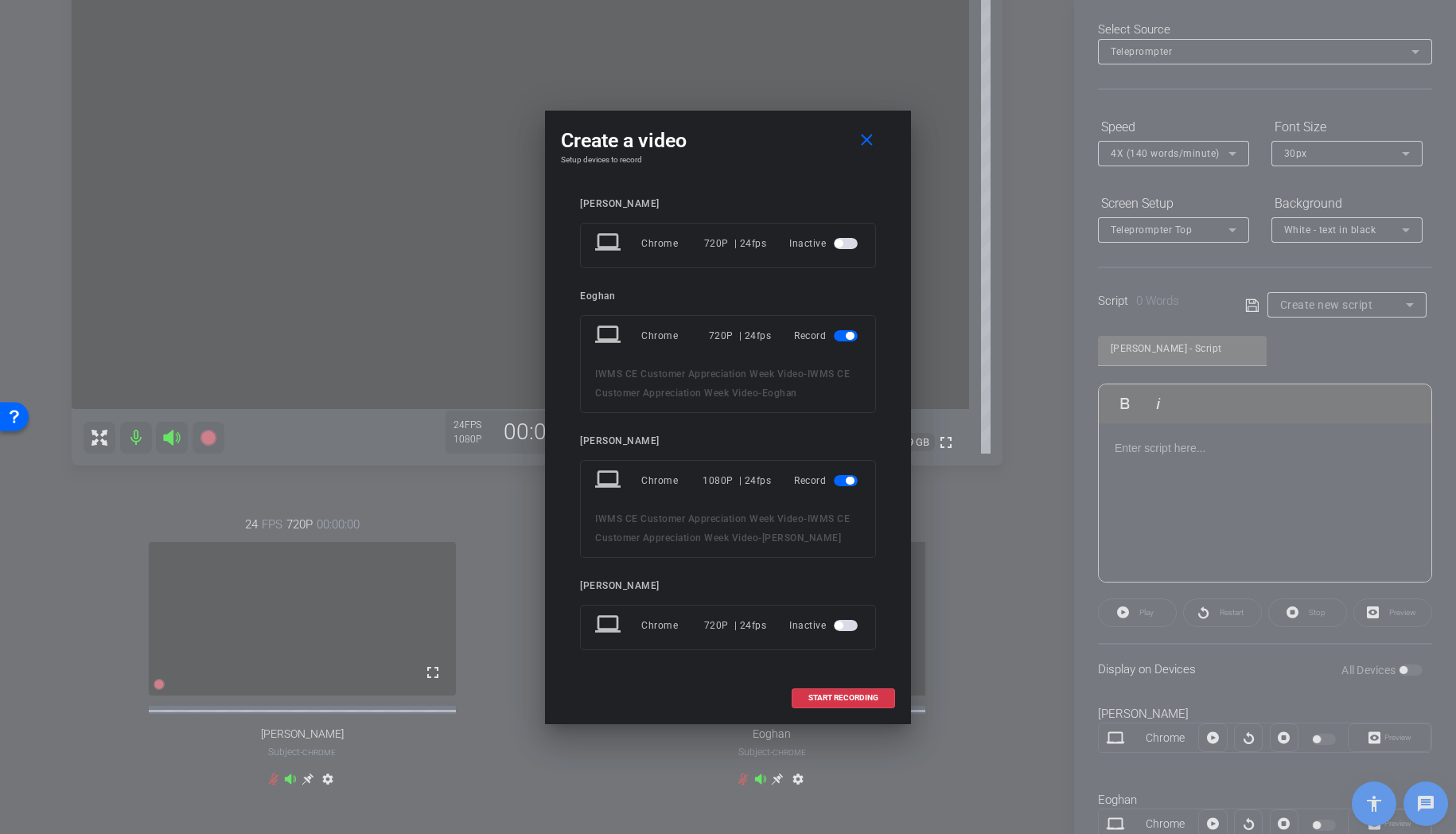
click at [843, 336] on span "button" at bounding box center [845, 336] width 24 height 11
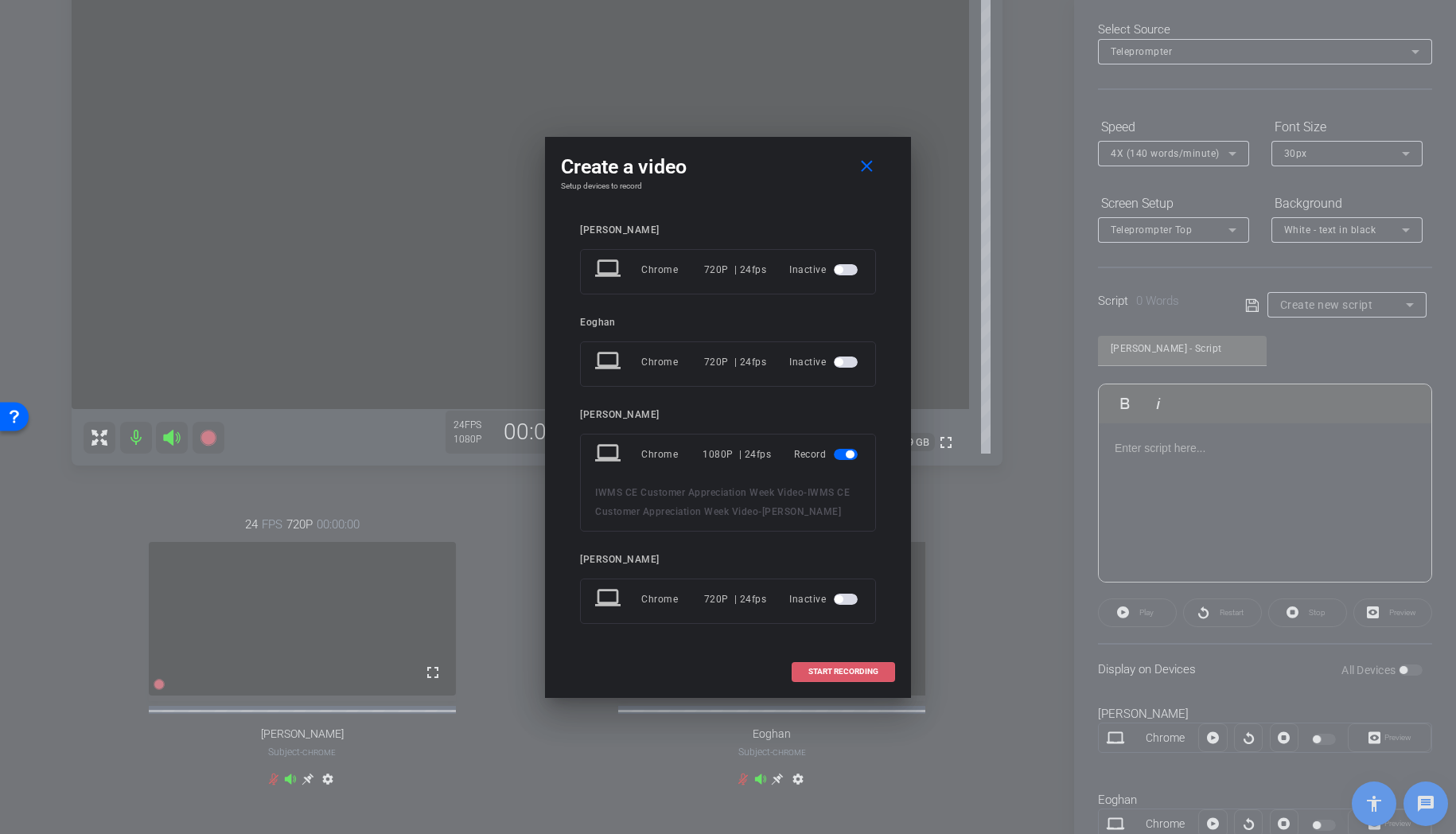
click at [843, 671] on span "START RECORDING" at bounding box center [844, 672] width 70 height 8
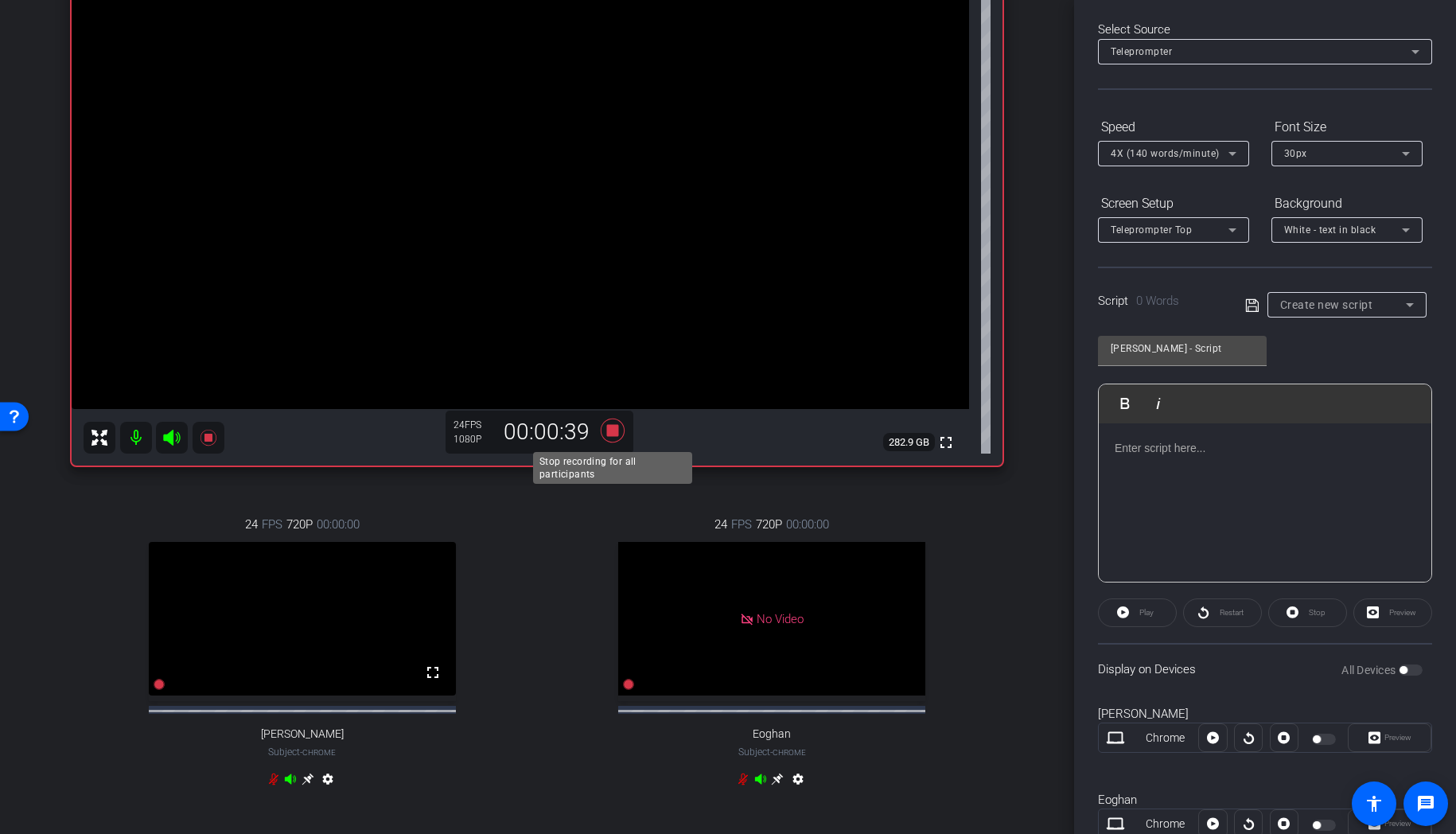
click at [614, 433] on icon at bounding box center [612, 430] width 24 height 24
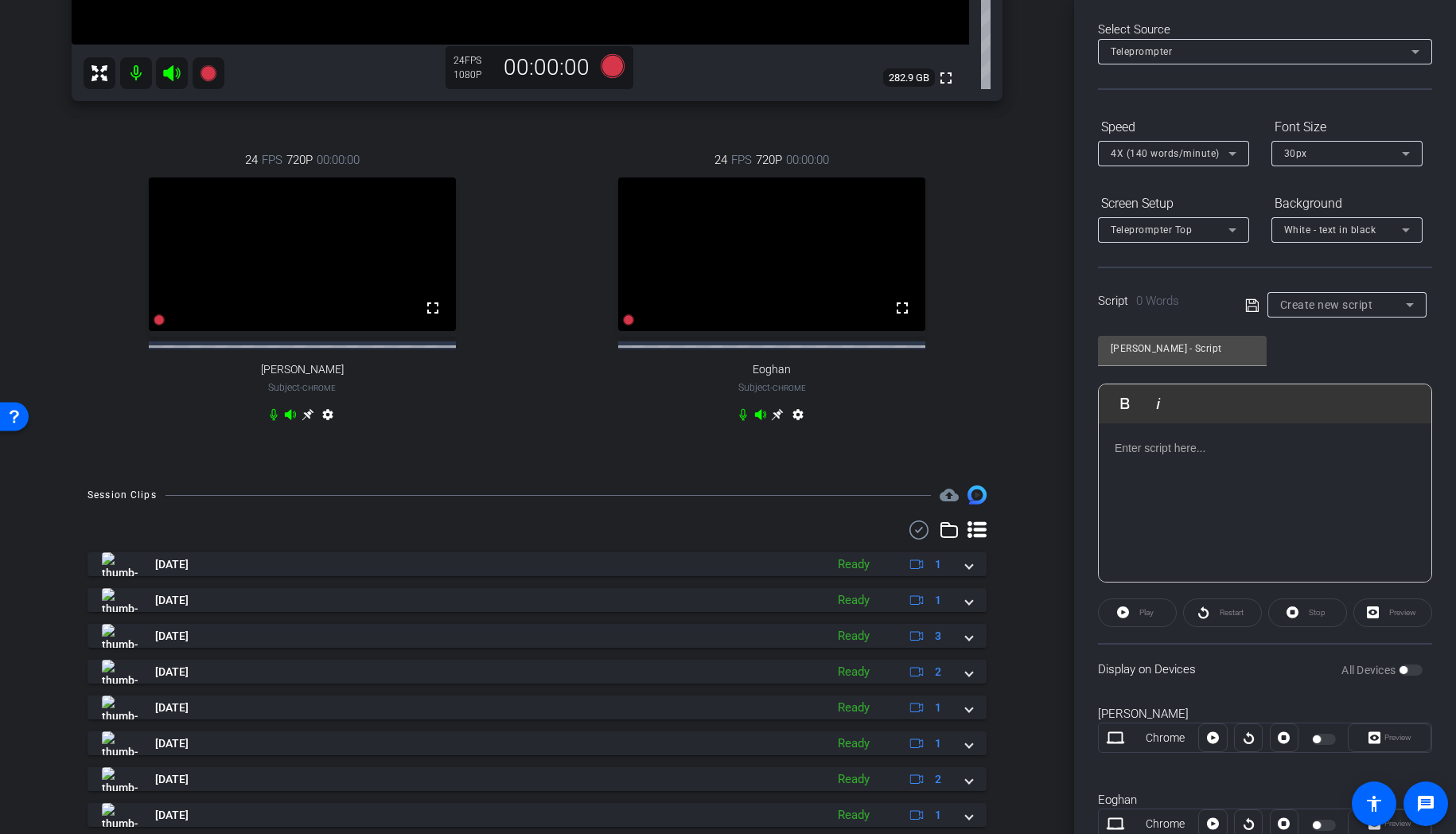
scroll to position [0, 0]
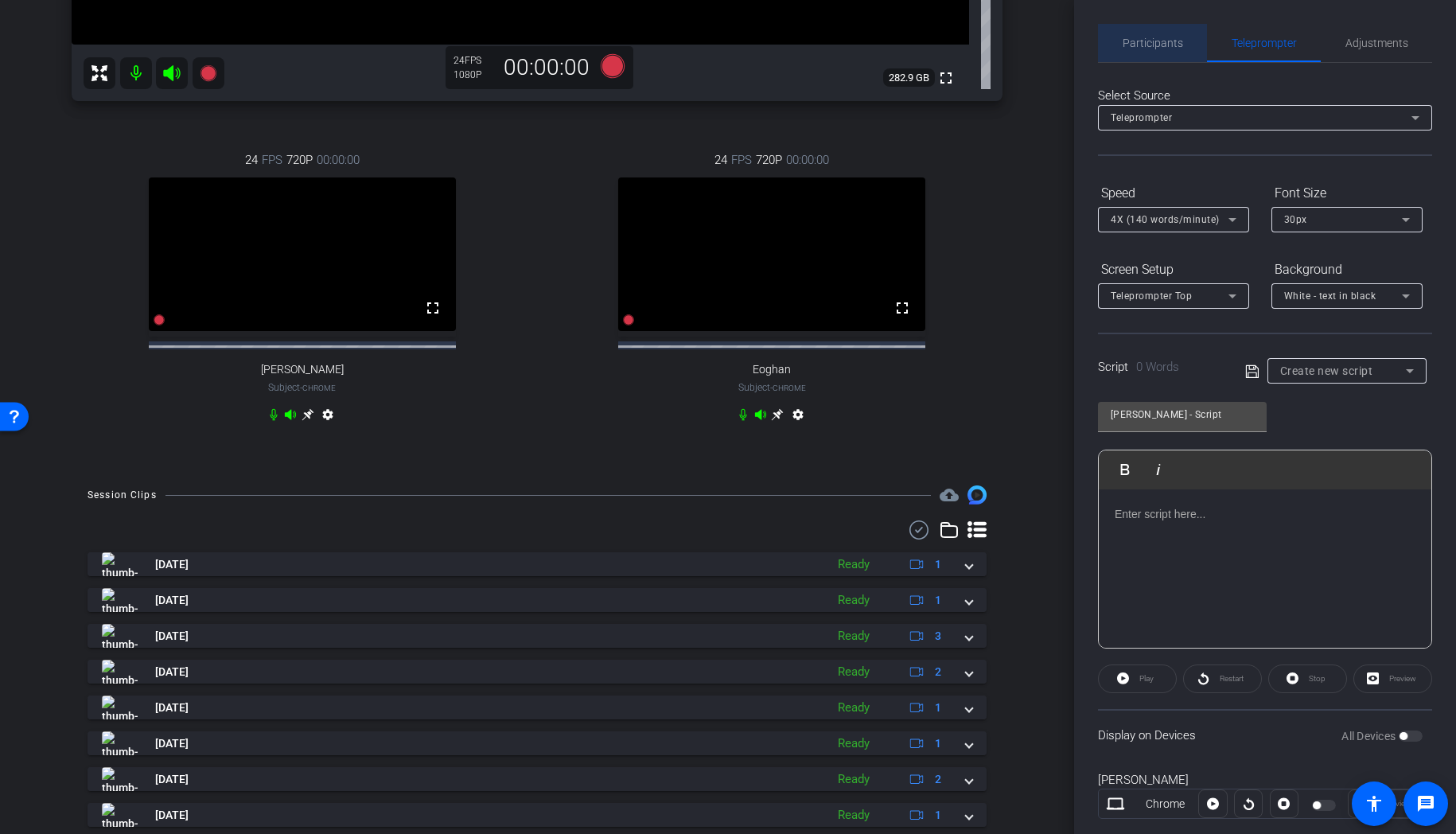
click at [1154, 48] on span "Participants" at bounding box center [1153, 43] width 61 height 11
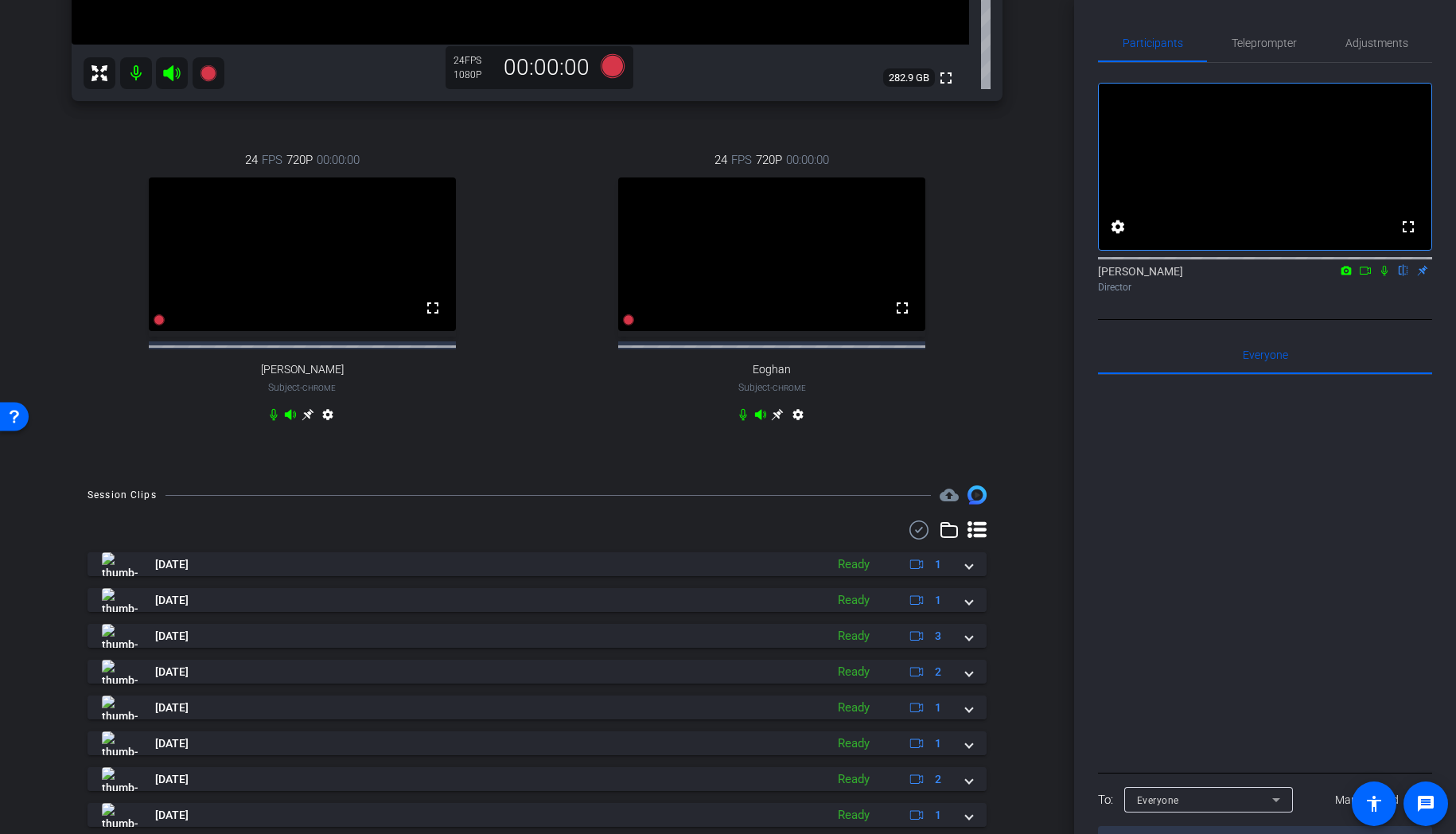
click at [1381, 276] on icon at bounding box center [1385, 271] width 6 height 11
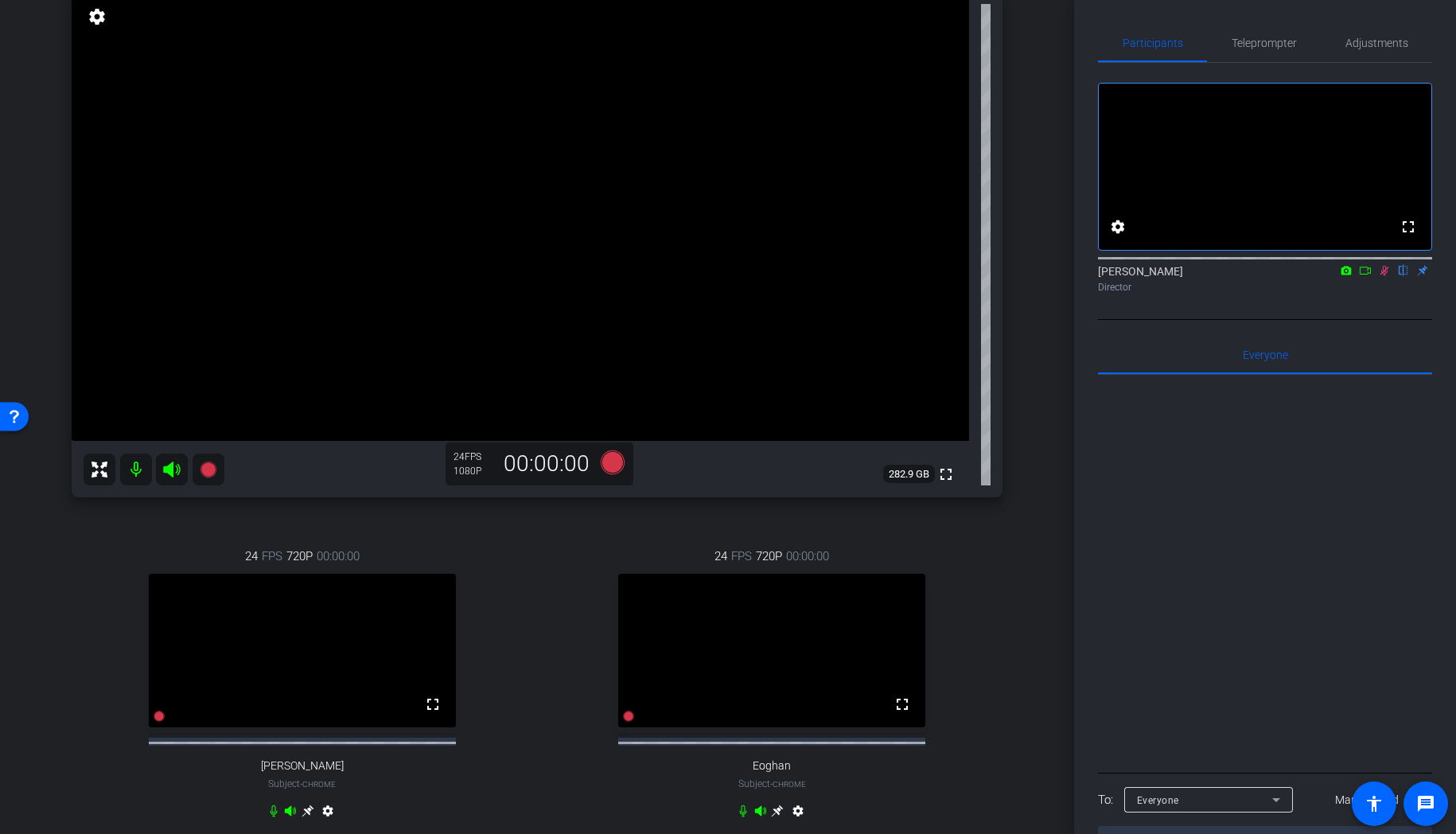
scroll to position [634, 0]
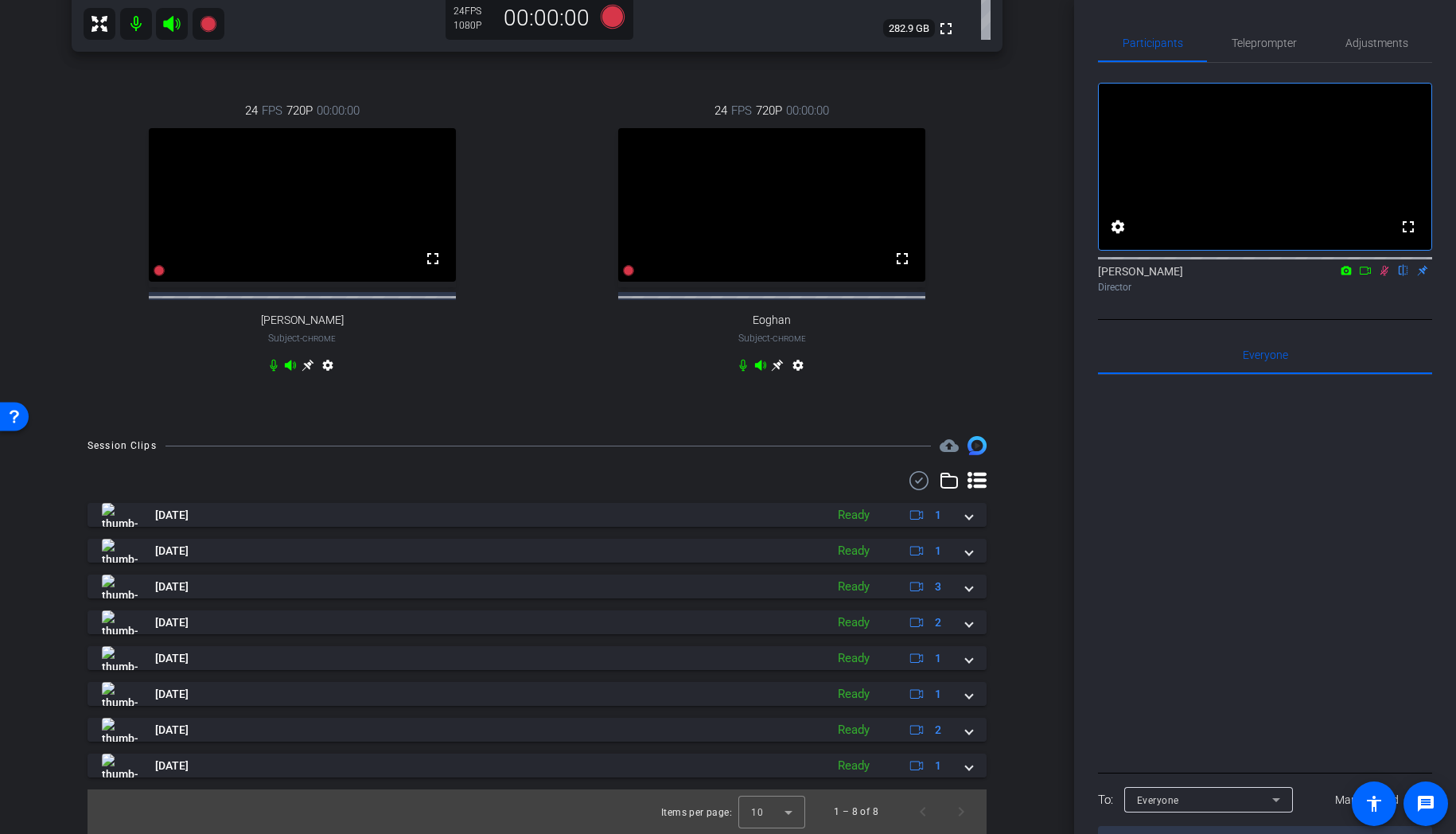
click at [1382, 276] on icon at bounding box center [1385, 271] width 13 height 11
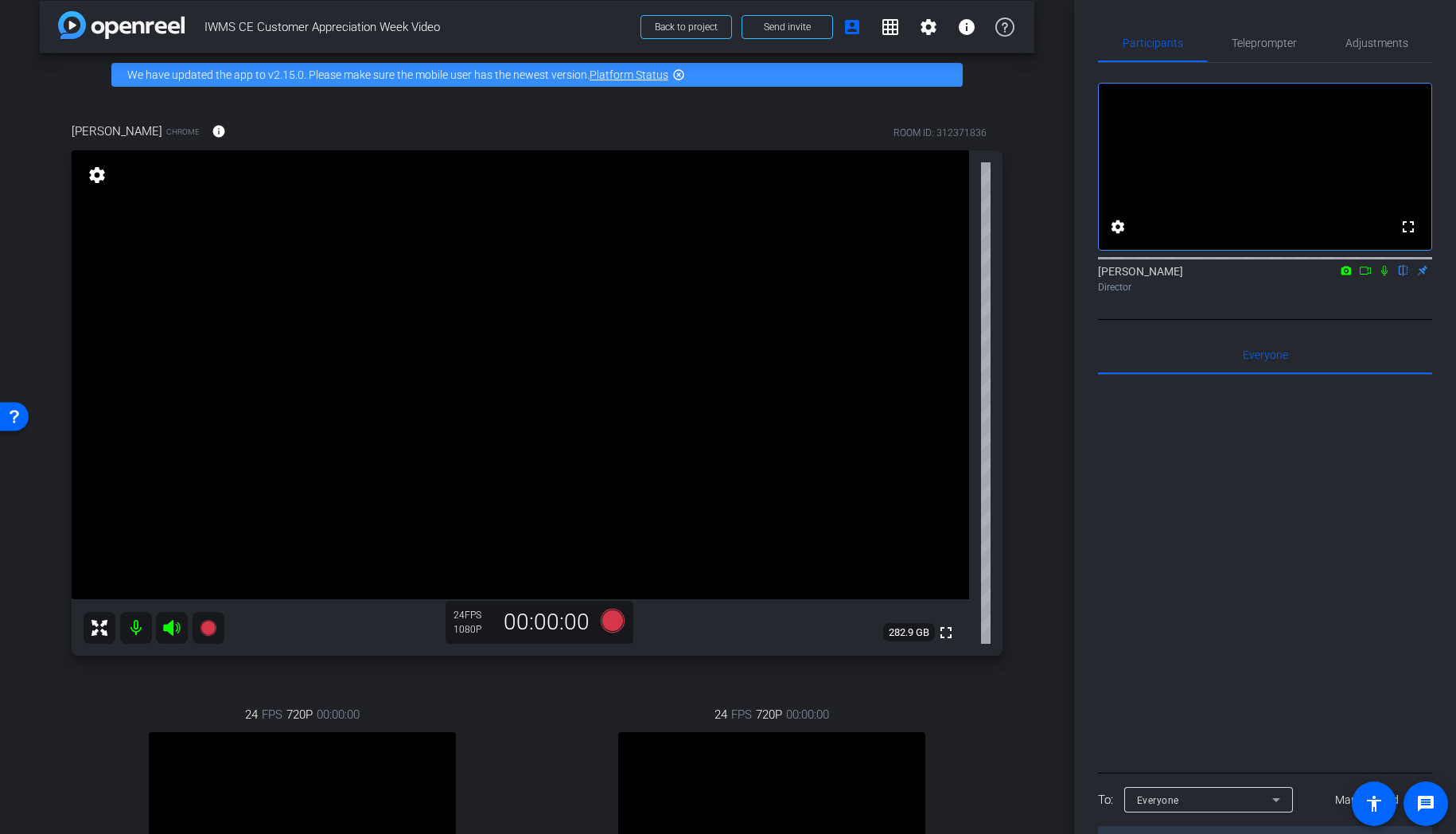
scroll to position [14, 0]
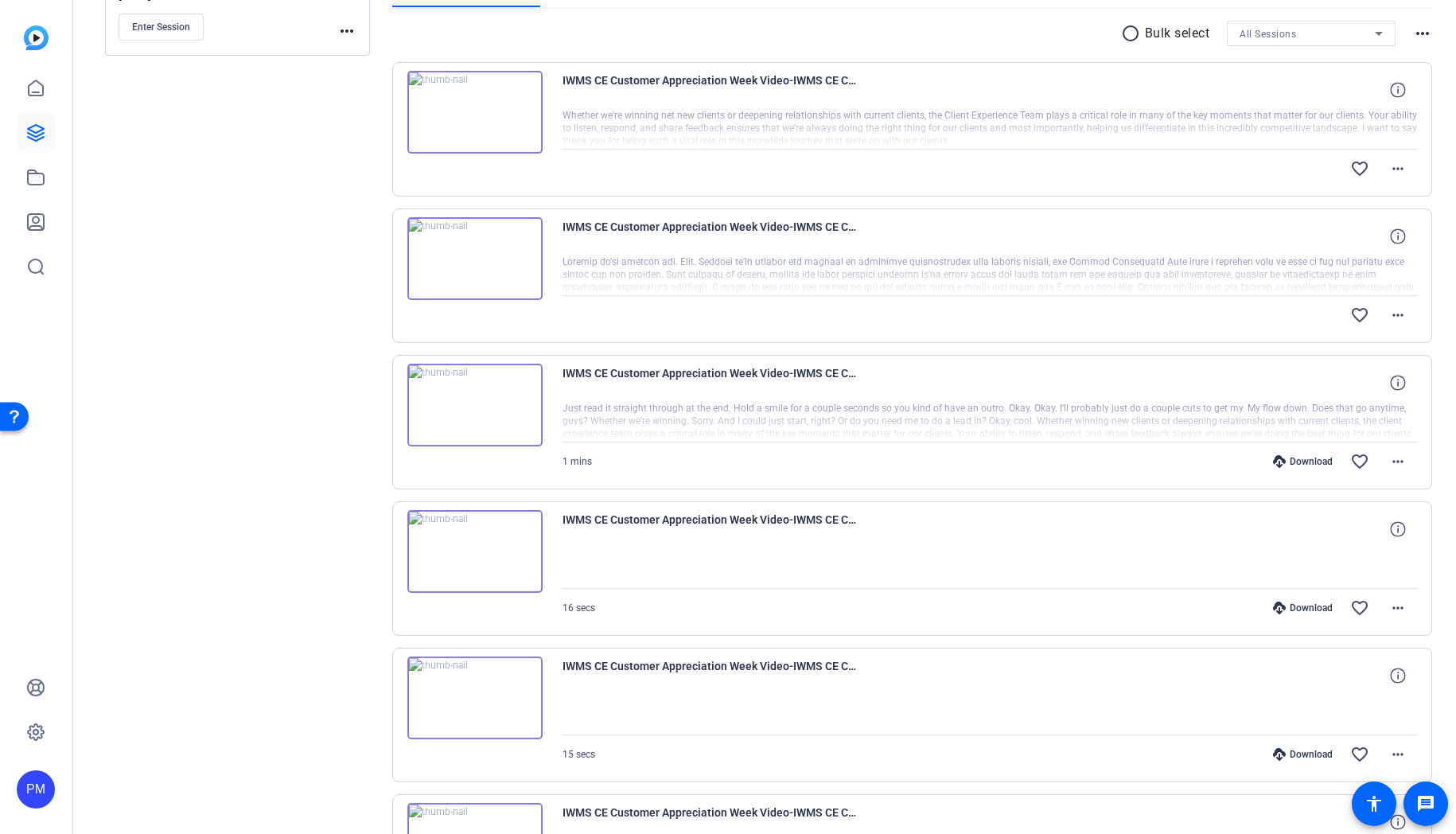
scroll to position [42, 0]
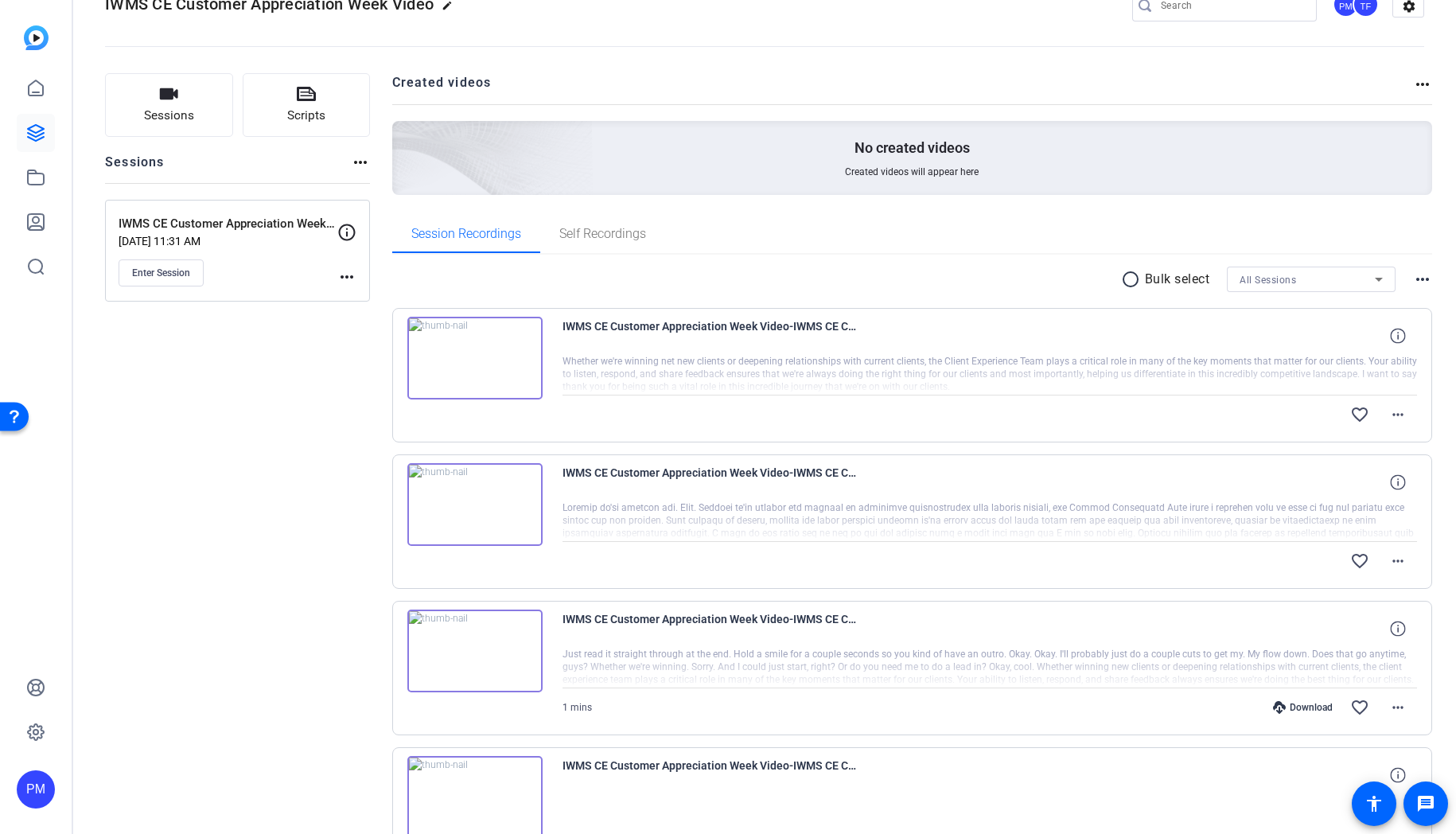
click at [492, 359] on img at bounding box center [475, 358] width 135 height 83
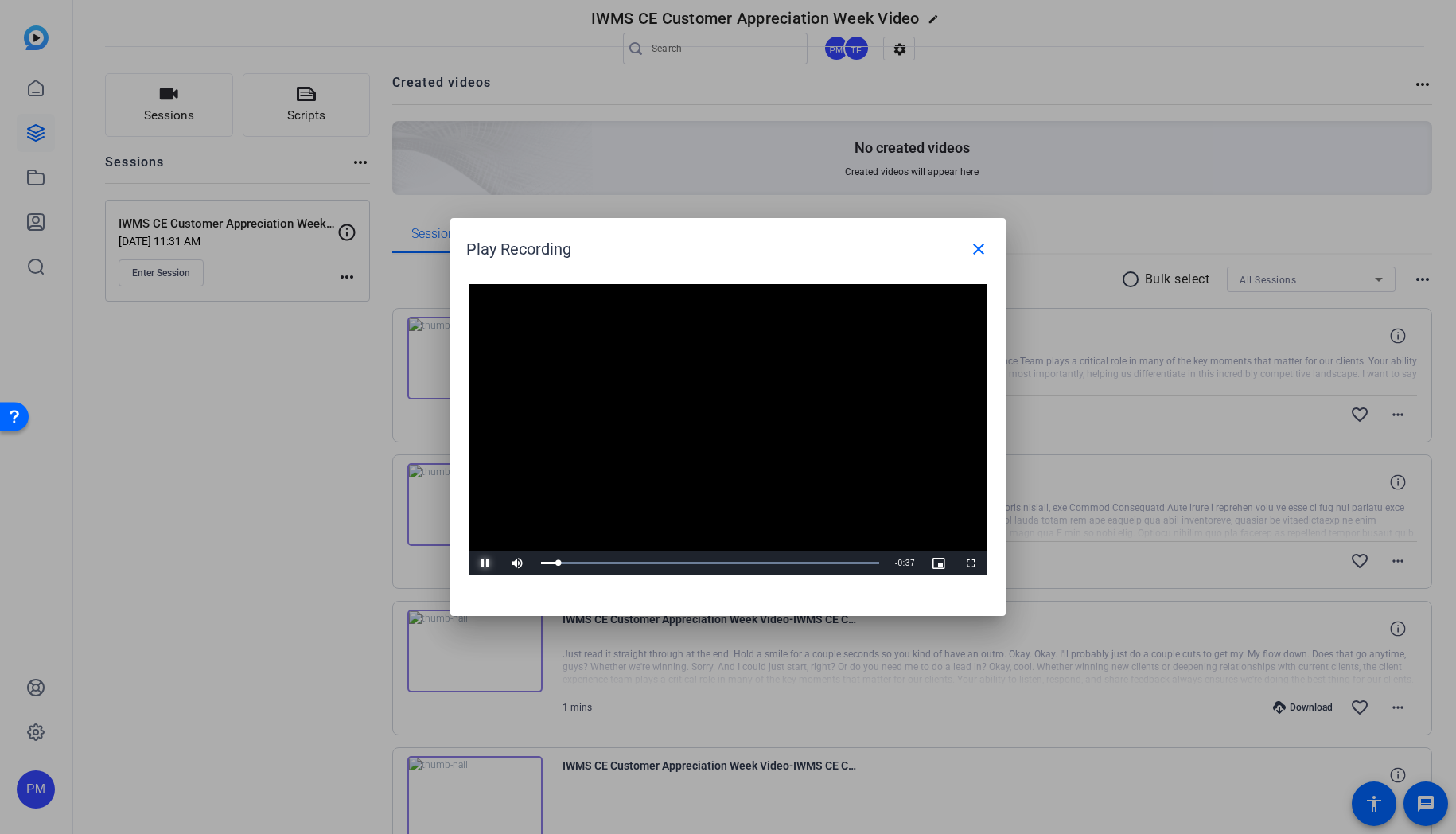
click at [481, 564] on span "Video Player" at bounding box center [485, 564] width 32 height 0
click at [480, 564] on span "Video Player" at bounding box center [485, 564] width 32 height 0
click at [484, 564] on span "Video Player" at bounding box center [485, 564] width 32 height 0
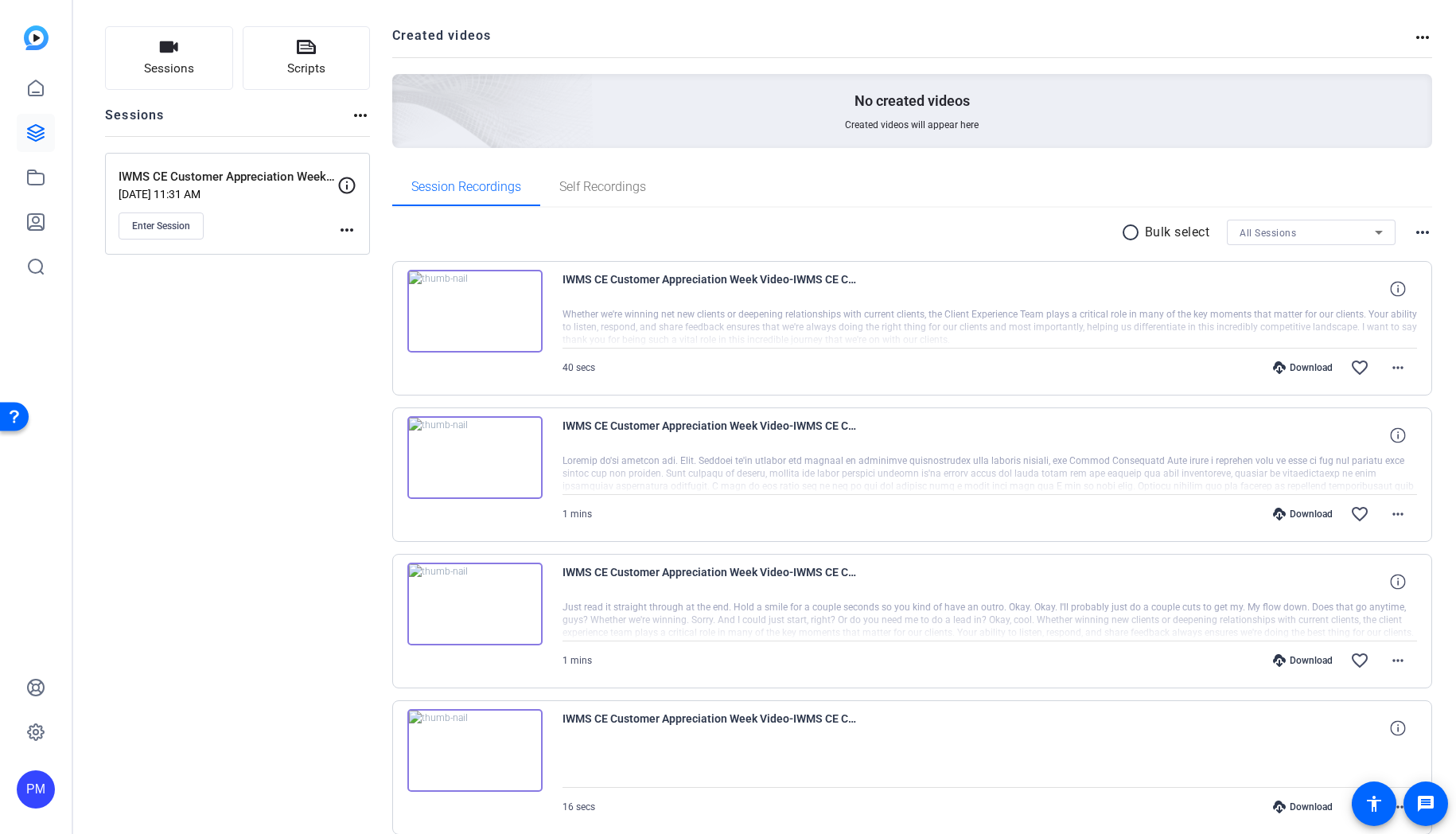
scroll to position [88, 0]
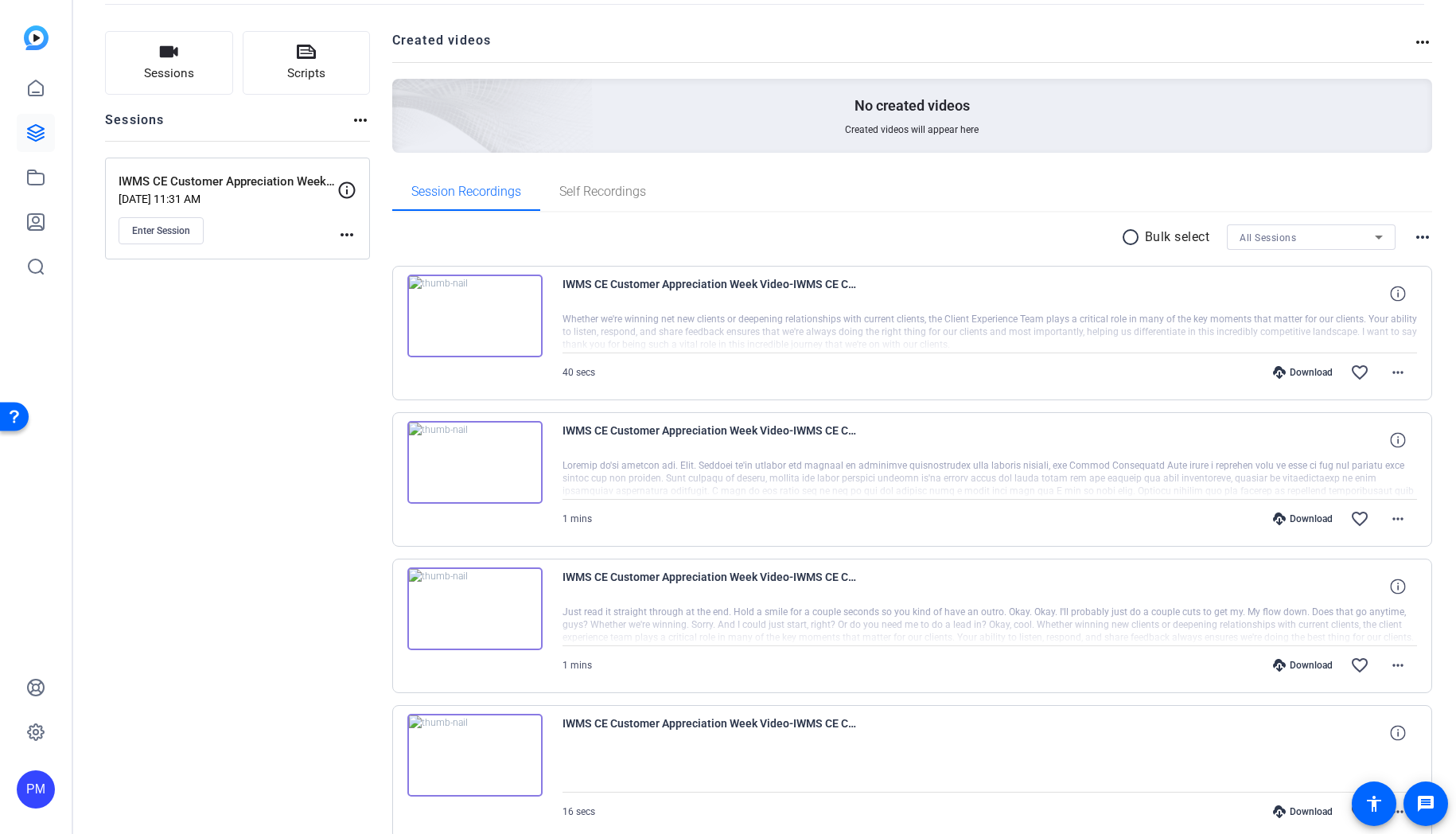
scroll to position [84, 0]
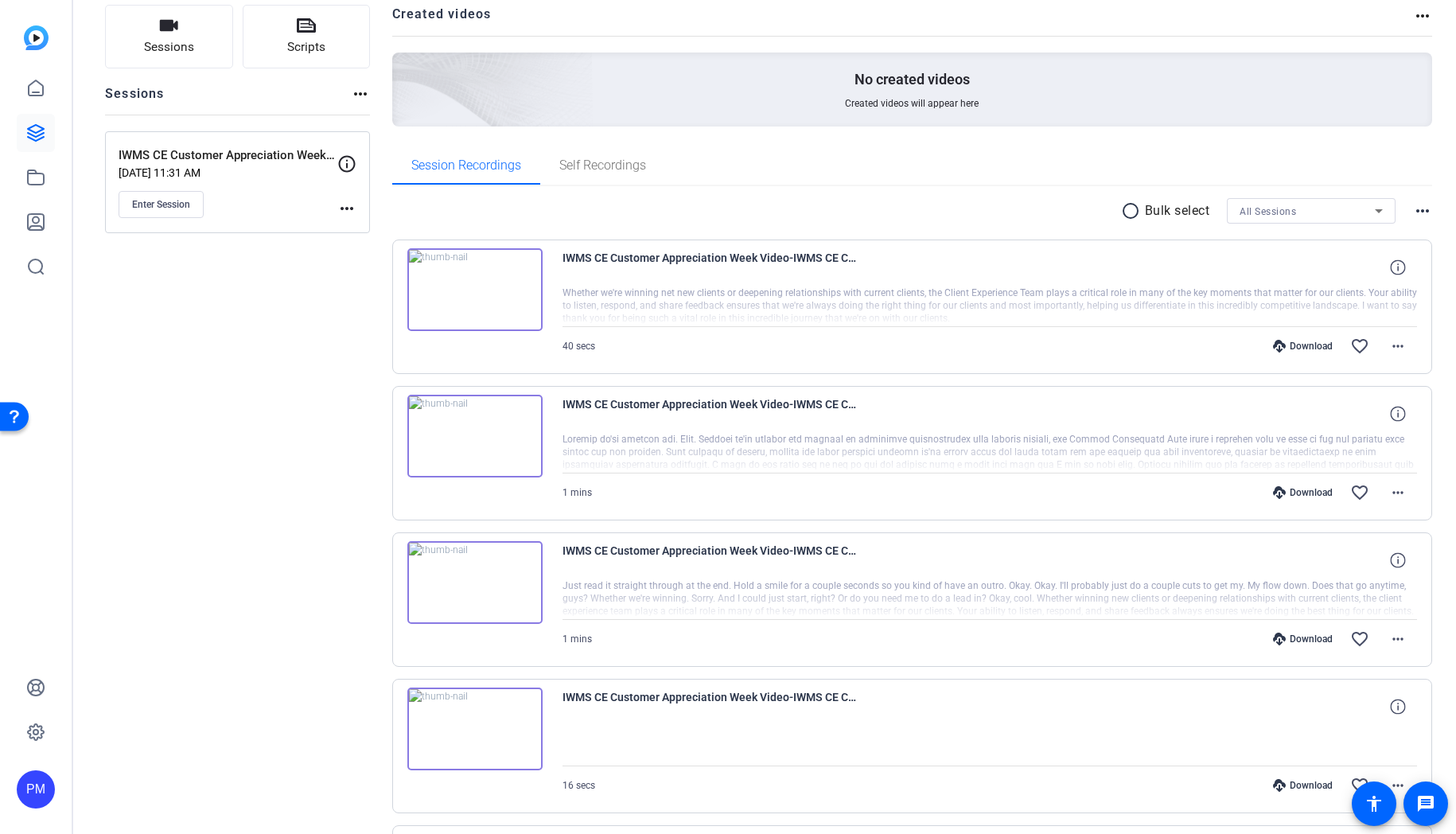
scroll to position [114, 0]
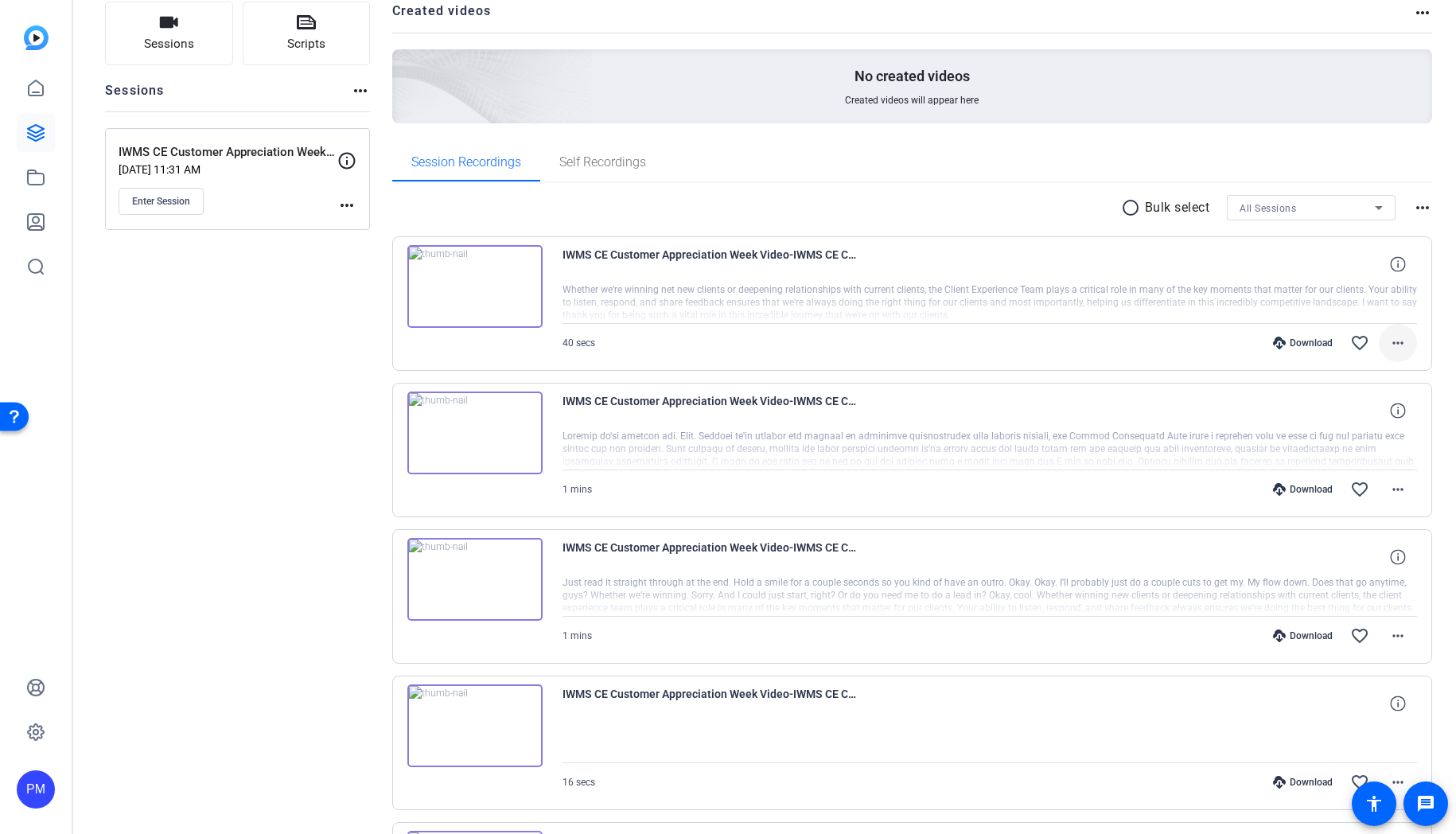
click at [1392, 340] on mat-icon "more_horiz" at bounding box center [1398, 343] width 19 height 19
click at [1364, 416] on span "Download MP4" at bounding box center [1357, 416] width 96 height 19
